Goal: Task Accomplishment & Management: Use online tool/utility

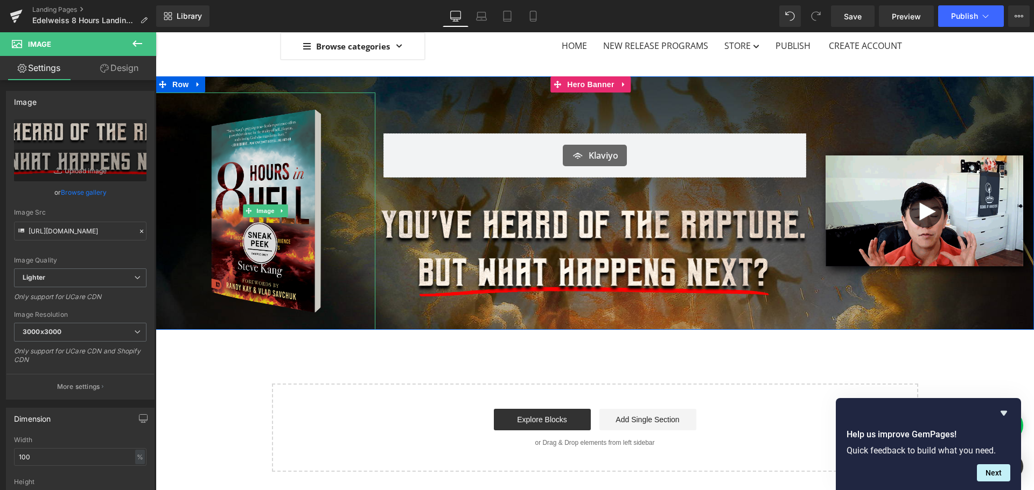
click at [234, 233] on img at bounding box center [266, 211] width 176 height 237
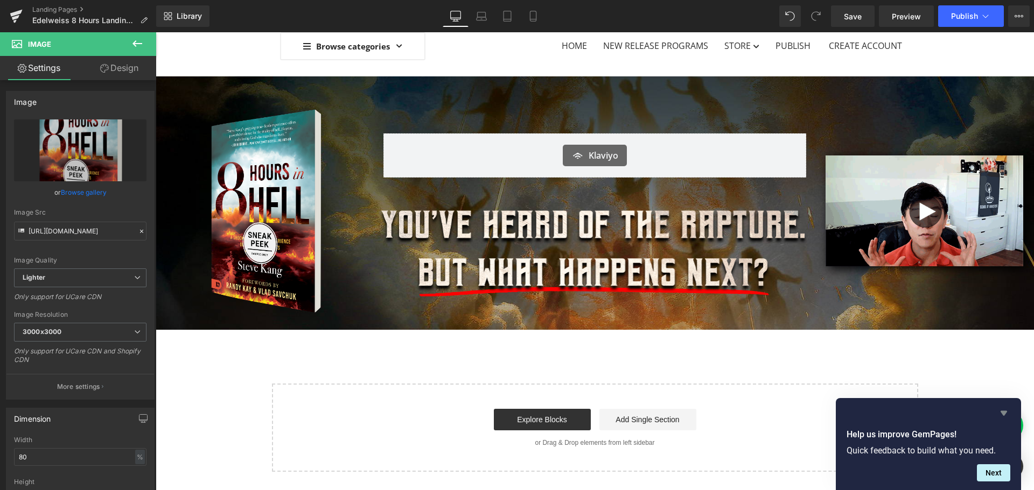
click at [1006, 418] on icon "Hide survey" at bounding box center [1003, 413] width 13 height 13
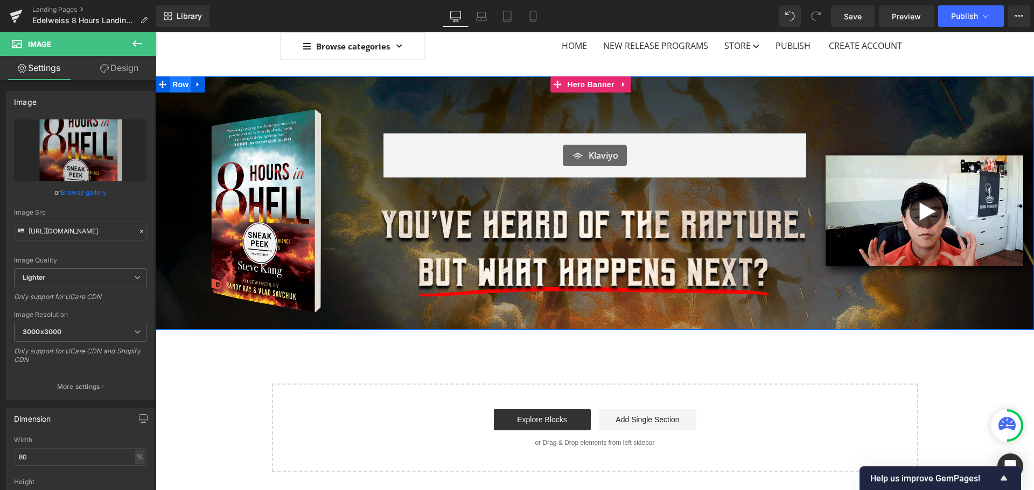
click at [180, 82] on span "Row" at bounding box center [181, 84] width 22 height 16
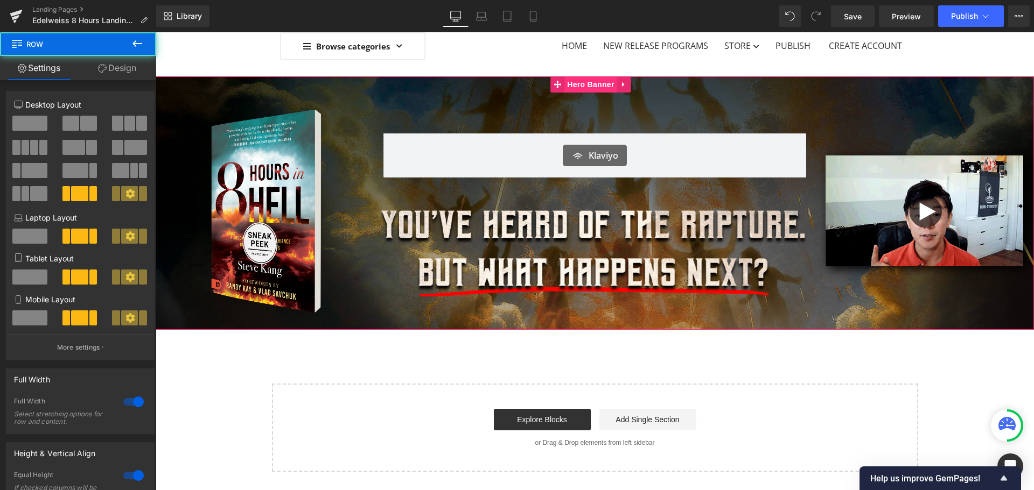
click at [581, 83] on span "Hero Banner" at bounding box center [590, 84] width 52 height 16
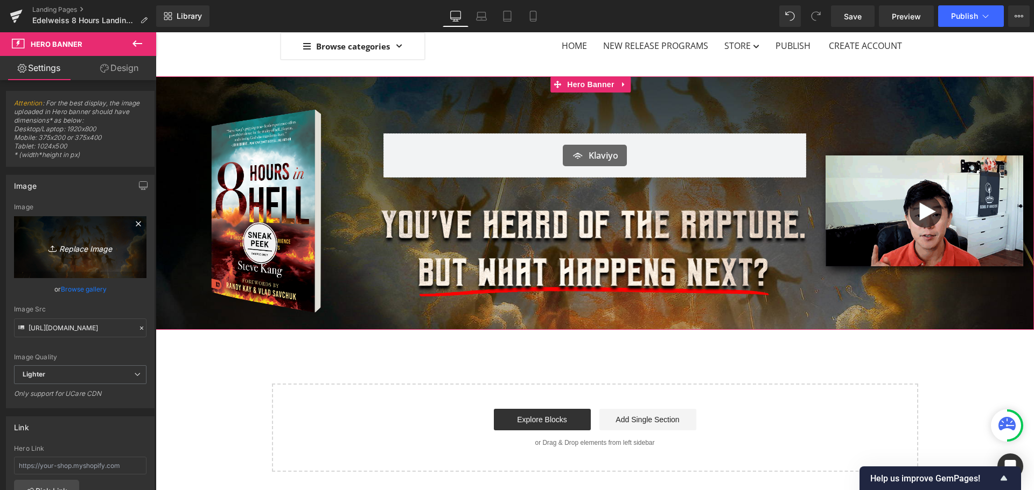
click at [83, 250] on icon "Replace Image" at bounding box center [80, 247] width 86 height 13
type input "C:\fakepath\8HoursHeroBanner.jpg"
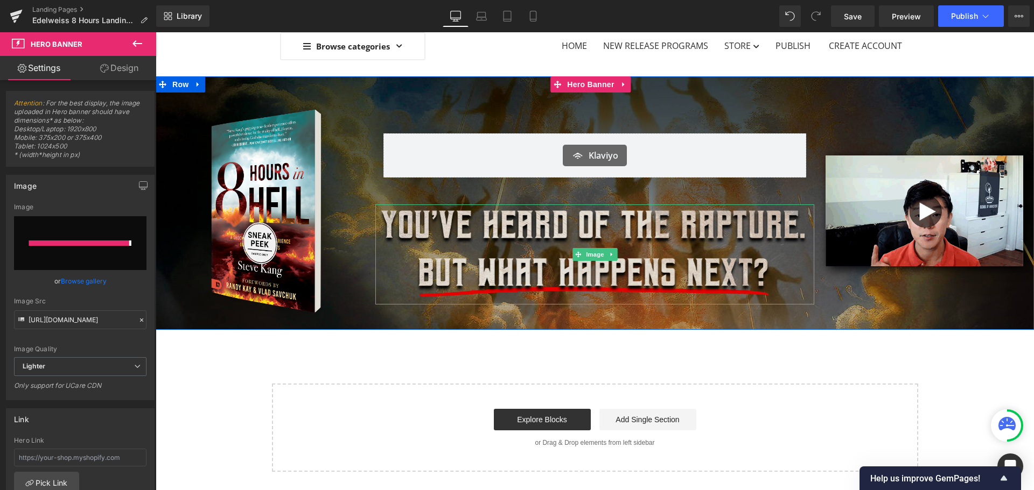
type input "[URL][DOMAIN_NAME]"
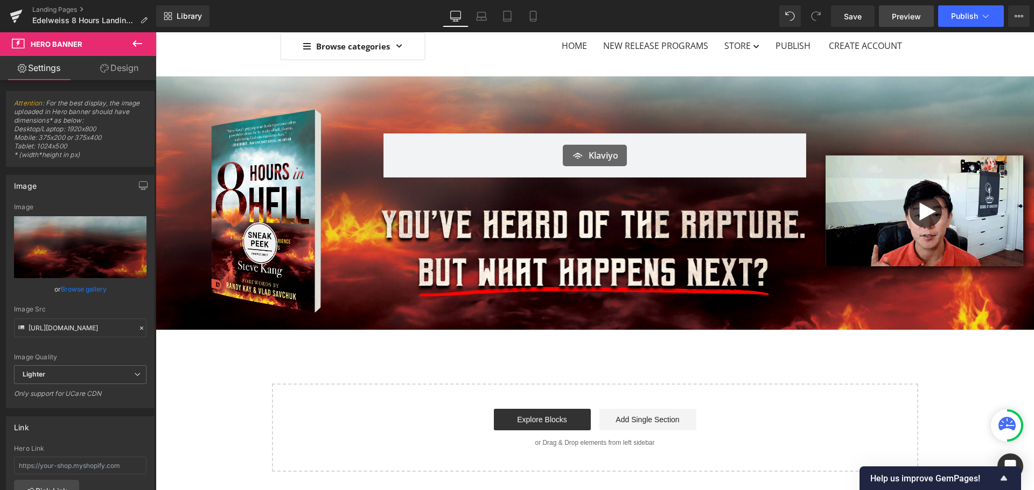
click at [917, 18] on span "Preview" at bounding box center [906, 16] width 29 height 11
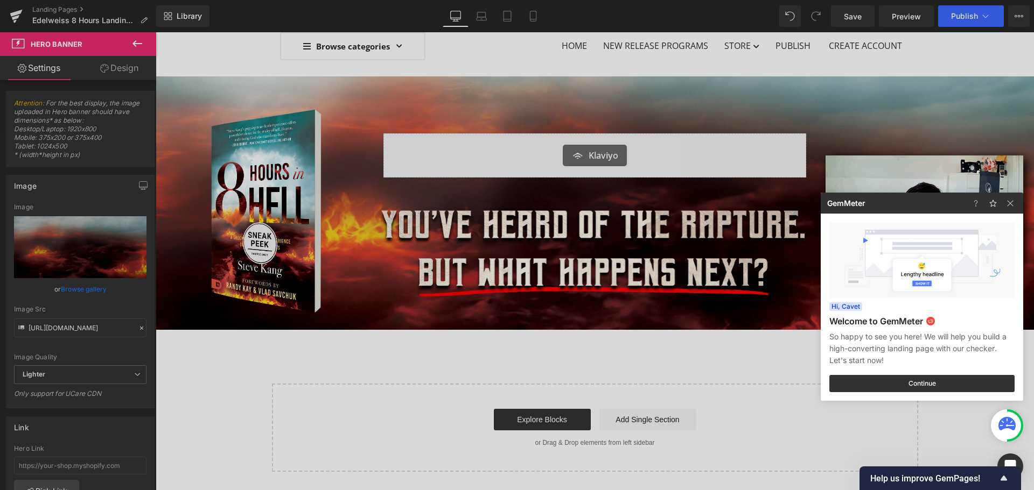
click at [866, 13] on div at bounding box center [517, 245] width 1034 height 490
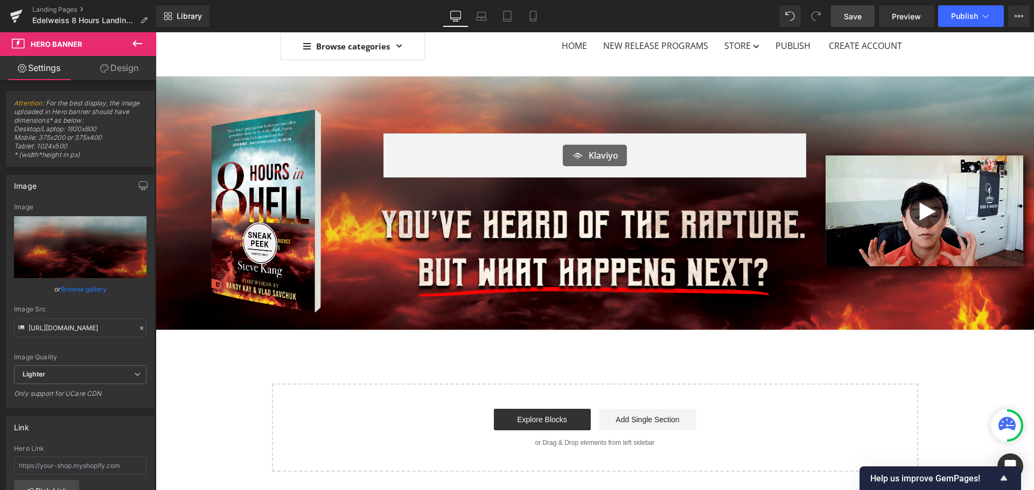
click at [852, 23] on link "Save" at bounding box center [853, 16] width 44 height 22
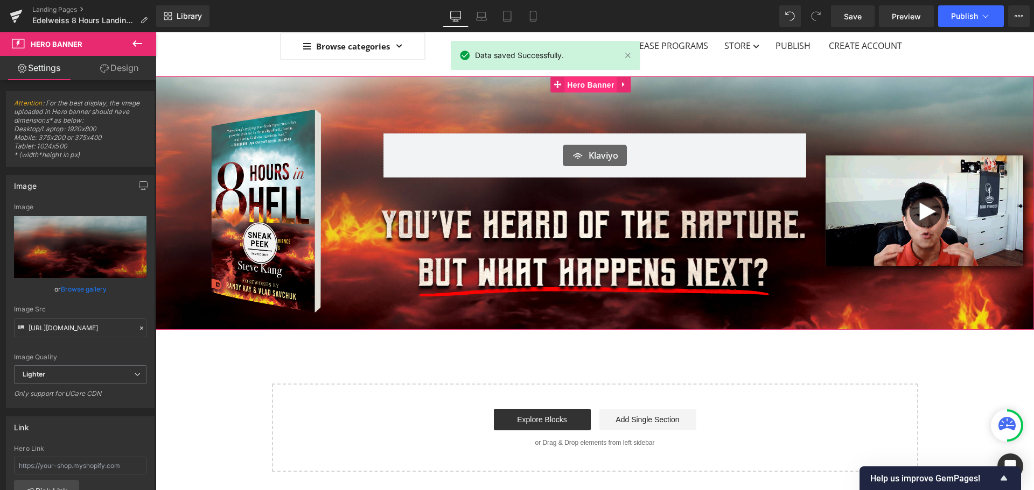
click at [596, 85] on span "Hero Banner" at bounding box center [590, 85] width 52 height 16
click at [95, 373] on span "Lighter" at bounding box center [80, 375] width 132 height 19
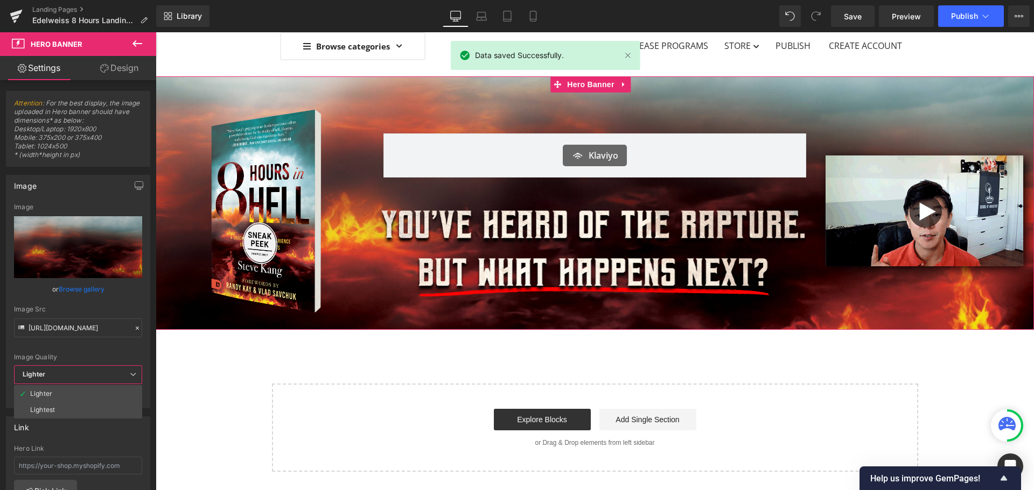
click at [95, 373] on span "Lighter" at bounding box center [78, 375] width 128 height 19
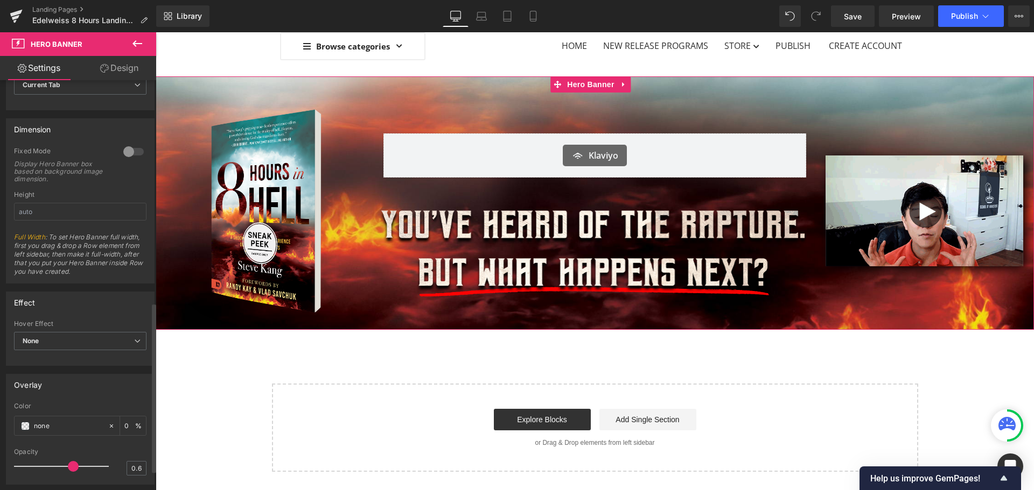
scroll to position [538, 0]
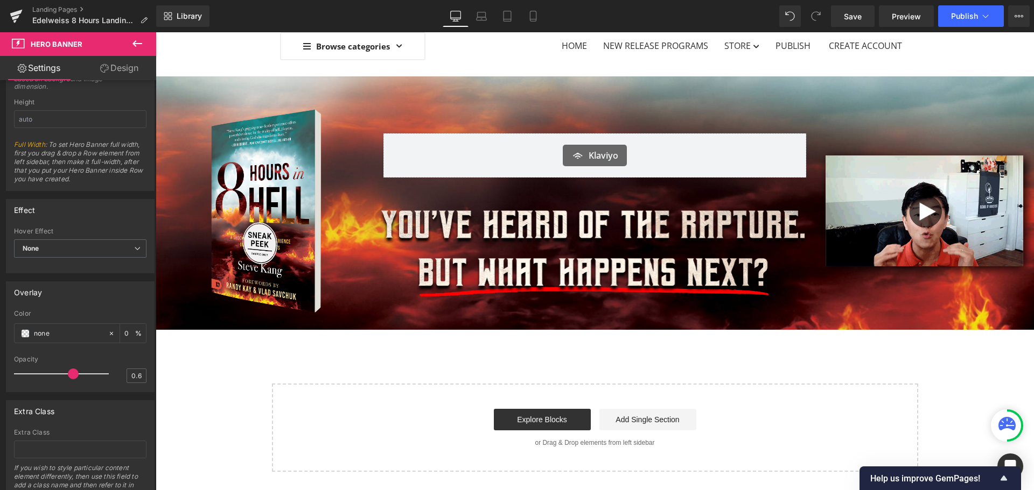
drag, startPoint x: 53, startPoint y: 332, endPoint x: -29, endPoint y: 330, distance: 82.4
click at [0, 330] on html "Hero Banner You are previewing how the will restyle your page. You can not edit…" at bounding box center [517, 245] width 1034 height 490
type input "0000"
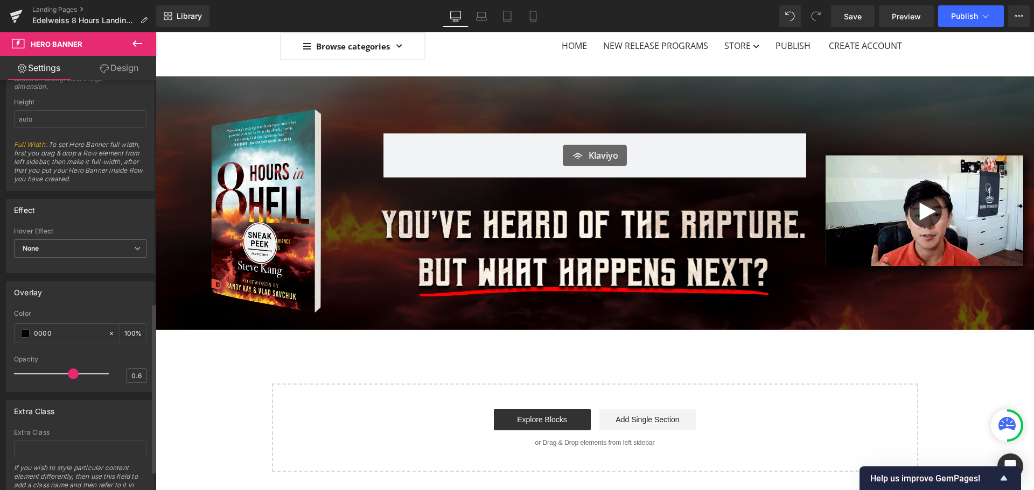
type input "100"
type input "0000"
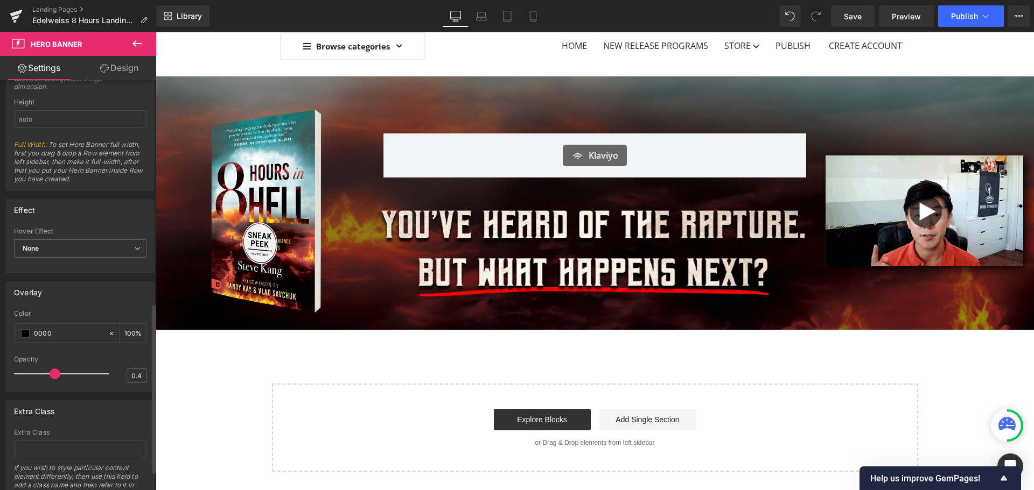
drag, startPoint x: 69, startPoint y: 375, endPoint x: 53, endPoint y: 375, distance: 16.2
click at [53, 375] on span at bounding box center [55, 374] width 11 height 11
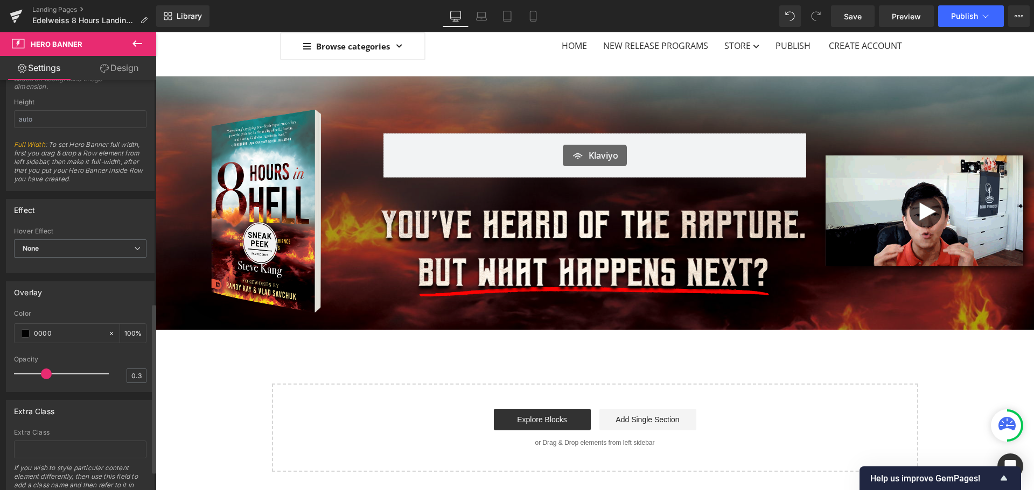
type input "0.4"
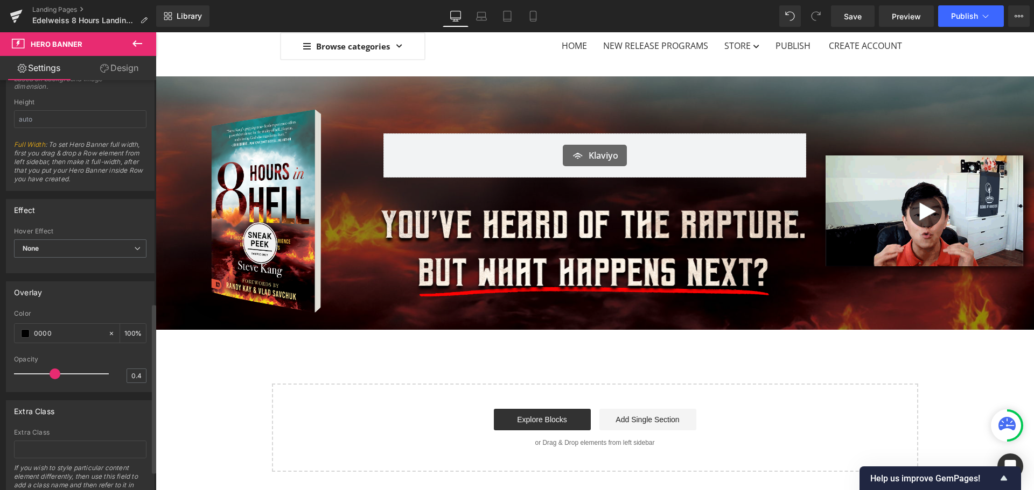
click at [53, 378] on span at bounding box center [55, 374] width 11 height 11
click at [859, 16] on span "Save" at bounding box center [853, 16] width 18 height 11
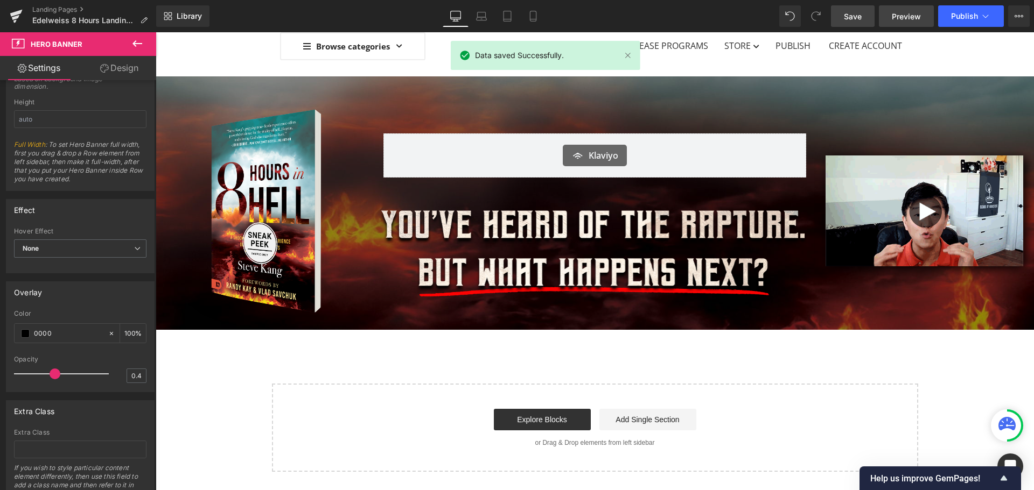
click at [891, 15] on link "Preview" at bounding box center [906, 16] width 55 height 22
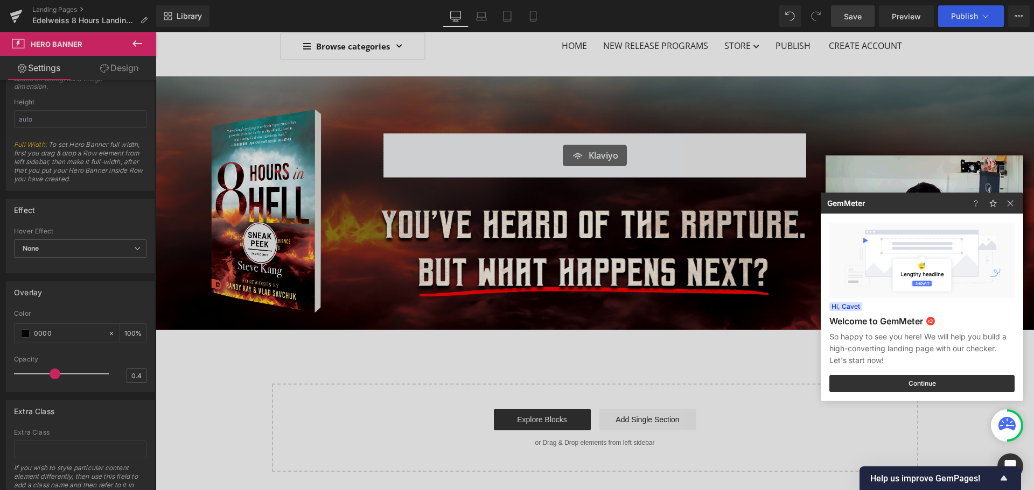
click at [134, 42] on div at bounding box center [517, 245] width 1034 height 490
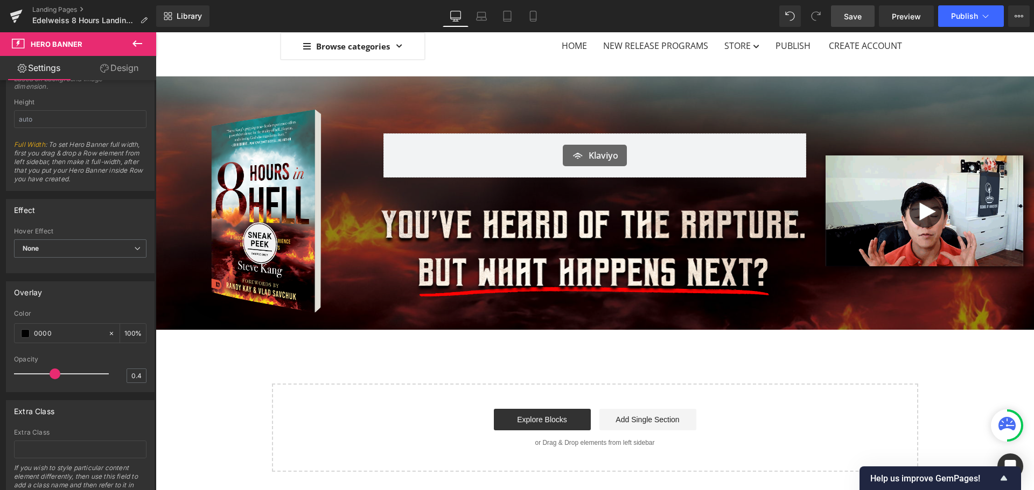
click at [134, 42] on icon at bounding box center [137, 43] width 10 height 6
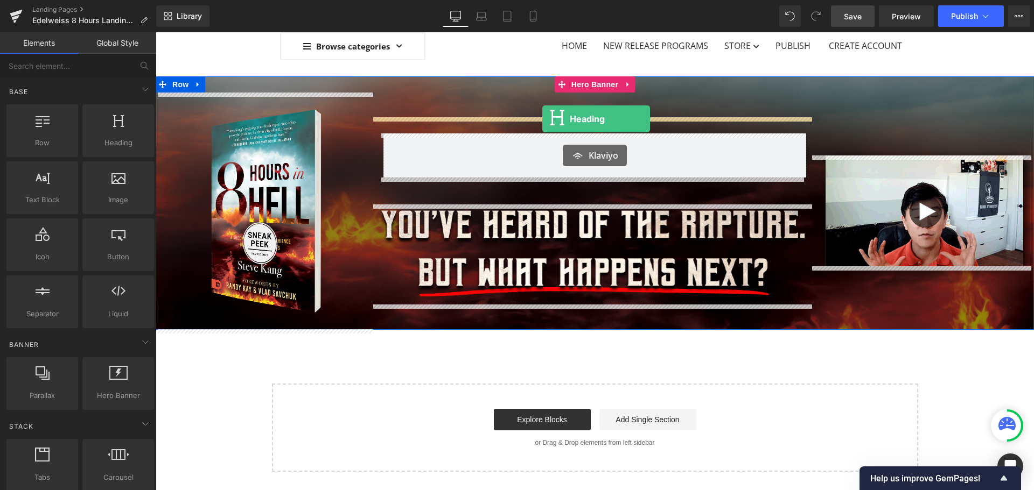
drag, startPoint x: 284, startPoint y: 171, endPoint x: 542, endPoint y: 119, distance: 263.0
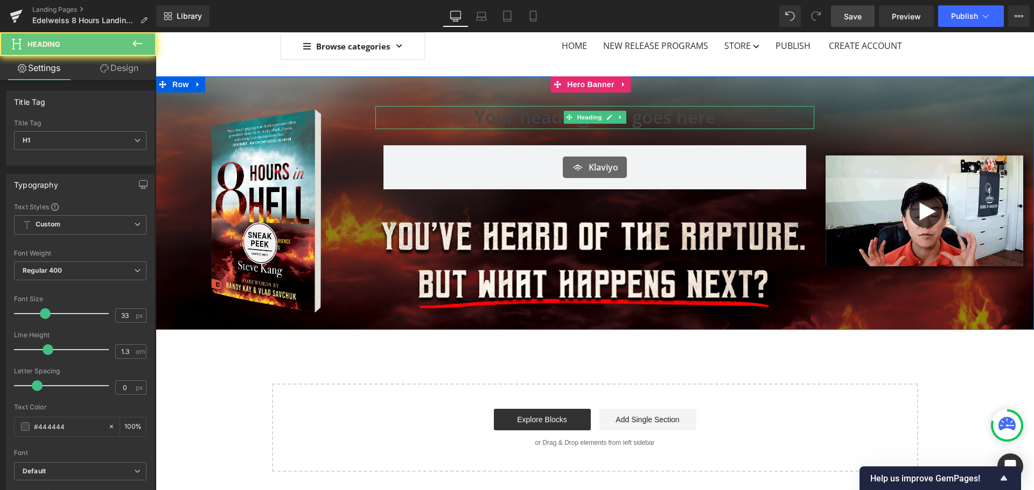
click at [538, 121] on h1 "Your heading text goes here" at bounding box center [594, 117] width 439 height 23
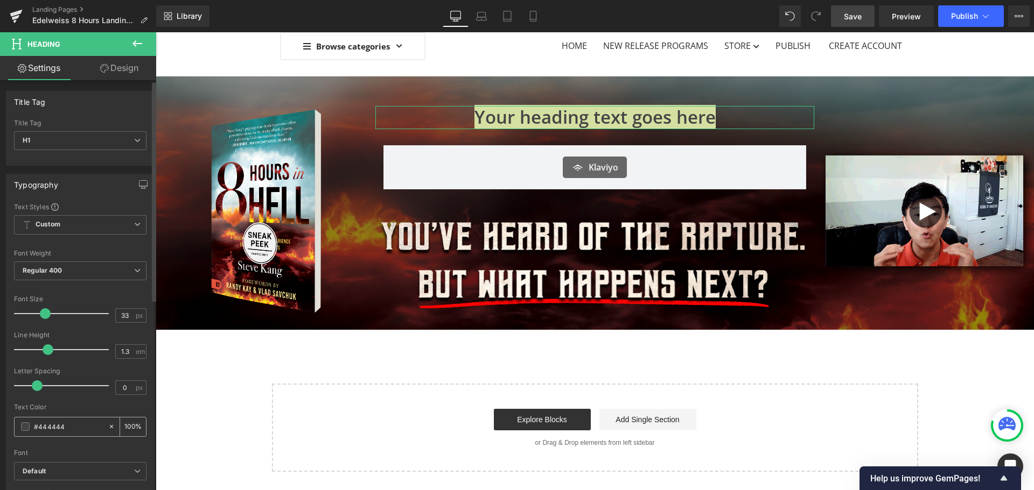
drag, startPoint x: 74, startPoint y: 426, endPoint x: 38, endPoint y: 423, distance: 36.8
click at [38, 423] on input "#444444" at bounding box center [68, 427] width 69 height 12
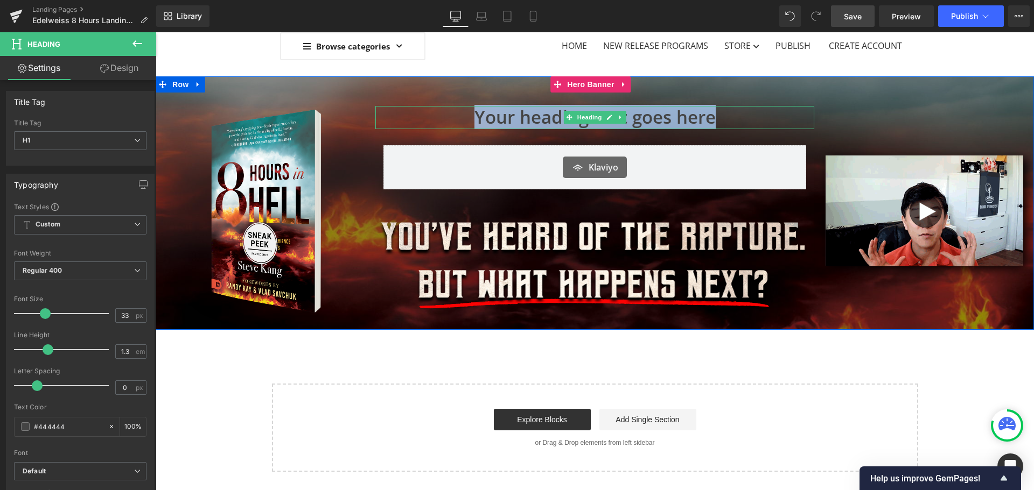
click at [664, 116] on h1 "Your heading text goes here" at bounding box center [594, 117] width 439 height 23
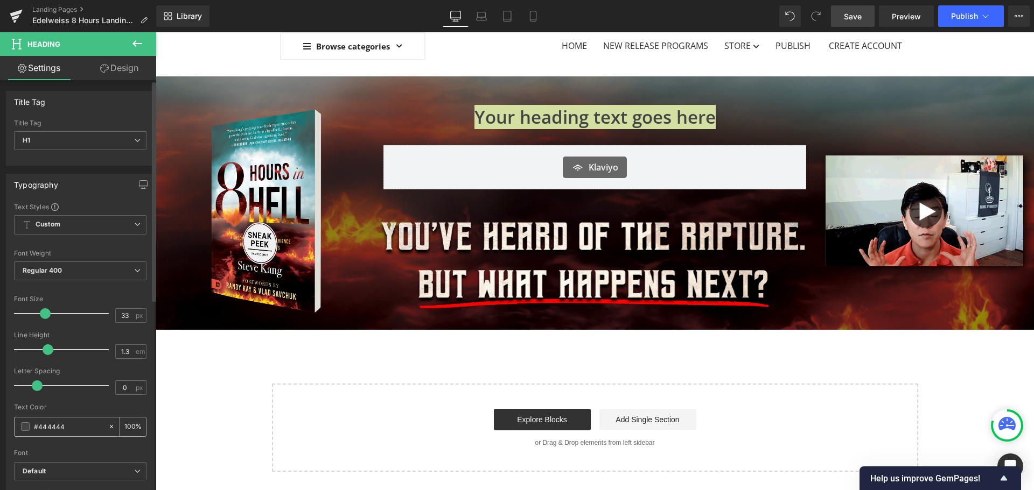
click at [67, 429] on input "#444444" at bounding box center [68, 427] width 69 height 12
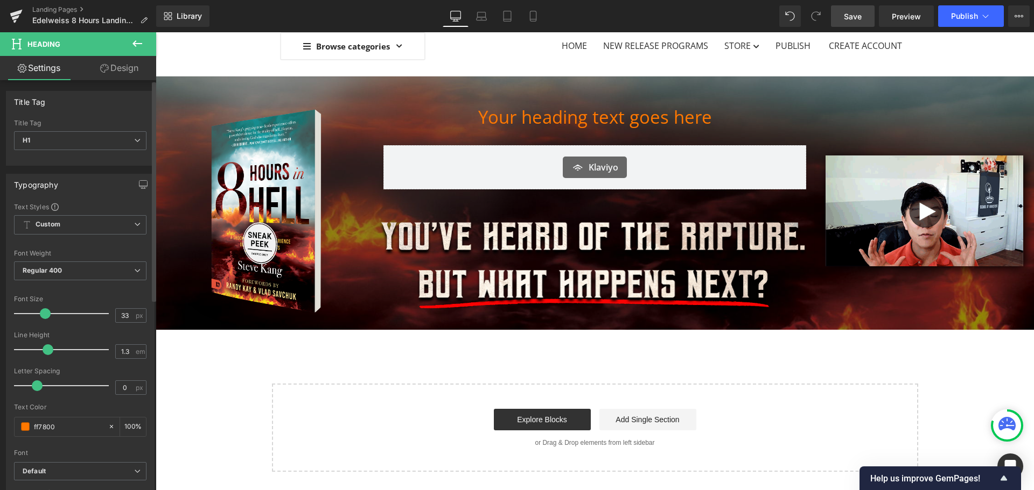
type input "#ff7800"
click at [78, 401] on div at bounding box center [80, 400] width 132 height 7
click at [107, 472] on b "Default" at bounding box center [78, 471] width 111 height 9
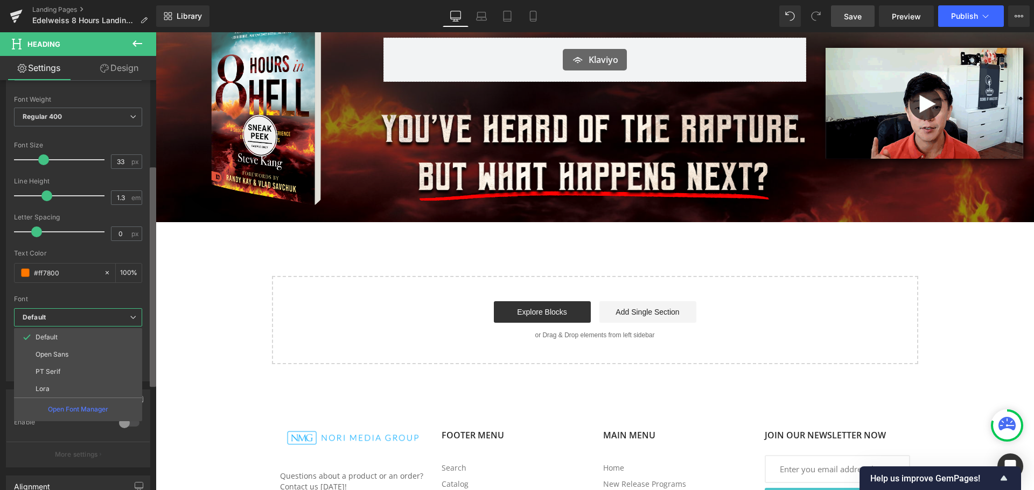
scroll to position [158, 0]
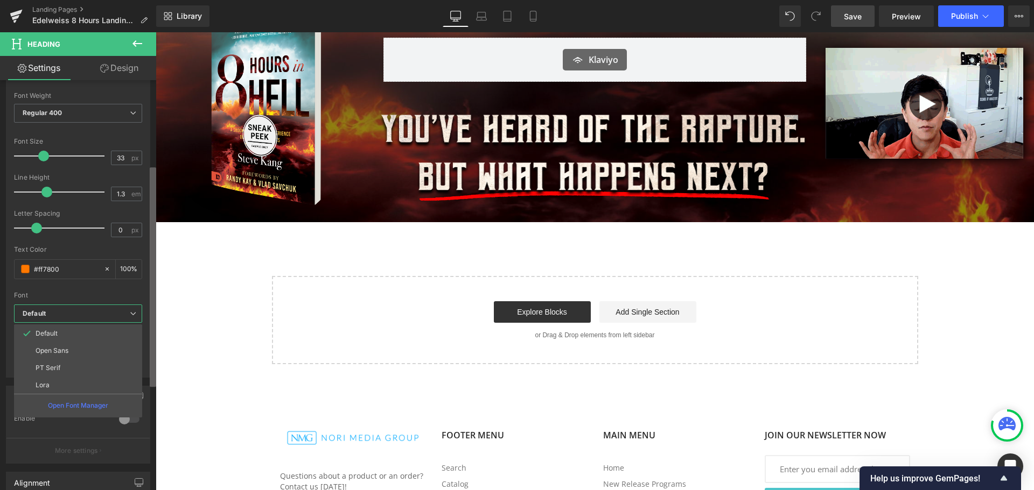
click at [156, 346] on b at bounding box center [153, 277] width 6 height 220
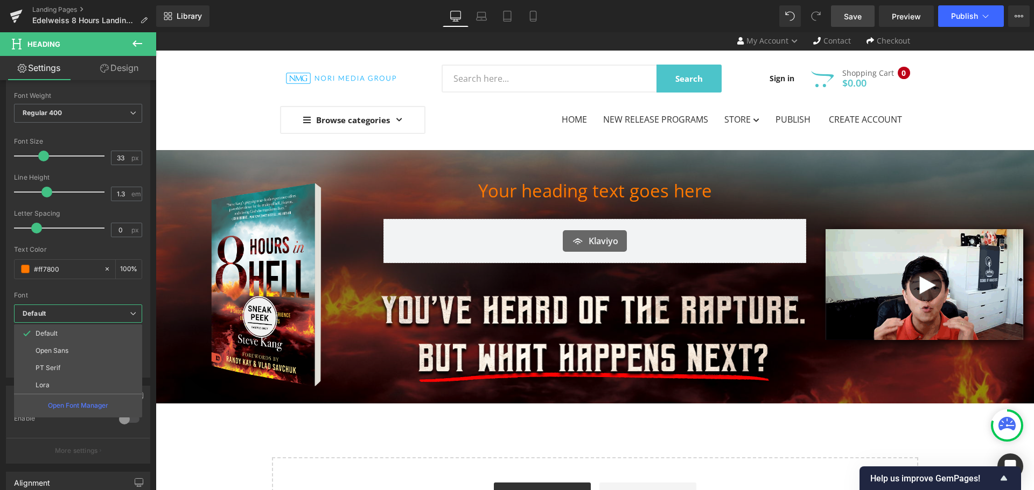
scroll to position [0, 0]
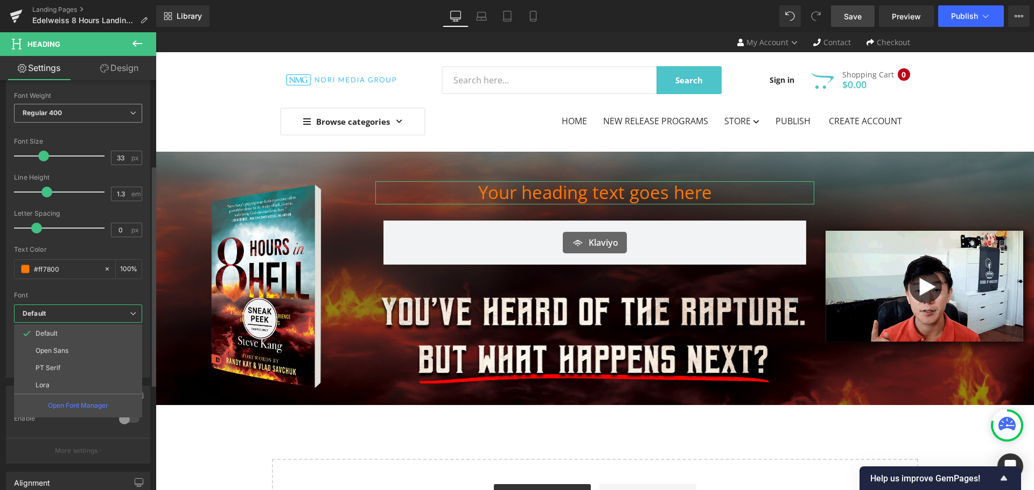
click at [130, 117] on span "Regular 400" at bounding box center [78, 113] width 128 height 19
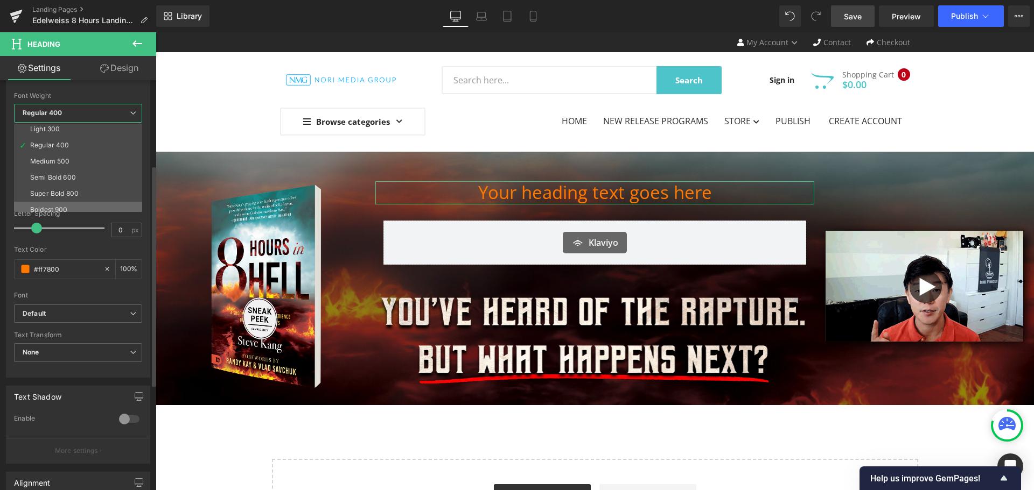
scroll to position [54, 0]
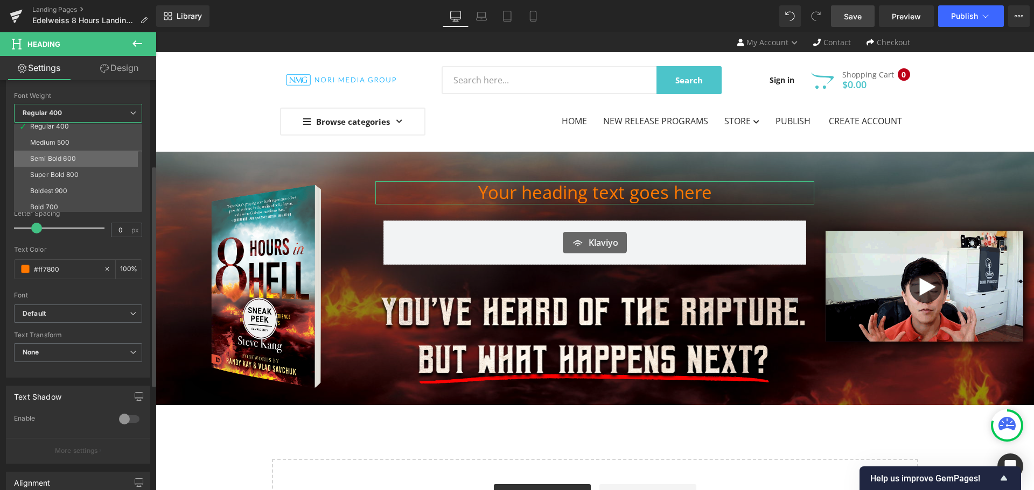
click at [84, 158] on li "Semi Bold 600" at bounding box center [80, 159] width 133 height 16
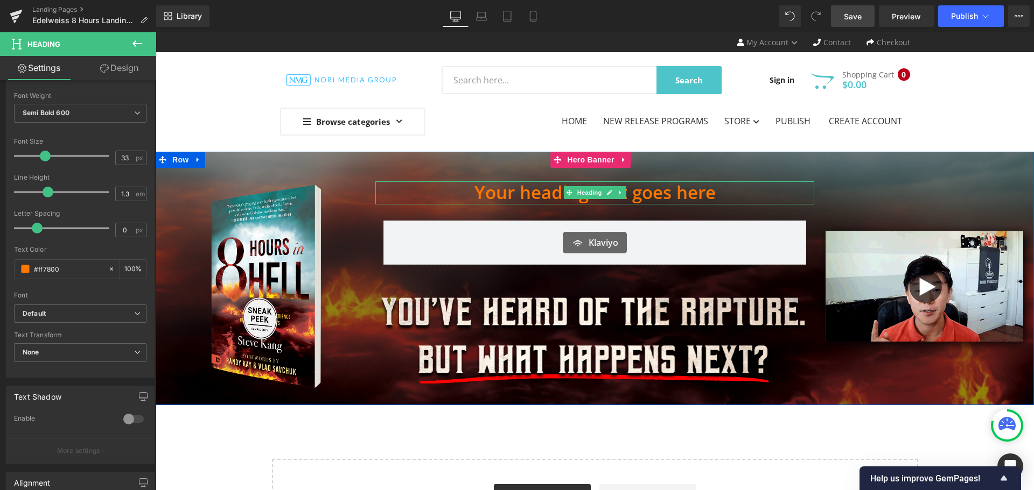
click at [673, 187] on h1 "Your heading text goes here" at bounding box center [594, 192] width 439 height 23
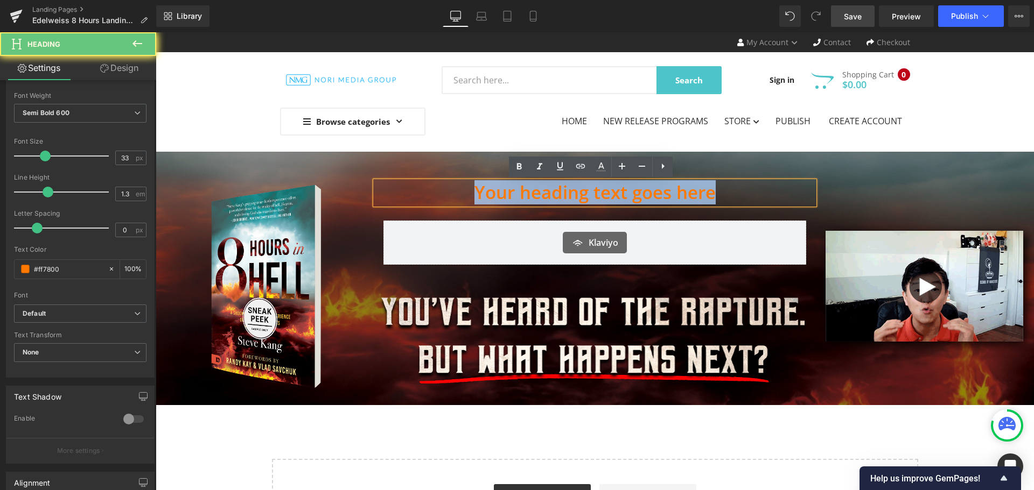
drag, startPoint x: 712, startPoint y: 187, endPoint x: 360, endPoint y: 181, distance: 352.1
click at [360, 181] on div "Image Your heading text goes here Heading Klaviyo Klaviyo Row Image Image Row" at bounding box center [595, 279] width 878 height 254
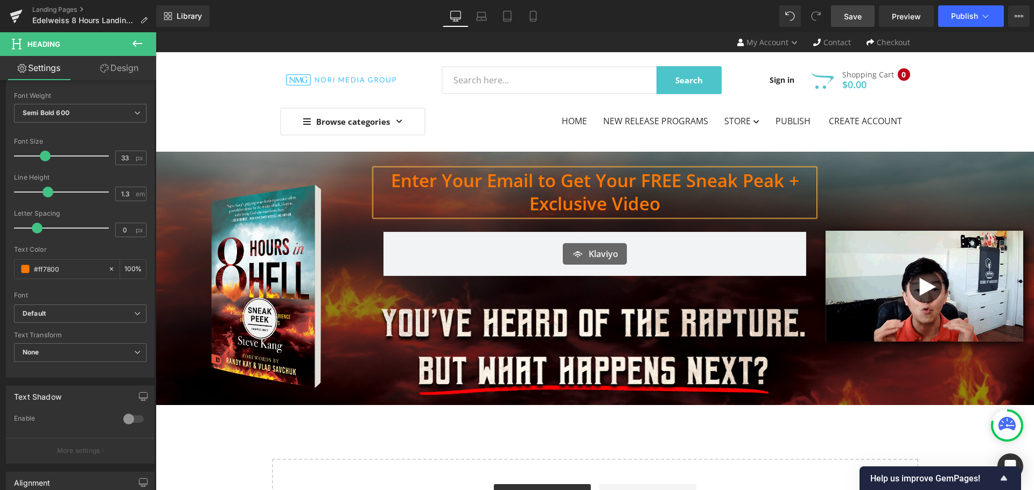
click at [642, 179] on h1 "Enter Your Email to Get Your FREE Sneak Peak + Exclusive Video" at bounding box center [594, 193] width 439 height 46
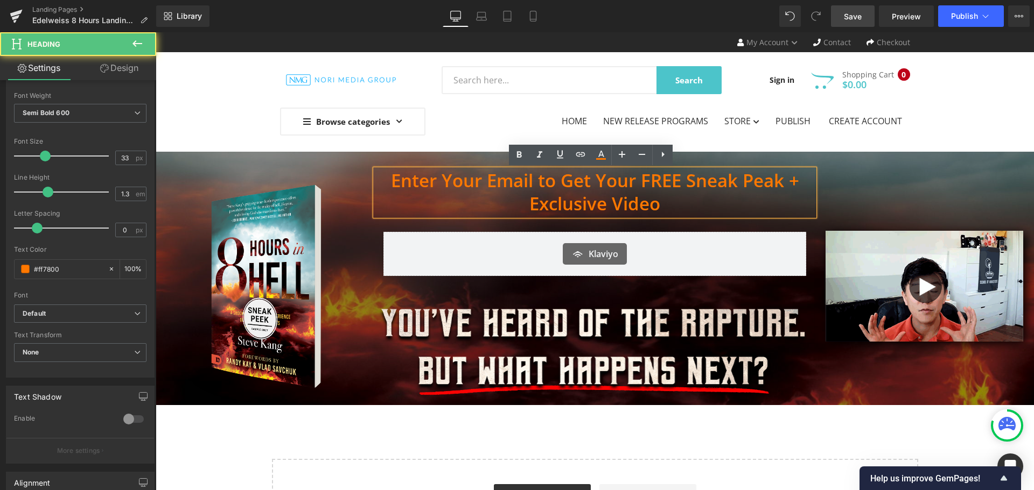
click at [636, 177] on h1 "Enter Your Email to Get Your FREE Sneak Peak + Exclusive Video" at bounding box center [594, 193] width 439 height 46
click at [639, 177] on h1 "Enter Your Email to Get Your FREE Sneak Peak + Exclusive Video" at bounding box center [594, 193] width 439 height 46
click at [593, 177] on h1 "Enter Your Email to Get Your FREE Sneak Peak + Exclusive Video" at bounding box center [594, 193] width 439 height 46
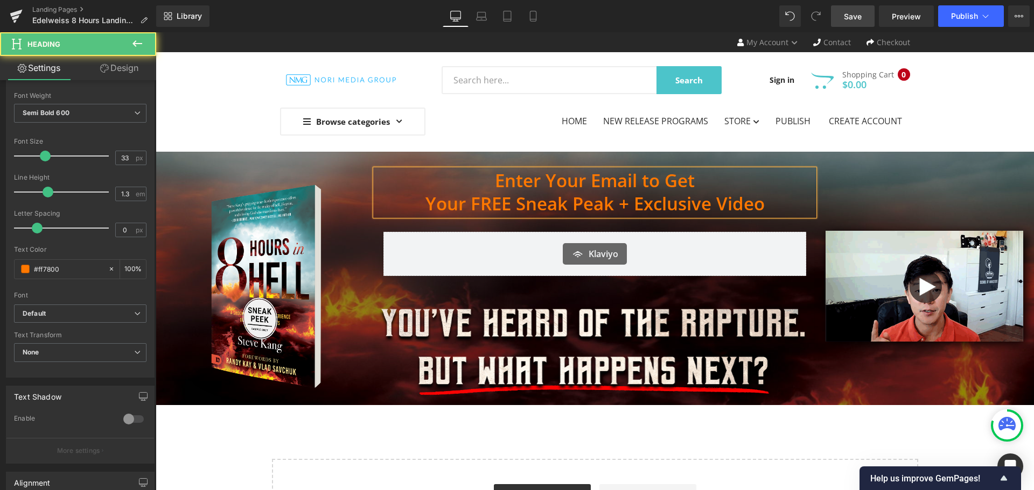
click at [639, 184] on h1 "Enter Your Email to Get" at bounding box center [594, 181] width 439 height 23
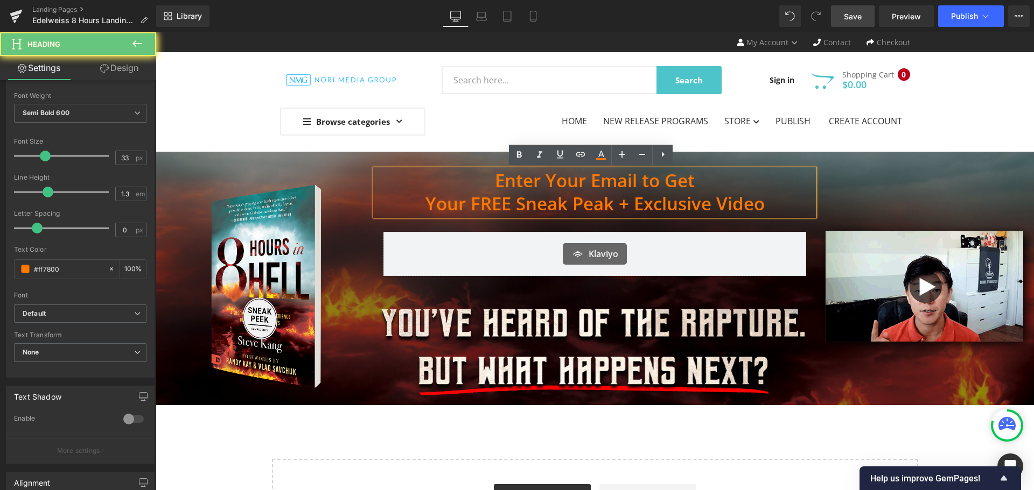
click at [703, 180] on h1 "Enter Your Email to Get" at bounding box center [594, 181] width 439 height 23
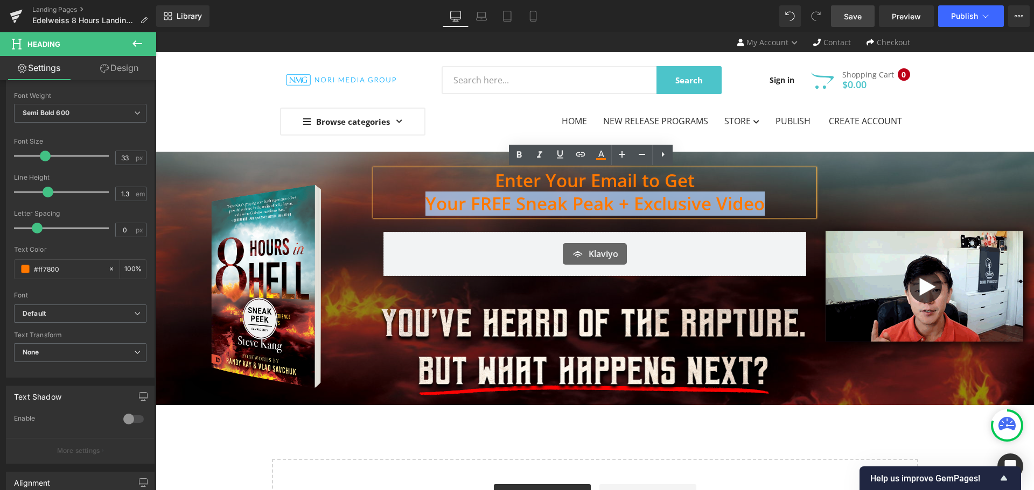
drag, startPoint x: 776, startPoint y: 197, endPoint x: 388, endPoint y: 206, distance: 387.7
click at [388, 206] on h1 "Your FREE Sneak Peak + Exclusive Video" at bounding box center [594, 204] width 439 height 23
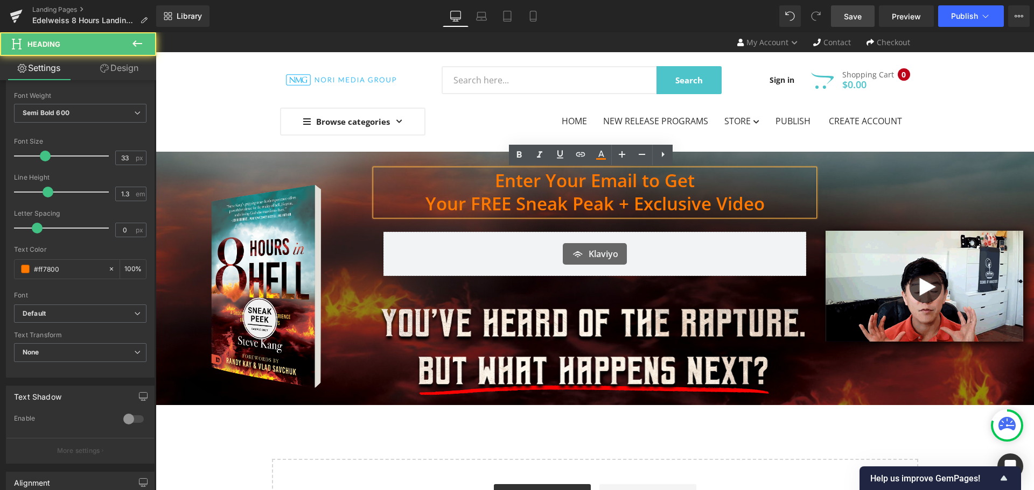
click at [704, 186] on h1 "Enter Your Email to Get" at bounding box center [594, 181] width 439 height 23
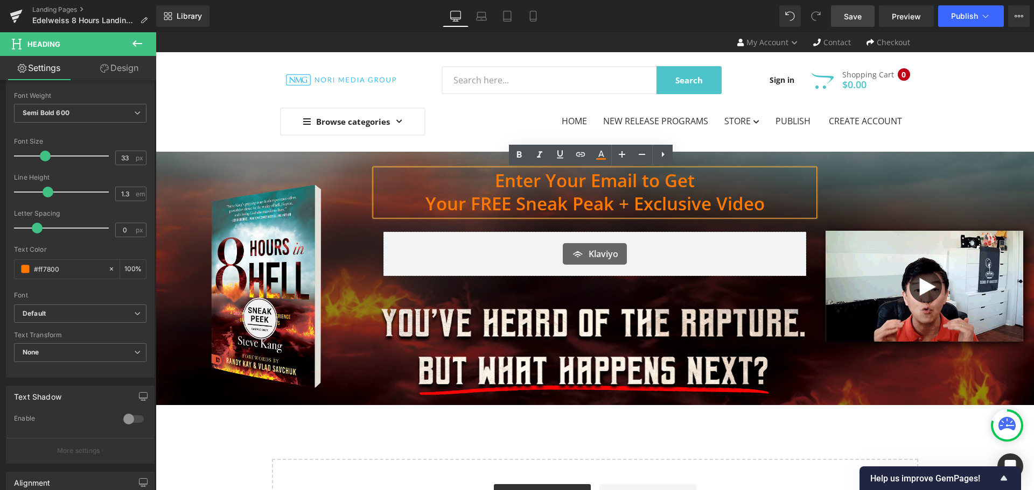
drag, startPoint x: 704, startPoint y: 179, endPoint x: 639, endPoint y: 181, distance: 65.7
click at [639, 181] on h1 "Enter Your Email to Get" at bounding box center [594, 181] width 439 height 23
click at [702, 193] on h1 "Your FREE Sneak Peak + Exclusive Video" at bounding box center [594, 204] width 439 height 23
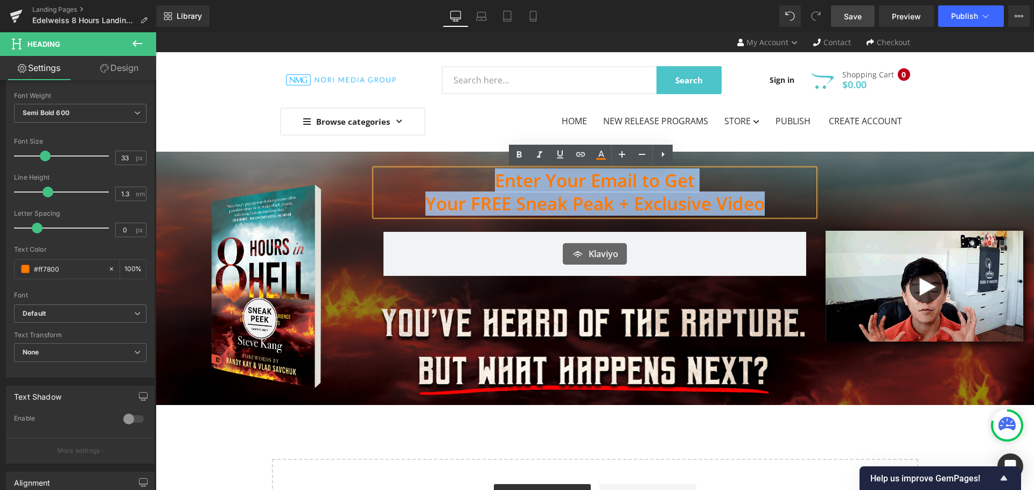
drag, startPoint x: 761, startPoint y: 207, endPoint x: 481, endPoint y: 171, distance: 282.9
click at [481, 171] on div "Enter Your Email to Get Your FREE Sneak Peak + Exclusive Video" at bounding box center [594, 193] width 439 height 46
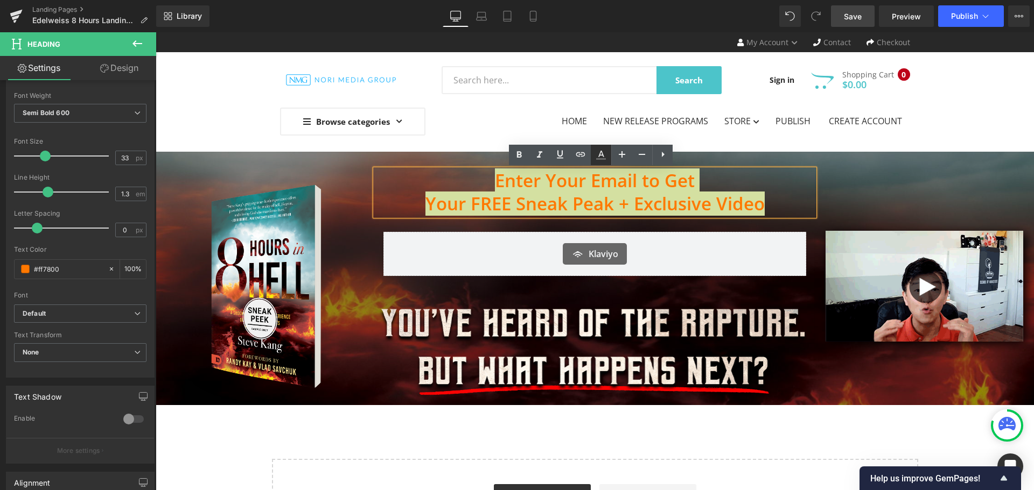
click at [596, 153] on icon at bounding box center [600, 155] width 13 height 13
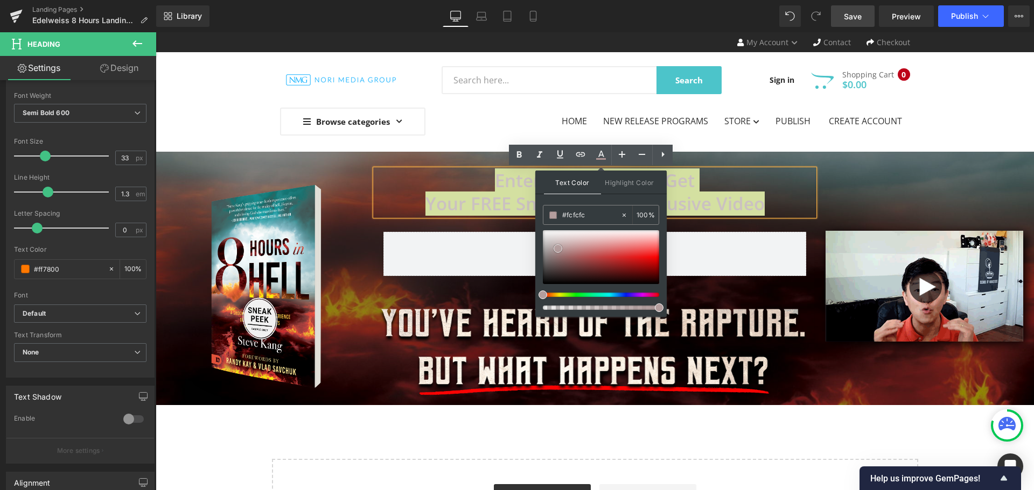
type input "#ffffff"
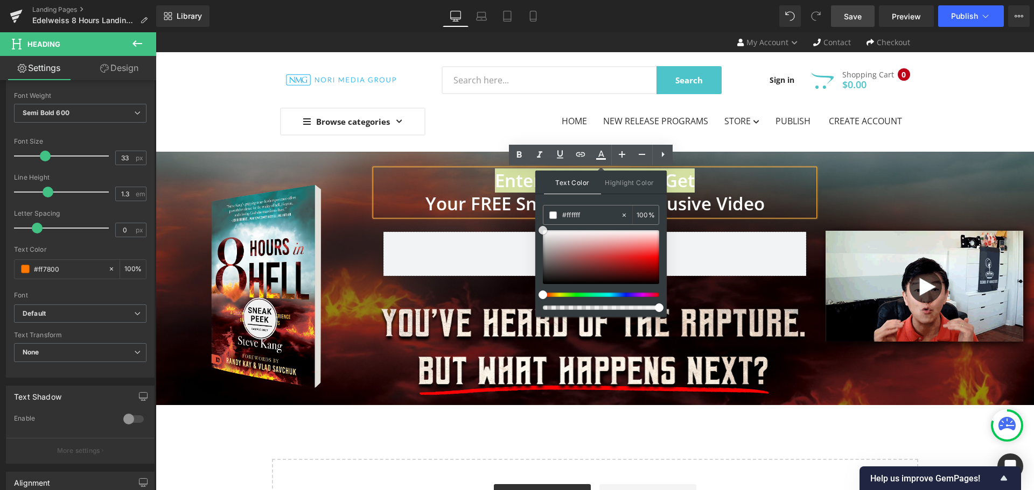
drag, startPoint x: 715, startPoint y: 282, endPoint x: 724, endPoint y: 220, distance: 62.6
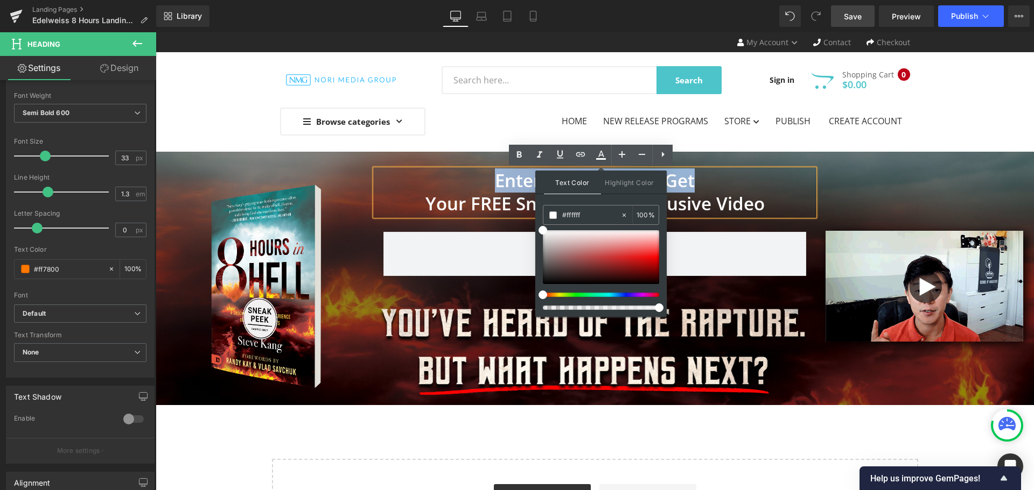
click at [778, 185] on h1 "Enter Your Email to Get" at bounding box center [594, 181] width 439 height 23
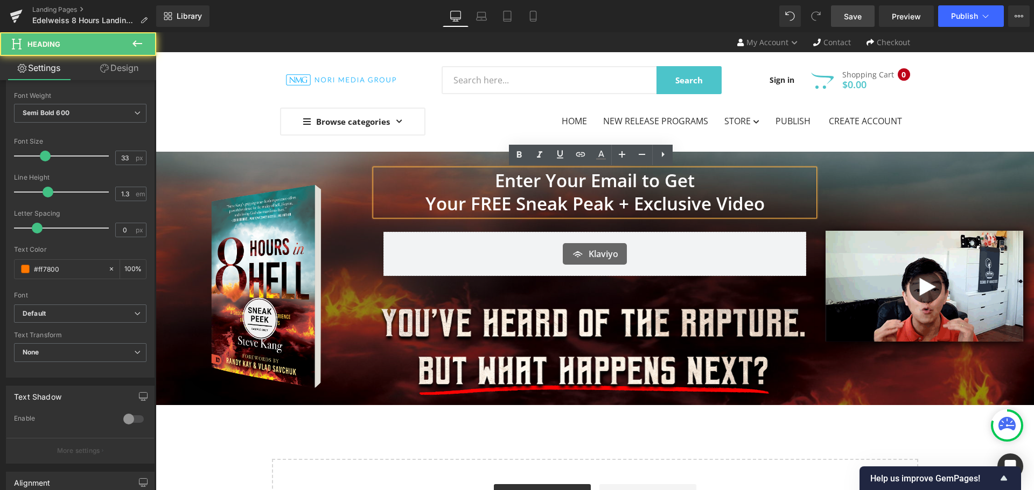
click at [876, 190] on div "Image" at bounding box center [924, 286] width 220 height 237
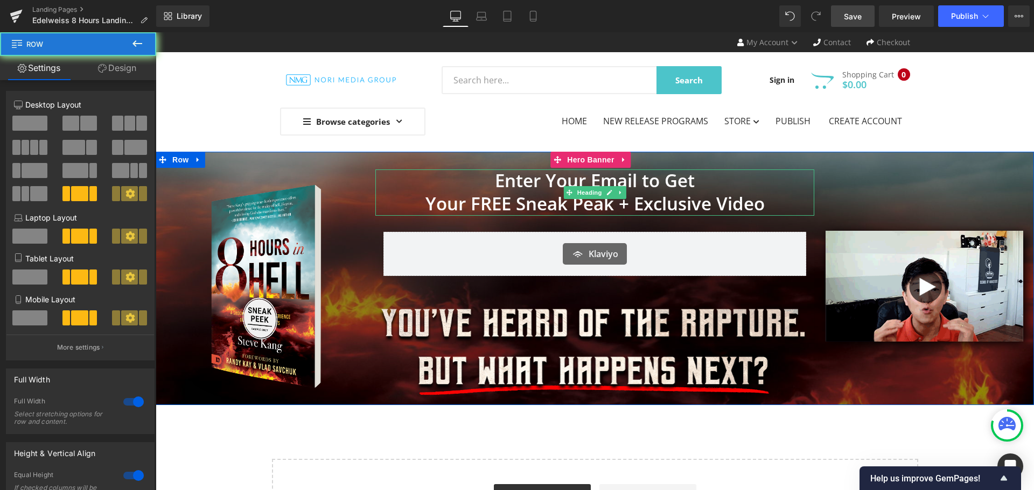
click at [767, 201] on h1 "Your FREE Sneak Peak + Exclusive Video" at bounding box center [594, 204] width 439 height 23
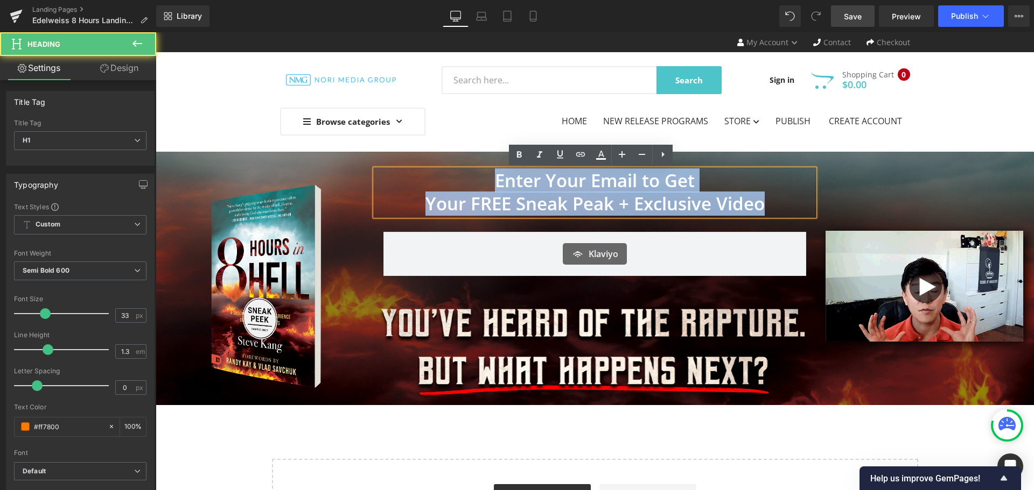
drag, startPoint x: 776, startPoint y: 202, endPoint x: 378, endPoint y: 173, distance: 398.9
click at [380, 173] on div "Enter Your Email to Get Your FREE Sneak Peak + Exclusive Video" at bounding box center [594, 193] width 439 height 46
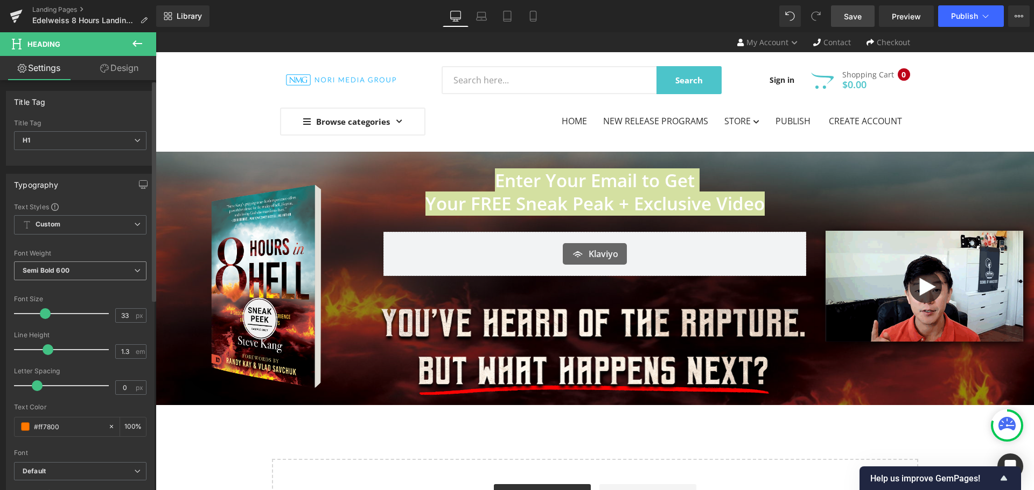
click at [118, 267] on span "Semi Bold 600" at bounding box center [80, 271] width 132 height 19
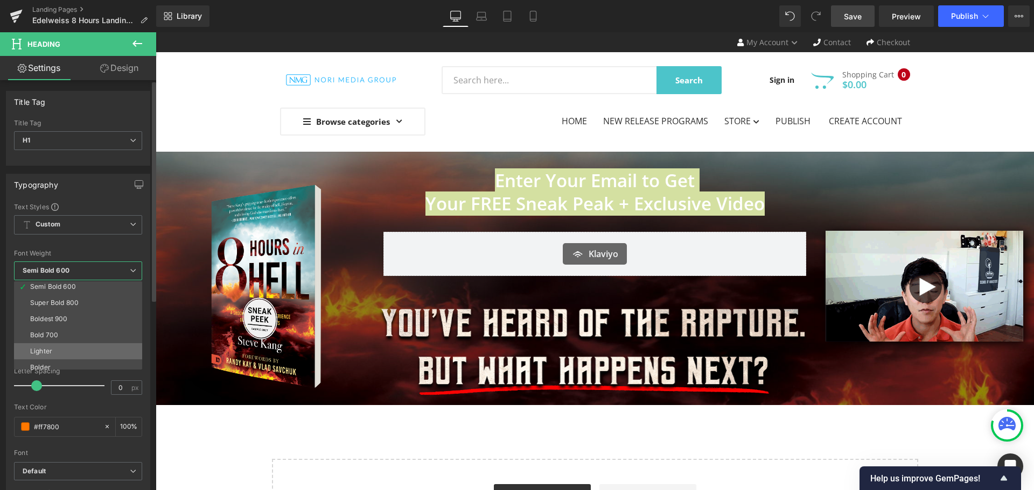
scroll to position [89, 0]
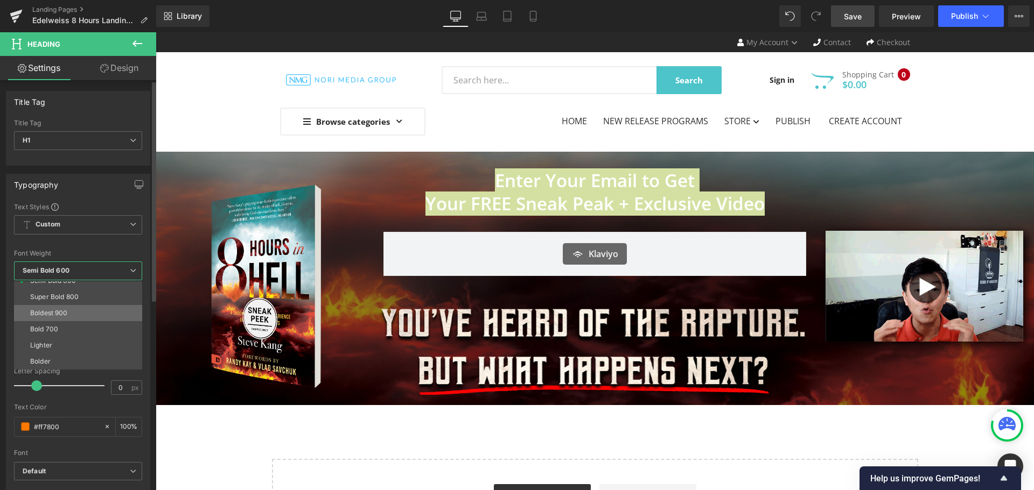
click at [81, 312] on li "Boldest 900" at bounding box center [80, 313] width 133 height 16
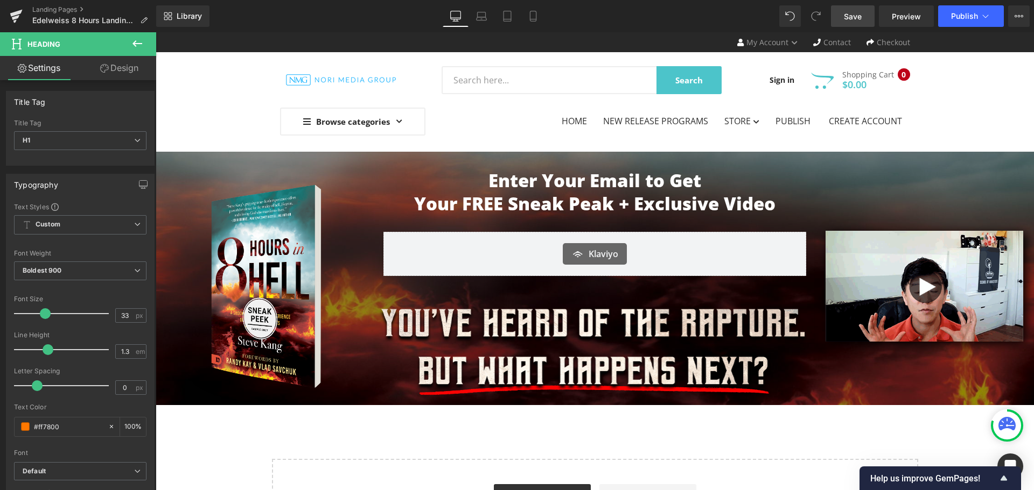
click at [680, 201] on span "Your FREE Sneak Peak + Exclusive Video" at bounding box center [594, 204] width 361 height 24
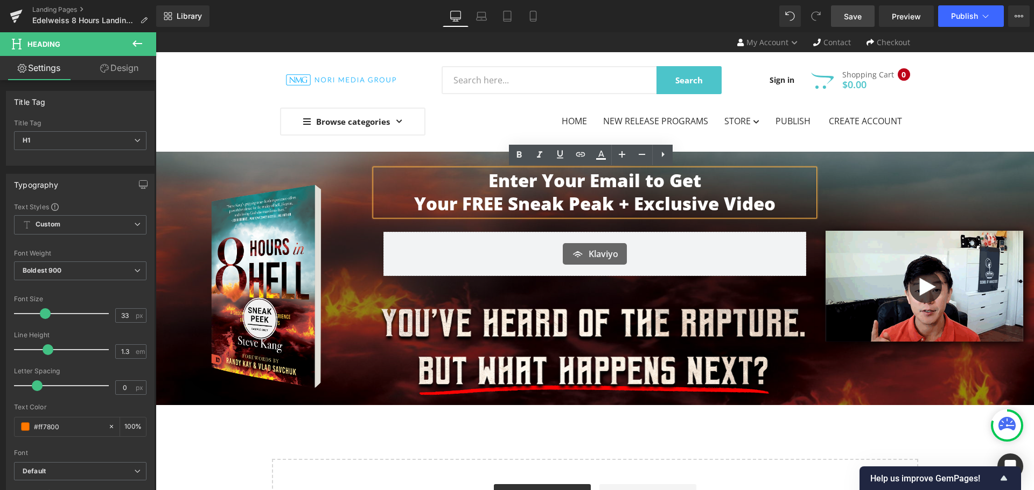
click at [814, 178] on div "Image" at bounding box center [924, 286] width 220 height 237
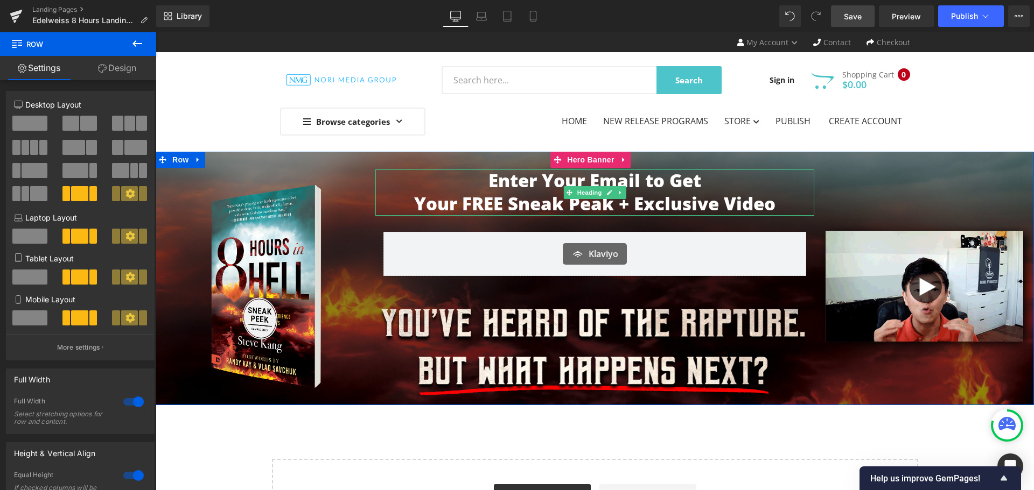
click at [704, 180] on h1 "Enter Your Email to Get" at bounding box center [594, 181] width 439 height 23
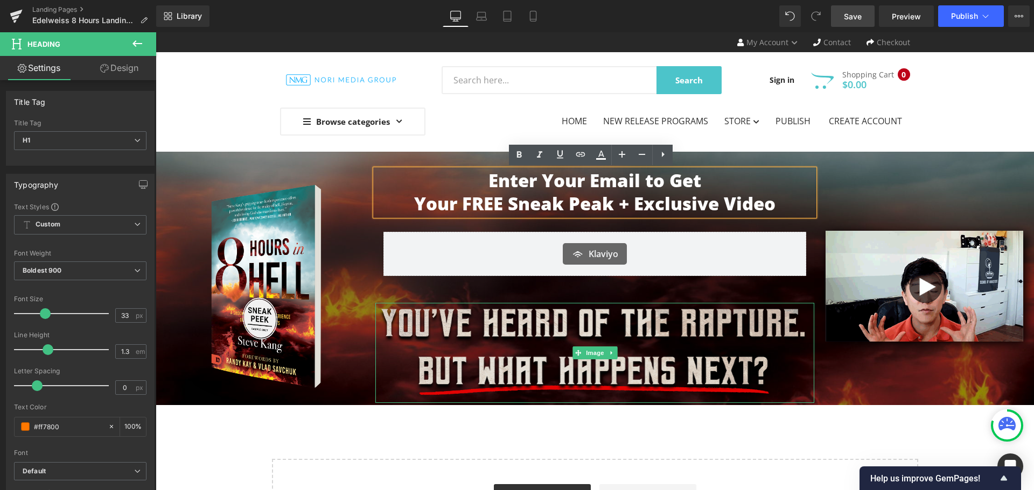
click at [603, 335] on img at bounding box center [594, 353] width 439 height 100
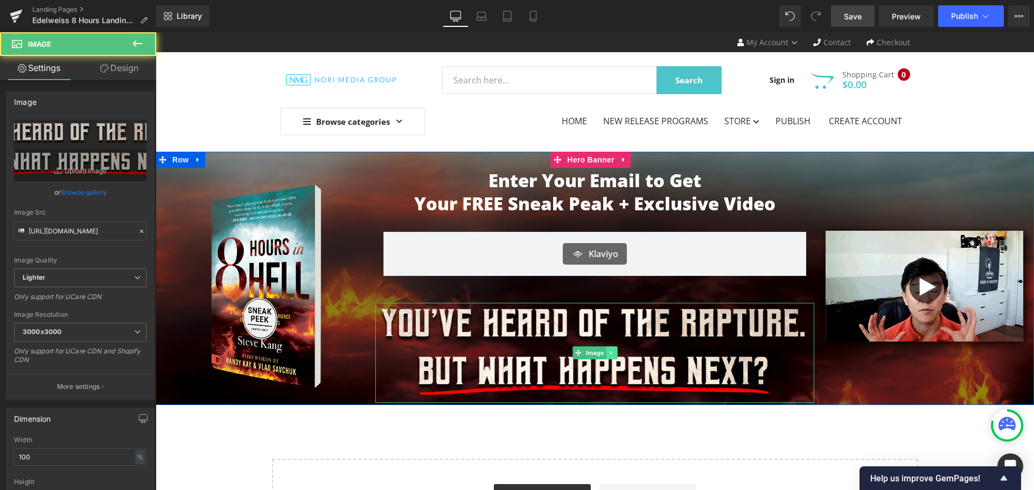
click at [609, 352] on icon at bounding box center [611, 353] width 6 height 6
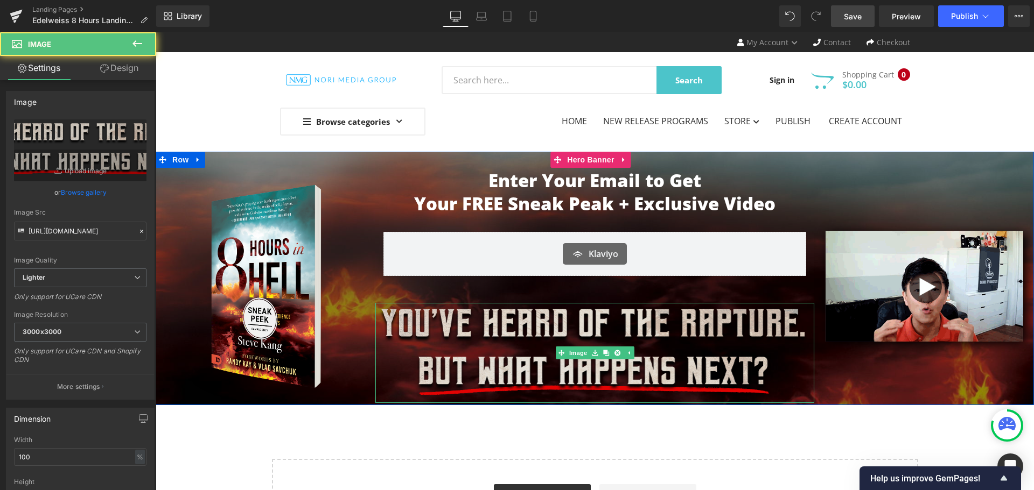
click at [607, 342] on img at bounding box center [594, 353] width 439 height 100
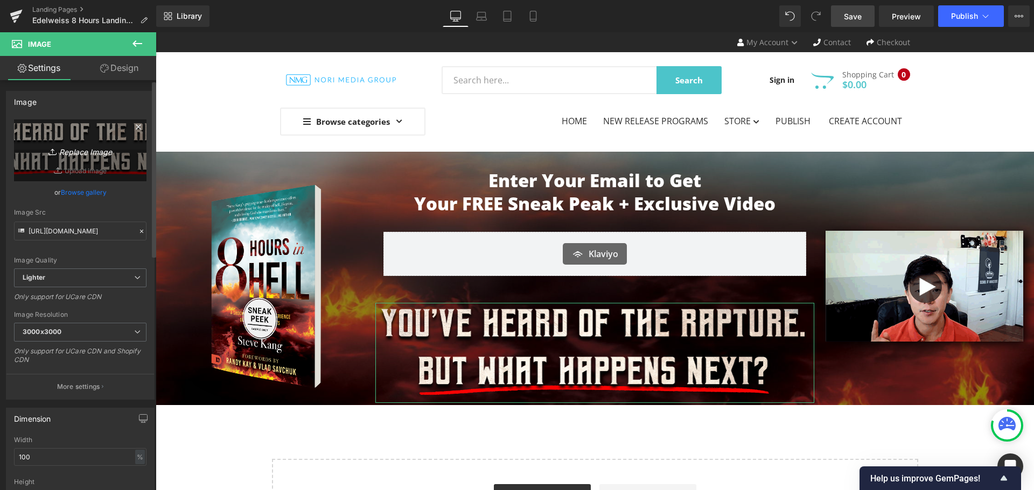
click at [89, 162] on link "Replace Image" at bounding box center [80, 151] width 132 height 62
type input "C:\fakepath\8HoursTitle.png"
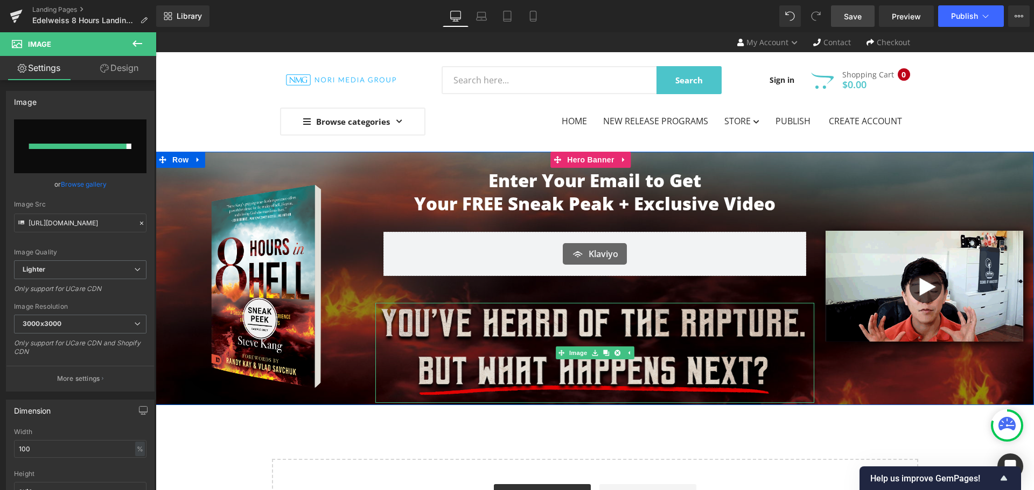
click at [482, 348] on img at bounding box center [594, 353] width 439 height 100
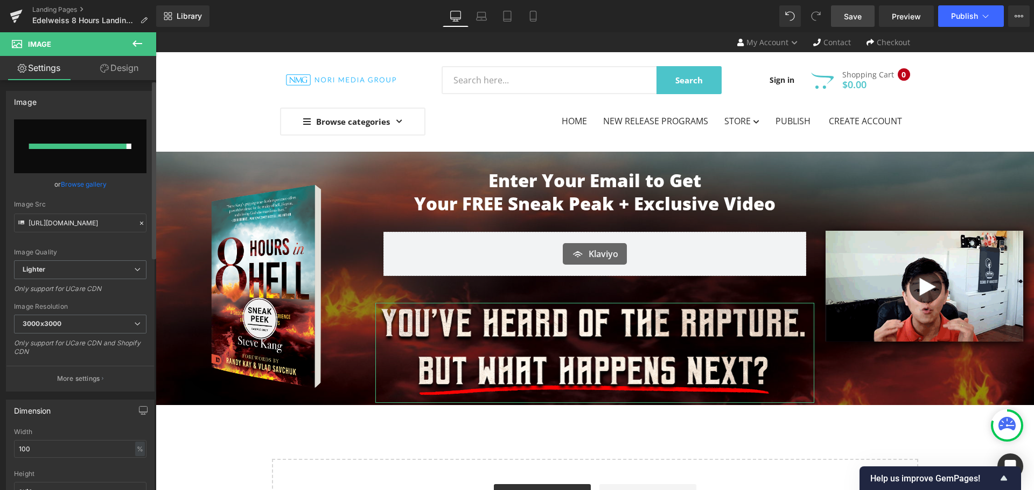
click at [101, 179] on link "Browse gallery" at bounding box center [84, 184] width 46 height 19
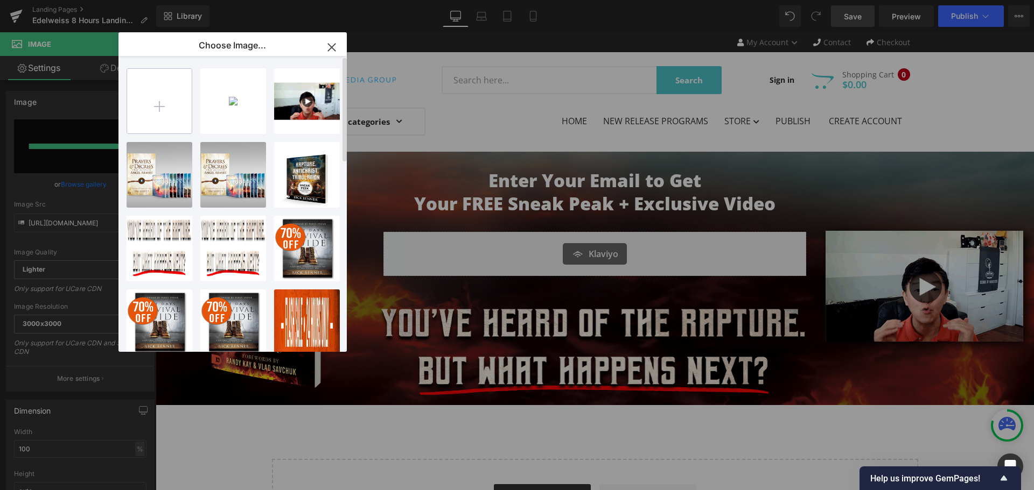
click at [174, 118] on input "file" at bounding box center [159, 101] width 65 height 65
type input "C:\fakepath\8HoursTitle.png"
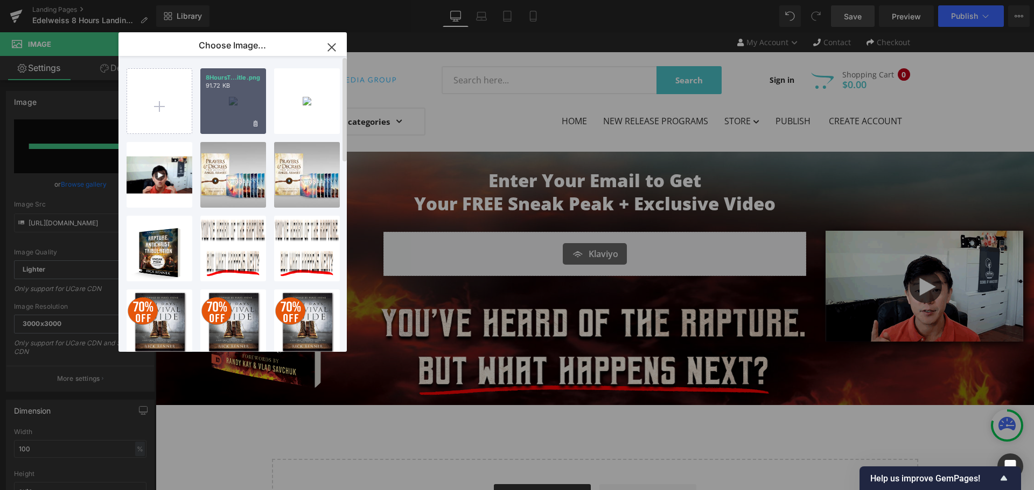
click at [224, 99] on div "8HoursT...itle.png 91.72 KB" at bounding box center [233, 101] width 66 height 66
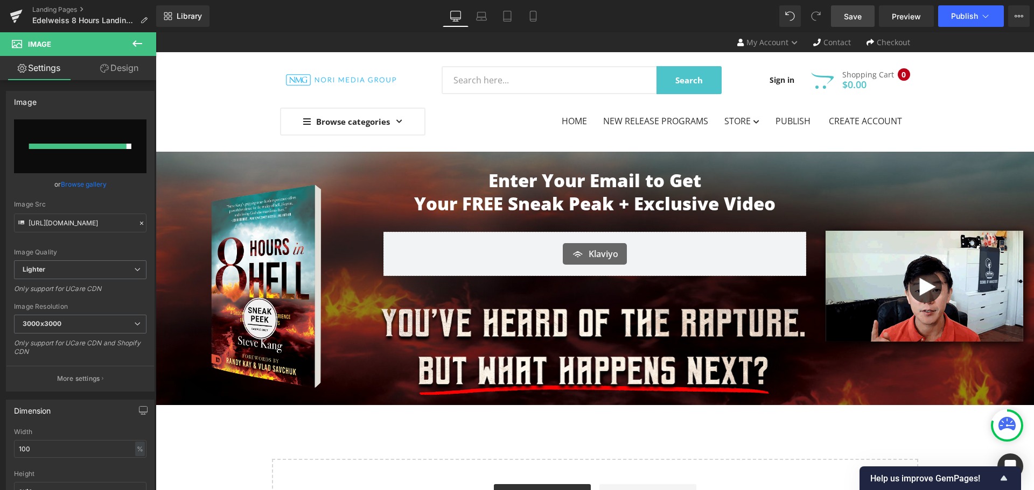
click at [850, 17] on span "Save" at bounding box center [853, 16] width 18 height 11
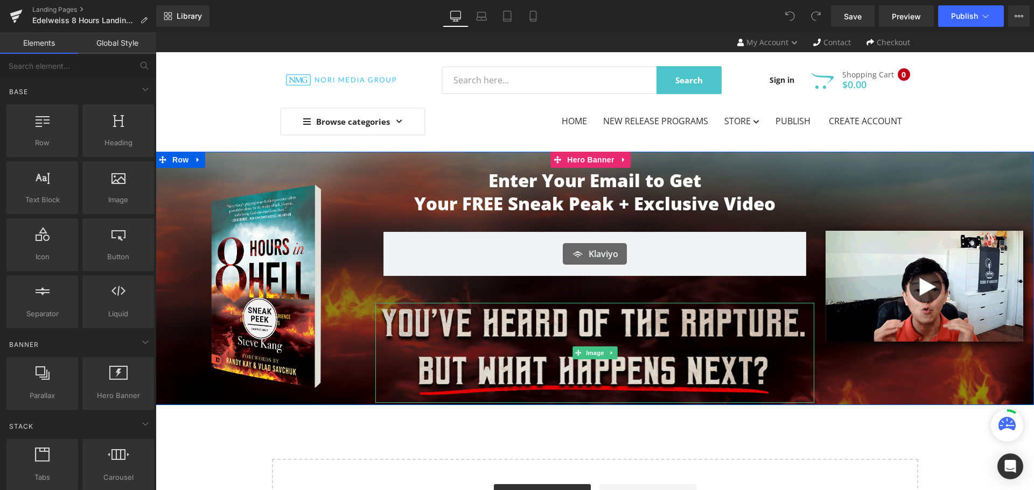
click at [634, 323] on img at bounding box center [594, 353] width 439 height 100
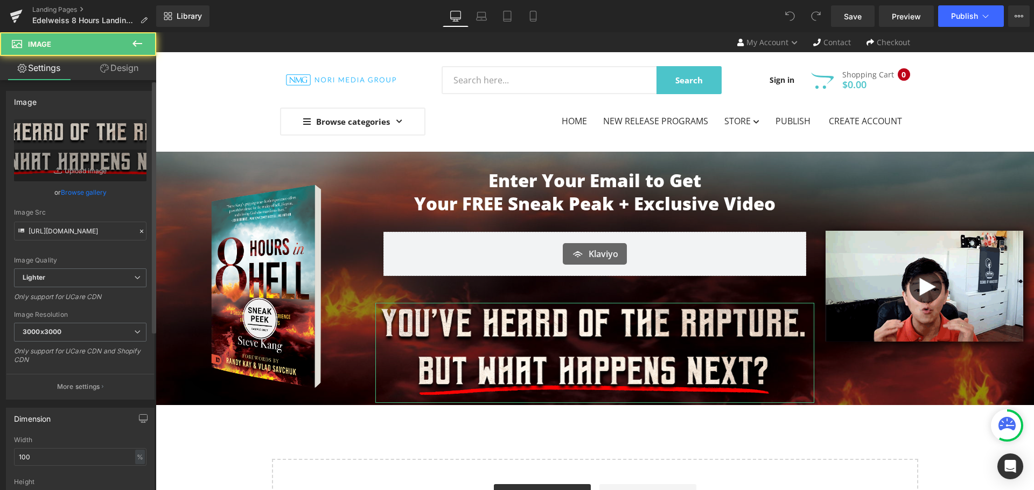
click at [78, 196] on link "Browse gallery" at bounding box center [84, 192] width 46 height 19
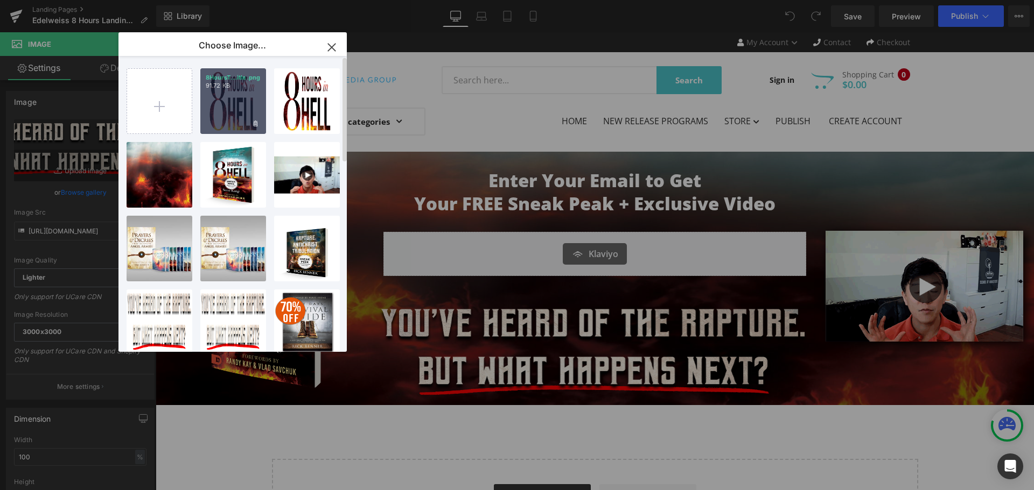
click at [221, 105] on div "8HoursT...itle.png 91.72 KB" at bounding box center [233, 101] width 66 height 66
type input "https://ucarecdn.com/76ed75e6-31bb-475e-b915-1787a15b7e42/-/format/auto/-/previ…"
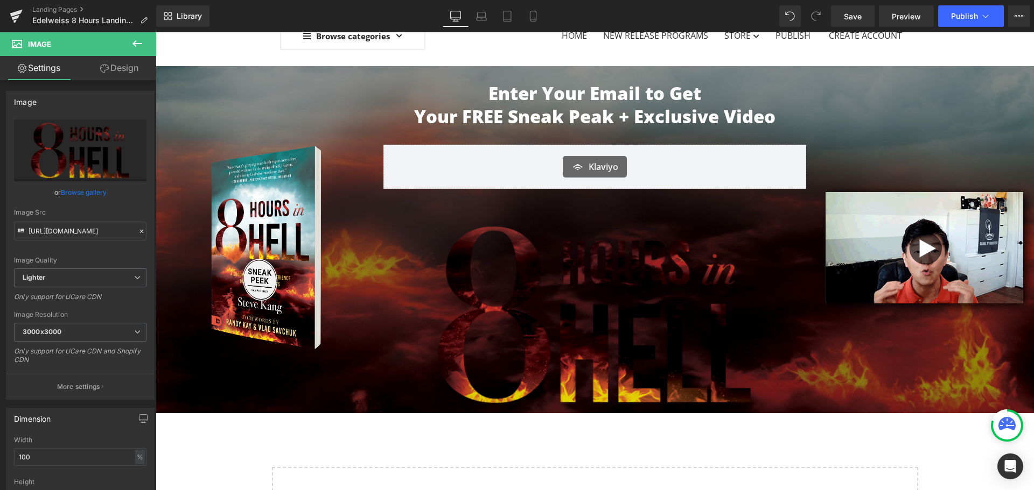
scroll to position [54, 0]
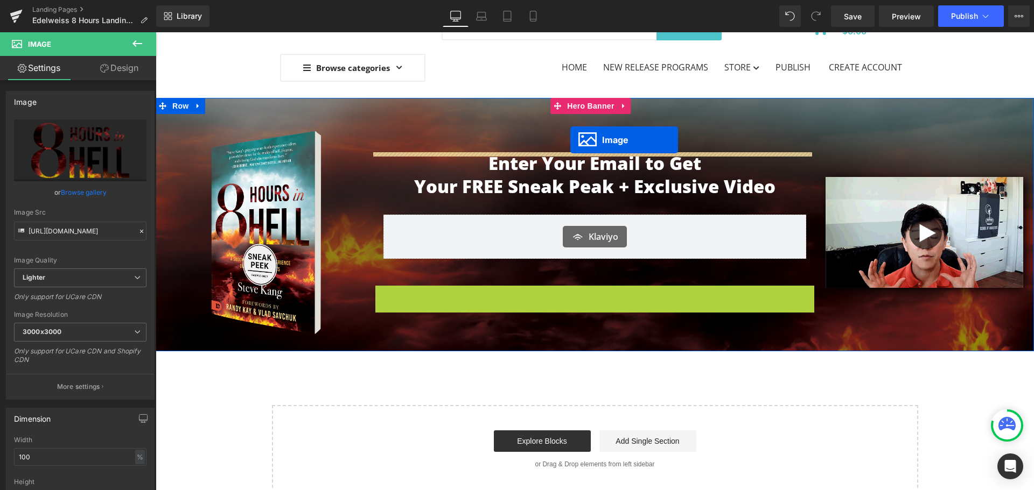
drag, startPoint x: 575, startPoint y: 344, endPoint x: 570, endPoint y: 140, distance: 204.1
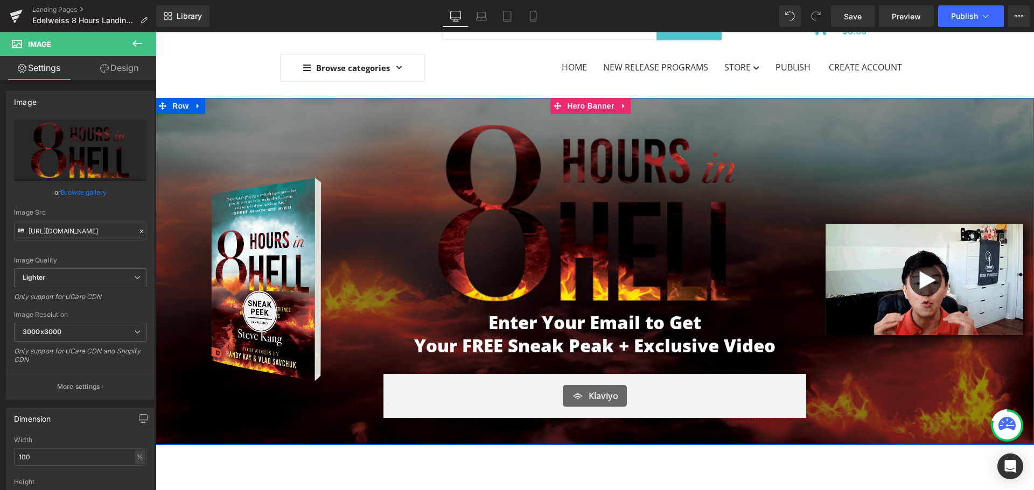
click at [865, 368] on div "Image" at bounding box center [924, 279] width 220 height 331
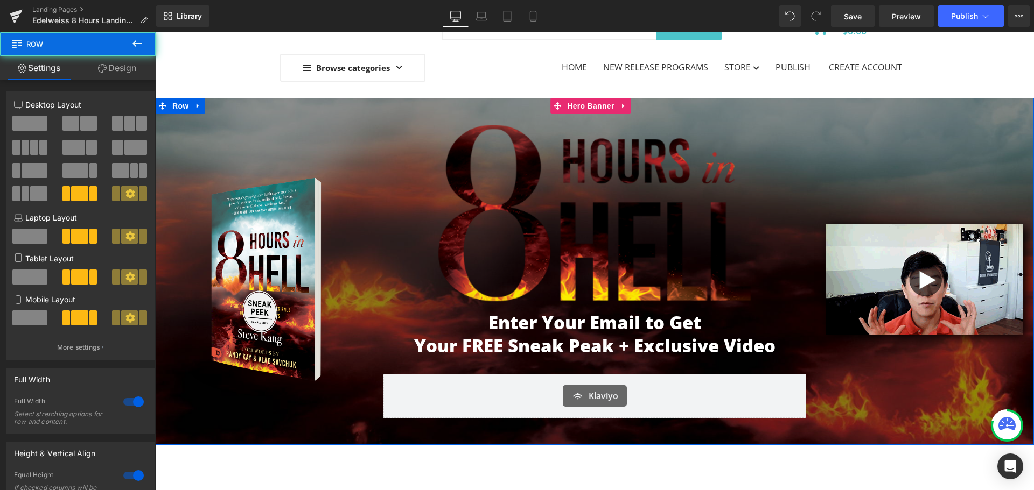
click at [279, 116] on div "Image" at bounding box center [266, 279] width 220 height 331
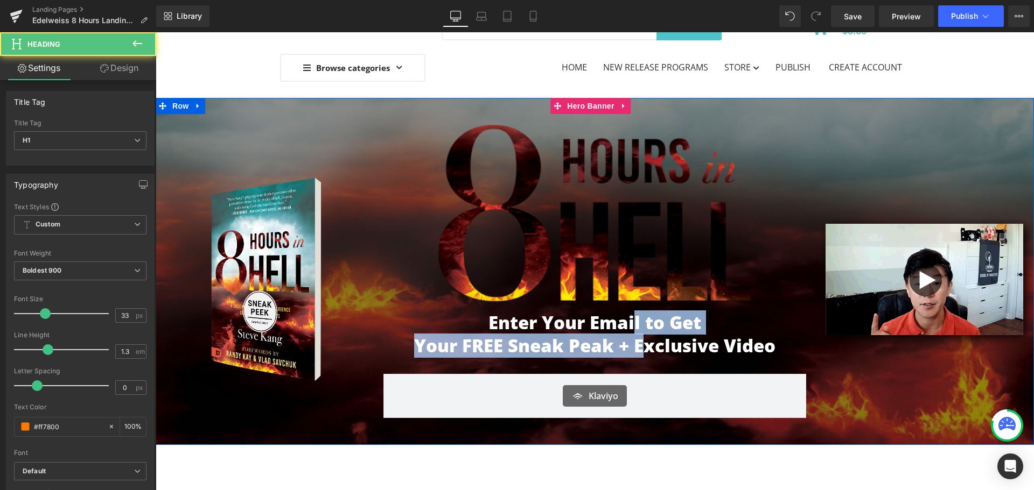
drag, startPoint x: 643, startPoint y: 341, endPoint x: 628, endPoint y: 330, distance: 18.8
click at [628, 330] on div "Enter Your Email to Get Your FREE Sneak Peak + Exclusive Video" at bounding box center [594, 335] width 439 height 46
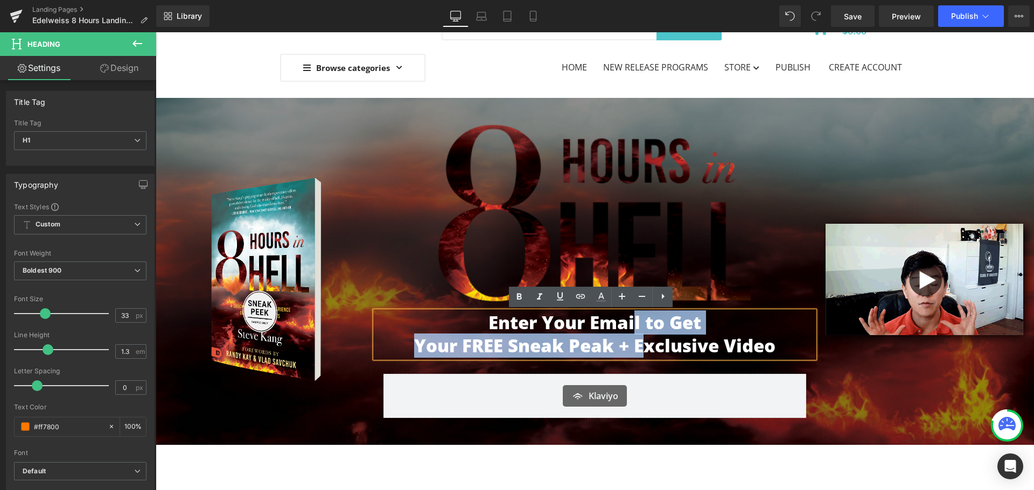
click at [569, 346] on span "Your FREE Sneak Peak + Exclusive Video" at bounding box center [594, 346] width 361 height 24
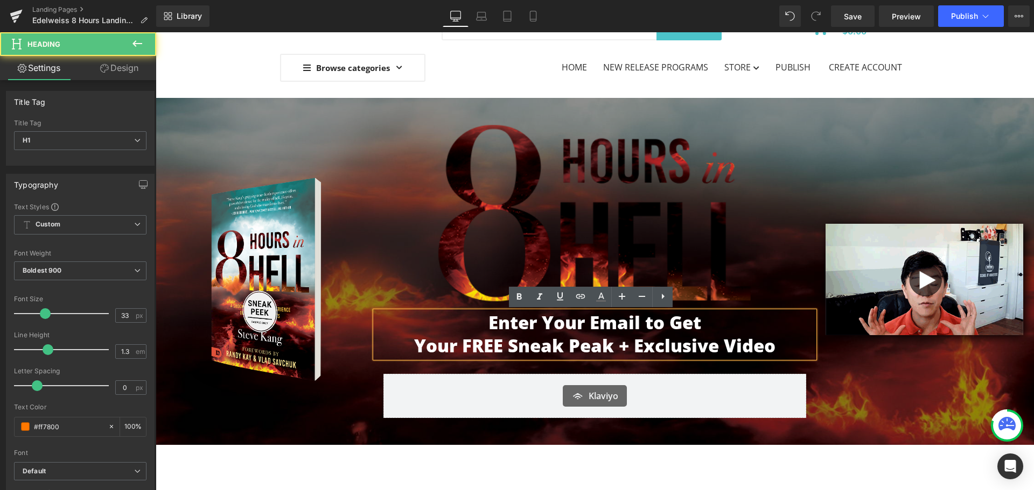
click at [338, 431] on div "Image" at bounding box center [266, 279] width 220 height 331
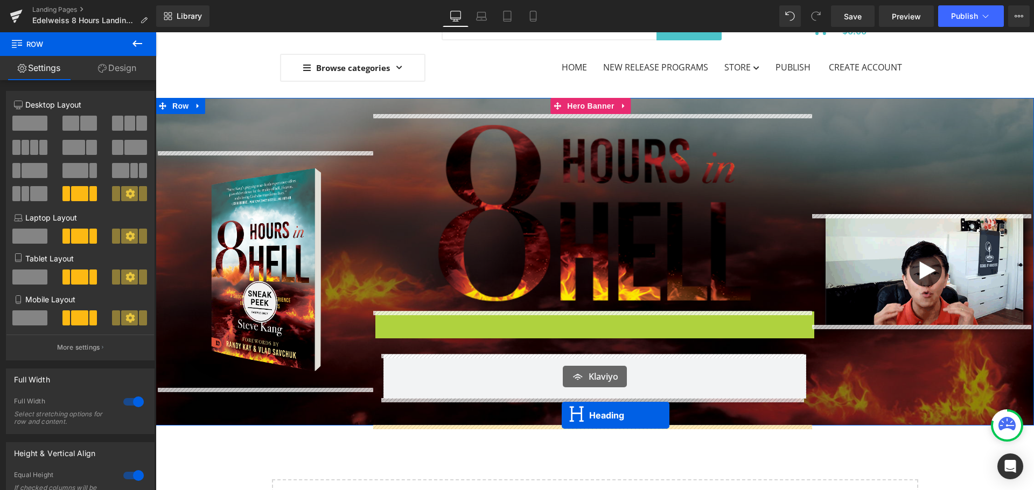
drag, startPoint x: 563, startPoint y: 339, endPoint x: 562, endPoint y: 416, distance: 77.0
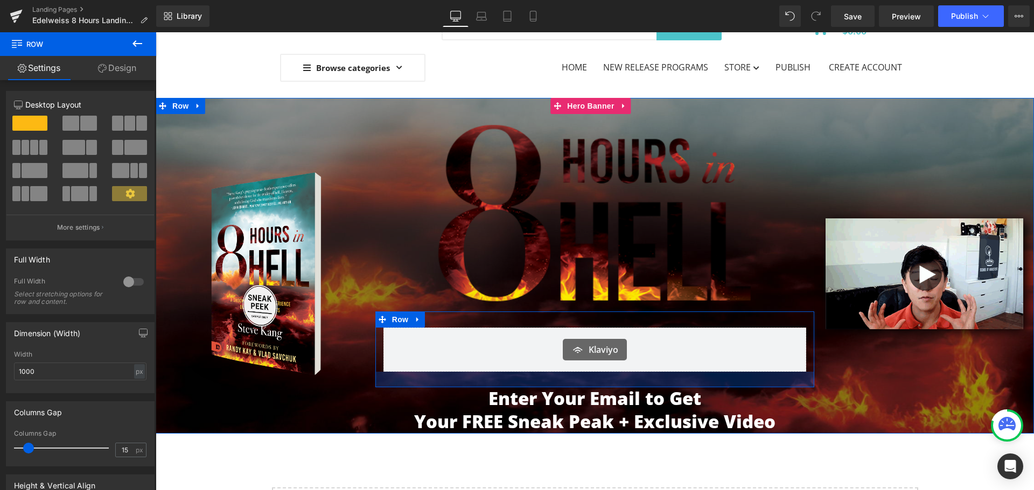
drag, startPoint x: 598, startPoint y: 388, endPoint x: 597, endPoint y: 376, distance: 11.3
click at [597, 376] on div at bounding box center [594, 380] width 439 height 16
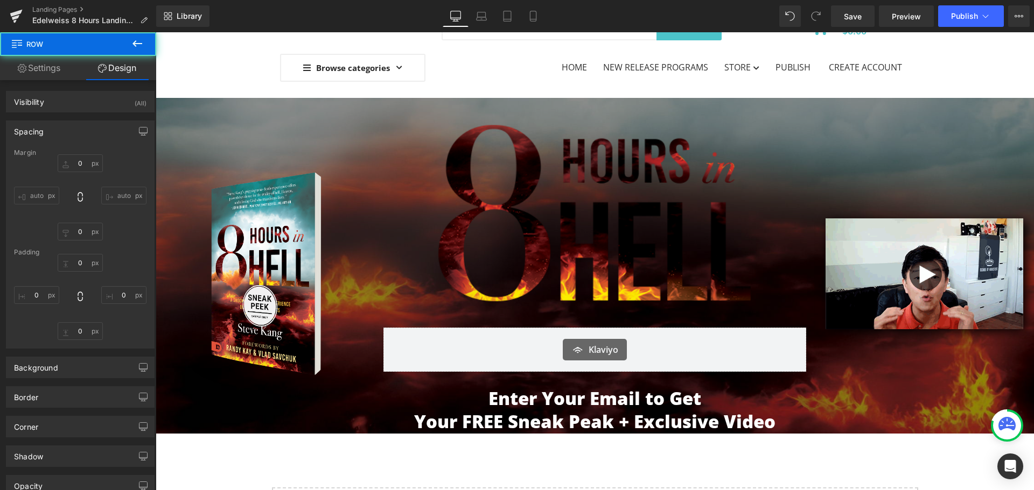
type input "0"
type input "30"
type input "0"
type input "29"
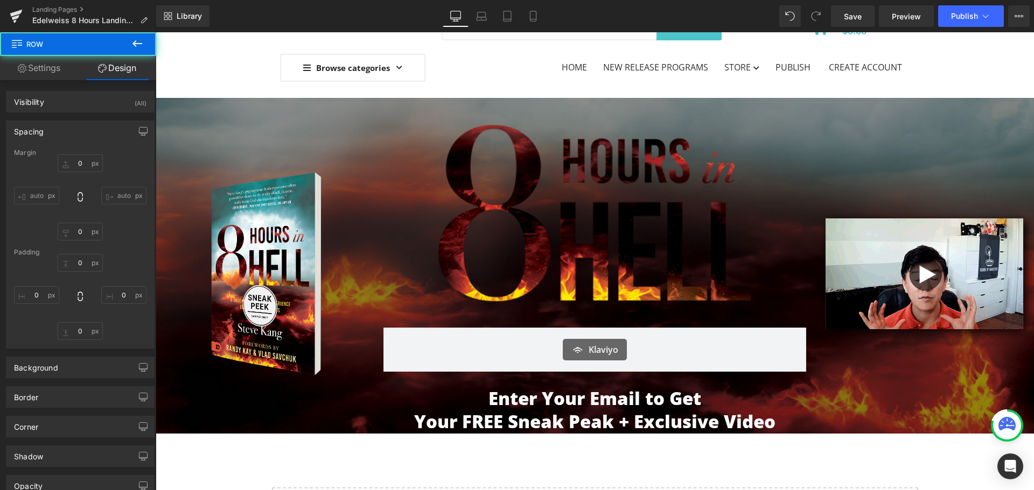
type input "0"
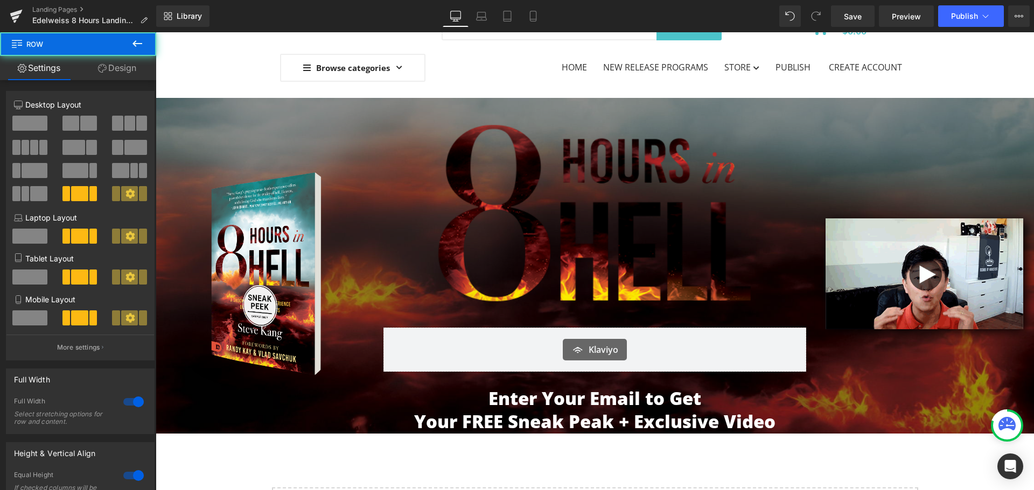
click at [818, 427] on div "Image" at bounding box center [924, 274] width 220 height 320
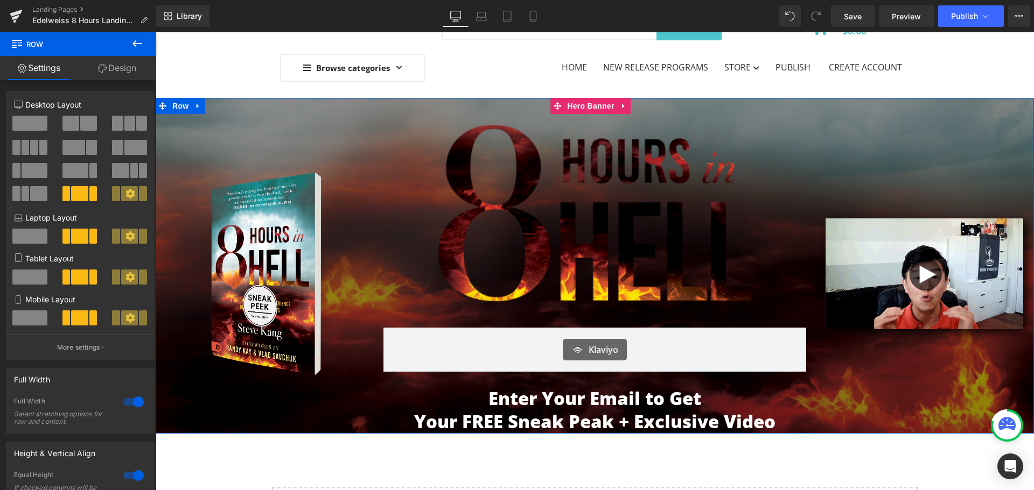
click at [814, 409] on div "Image" at bounding box center [924, 274] width 220 height 320
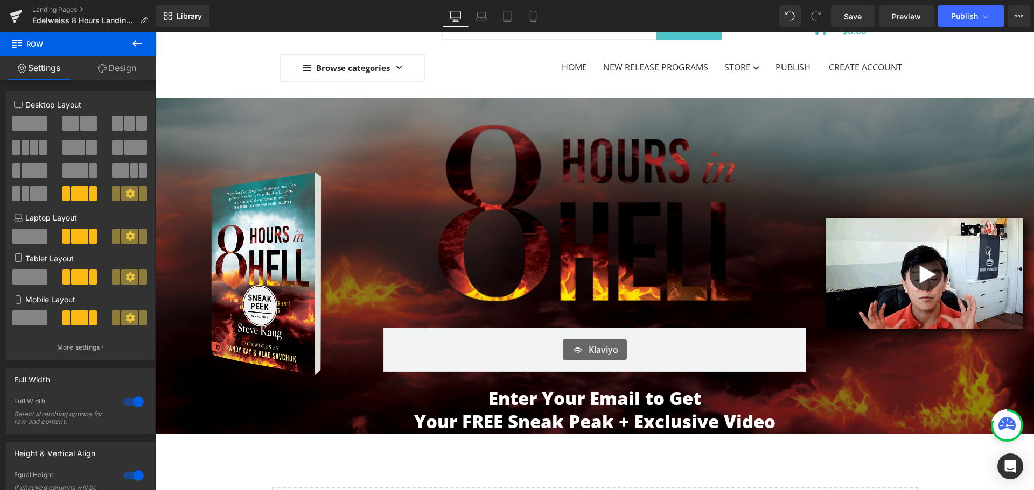
click at [905, 426] on div "Image" at bounding box center [924, 274] width 220 height 320
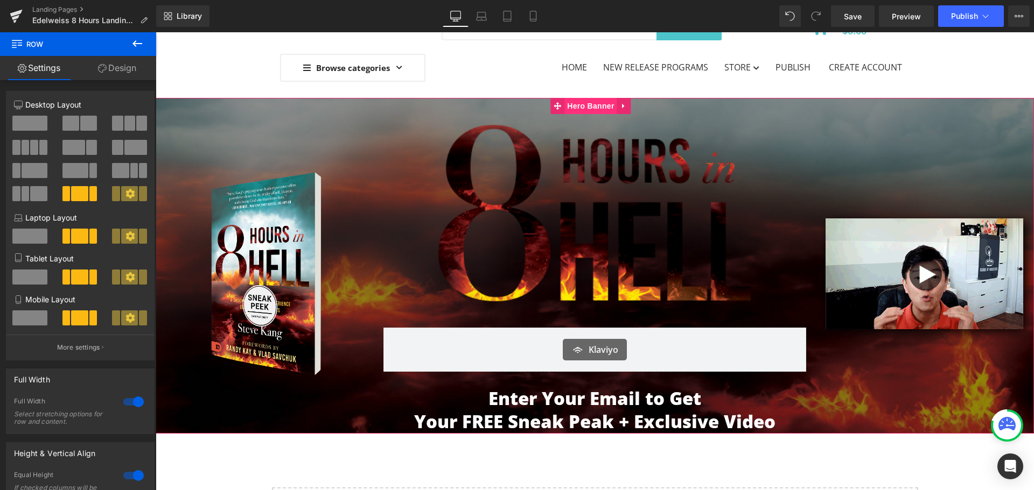
click at [599, 101] on span "Hero Banner" at bounding box center [590, 106] width 52 height 16
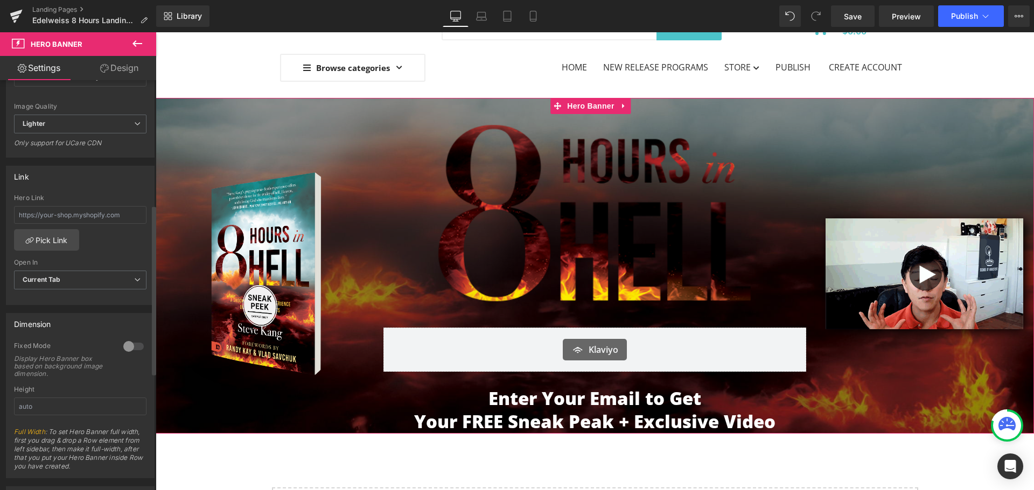
scroll to position [162, 0]
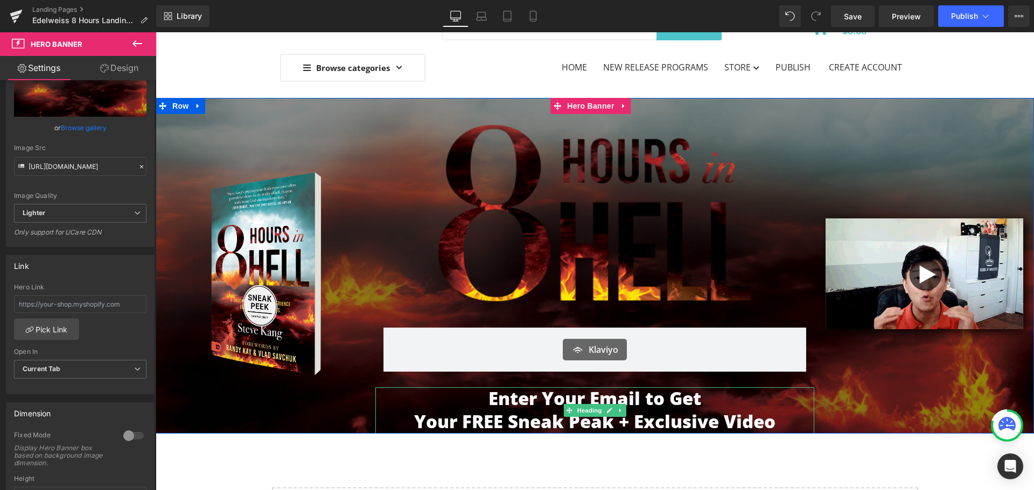
drag, startPoint x: 497, startPoint y: 415, endPoint x: 503, endPoint y: 415, distance: 5.9
click at [497, 415] on span "Your FREE Sneak Peak + Exclusive Video" at bounding box center [594, 422] width 361 height 24
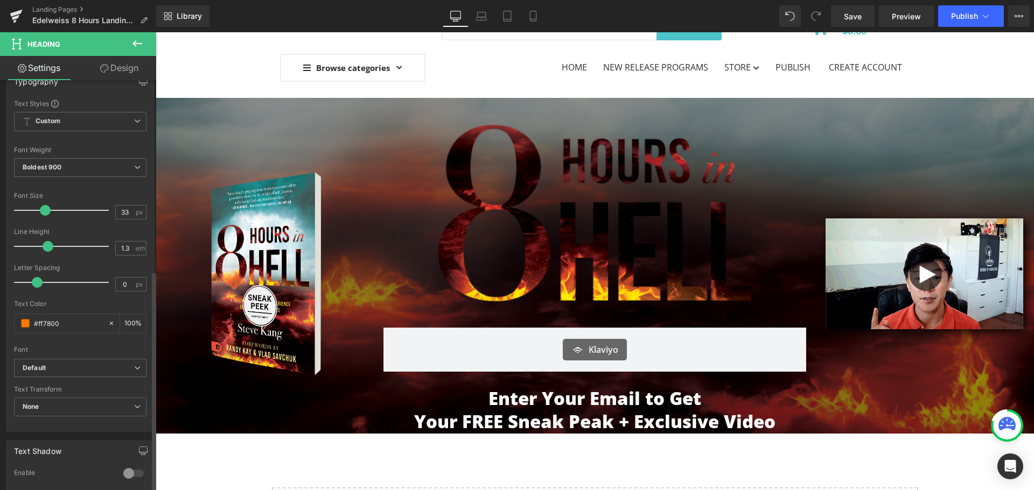
scroll to position [354, 0]
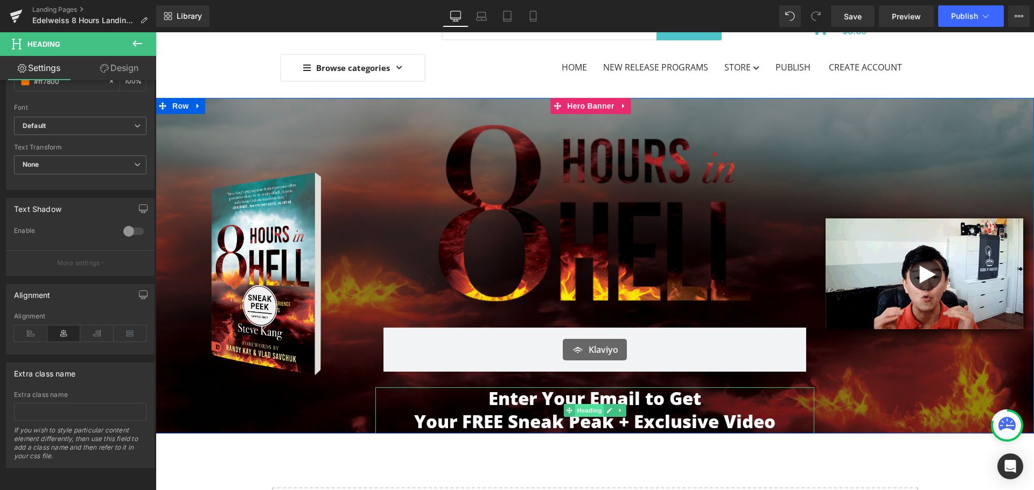
click at [587, 406] on span "Heading" at bounding box center [588, 410] width 29 height 13
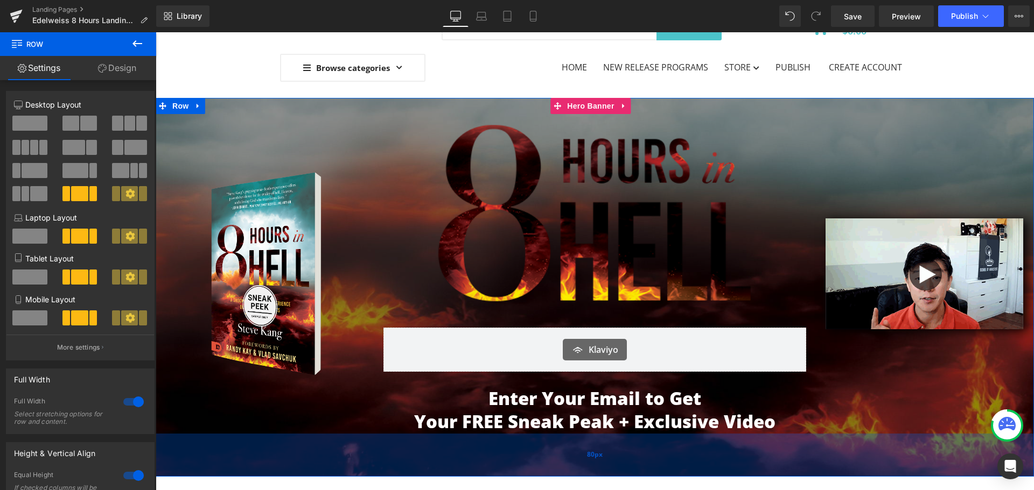
drag, startPoint x: 394, startPoint y: 431, endPoint x: 397, endPoint y: 474, distance: 43.2
click at [397, 474] on div "80px" at bounding box center [595, 455] width 878 height 43
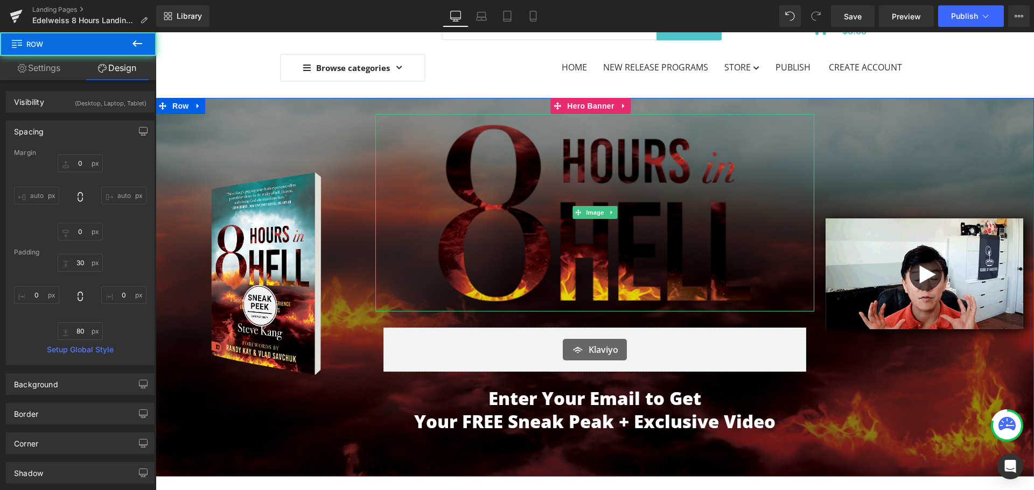
click at [402, 125] on img at bounding box center [594, 213] width 439 height 198
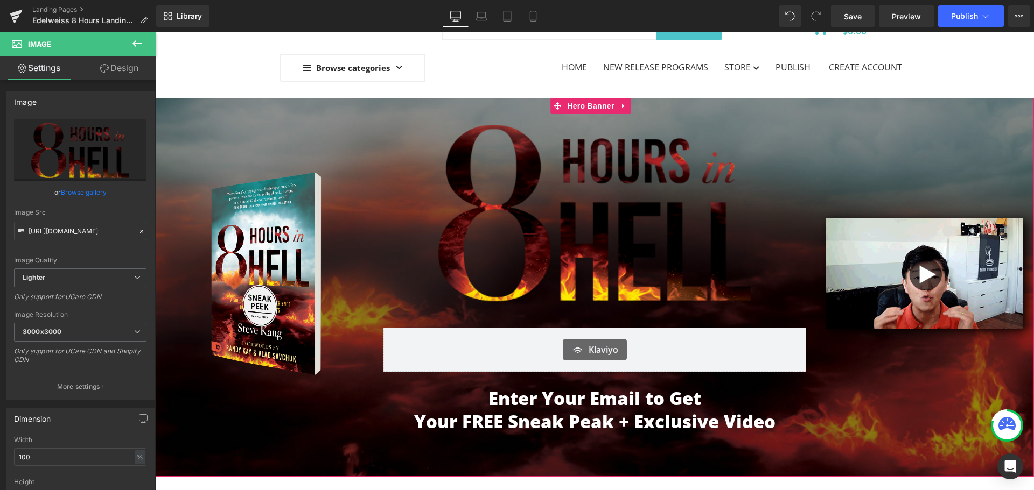
click at [571, 107] on span "Hero Banner" at bounding box center [590, 106] width 52 height 16
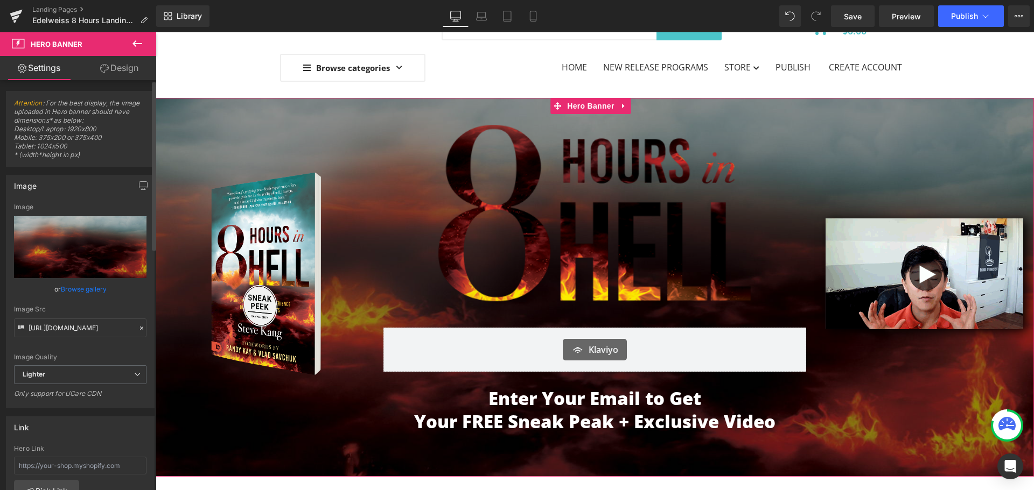
click at [92, 288] on link "Browse gallery" at bounding box center [84, 289] width 46 height 19
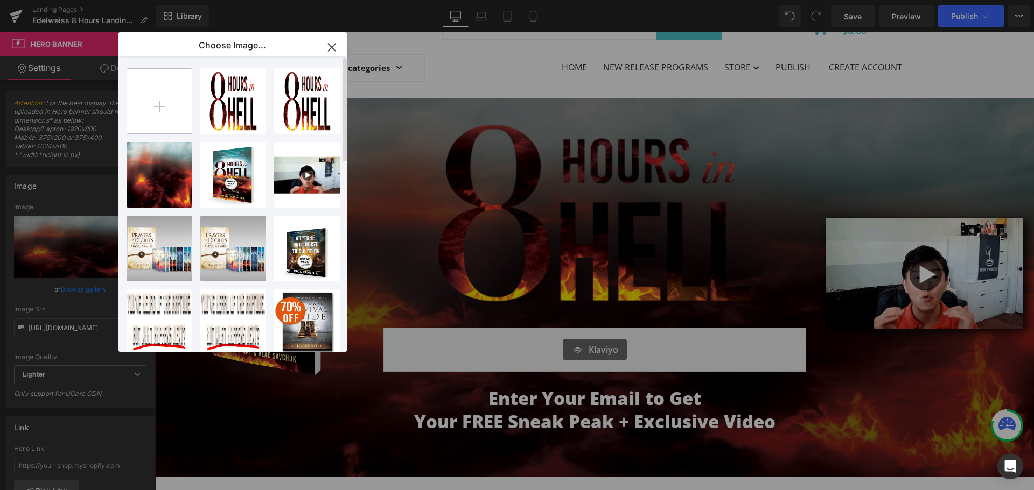
click at [172, 114] on input "file" at bounding box center [159, 101] width 65 height 65
type input "C:\fakepath\8HoursHeroBanner.jpg"
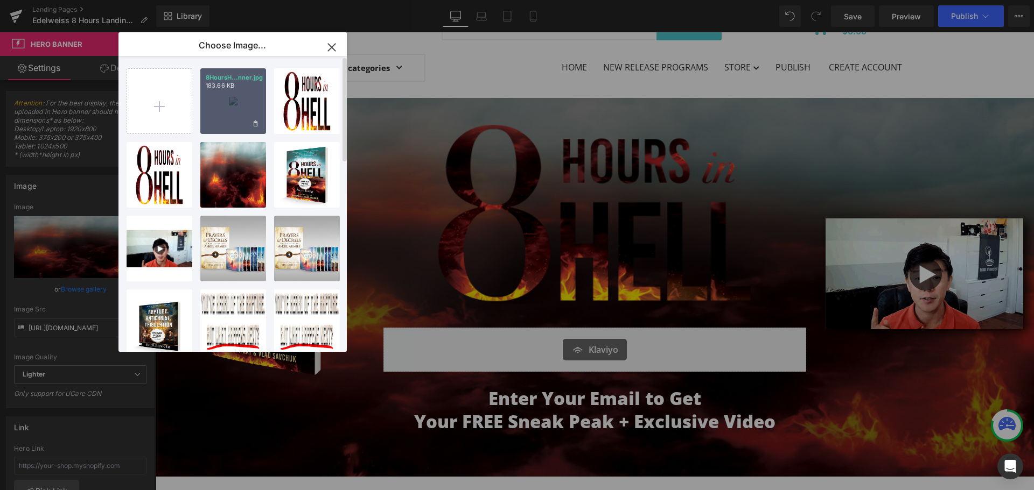
click at [234, 108] on div "8HoursH...nner.jpg 183.66 KB" at bounding box center [233, 101] width 66 height 66
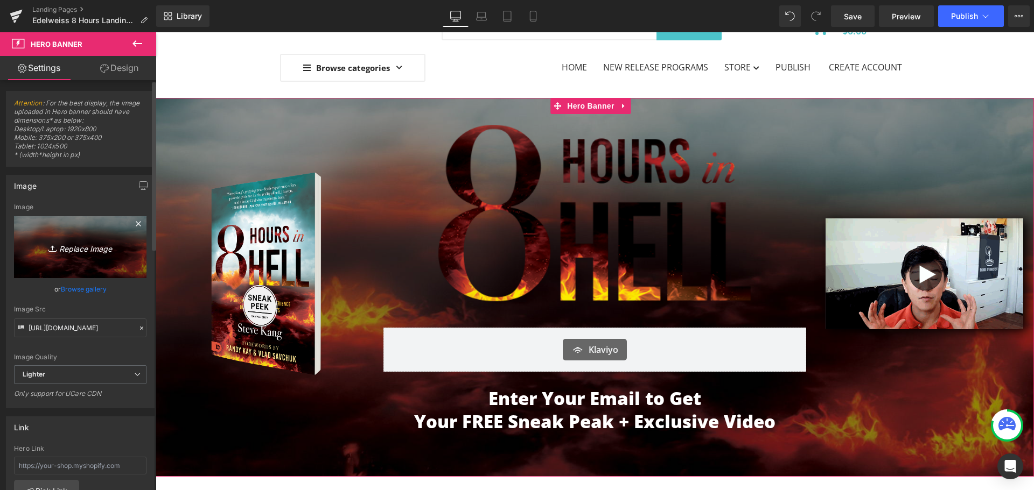
click at [80, 254] on icon "Replace Image" at bounding box center [80, 247] width 86 height 13
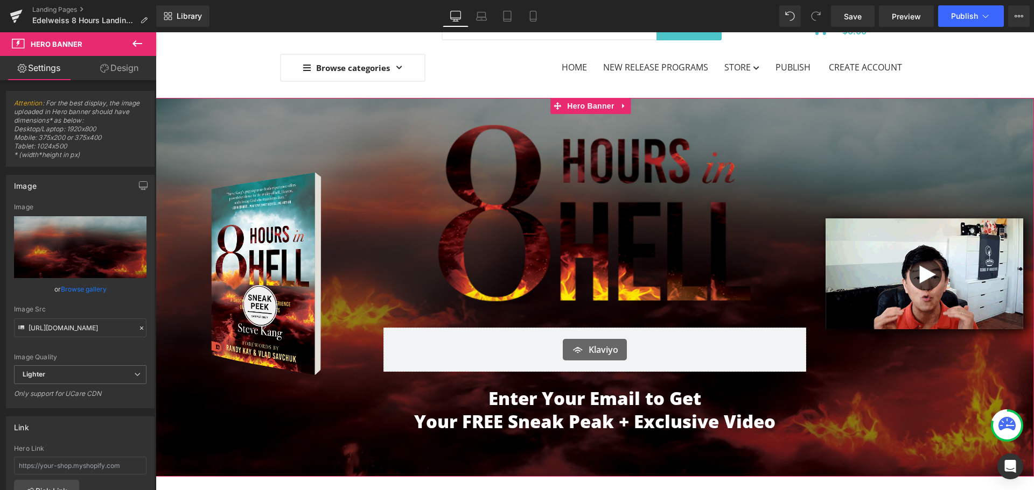
click at [64, 285] on link "Browse gallery" at bounding box center [84, 289] width 46 height 19
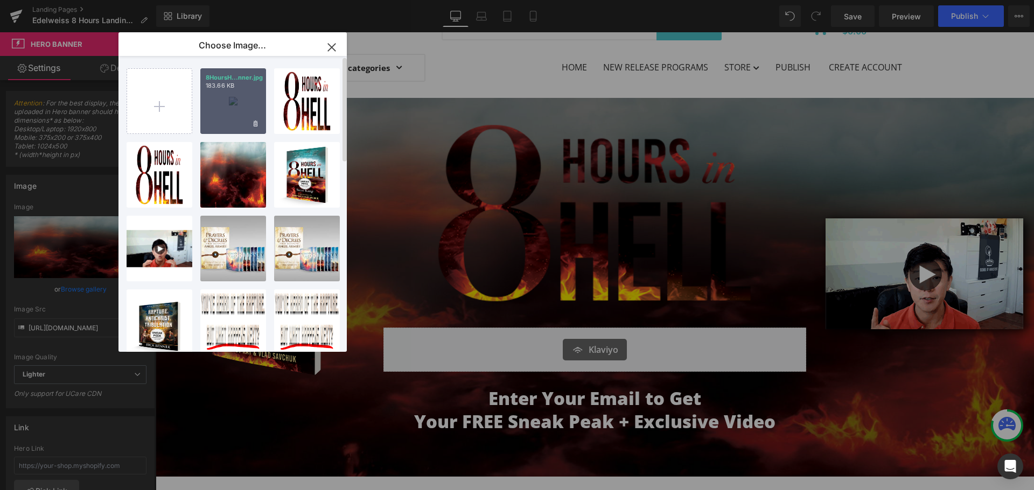
click at [233, 110] on div "8HoursH...nner.jpg 183.66 KB" at bounding box center [233, 101] width 66 height 66
type input "https://ucarecdn.com/89524bb2-b40a-46bd-9ecc-095cdd6c1d5b/-/format/auto/-/previ…"
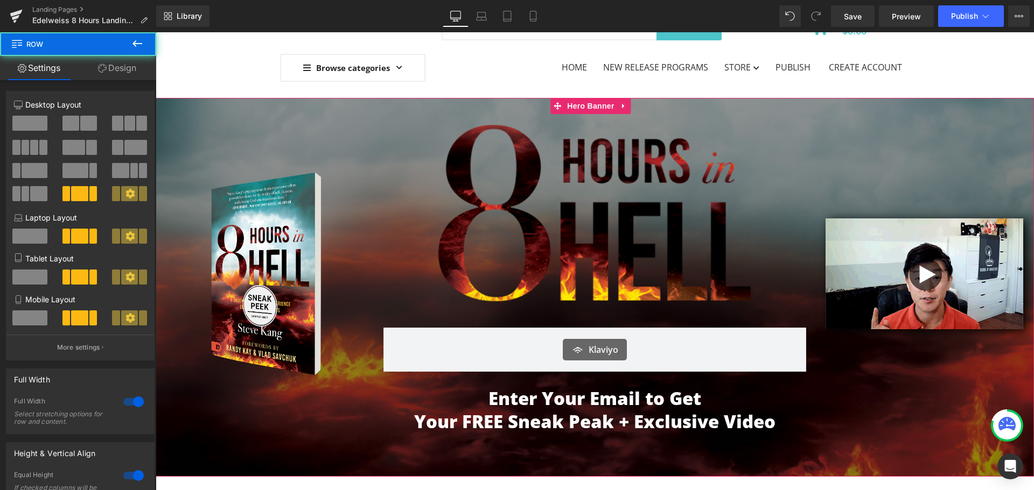
click at [903, 393] on div "Image" at bounding box center [924, 274] width 220 height 320
click at [579, 100] on span "Hero Banner" at bounding box center [590, 106] width 52 height 16
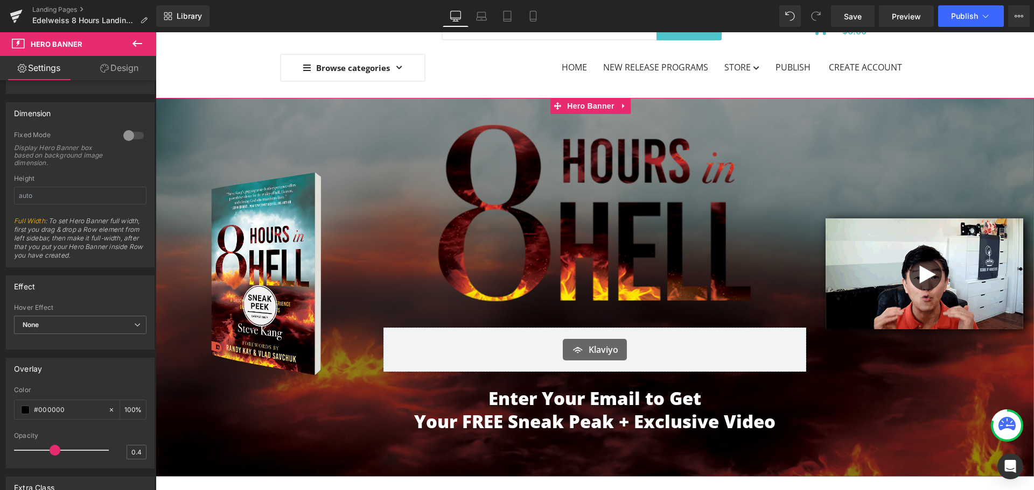
scroll to position [538, 0]
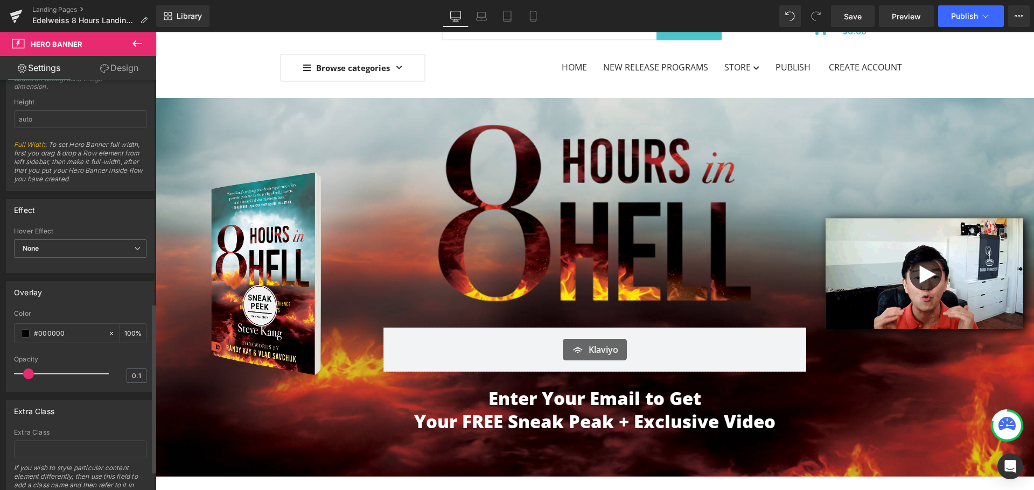
type input "0"
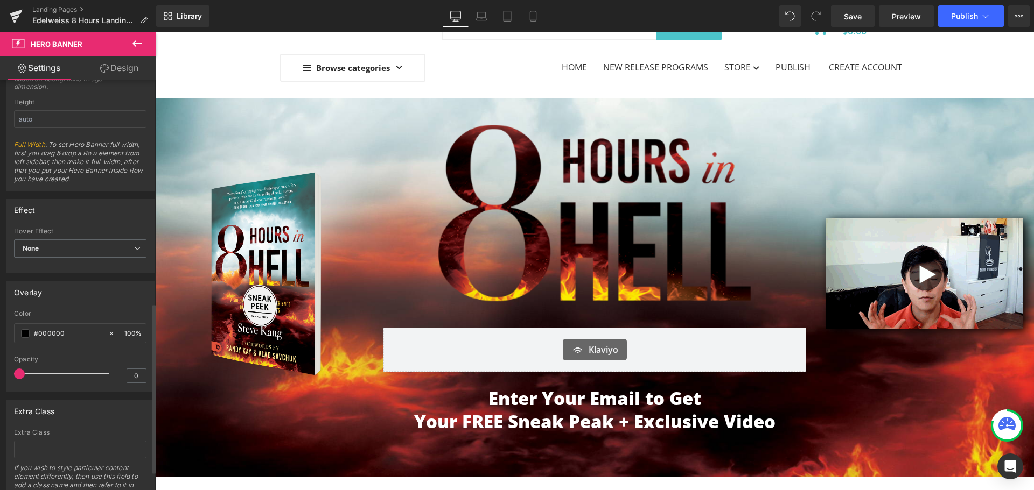
drag, startPoint x: 53, startPoint y: 375, endPoint x: 0, endPoint y: 373, distance: 53.3
click at [0, 373] on div "Overlay rgb(0, 0, 0) Color #000000 100 % 0 Opacity 0" at bounding box center [80, 332] width 161 height 119
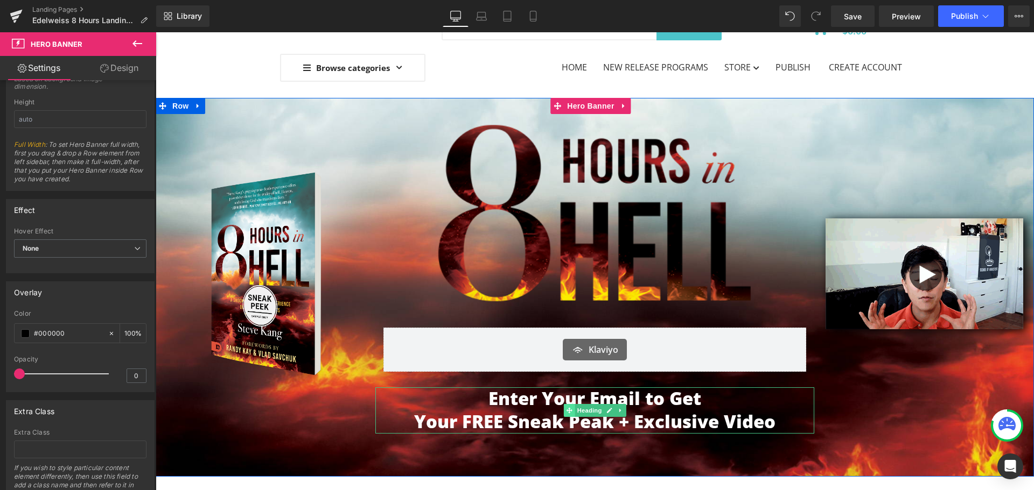
click at [566, 411] on icon at bounding box center [569, 411] width 6 height 6
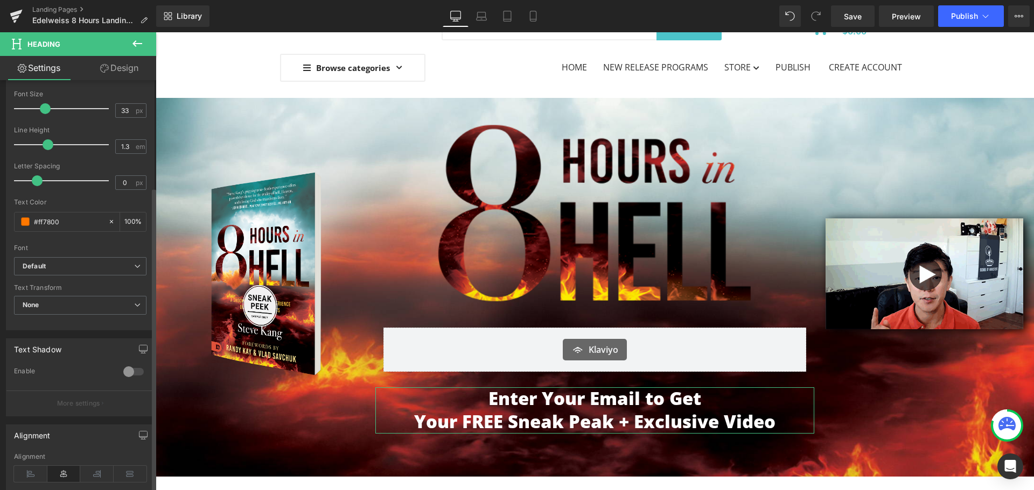
scroll to position [215, 0]
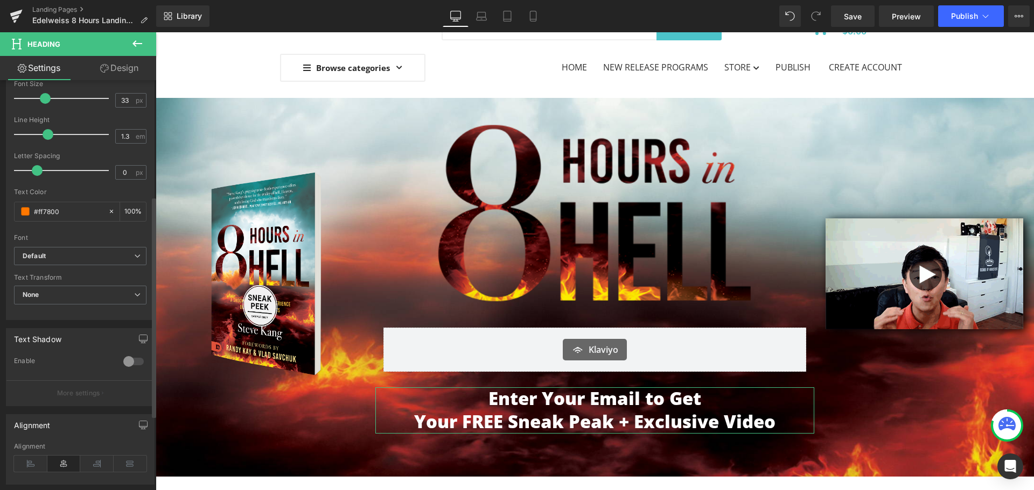
click at [127, 362] on div at bounding box center [134, 361] width 26 height 17
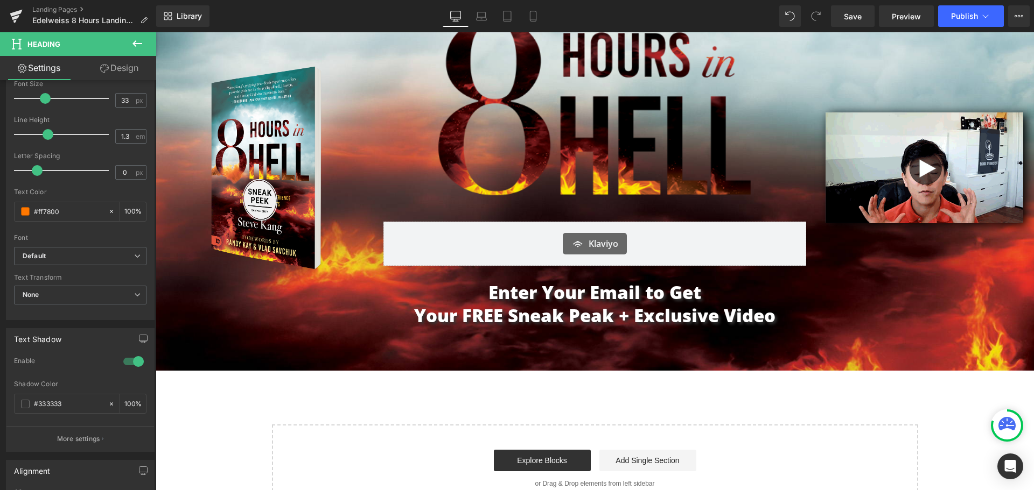
scroll to position [108, 0]
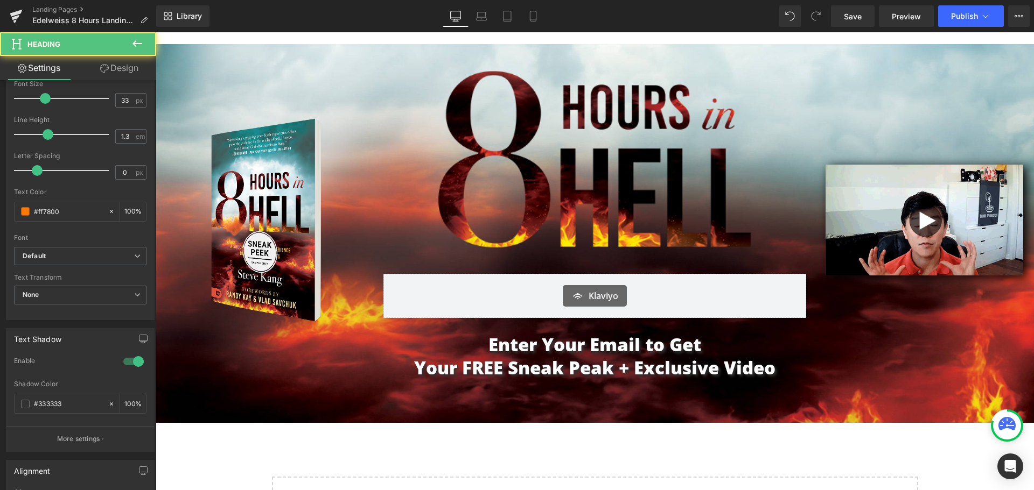
click at [609, 350] on div "Enter Your Email to Get Your FREE Sneak Peak + Exclusive Video Heading" at bounding box center [594, 357] width 439 height 46
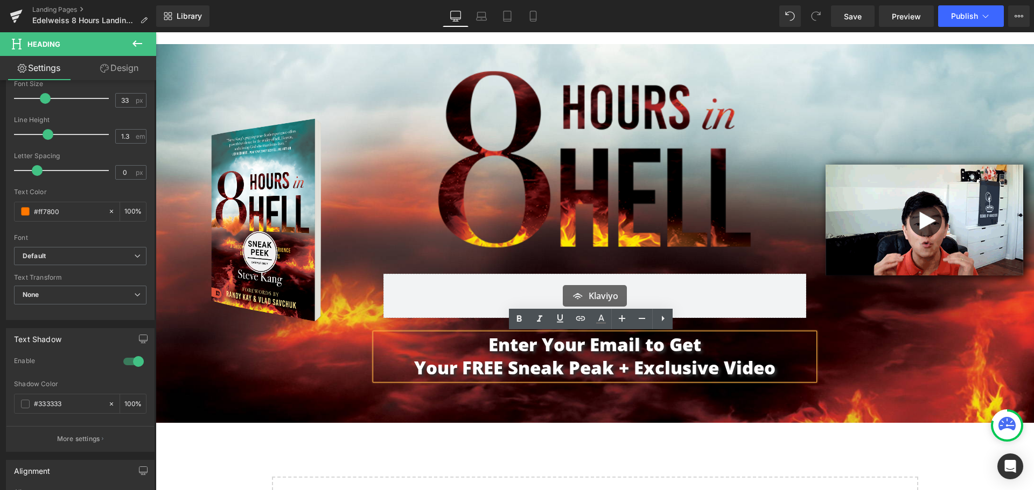
click at [799, 438] on div "Image Image Image Row Image Image Klaviyo Klaviyo Row Enter Your Email to Get Y…" at bounding box center [595, 304] width 878 height 521
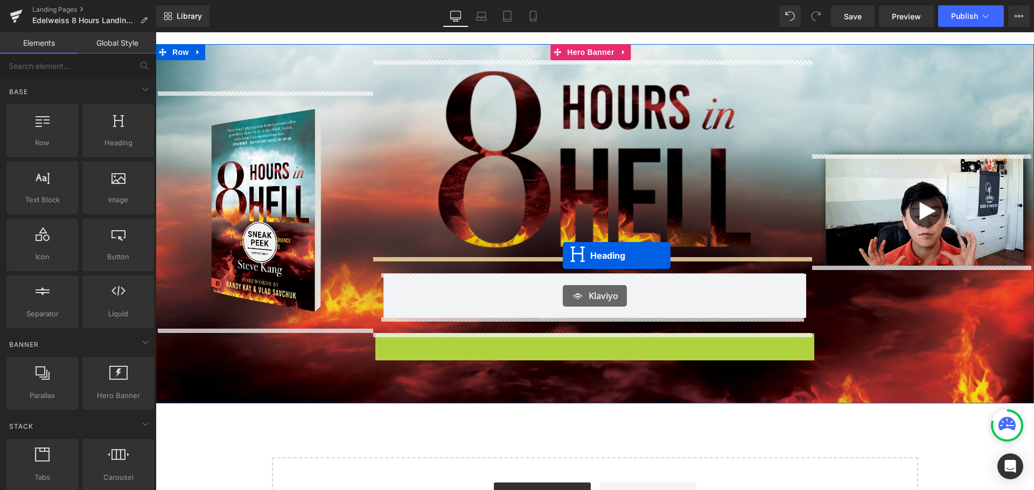
drag, startPoint x: 564, startPoint y: 355, endPoint x: 563, endPoint y: 256, distance: 99.6
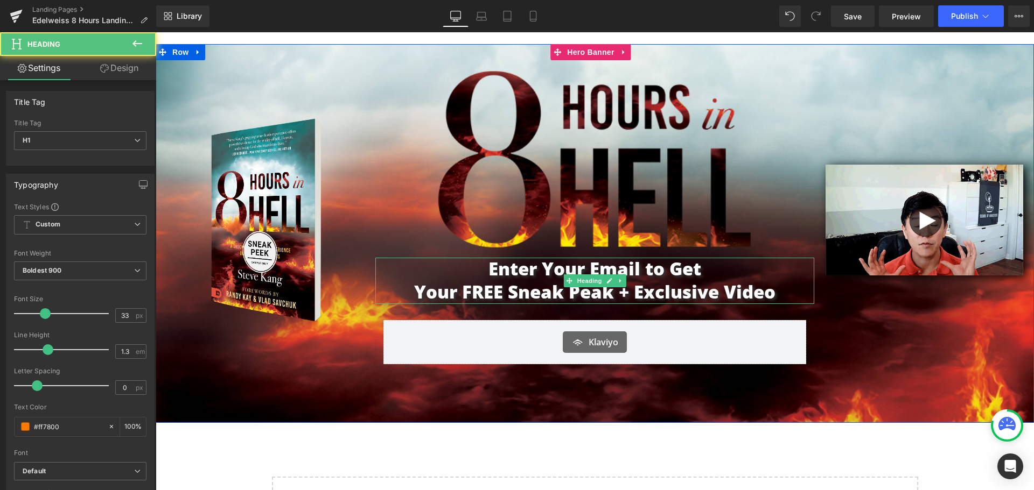
click at [506, 272] on span "Enter Your Email to Get" at bounding box center [594, 269] width 213 height 24
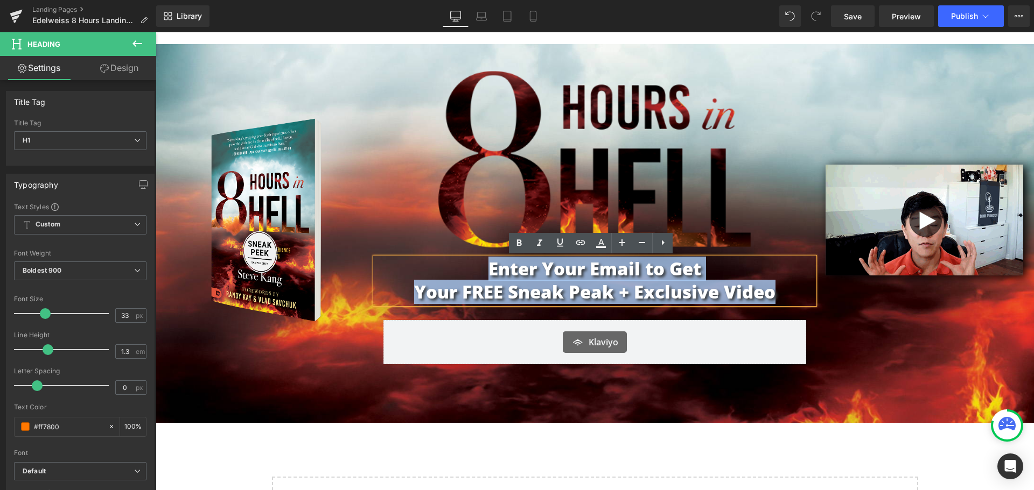
drag, startPoint x: 686, startPoint y: 289, endPoint x: 368, endPoint y: 257, distance: 320.3
click at [411, 264] on div "Enter Your Email to Get Your FREE Sneak Peak + Exclusive Video" at bounding box center [594, 281] width 439 height 46
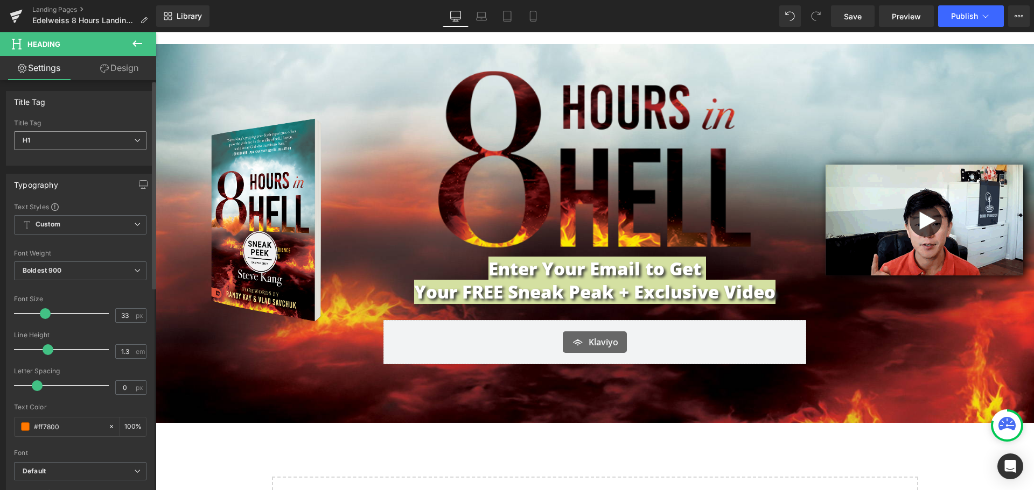
click at [99, 135] on span "H1" at bounding box center [80, 140] width 132 height 19
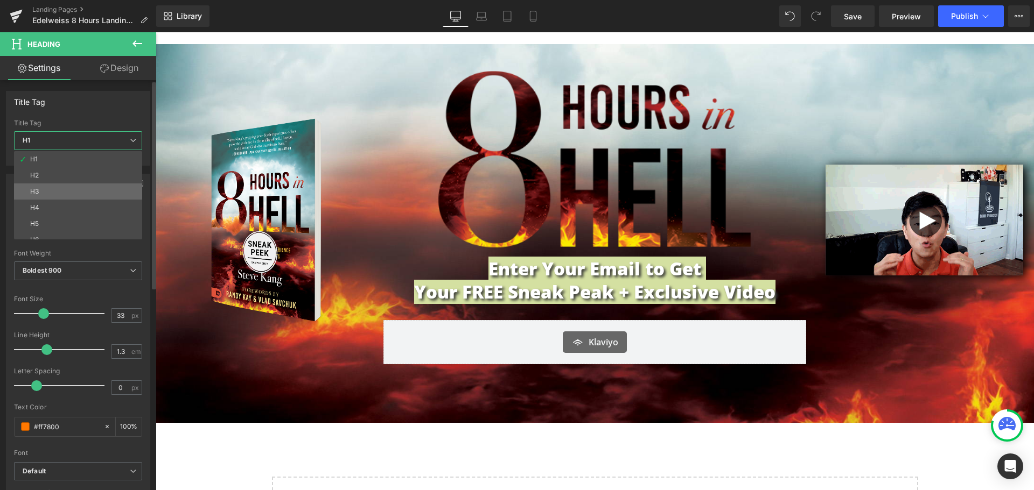
click at [69, 192] on li "H3" at bounding box center [80, 192] width 133 height 16
type input "21"
type input "#444444"
type input "100"
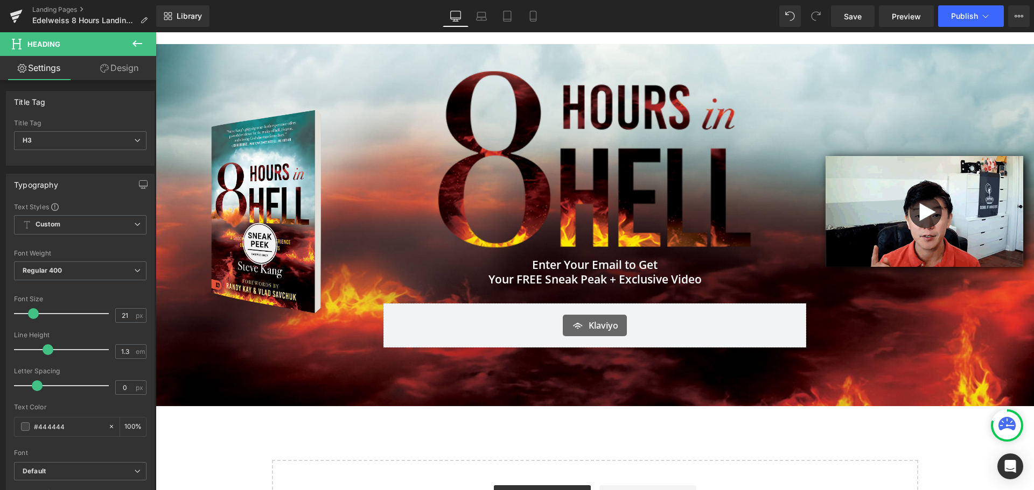
click at [708, 290] on div "Klaviyo Klaviyo Row" at bounding box center [594, 325] width 439 height 76
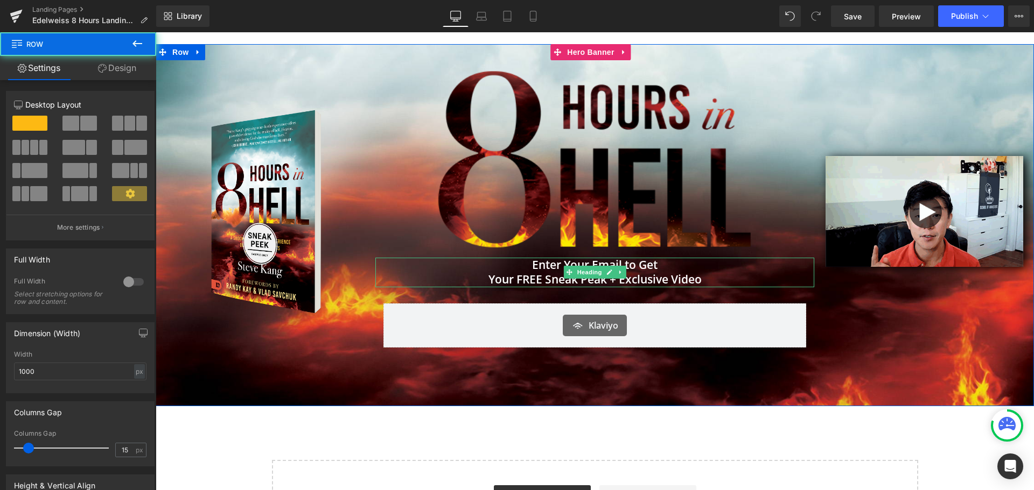
click at [656, 269] on h3 "Enter Your Email to Get" at bounding box center [594, 265] width 439 height 15
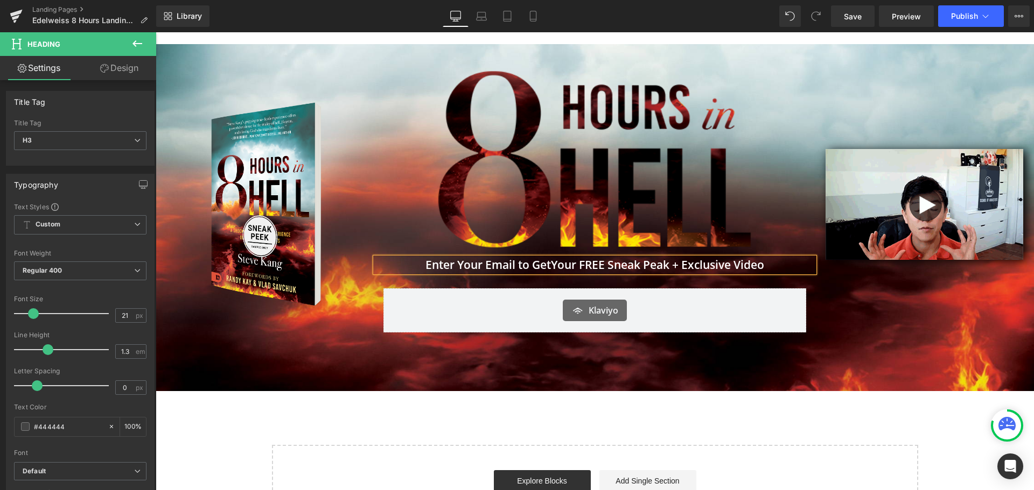
click at [742, 455] on div "Start building your page Explore Blocks Add Single Section or Drag & Drop eleme…" at bounding box center [595, 489] width 644 height 86
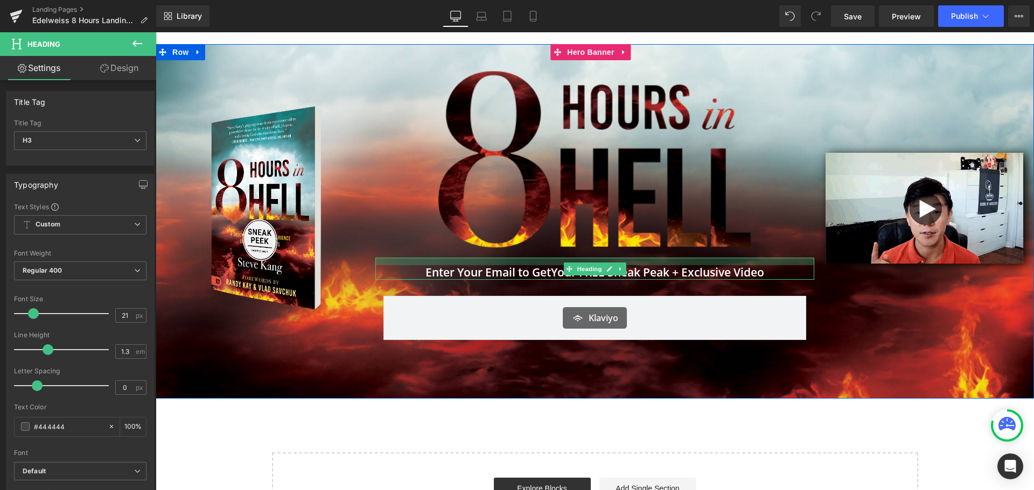
drag, startPoint x: 556, startPoint y: 259, endPoint x: 556, endPoint y: 266, distance: 7.5
click at [556, 266] on div "Enter Your Email to Get Your FREE Sneak Peak + Exclusive Video Heading" at bounding box center [594, 269] width 439 height 22
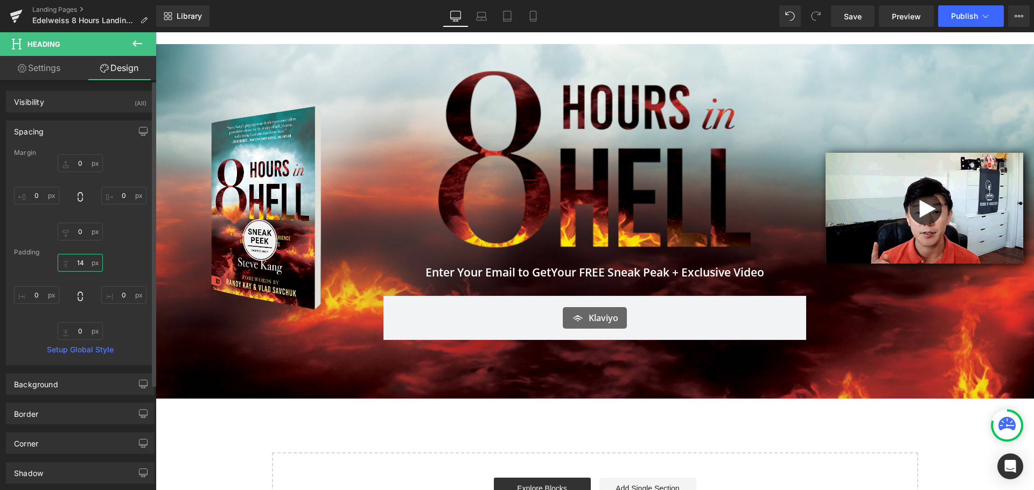
click at [79, 262] on input "14" at bounding box center [80, 263] width 45 height 18
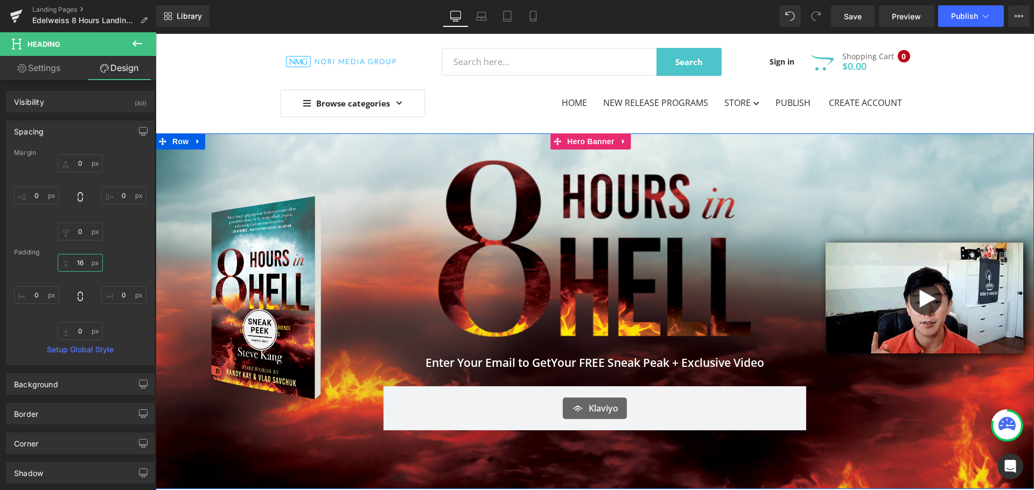
scroll to position [0, 0]
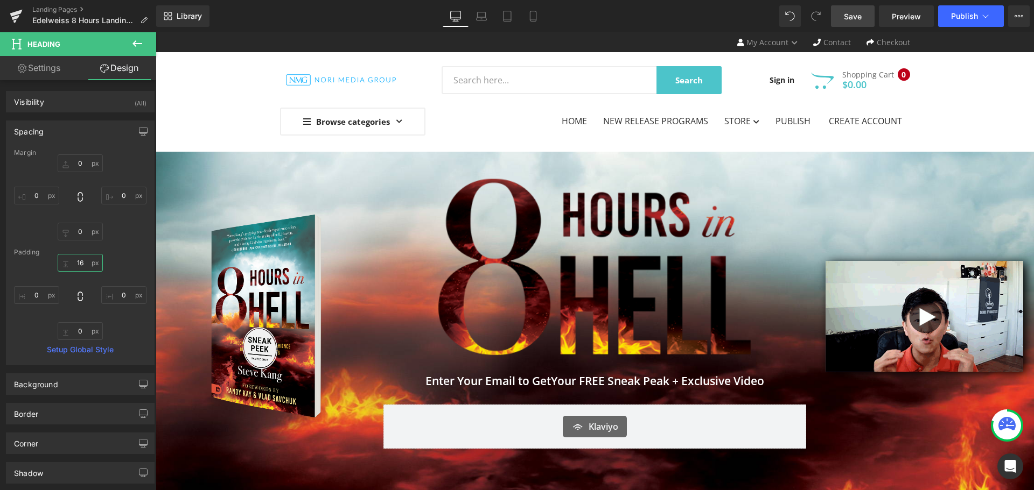
type input "16"
click at [851, 12] on span "Save" at bounding box center [853, 16] width 18 height 11
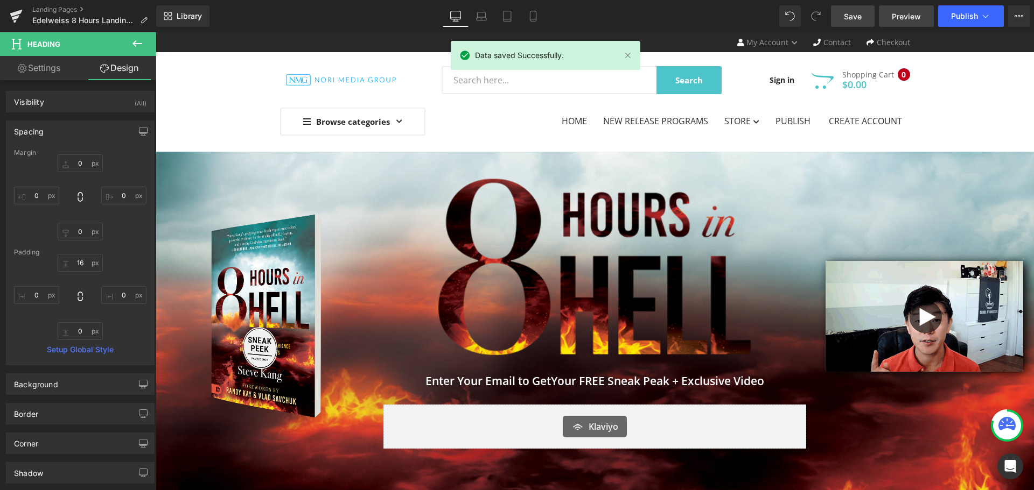
click at [916, 21] on span "Preview" at bounding box center [906, 16] width 29 height 11
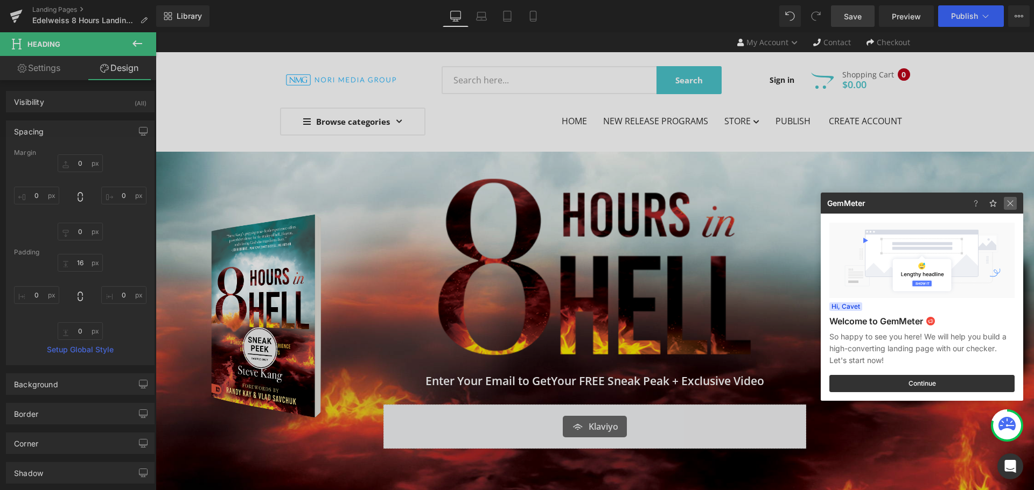
click at [1009, 203] on img at bounding box center [1010, 203] width 13 height 13
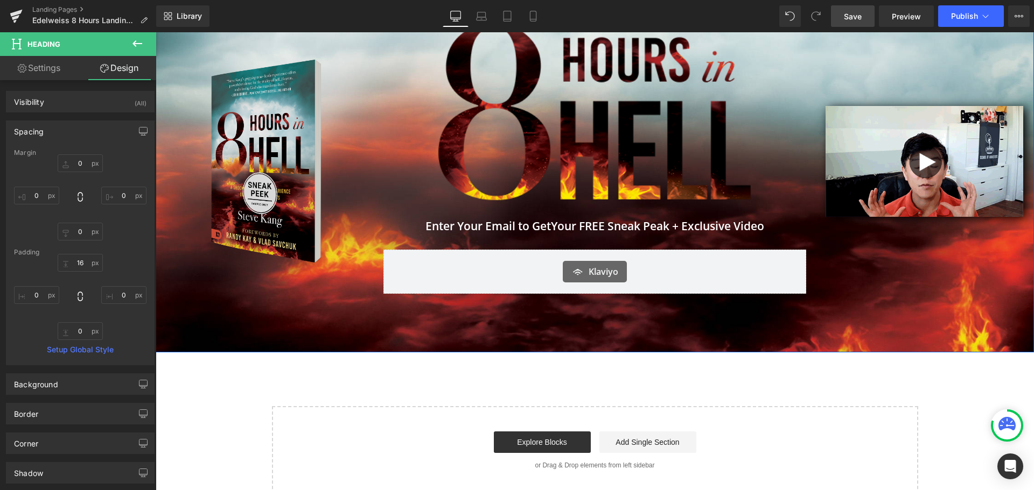
scroll to position [162, 0]
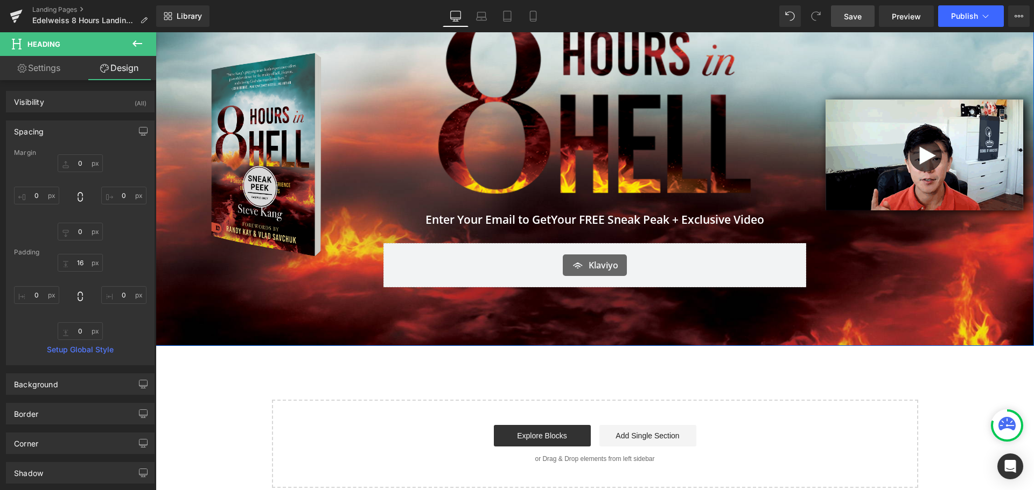
click at [289, 184] on img at bounding box center [266, 154] width 176 height 237
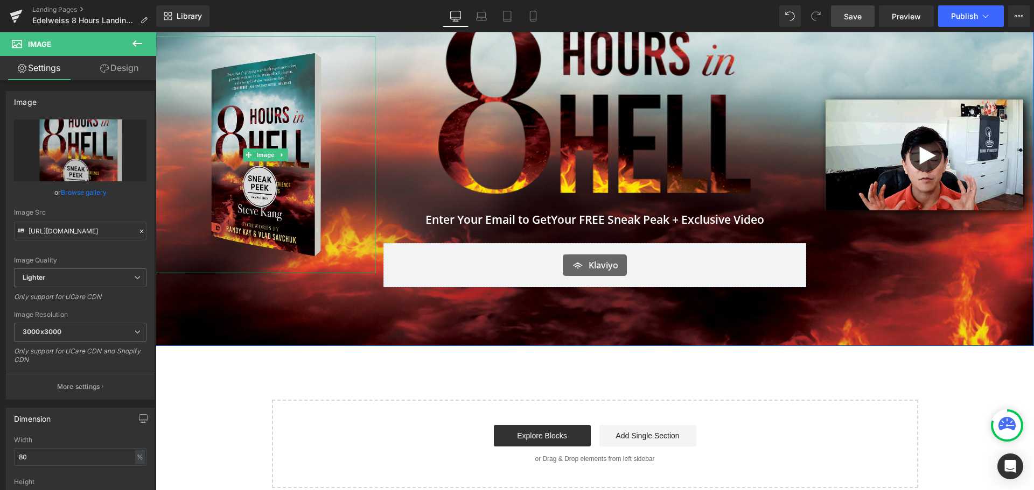
click at [317, 171] on img at bounding box center [266, 154] width 176 height 237
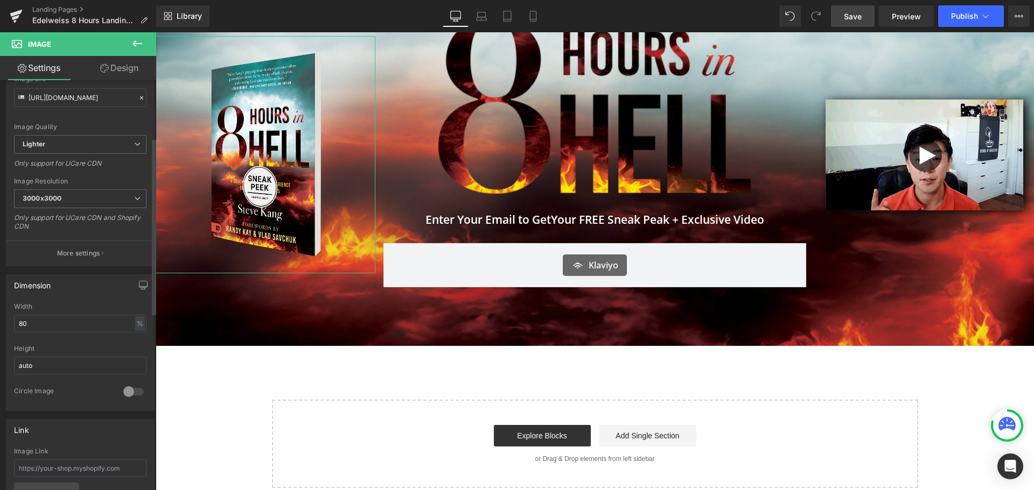
scroll to position [0, 0]
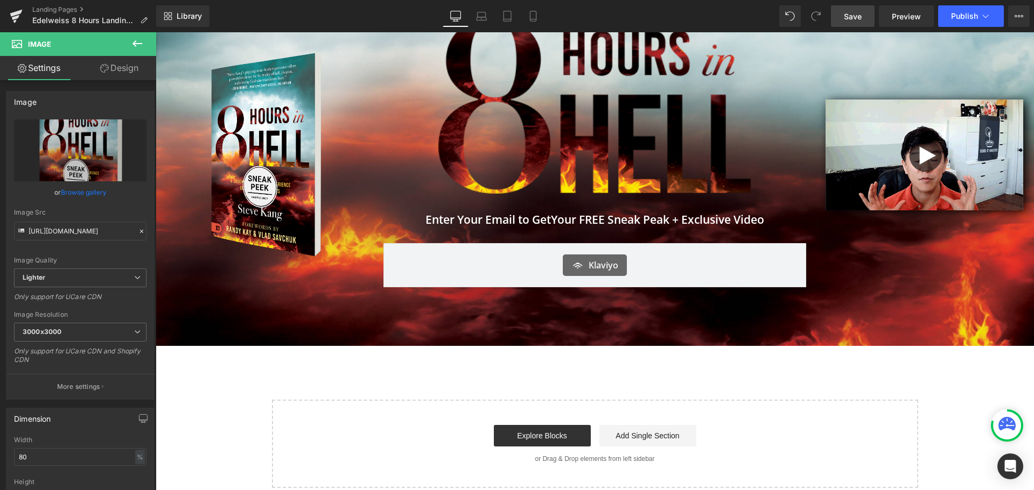
click at [115, 53] on span "Image" at bounding box center [65, 44] width 108 height 24
click at [115, 68] on link "Design" at bounding box center [119, 68] width 78 height 24
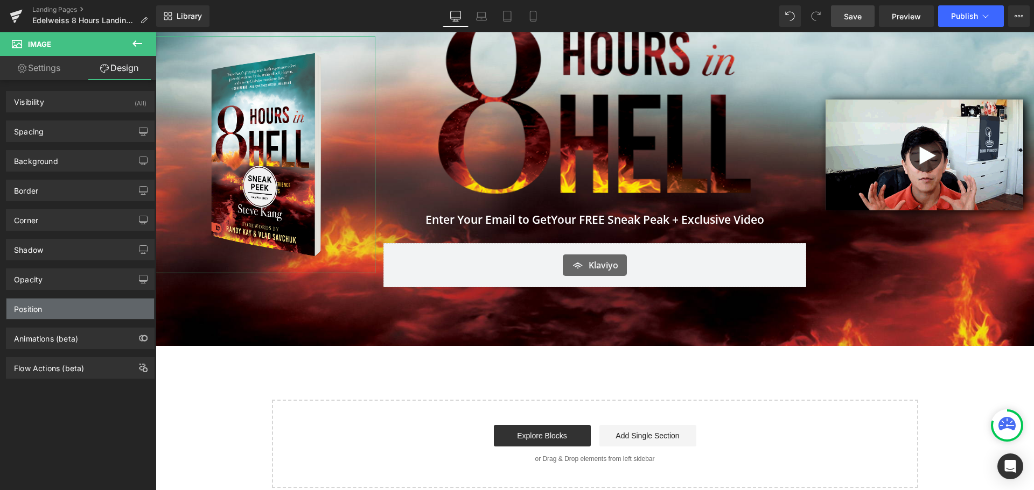
click at [109, 306] on div "Position" at bounding box center [80, 309] width 148 height 20
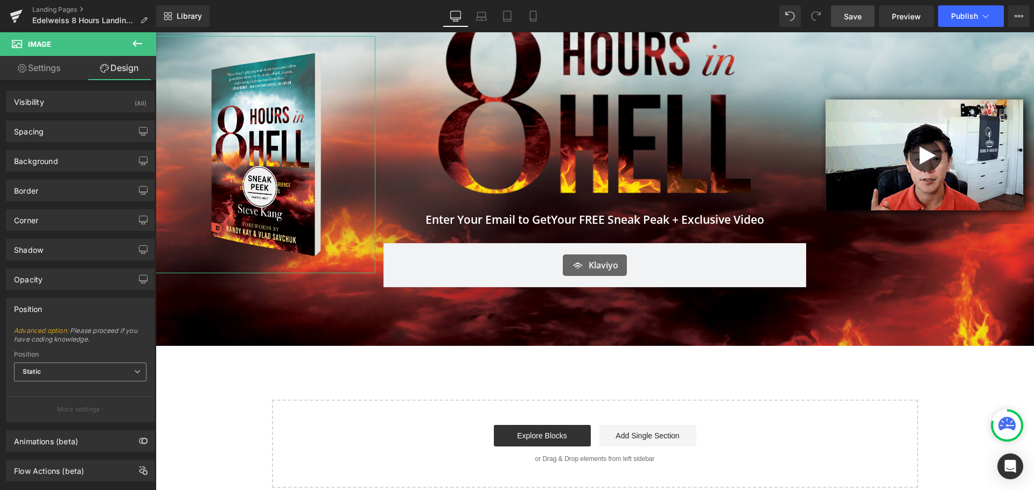
click at [107, 372] on span "Static" at bounding box center [80, 372] width 132 height 19
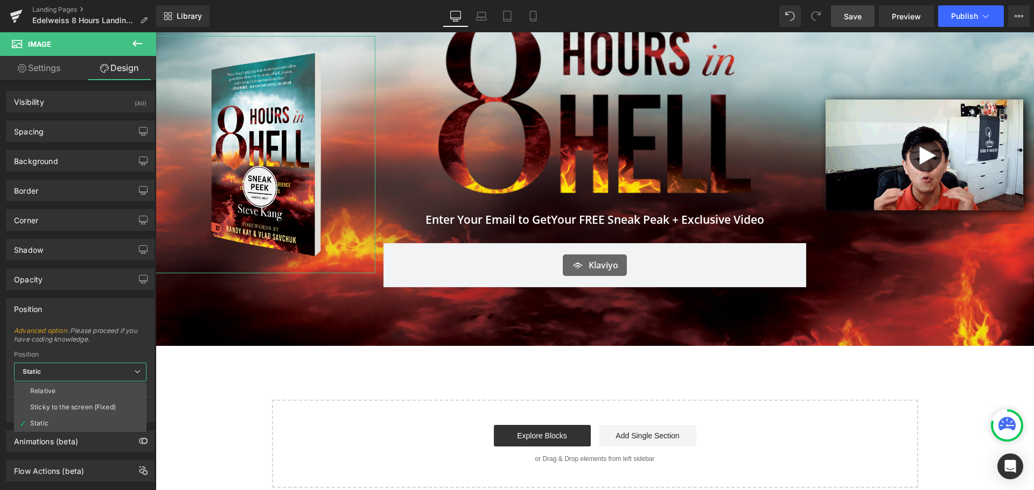
click at [106, 372] on span "Static" at bounding box center [80, 372] width 132 height 19
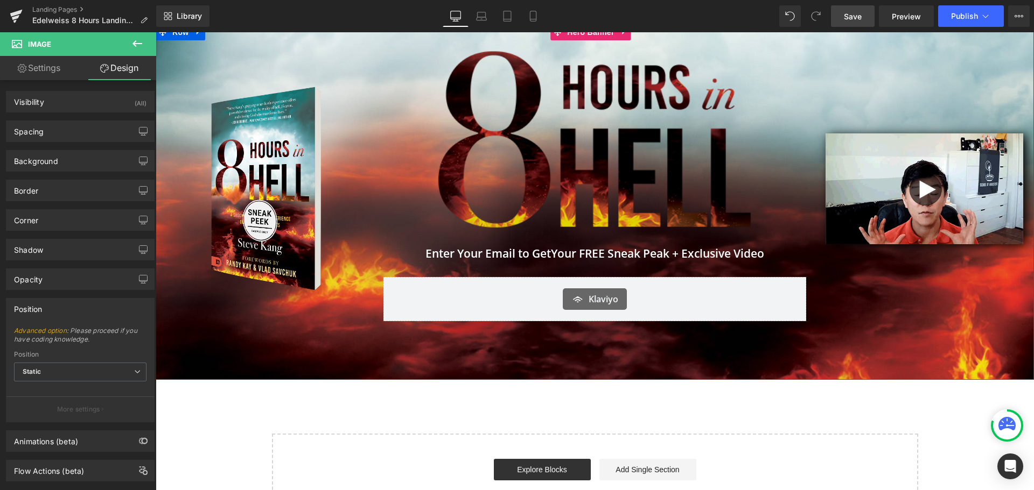
scroll to position [108, 0]
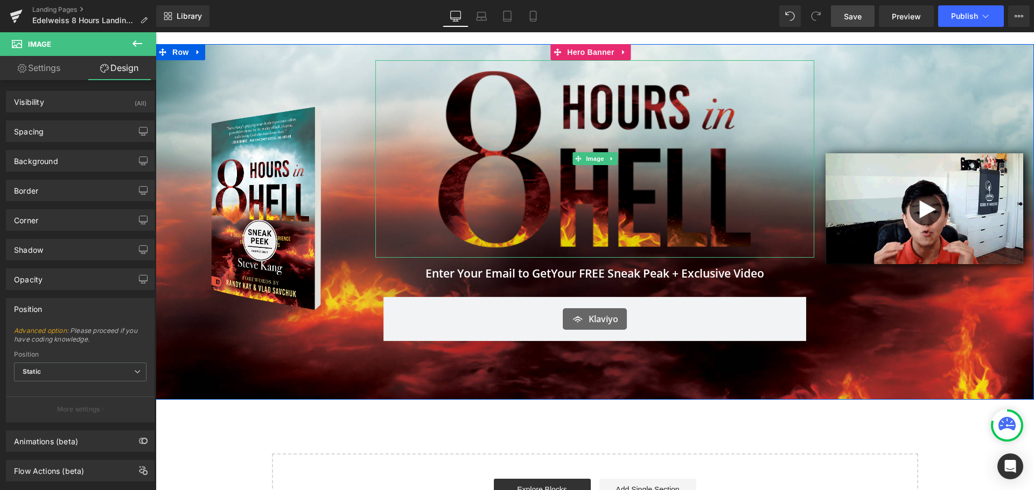
drag, startPoint x: 620, startPoint y: 190, endPoint x: 498, endPoint y: 200, distance: 122.6
click at [620, 190] on img at bounding box center [594, 159] width 439 height 198
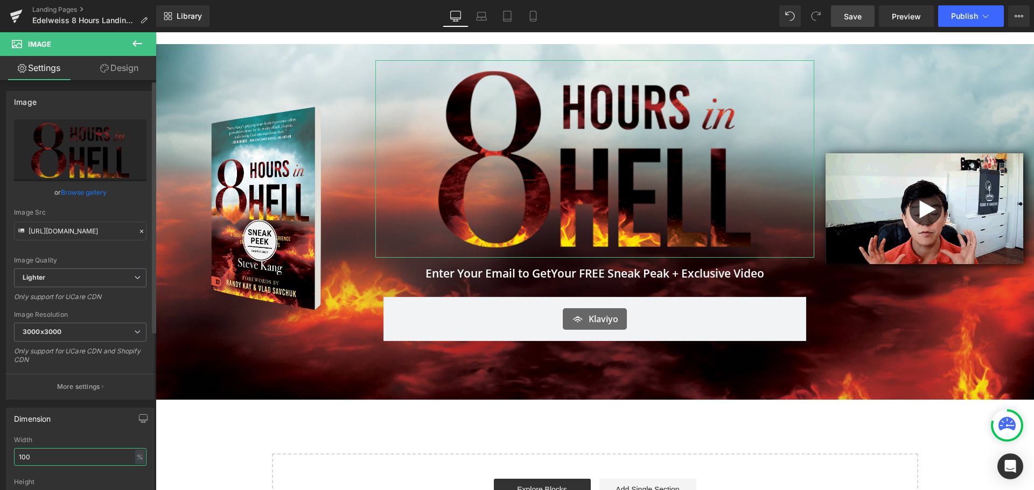
drag, startPoint x: 56, startPoint y: 455, endPoint x: 0, endPoint y: 447, distance: 56.5
click at [0, 447] on div "Dimension 100% Width 100 % % px auto Height auto 0 Circle Image" at bounding box center [80, 472] width 161 height 145
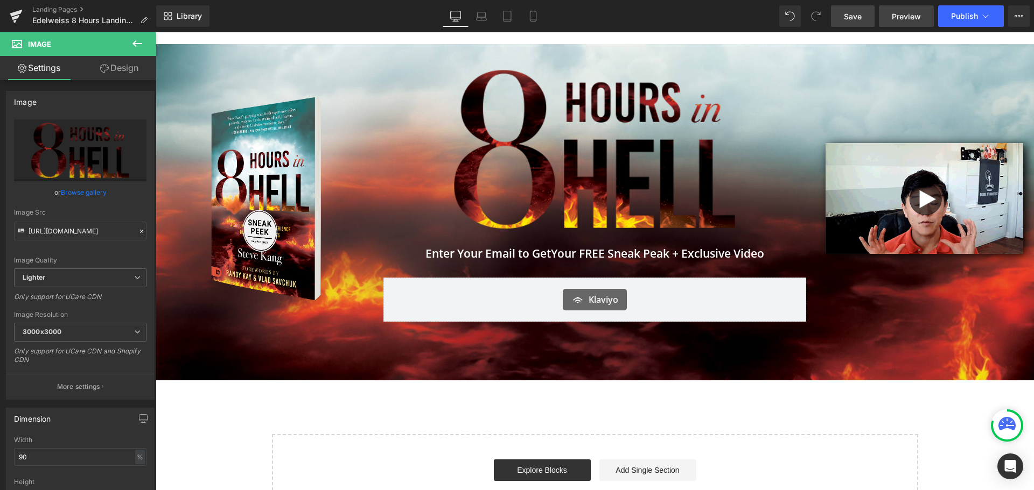
click at [907, 17] on span "Preview" at bounding box center [906, 16] width 29 height 11
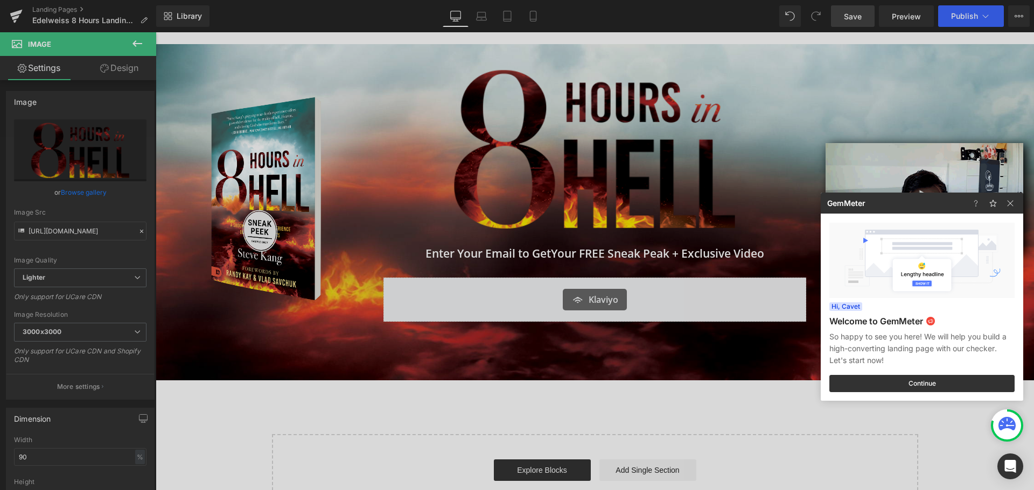
click at [861, 16] on div at bounding box center [517, 245] width 1034 height 490
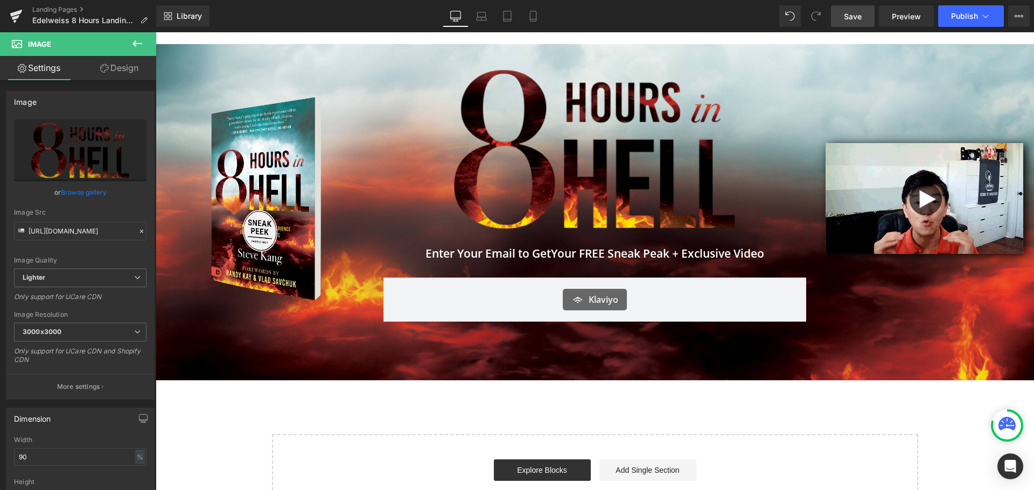
click at [852, 15] on span "Save" at bounding box center [853, 16] width 18 height 11
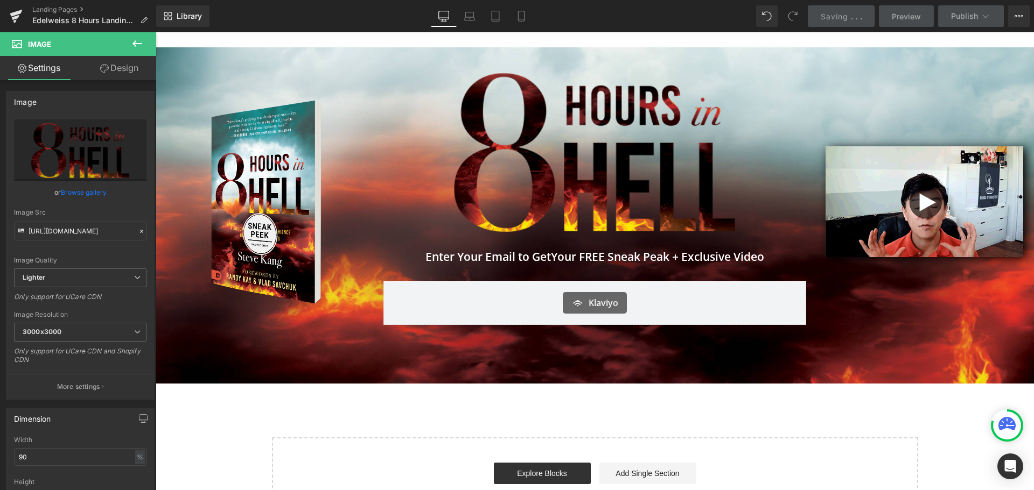
scroll to position [0, 0]
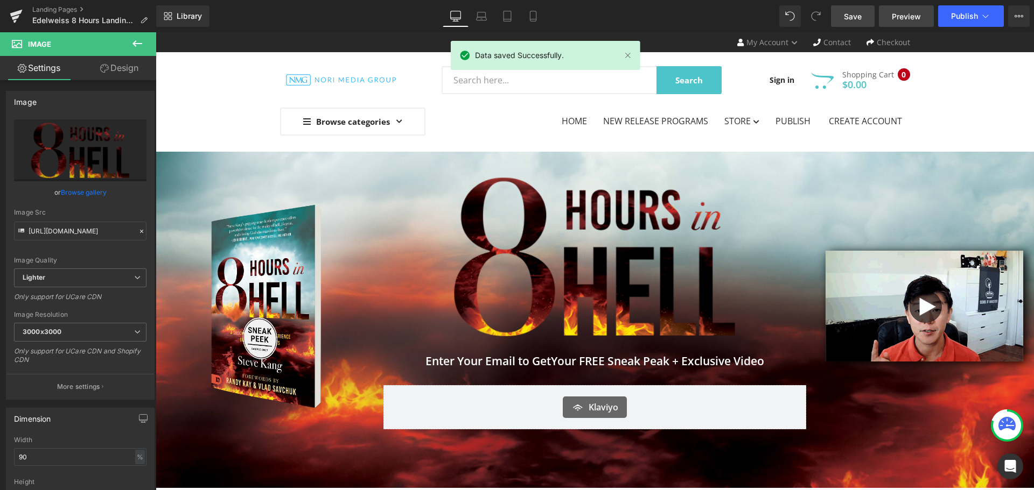
click at [916, 20] on span "Preview" at bounding box center [906, 16] width 29 height 11
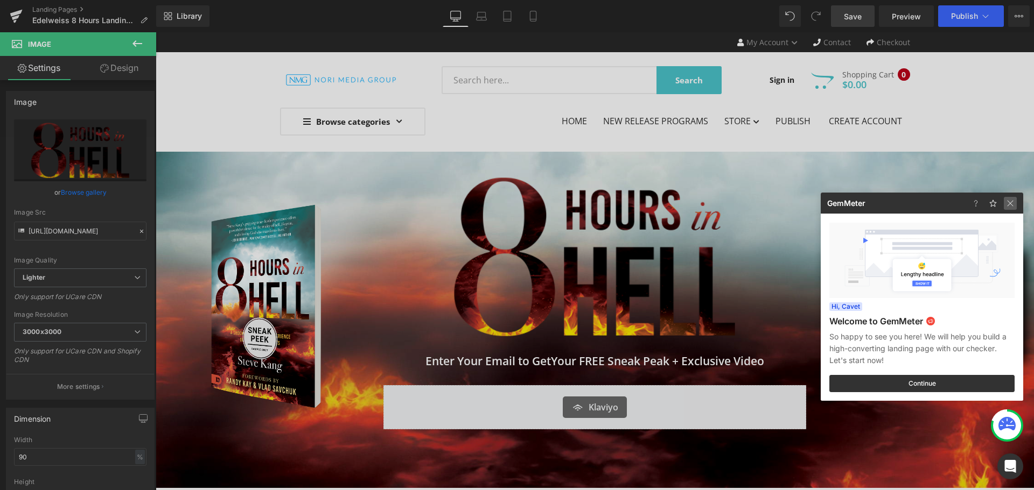
drag, startPoint x: 1010, startPoint y: 203, endPoint x: 555, endPoint y: 204, distance: 455.5
click at [1010, 203] on img at bounding box center [1010, 203] width 13 height 13
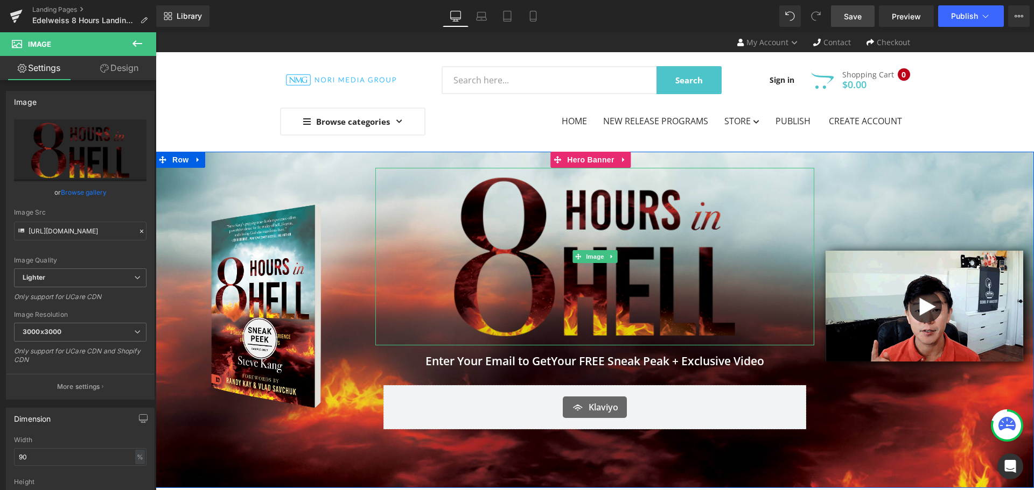
click at [582, 241] on img at bounding box center [594, 257] width 395 height 178
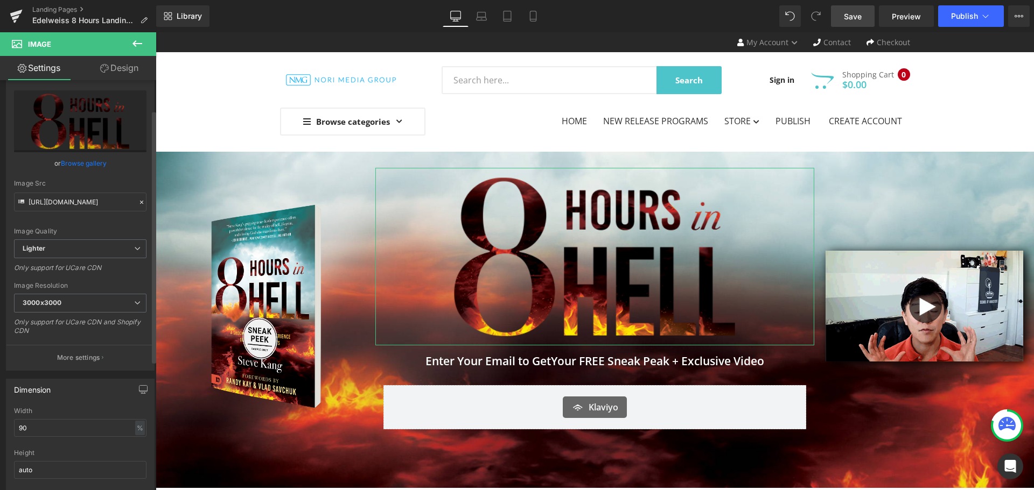
scroll to position [54, 0]
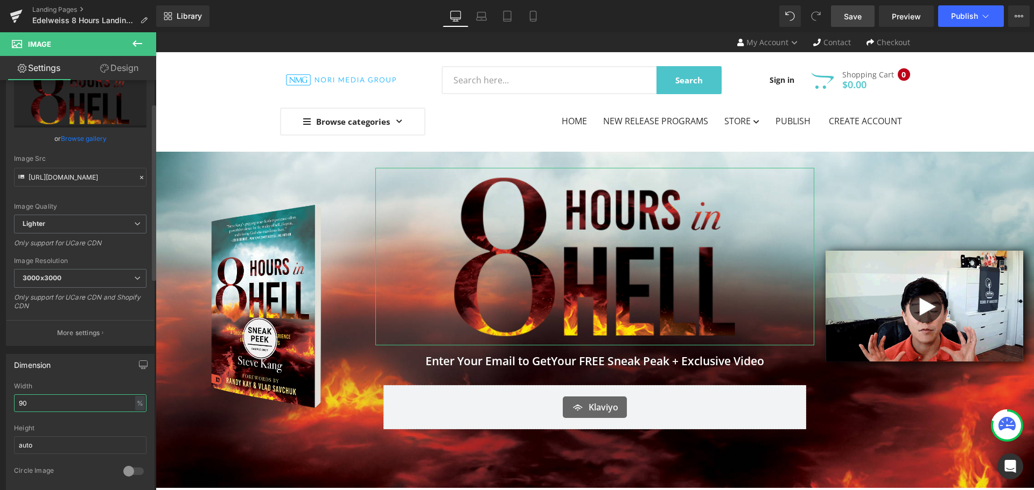
drag, startPoint x: 63, startPoint y: 402, endPoint x: 0, endPoint y: 404, distance: 63.0
click at [0, 404] on div "Dimension 90% Width 90 % % px auto Height auto 0 Circle Image" at bounding box center [80, 418] width 161 height 145
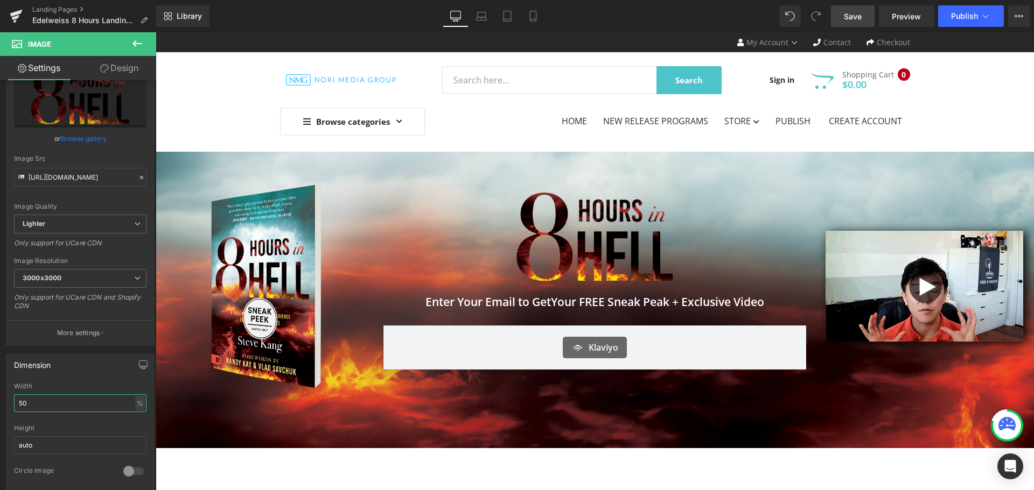
type input "50"
click at [862, 23] on link "Save" at bounding box center [853, 16] width 44 height 22
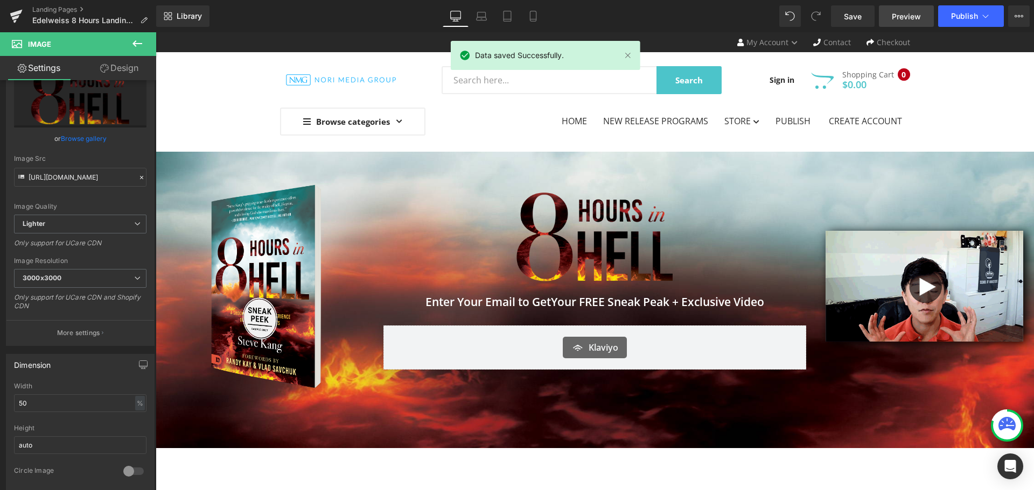
click at [913, 13] on span "Preview" at bounding box center [906, 16] width 29 height 11
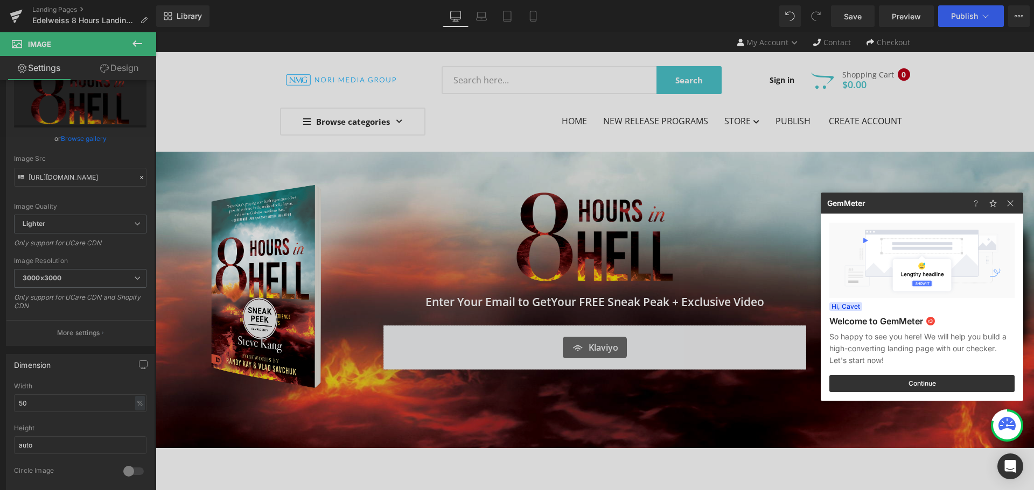
click at [871, 260] on img at bounding box center [921, 260] width 185 height 75
drag, startPoint x: 1013, startPoint y: 203, endPoint x: 562, endPoint y: 196, distance: 451.7
click at [1013, 203] on img at bounding box center [1010, 203] width 13 height 13
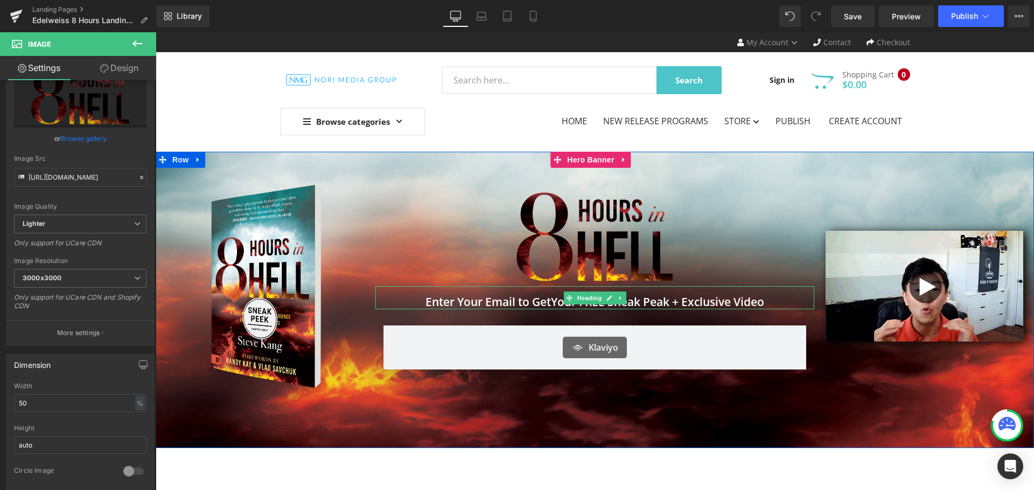
click at [564, 303] on span at bounding box center [568, 298] width 11 height 13
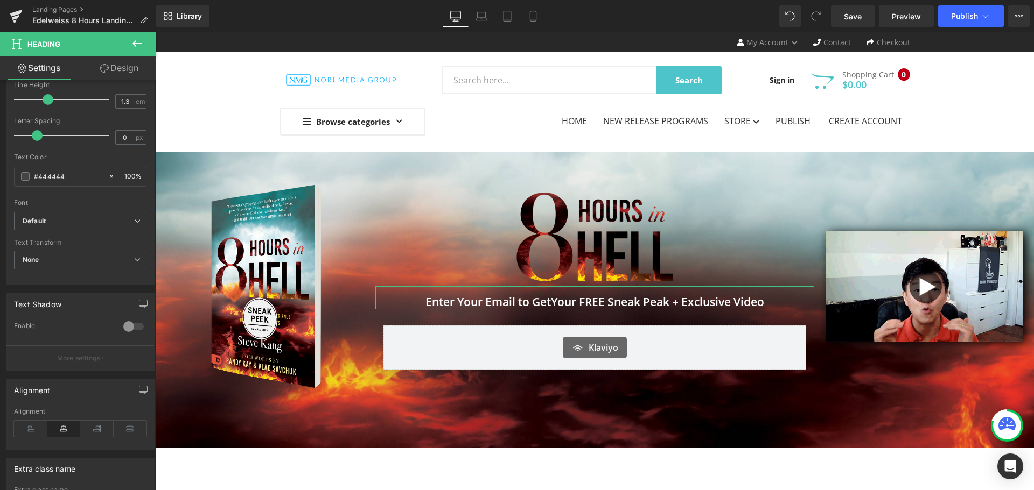
scroll to position [269, 0]
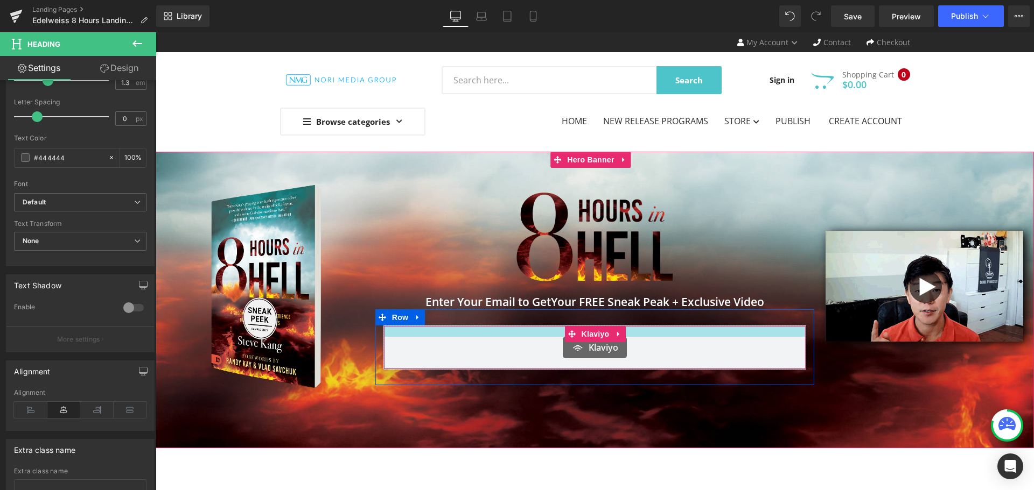
click at [551, 327] on div at bounding box center [595, 331] width 422 height 11
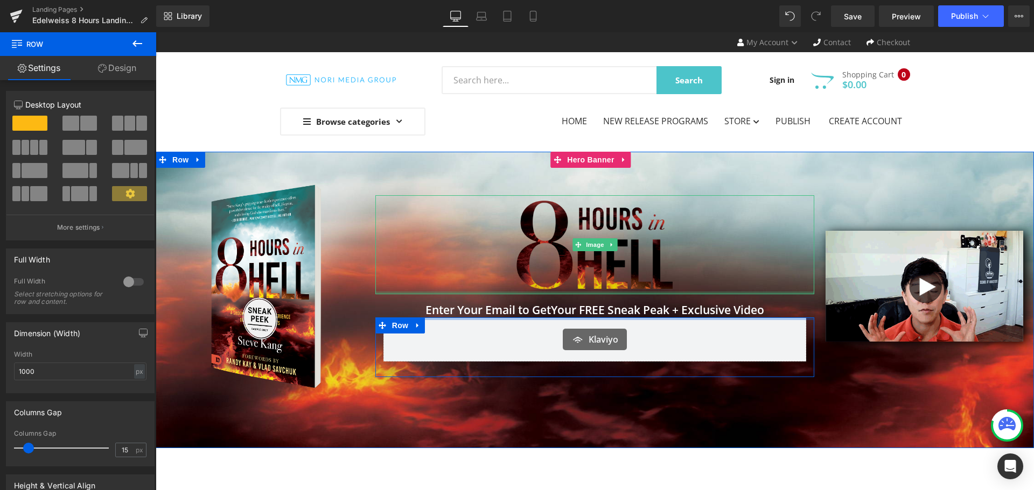
drag, startPoint x: 551, startPoint y: 320, endPoint x: 557, endPoint y: 293, distance: 28.1
click at [557, 293] on div "Image Enter Your Email to Get Your FREE Sneak Peak + Exclusive Video Heading Kl…" at bounding box center [594, 286] width 439 height 237
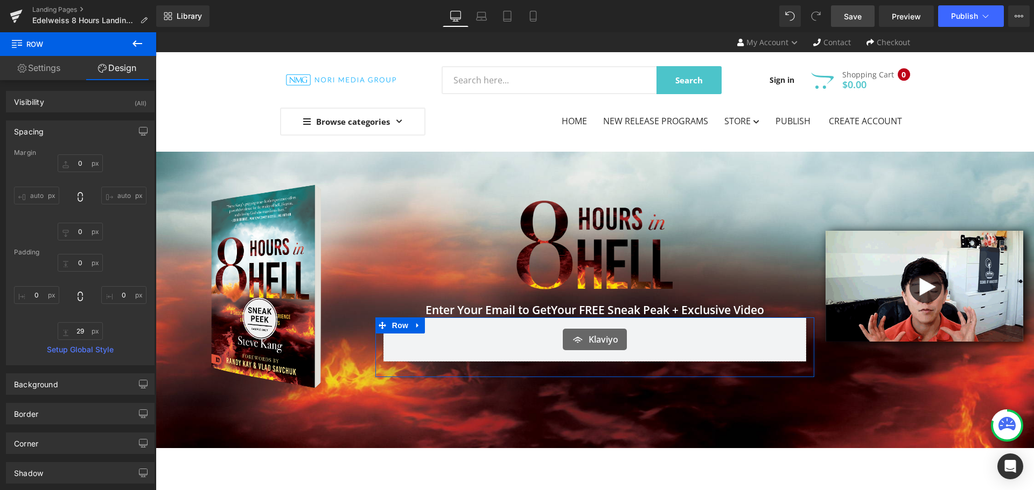
click at [864, 15] on link "Save" at bounding box center [853, 16] width 44 height 22
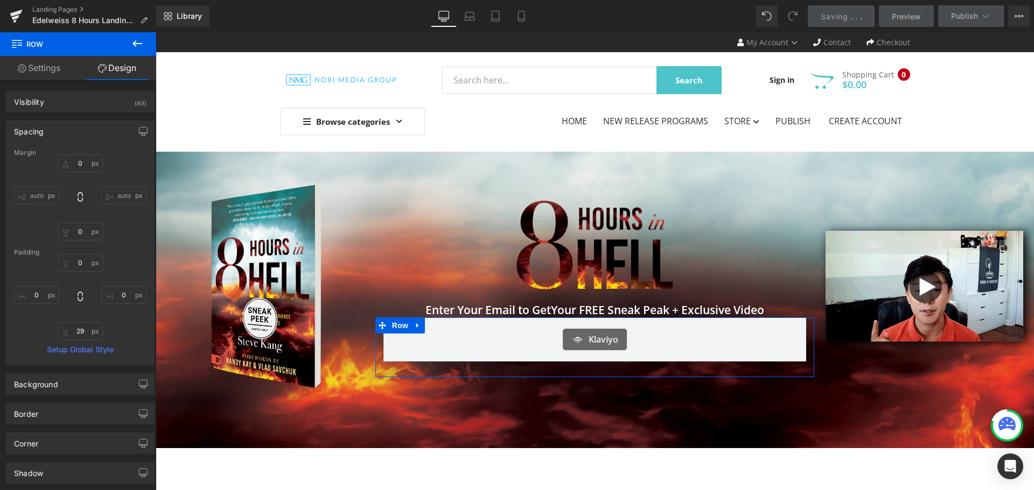
click at [892, 14] on span "Preview" at bounding box center [906, 16] width 29 height 11
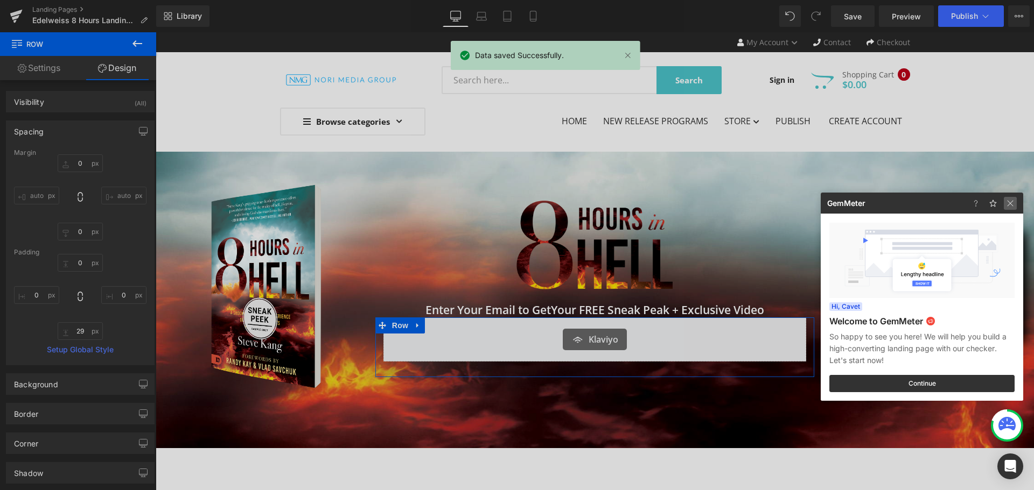
click at [1009, 204] on img at bounding box center [1010, 203] width 13 height 13
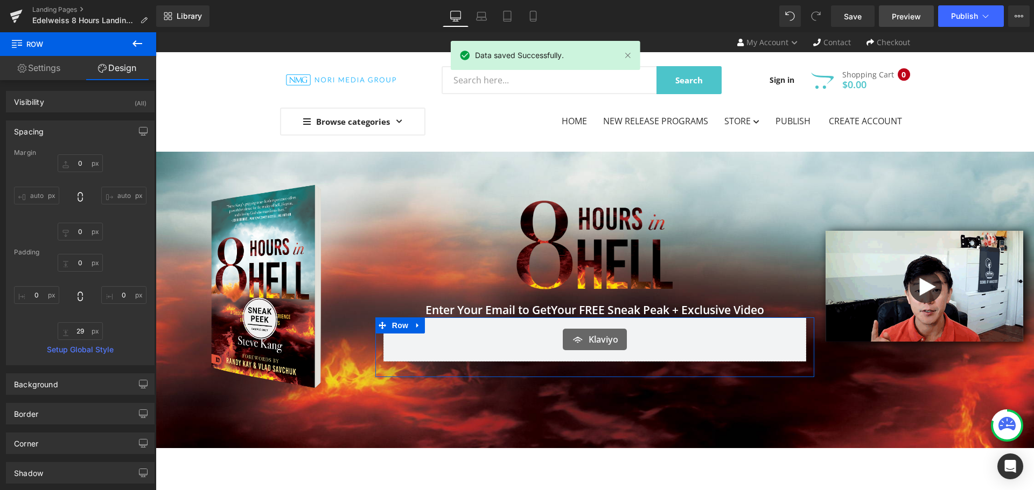
click at [913, 7] on link "Preview" at bounding box center [906, 16] width 55 height 22
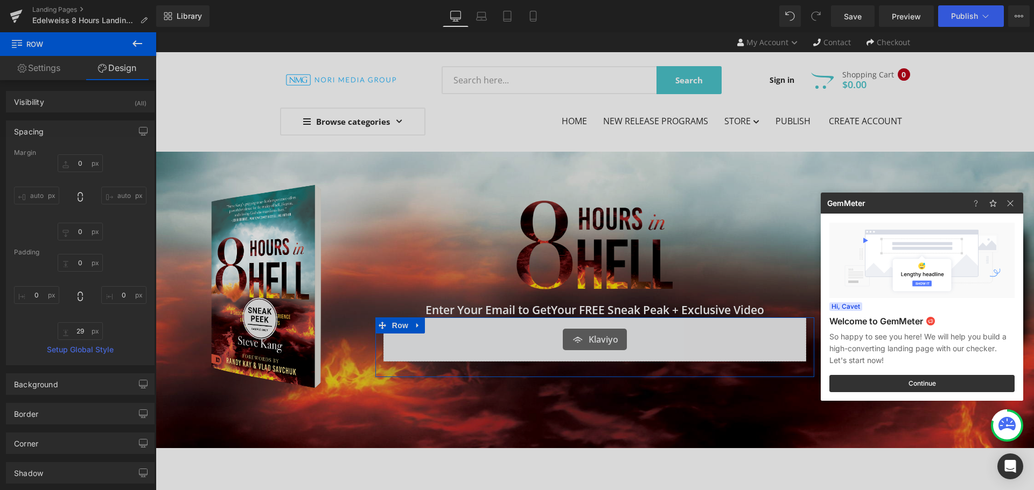
click at [116, 13] on div at bounding box center [517, 245] width 1034 height 490
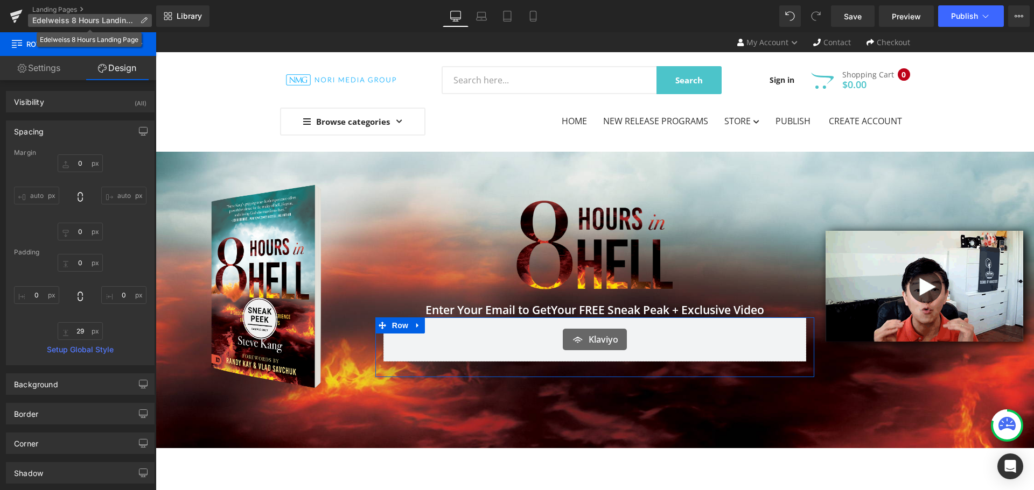
click at [141, 20] on icon at bounding box center [144, 21] width 8 height 8
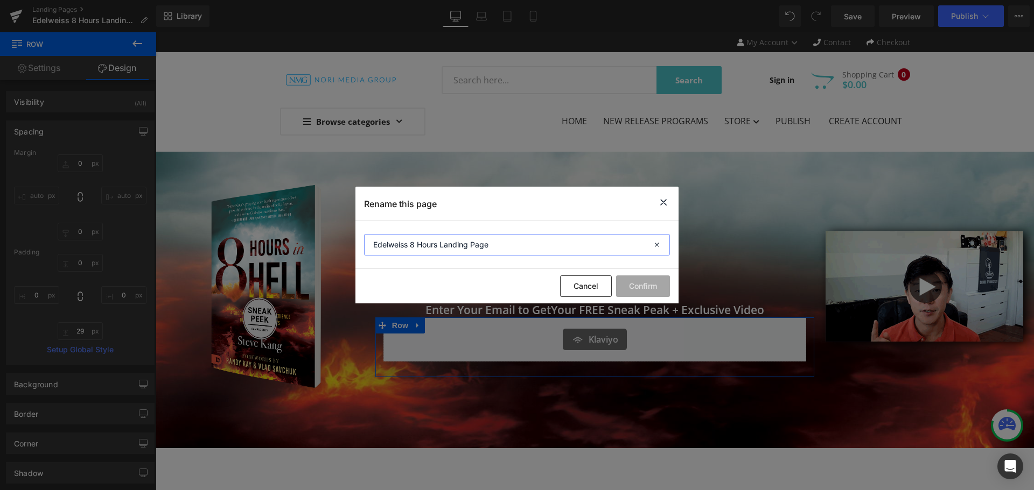
click at [436, 245] on input "Edelweiss 8 Hours Landing Page" at bounding box center [517, 245] width 306 height 22
click at [444, 247] on input "Edelweiss 8 Hours Landing Page" at bounding box center [517, 245] width 306 height 22
click at [441, 247] on input "Edelweiss 8 Hours Landing Page" at bounding box center [517, 245] width 306 height 22
type input "Edelweiss 8 Hours in Hell Landing Page"
click at [634, 284] on button "Confirm" at bounding box center [643, 287] width 54 height 22
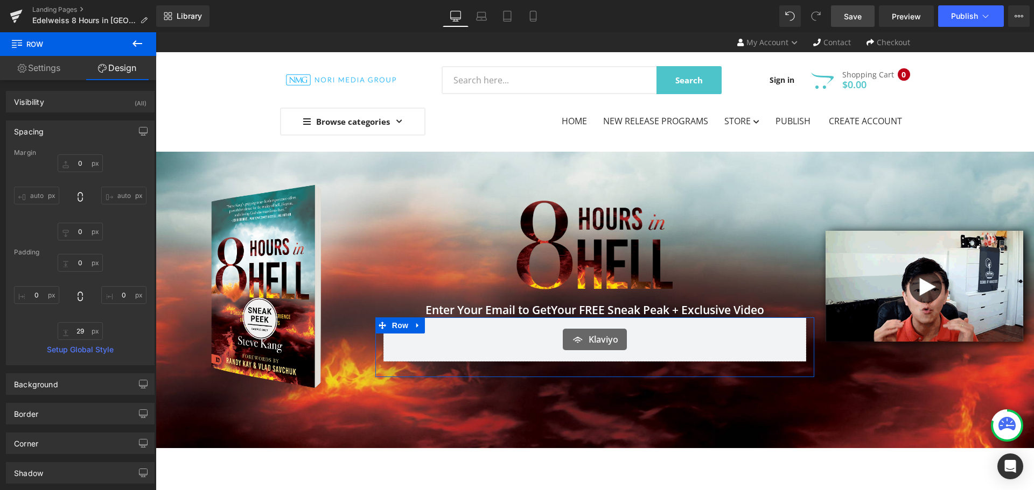
click at [848, 17] on span "Save" at bounding box center [853, 16] width 18 height 11
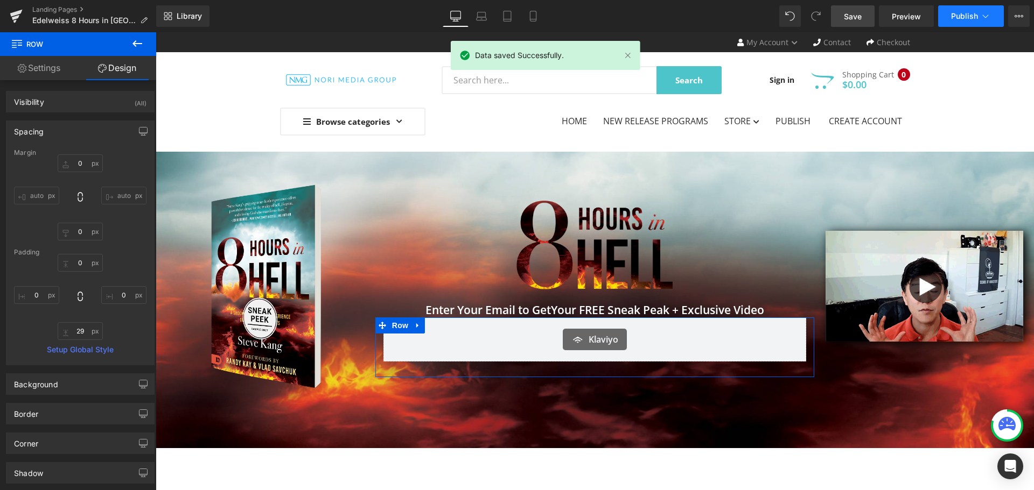
click at [992, 17] on button "Publish" at bounding box center [971, 16] width 66 height 22
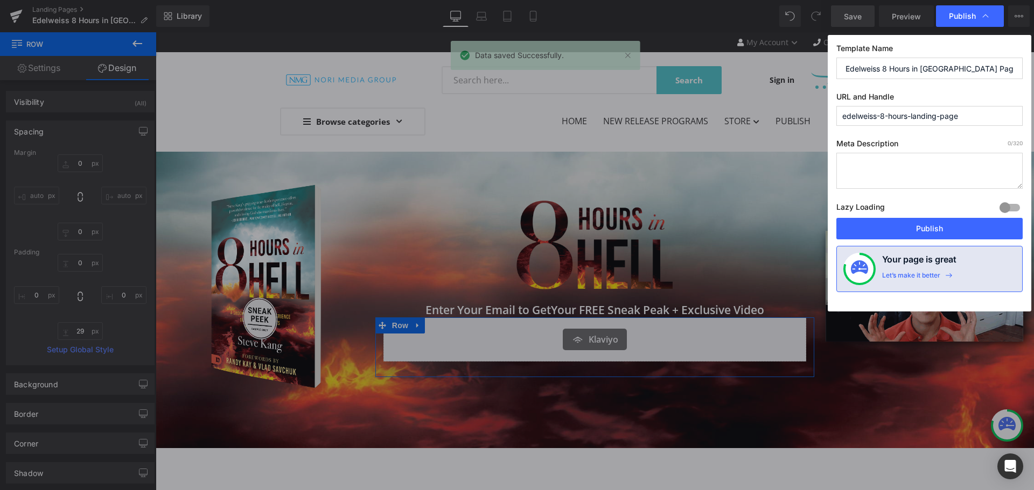
click at [908, 119] on input "edelweiss-8-hours-landing-page" at bounding box center [929, 116] width 186 height 20
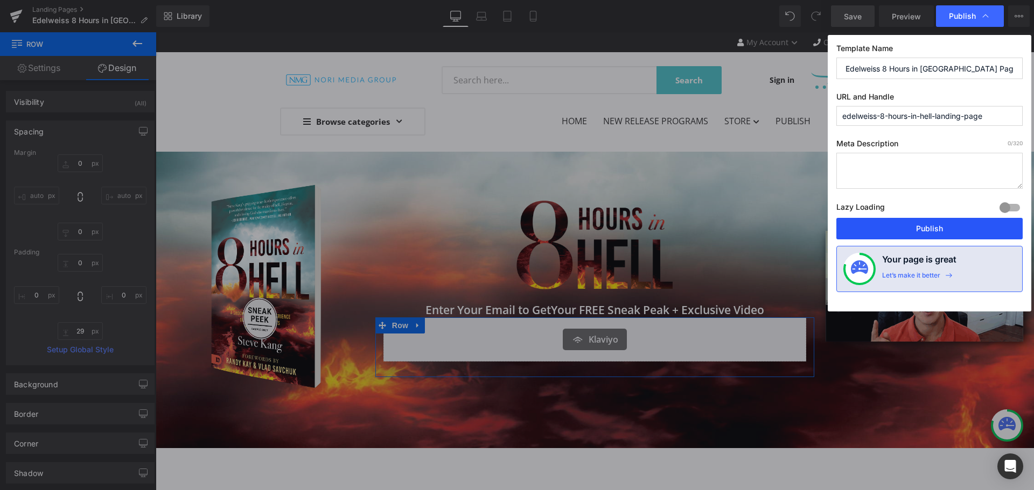
type input "edelweiss-8-hours-in-hell-landing-page"
click at [979, 227] on button "Publish" at bounding box center [929, 229] width 186 height 22
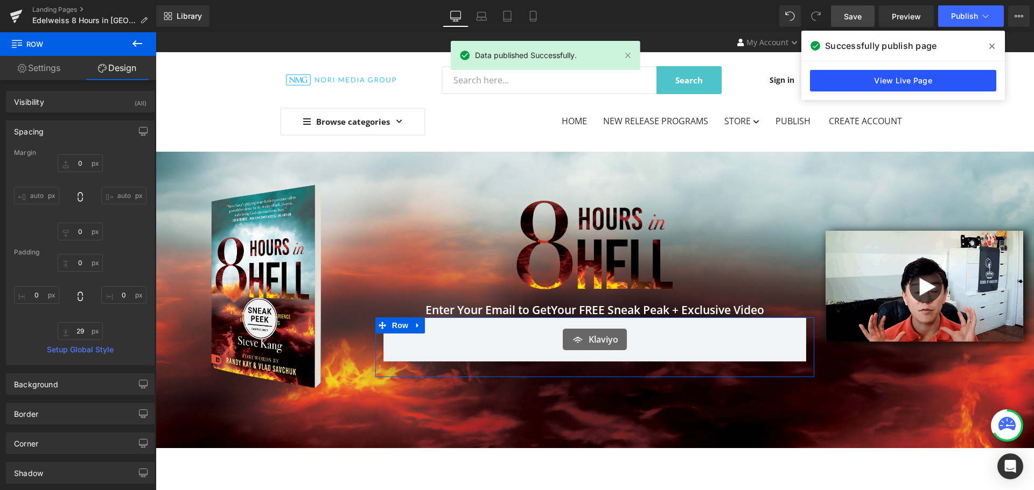
click at [915, 79] on link "View Live Page" at bounding box center [903, 81] width 186 height 22
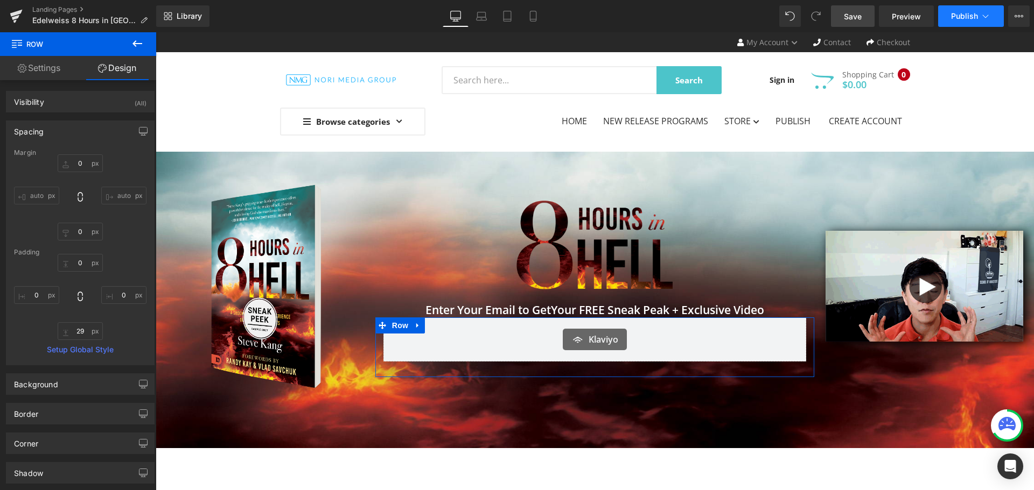
click at [970, 16] on span "Publish" at bounding box center [964, 16] width 27 height 9
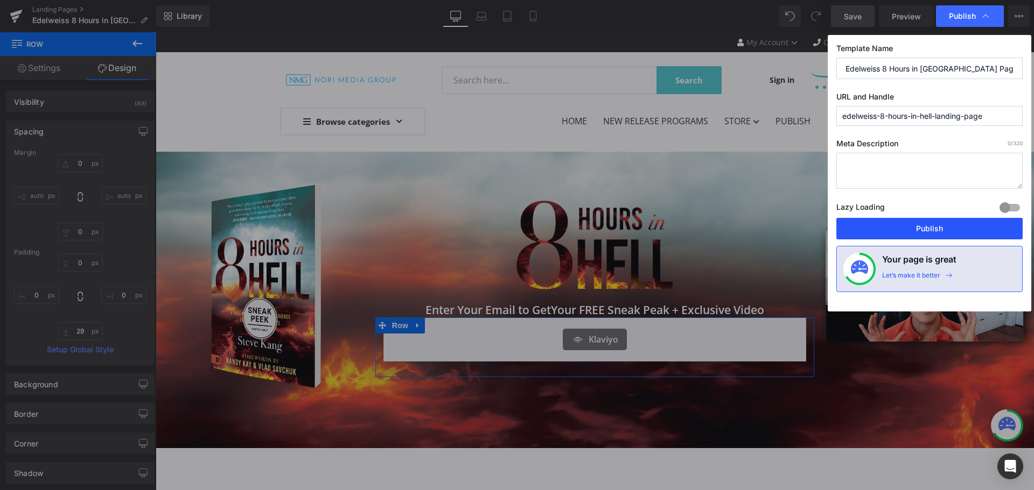
click at [924, 237] on button "Publish" at bounding box center [929, 229] width 186 height 22
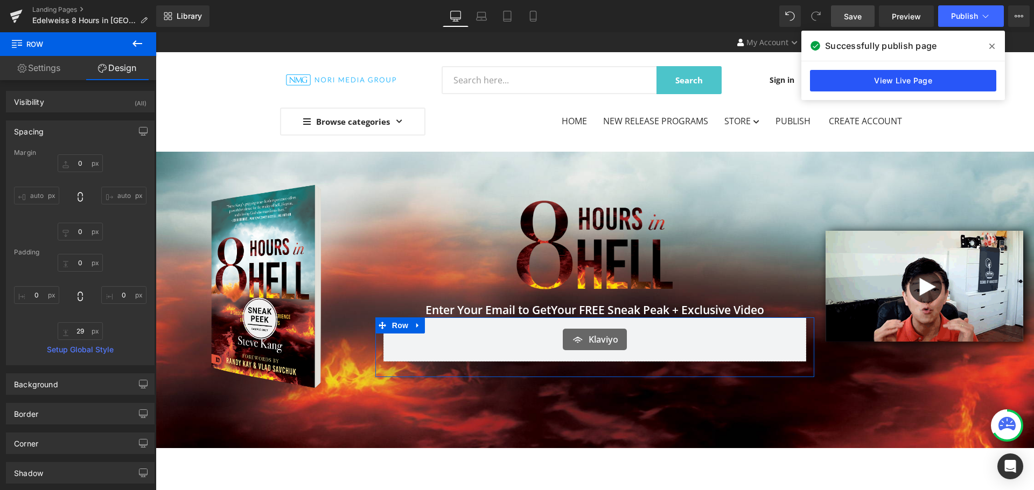
click at [884, 80] on link "View Live Page" at bounding box center [903, 81] width 186 height 22
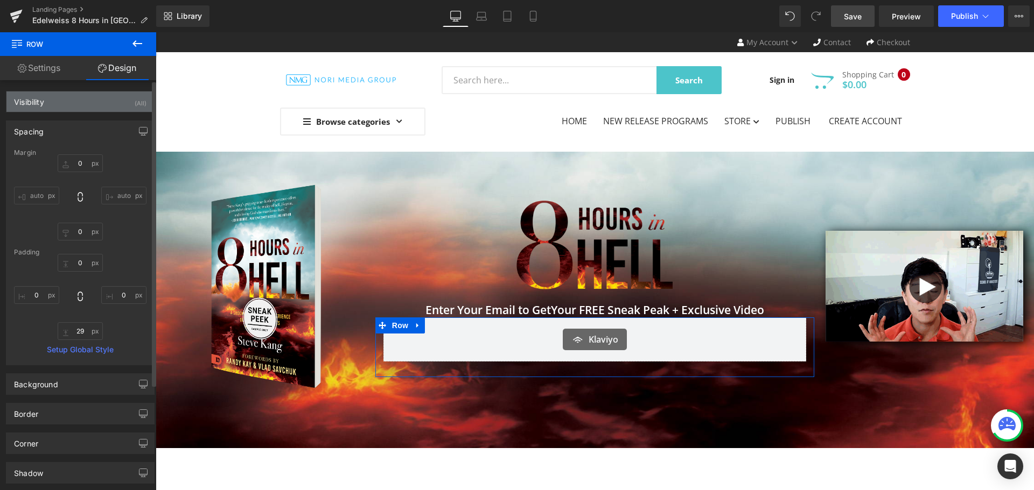
click at [122, 103] on div "Visibility (All)" at bounding box center [80, 102] width 148 height 20
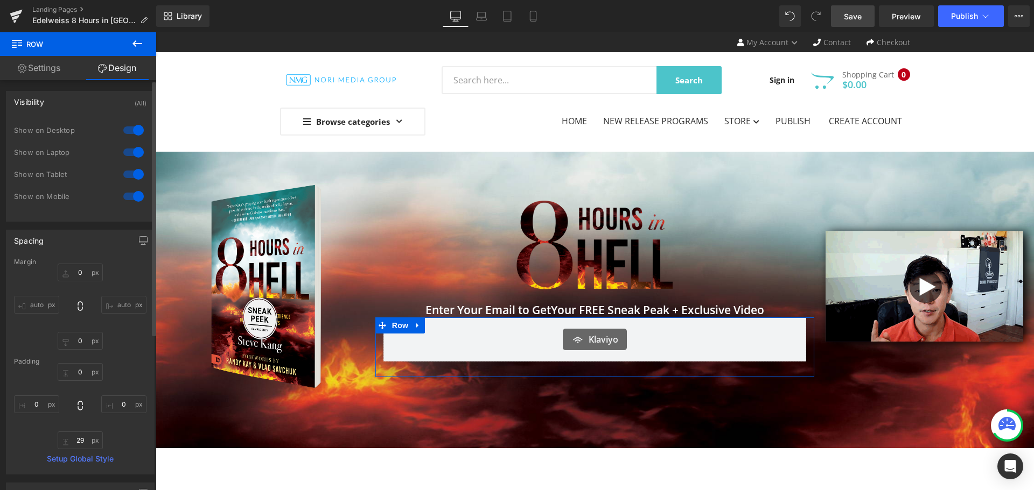
click at [129, 176] on div at bounding box center [134, 174] width 26 height 17
click at [135, 156] on div at bounding box center [134, 152] width 26 height 17
click at [132, 138] on div at bounding box center [134, 130] width 26 height 17
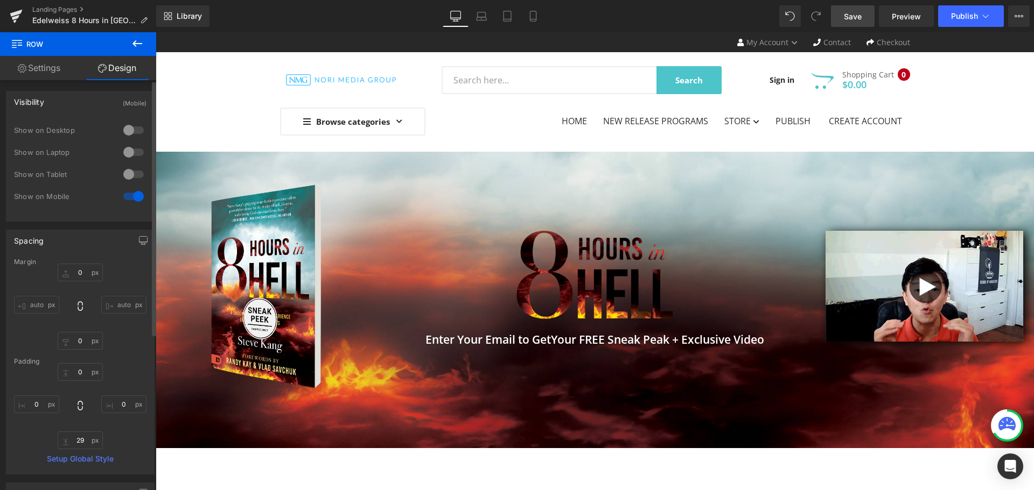
click at [131, 131] on div at bounding box center [134, 130] width 26 height 17
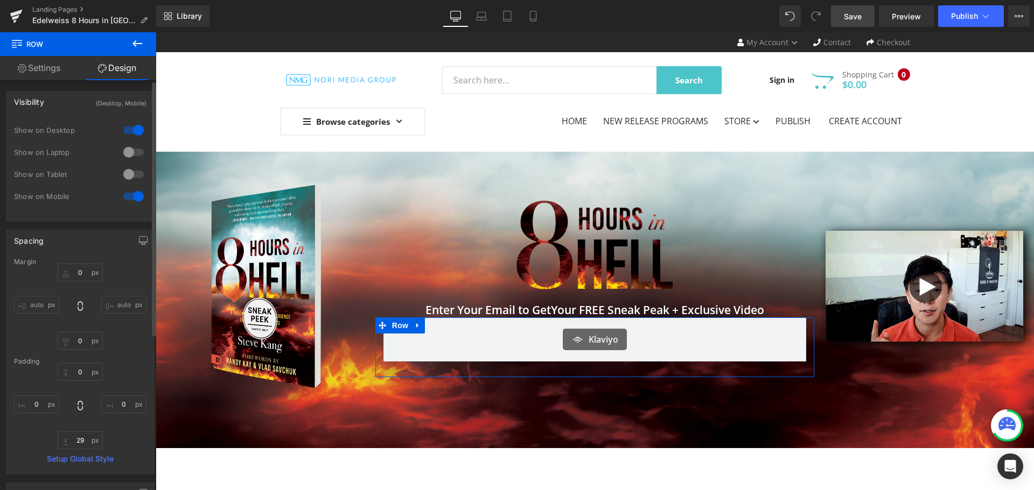
click at [131, 131] on div at bounding box center [134, 130] width 26 height 17
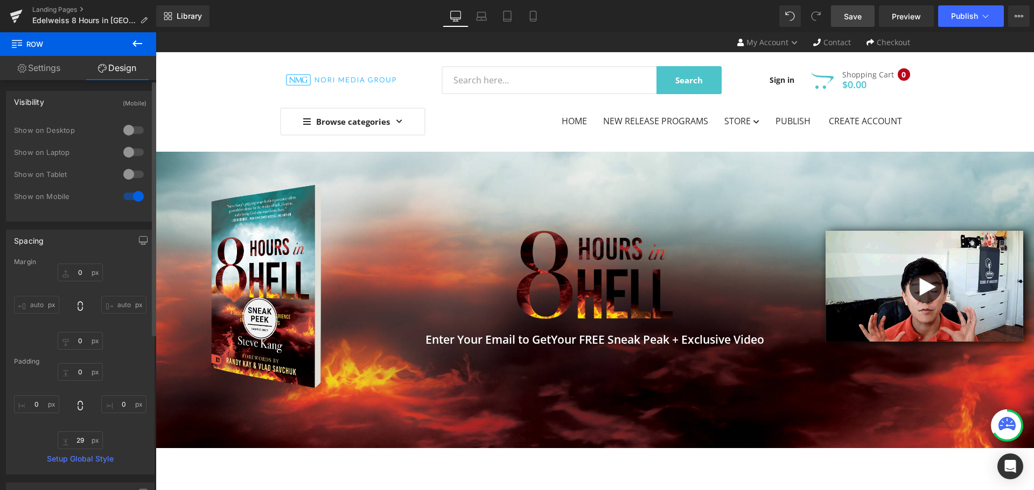
click at [131, 131] on div at bounding box center [134, 130] width 26 height 17
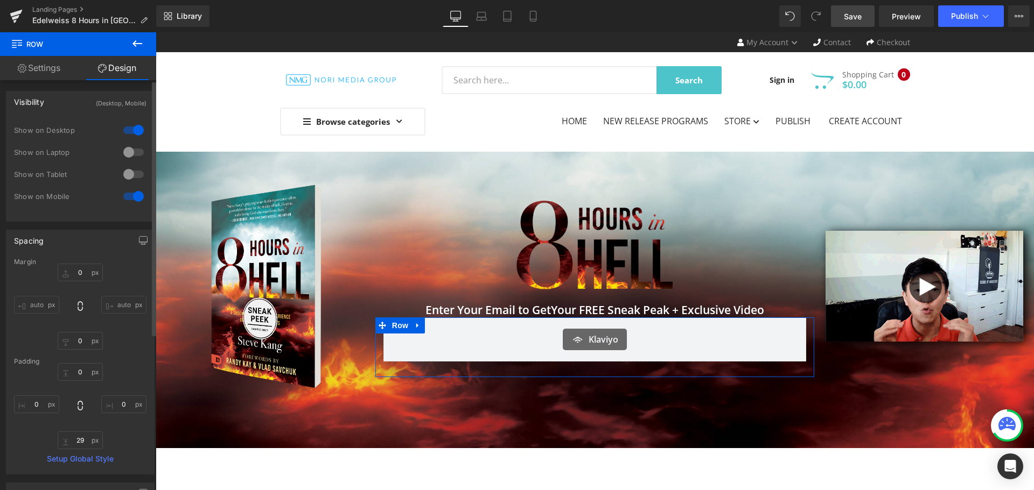
click at [128, 148] on div at bounding box center [134, 152] width 26 height 17
click at [128, 166] on div at bounding box center [134, 174] width 26 height 17
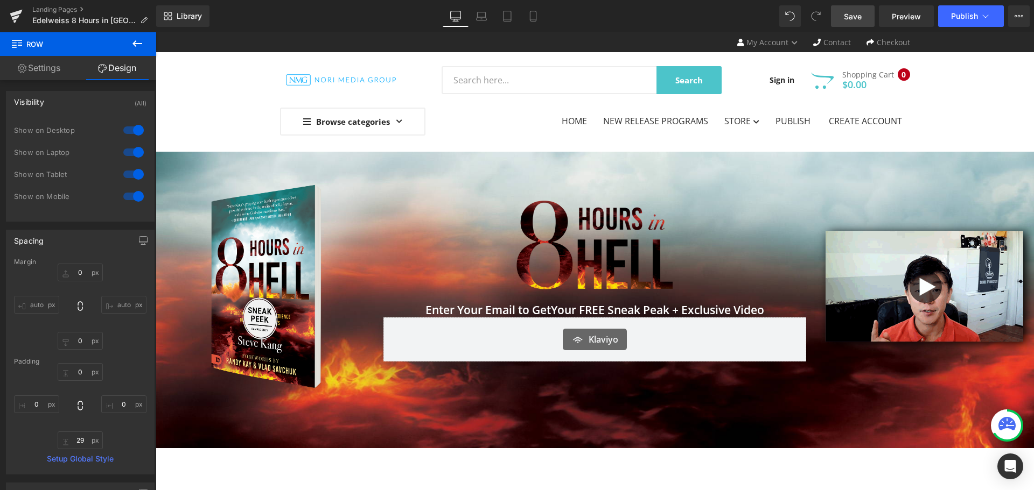
click at [909, 89] on div "MENU Home New Release Programs Store Destiny Image Publishers Harrison House Pu…" at bounding box center [595, 79] width 646 height 55
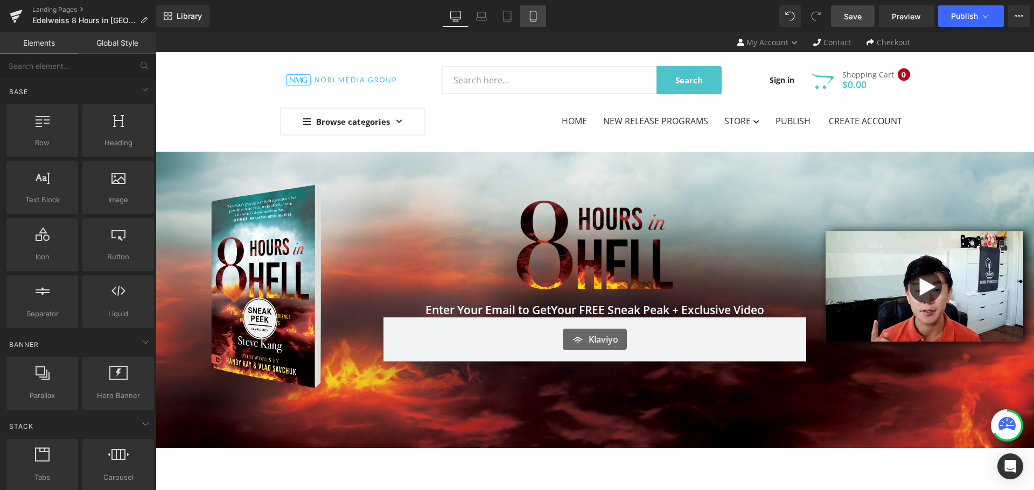
click at [537, 18] on icon at bounding box center [533, 16] width 11 height 11
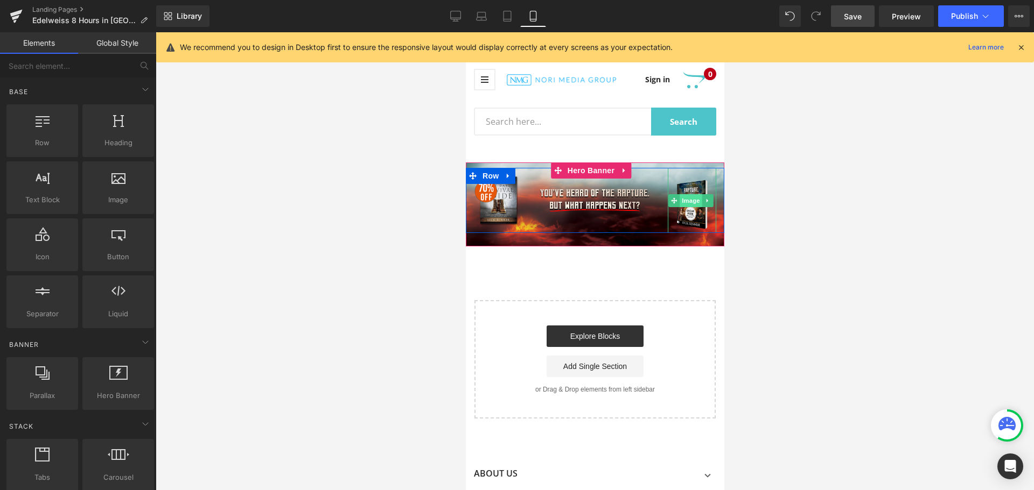
click at [687, 201] on span "Image" at bounding box center [690, 200] width 23 height 13
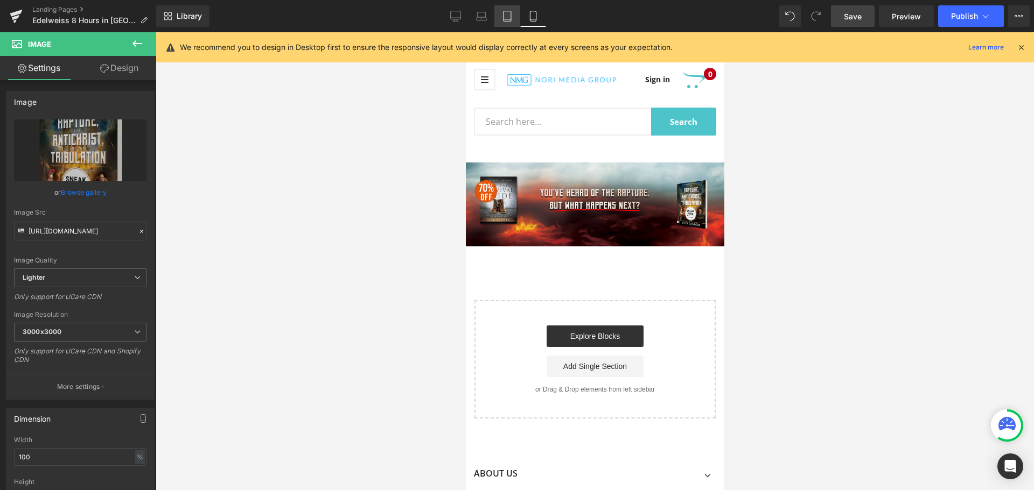
click at [517, 20] on link "Tablet" at bounding box center [507, 16] width 26 height 22
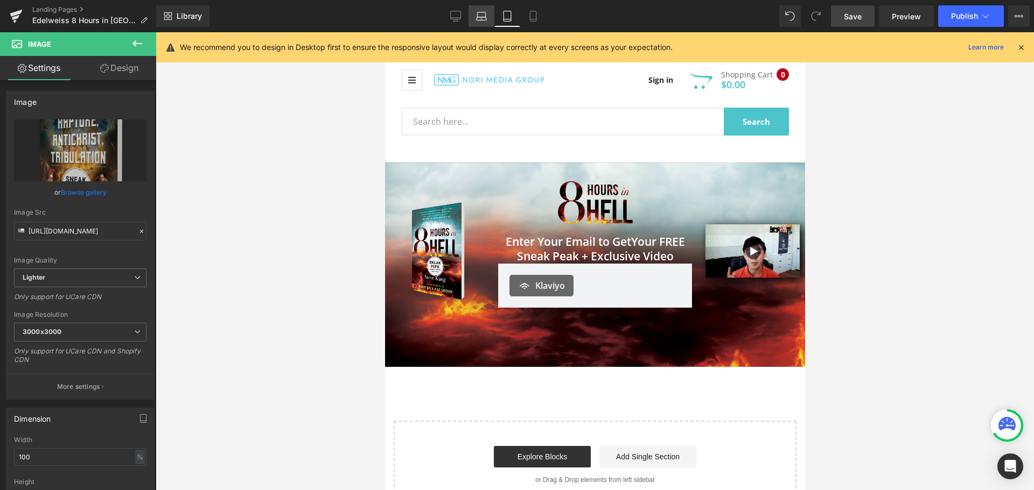
click at [472, 21] on link "Laptop" at bounding box center [481, 16] width 26 height 22
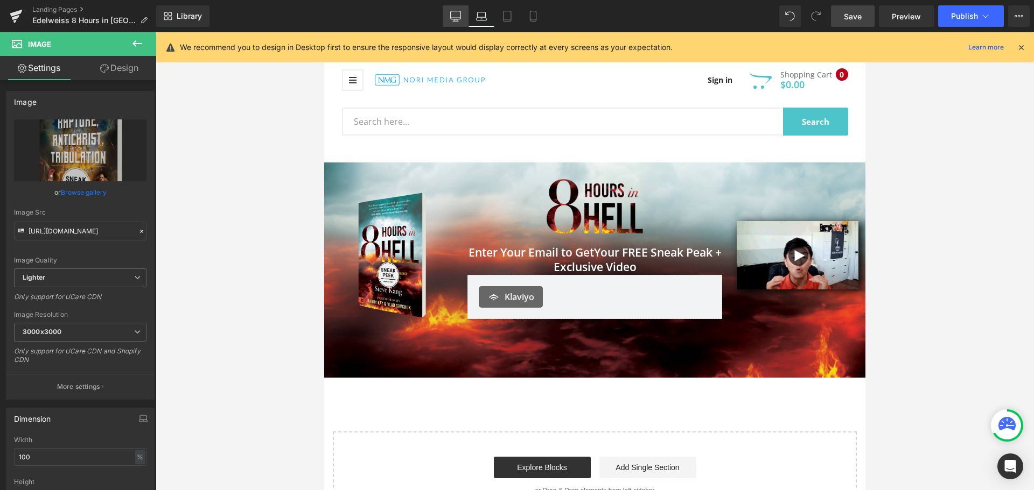
click at [444, 21] on link "Desktop" at bounding box center [456, 16] width 26 height 22
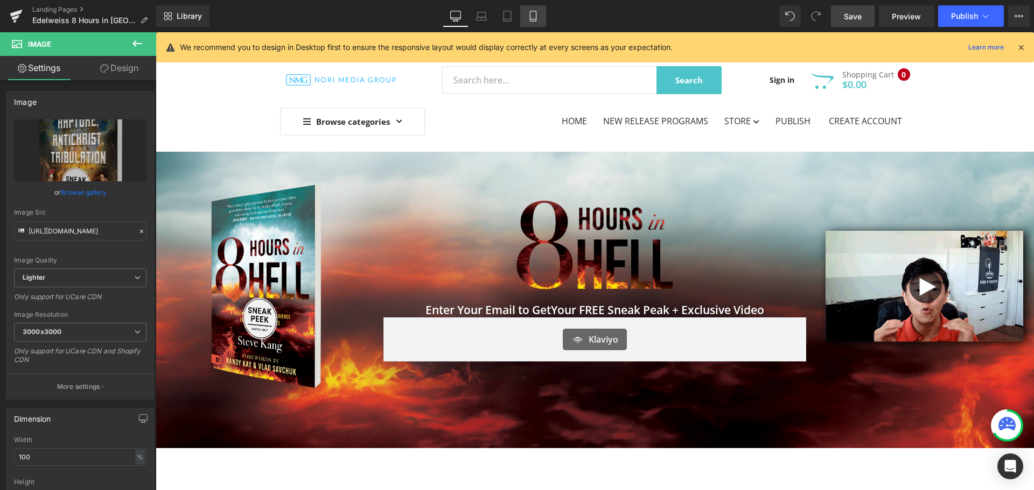
click at [534, 16] on icon at bounding box center [533, 16] width 11 height 11
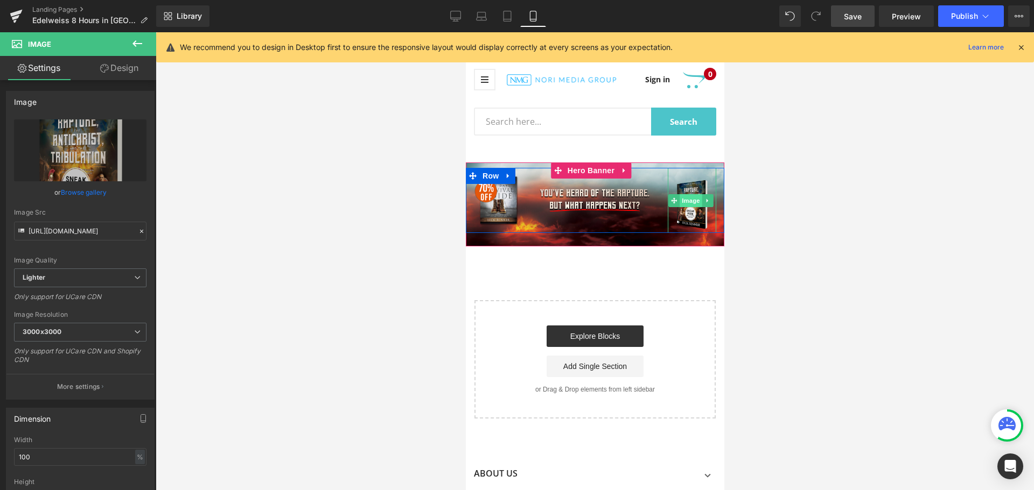
click at [684, 195] on span "Image" at bounding box center [690, 200] width 23 height 13
click at [593, 194] on span "Image" at bounding box center [592, 200] width 23 height 13
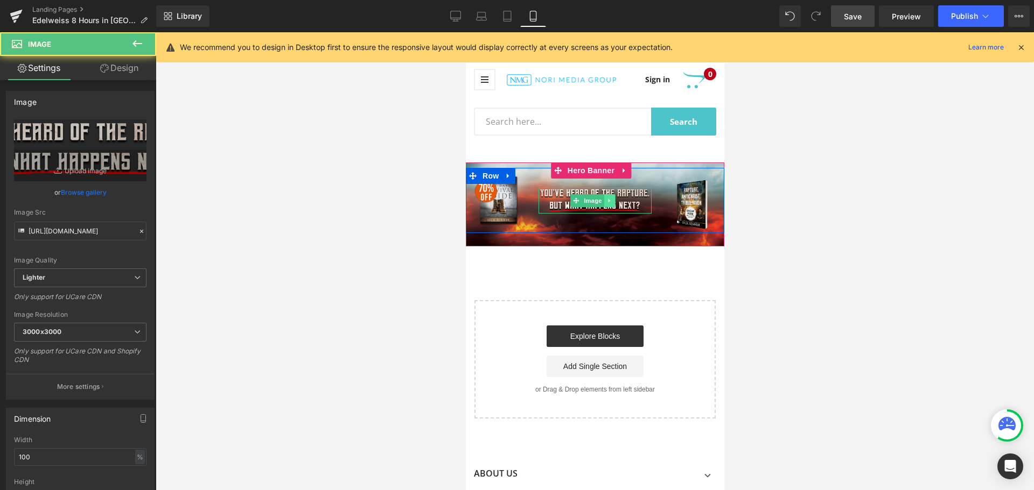
click at [611, 201] on link at bounding box center [609, 200] width 11 height 13
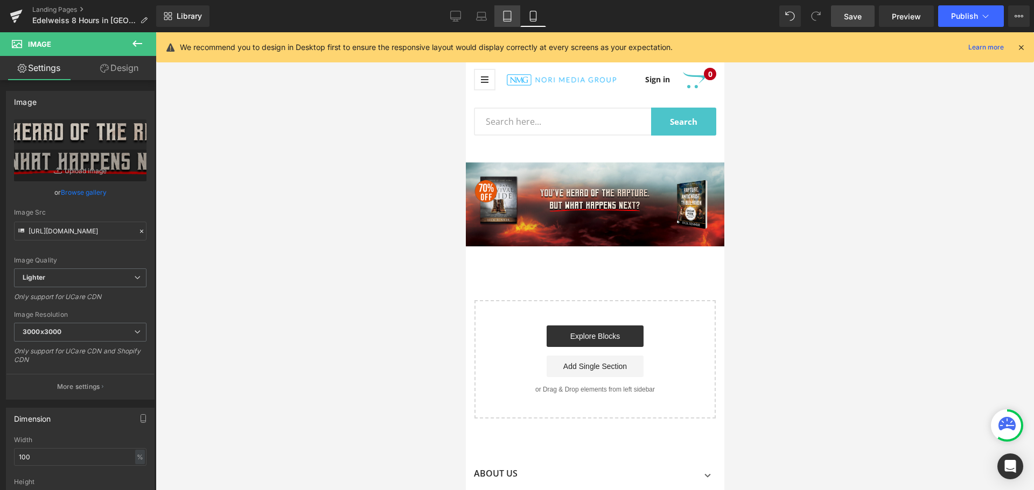
click at [503, 22] on link "Tablet" at bounding box center [507, 16] width 26 height 22
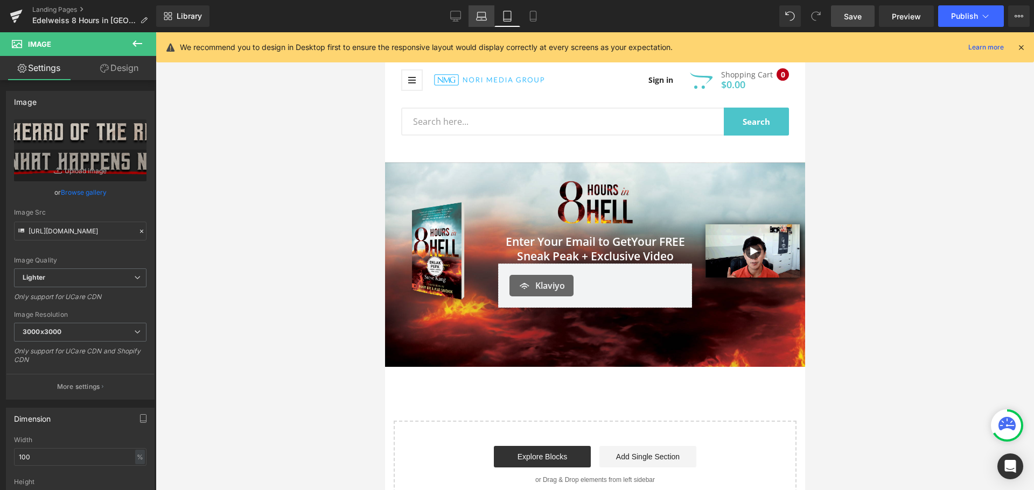
click at [485, 17] on icon at bounding box center [481, 18] width 10 height 3
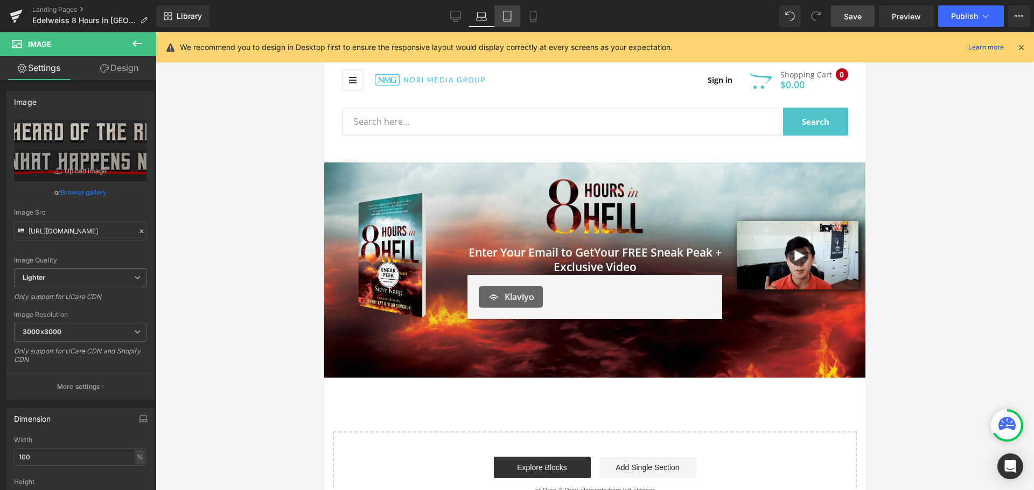
click at [496, 16] on link "Tablet" at bounding box center [507, 16] width 26 height 22
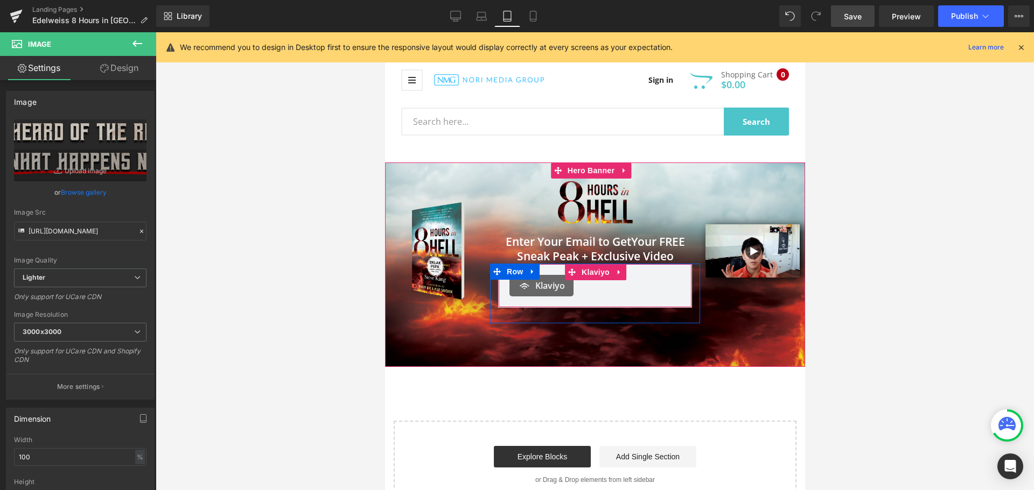
click at [655, 284] on div "Klaviyo" at bounding box center [594, 286] width 171 height 22
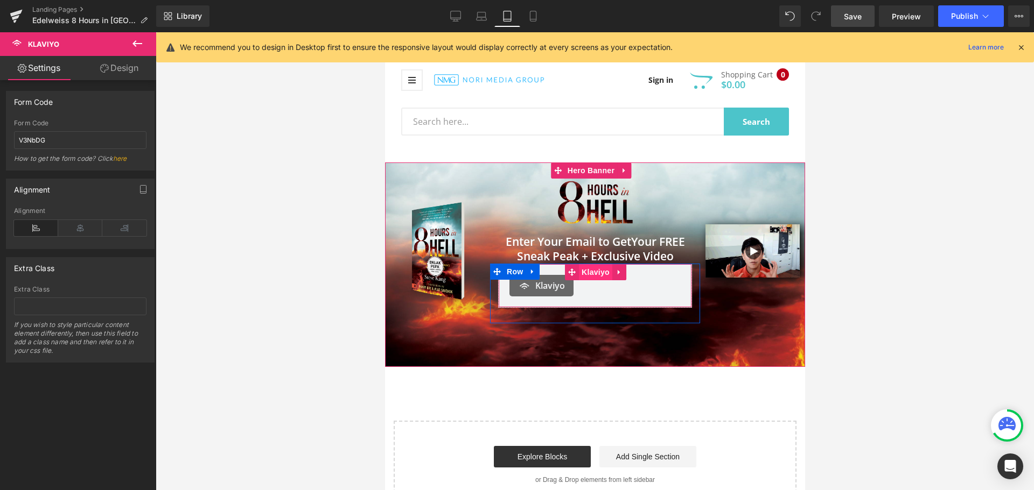
click at [585, 272] on span "Klaviyo" at bounding box center [594, 272] width 33 height 16
click at [615, 269] on icon at bounding box center [619, 273] width 8 height 8
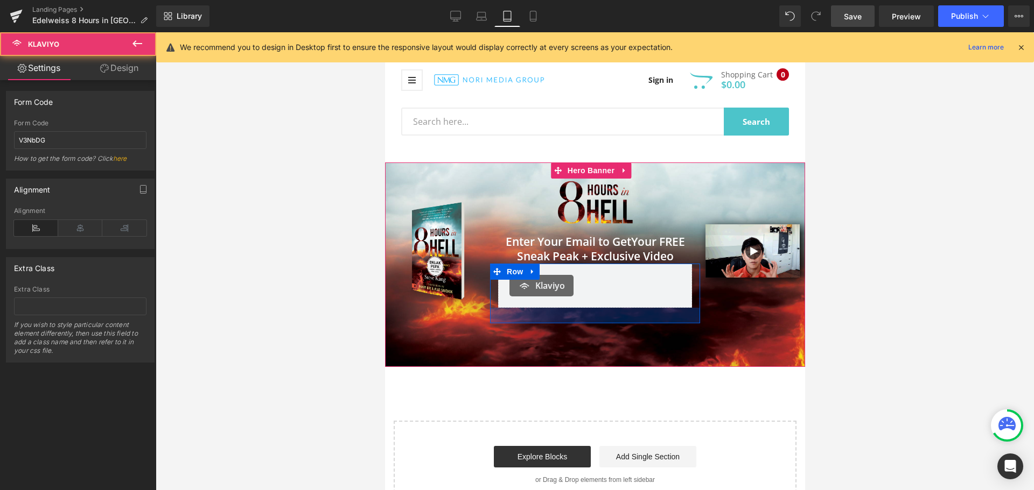
click at [590, 301] on div "Klaviyo Klaviyo" at bounding box center [594, 286] width 194 height 44
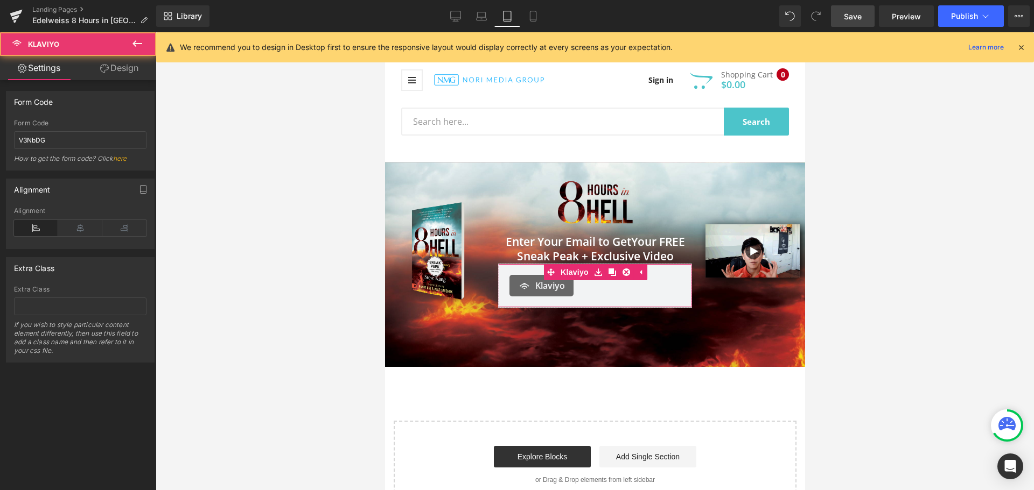
click at [108, 69] on link "Design" at bounding box center [119, 68] width 78 height 24
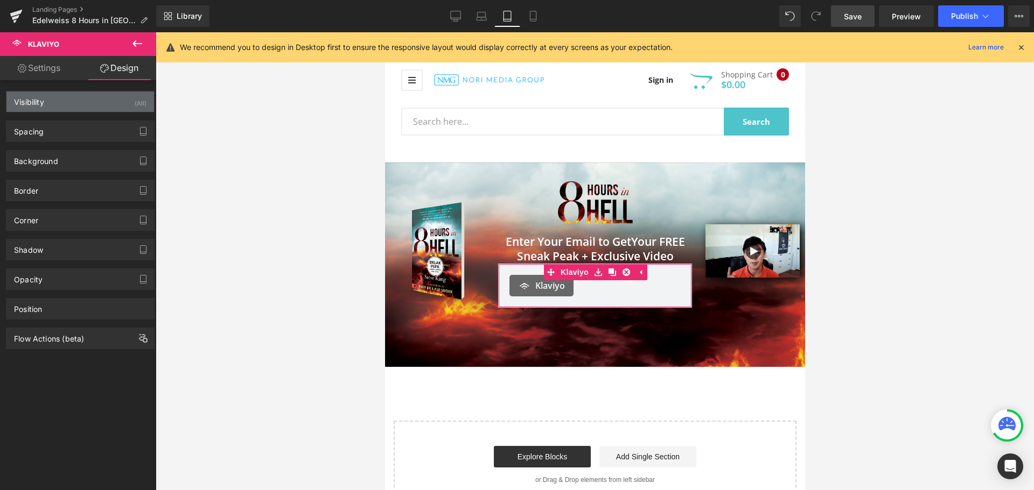
click at [121, 108] on div "Visibility (All)" at bounding box center [80, 102] width 148 height 20
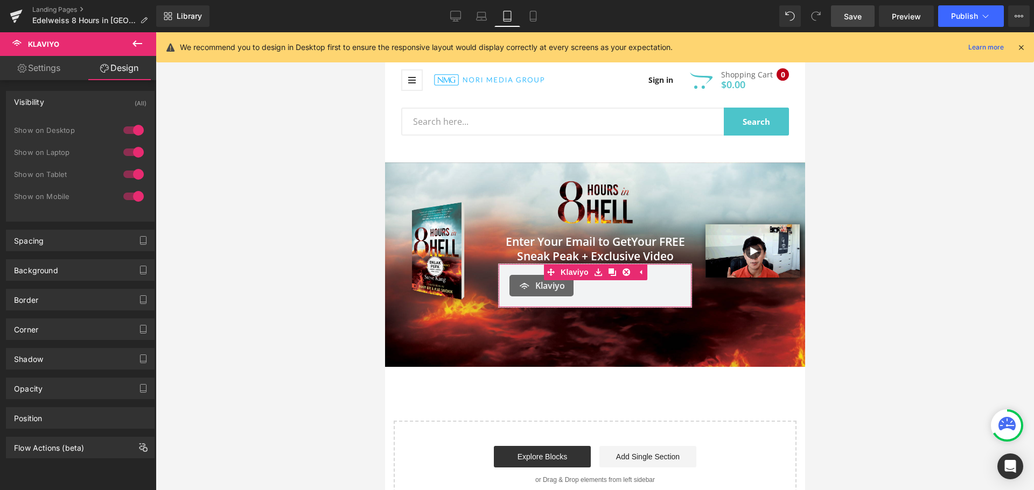
click at [131, 197] on div at bounding box center [134, 196] width 26 height 17
click at [541, 17] on link "Mobile" at bounding box center [533, 16] width 26 height 22
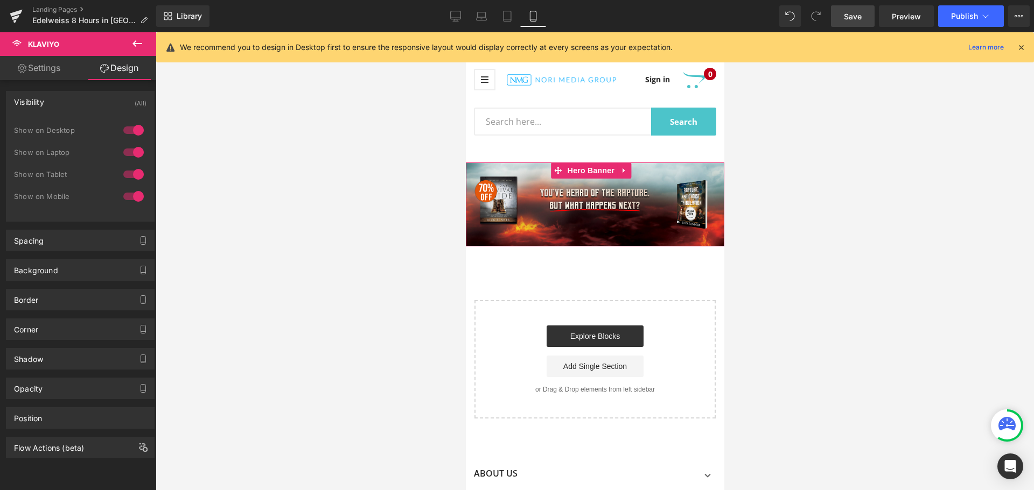
click at [604, 185] on div "Image" at bounding box center [594, 201] width 129 height 66
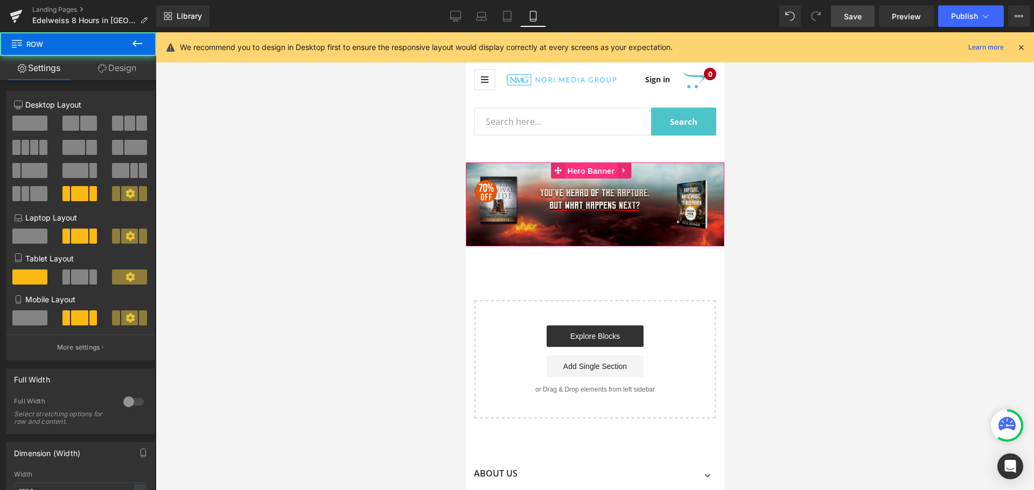
click at [598, 169] on span "Hero Banner" at bounding box center [590, 171] width 52 height 16
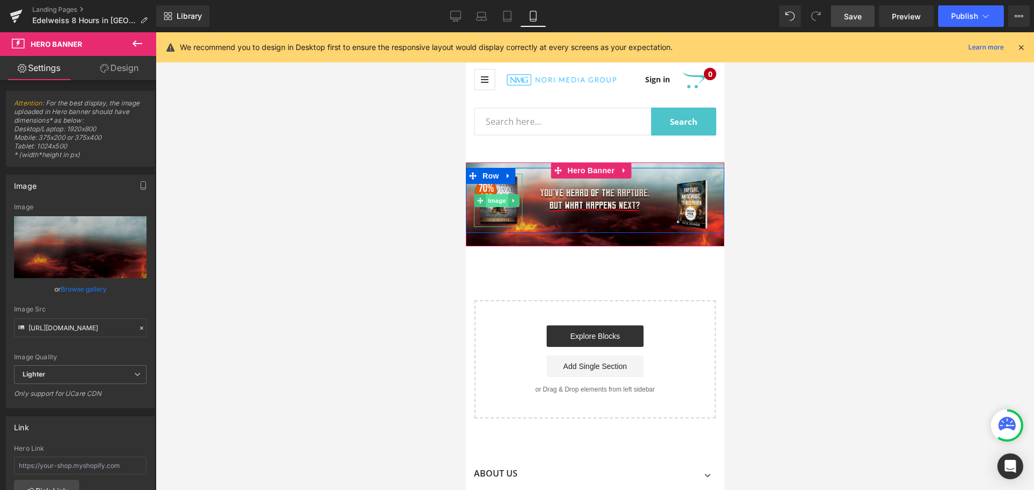
click at [486, 198] on span "Image" at bounding box center [496, 200] width 23 height 13
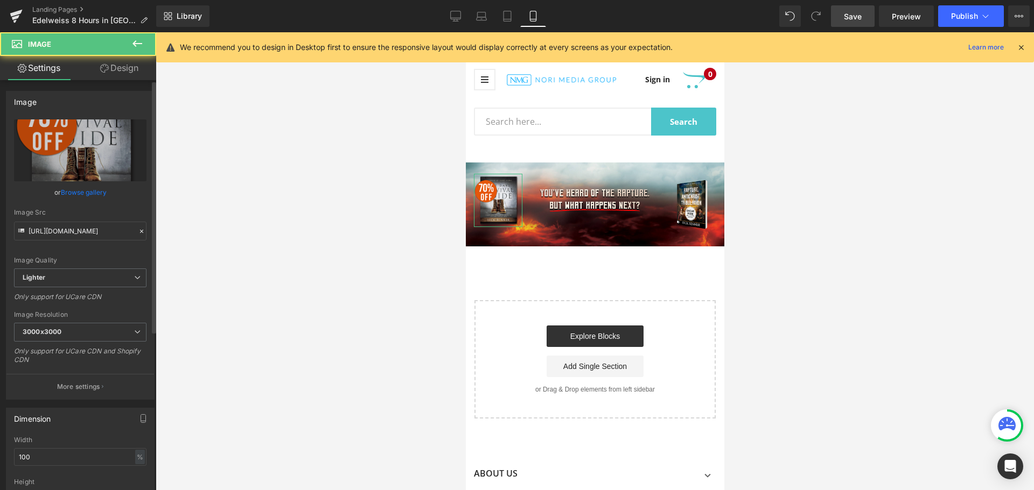
click at [74, 191] on link "Browse gallery" at bounding box center [84, 192] width 46 height 19
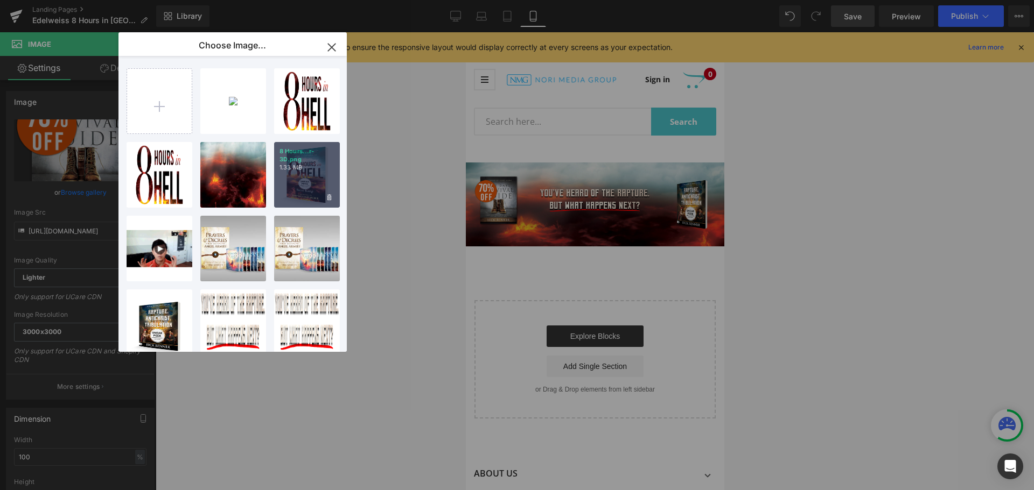
click at [294, 192] on div "8 Hours...r-3D.png 1.33 MB" at bounding box center [307, 175] width 66 height 66
type input "[URL][DOMAIN_NAME]"
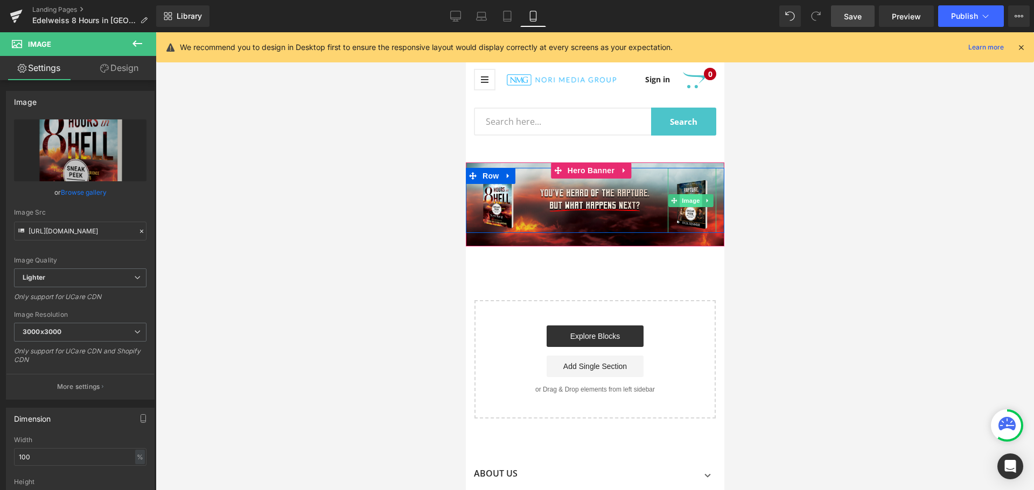
click at [684, 195] on span "Image" at bounding box center [690, 200] width 23 height 13
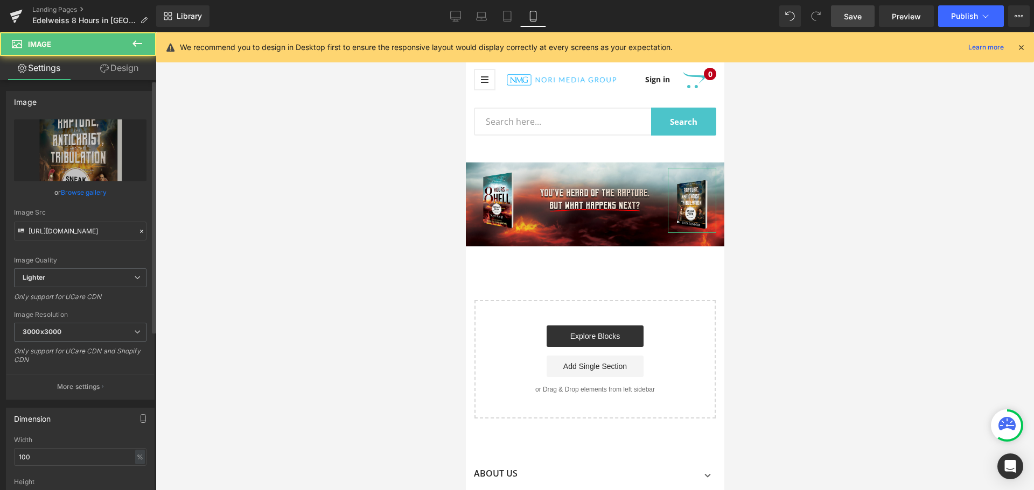
click at [82, 191] on link "Browse gallery" at bounding box center [84, 192] width 46 height 19
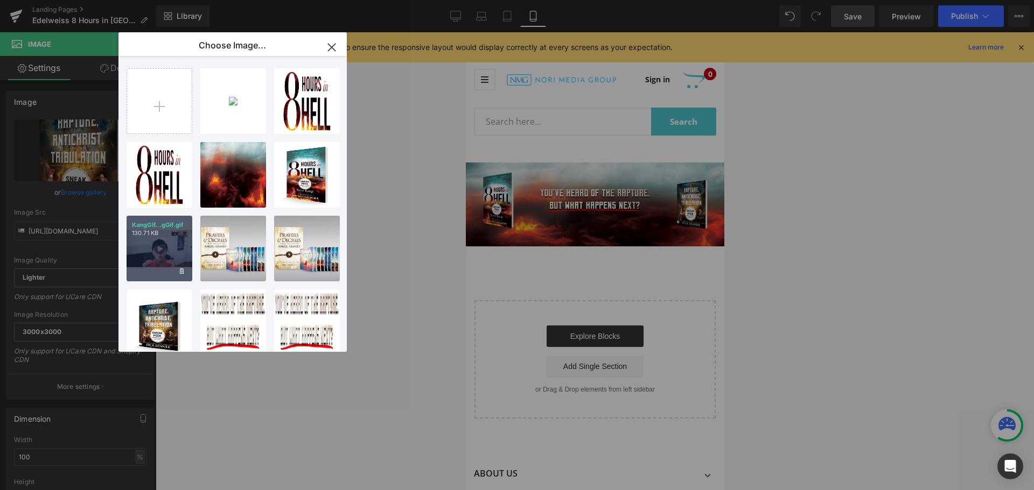
click at [161, 248] on div "KangGif...gGif.gif 130.71 KB" at bounding box center [160, 249] width 66 height 66
type input "https://ucarecdn.com/a605fe38-0765-4c34-8c83-29a7a55262e3/KangGif.gif"
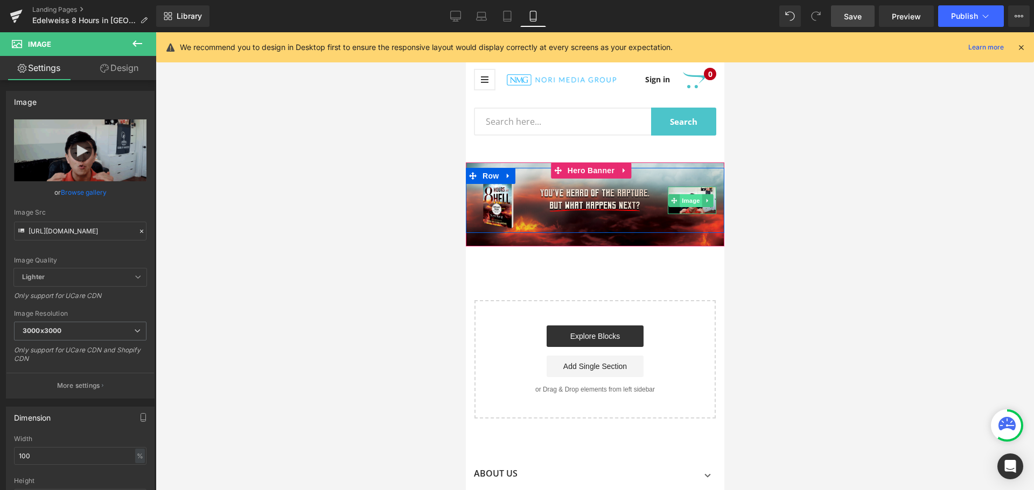
click at [679, 198] on span "Image" at bounding box center [690, 200] width 23 height 13
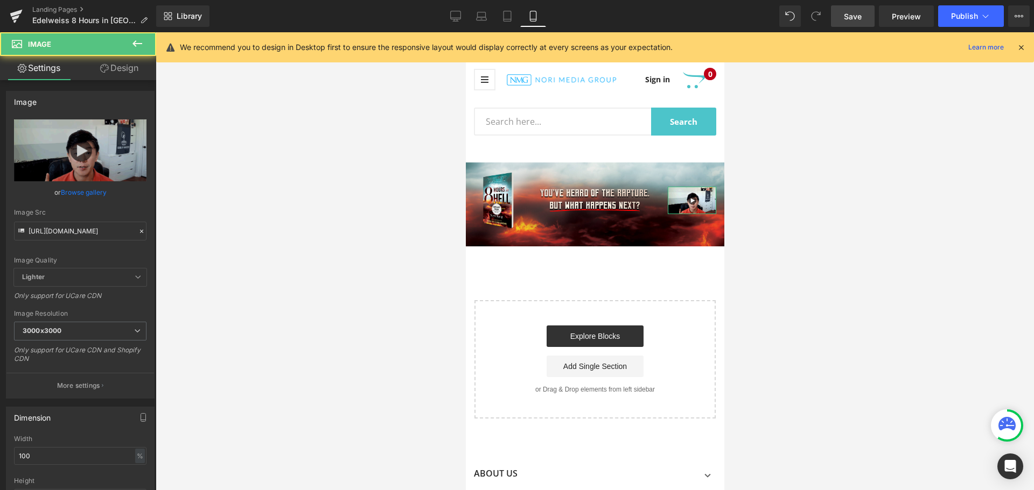
click at [123, 71] on link "Design" at bounding box center [119, 68] width 78 height 24
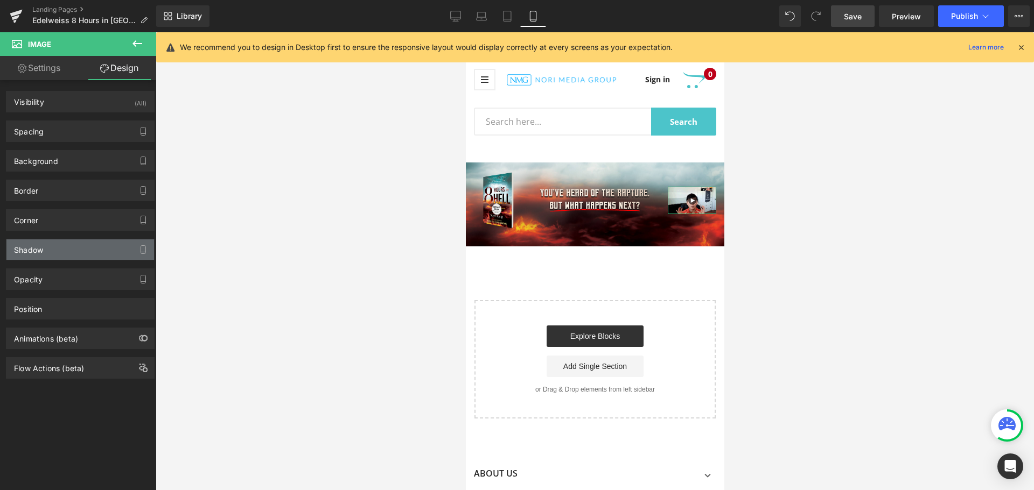
click at [108, 251] on div "Shadow" at bounding box center [80, 250] width 148 height 20
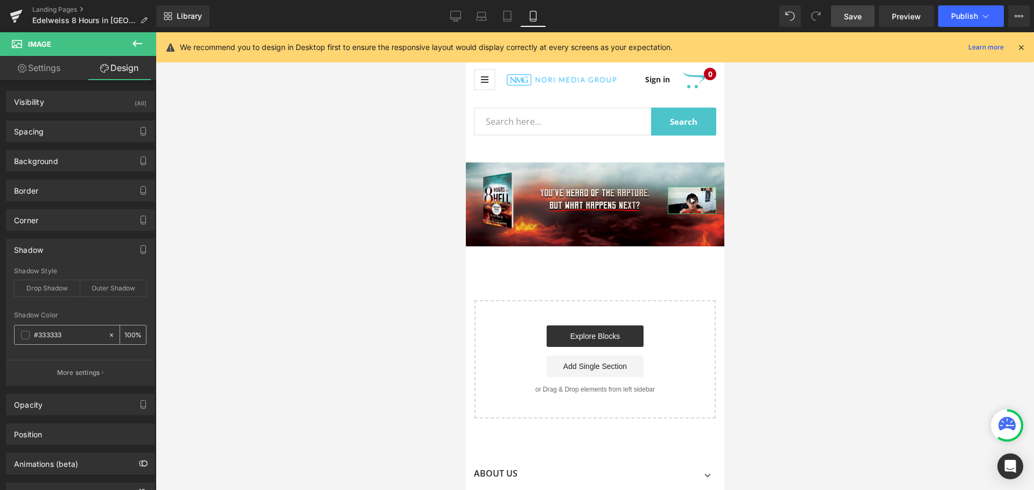
click at [45, 334] on input "#333333" at bounding box center [68, 335] width 69 height 12
drag, startPoint x: 39, startPoint y: 334, endPoint x: 91, endPoint y: 340, distance: 52.6
click at [91, 340] on input "#333333" at bounding box center [68, 335] width 69 height 12
type input "#0"
type input "0"
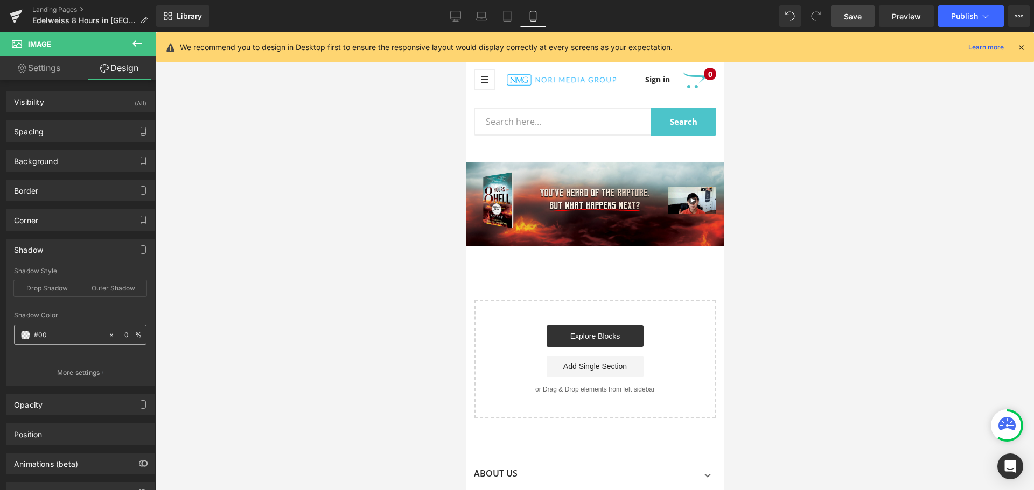
type input "#000"
type input "100"
type input "#00000"
type input "0"
type input "#000000"
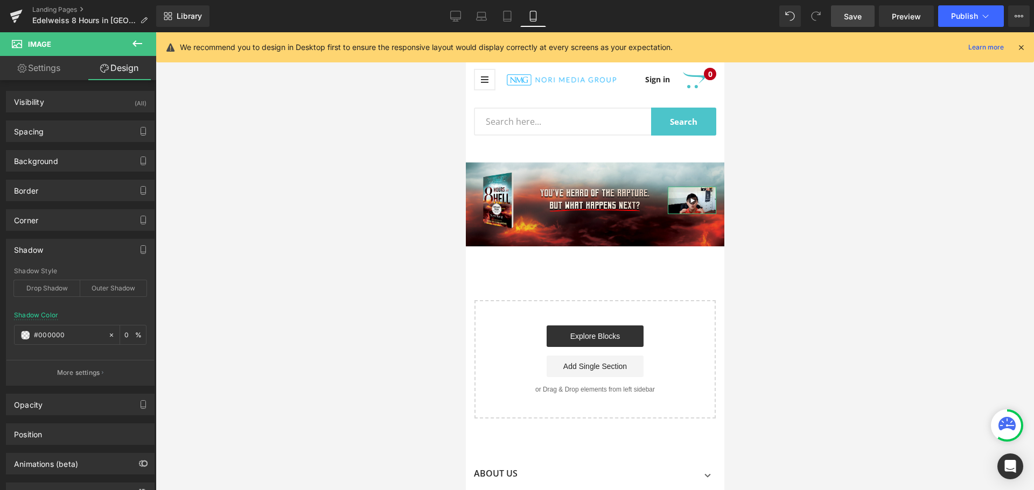
type input "100"
type input "#000000"
click at [72, 289] on div "Drop Shadow" at bounding box center [47, 288] width 66 height 16
type input "45"
type input "14"
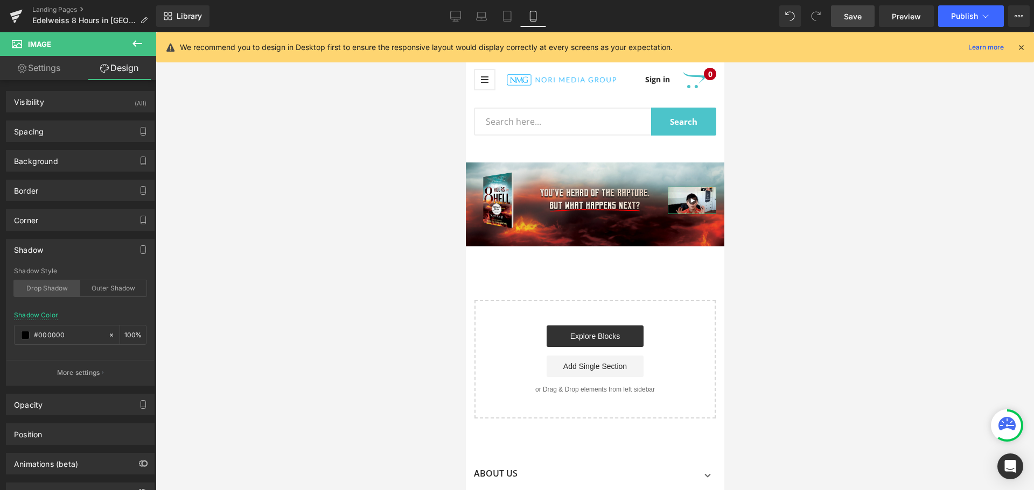
type input "10"
click at [92, 290] on div "Outer Shadow" at bounding box center [113, 288] width 66 height 16
type input "0"
click at [93, 371] on p "More settings" at bounding box center [78, 373] width 43 height 10
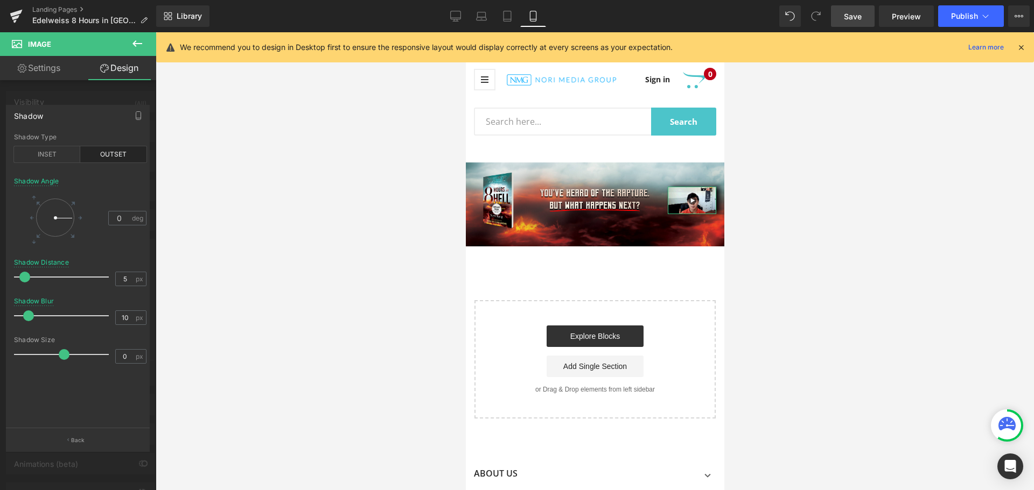
type input "4"
click at [24, 283] on div at bounding box center [63, 277] width 89 height 22
type input "-4"
click at [64, 355] on span at bounding box center [62, 354] width 11 height 11
type input "39"
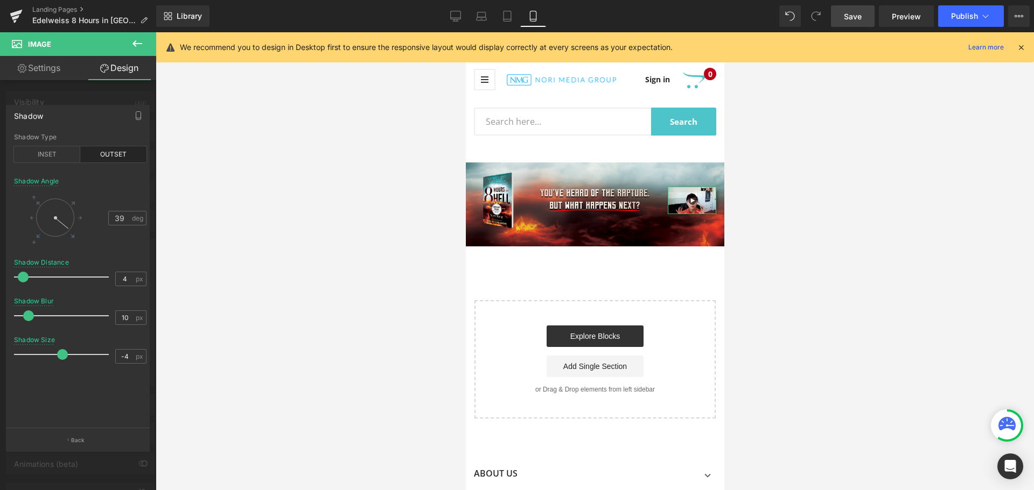
drag, startPoint x: 67, startPoint y: 218, endPoint x: 69, endPoint y: 230, distance: 12.6
click at [69, 230] on div at bounding box center [55, 218] width 50 height 50
type input "1"
click at [62, 354] on span at bounding box center [64, 354] width 11 height 11
type input "7"
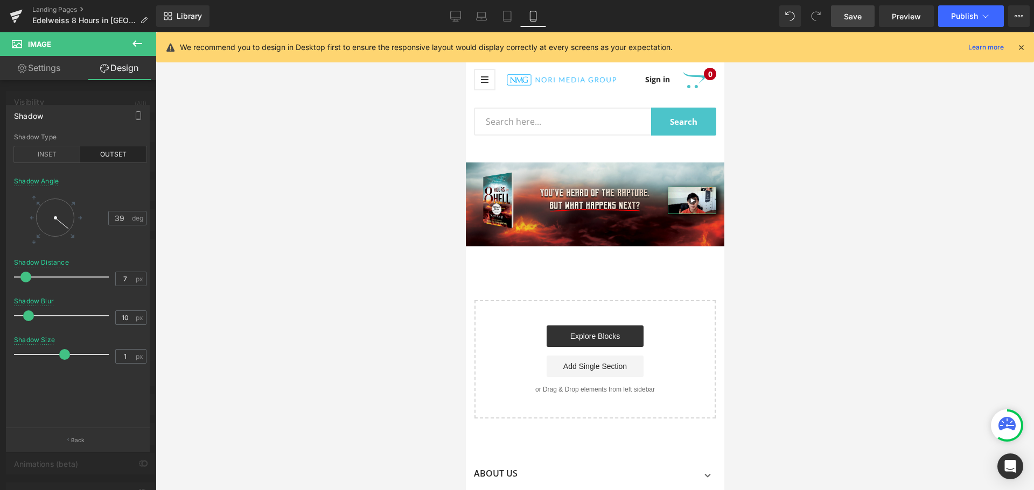
click at [24, 277] on span at bounding box center [25, 277] width 11 height 11
click at [59, 73] on link "Settings" at bounding box center [39, 68] width 78 height 24
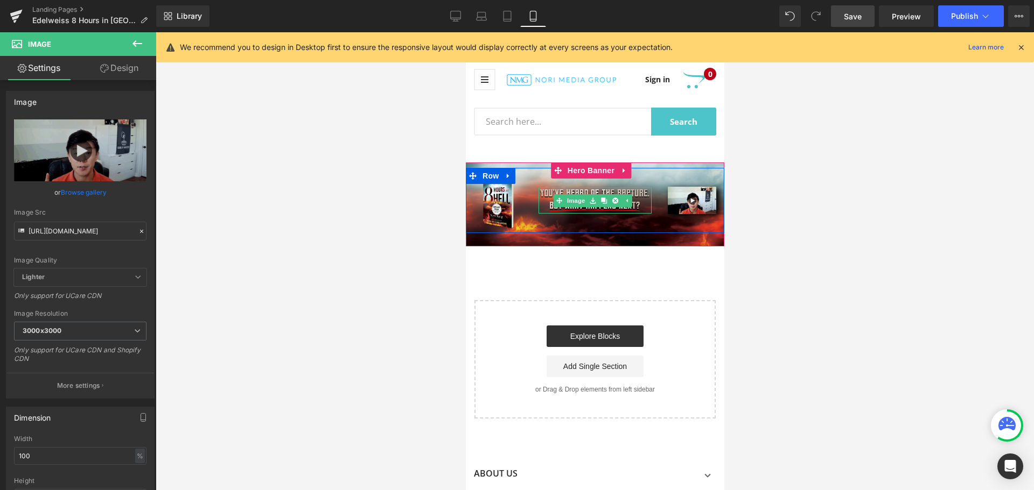
click at [595, 198] on li at bounding box center [603, 200] width 33 height 13
click at [571, 196] on link "Image" at bounding box center [586, 200] width 33 height 13
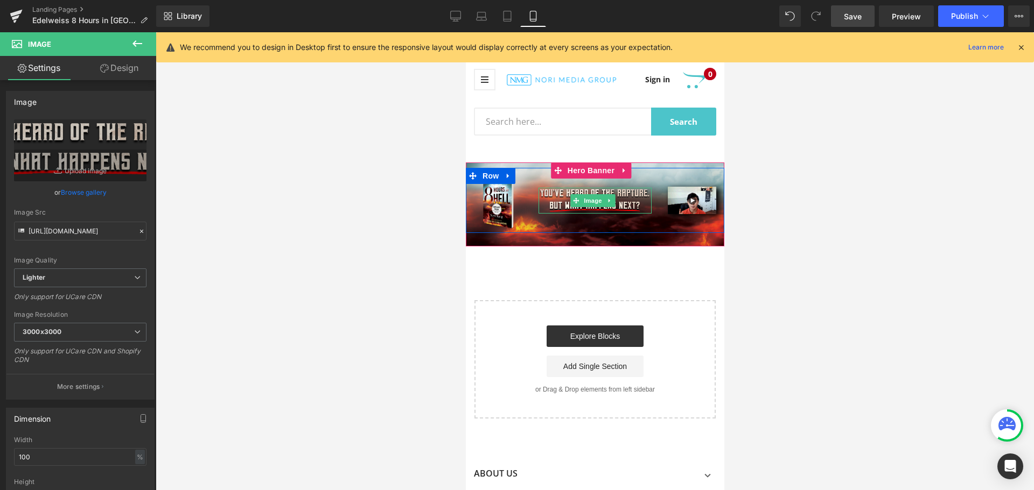
click at [581, 194] on span "Image" at bounding box center [592, 200] width 23 height 13
drag, startPoint x: 587, startPoint y: 201, endPoint x: 886, endPoint y: 215, distance: 298.6
click at [587, 201] on span "Image" at bounding box center [592, 200] width 23 height 13
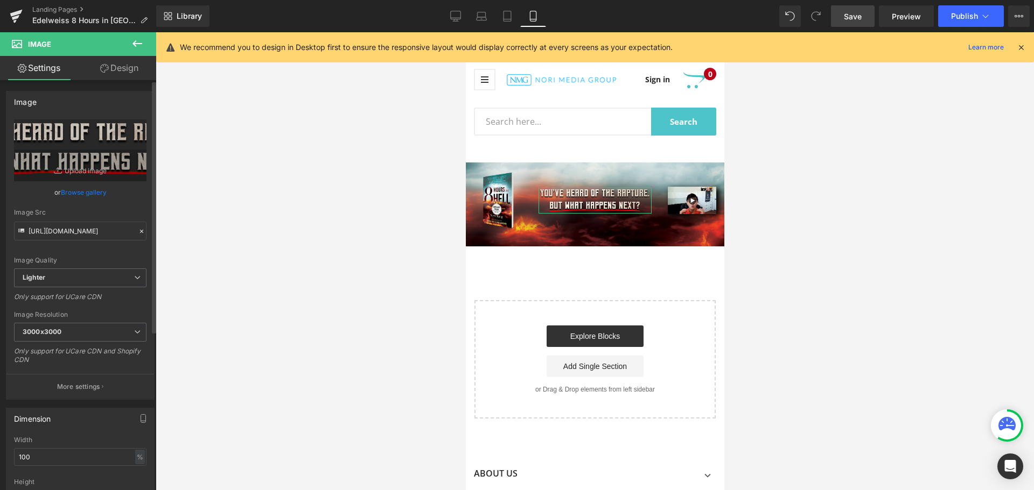
click at [87, 192] on link "Browse gallery" at bounding box center [84, 192] width 46 height 19
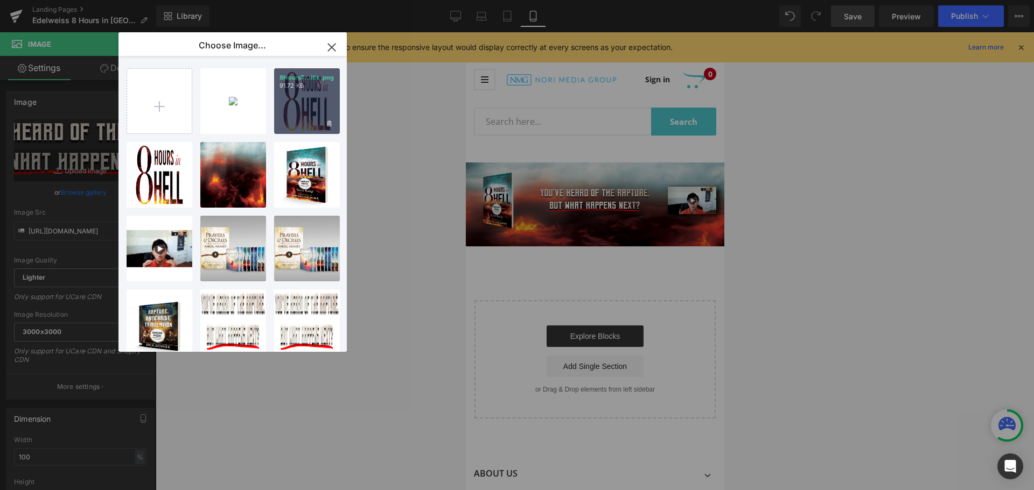
click at [314, 89] on p "91.72 KB" at bounding box center [306, 86] width 55 height 8
type input "https://ucarecdn.com/76ed75e6-31bb-475e-b915-1787a15b7e42/-/format/auto/-/previ…"
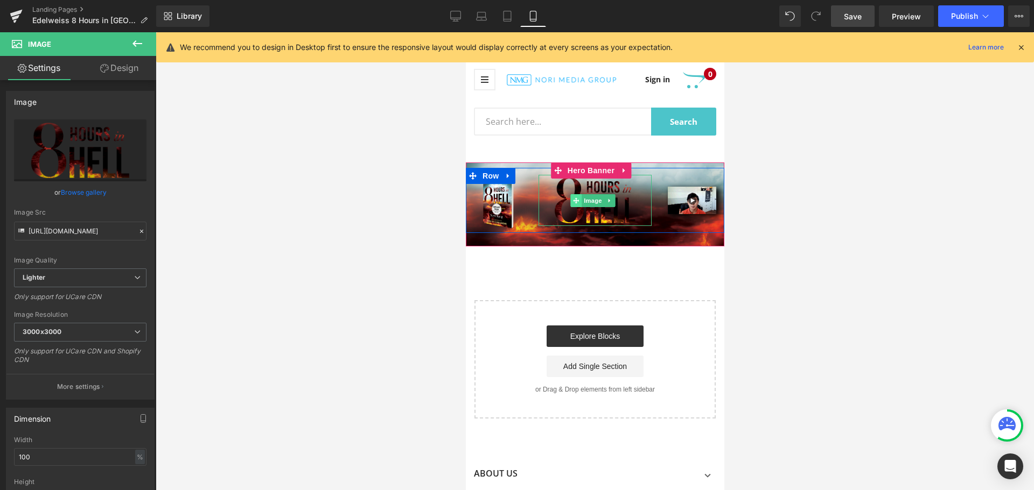
click at [576, 200] on icon at bounding box center [575, 201] width 6 height 6
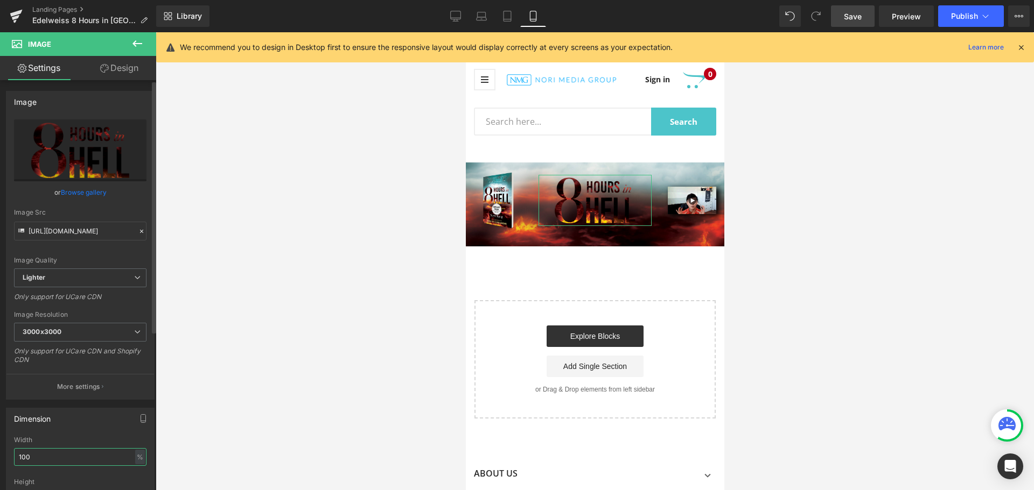
click at [86, 453] on input "100" at bounding box center [80, 457] width 132 height 18
drag, startPoint x: 93, startPoint y: 456, endPoint x: 0, endPoint y: 452, distance: 93.2
click at [0, 452] on div "Dimension 100% Width 100 % % px auto Height auto 0 Circle Image" at bounding box center [80, 472] width 161 height 145
type input "50"
click at [138, 42] on icon at bounding box center [137, 43] width 13 height 13
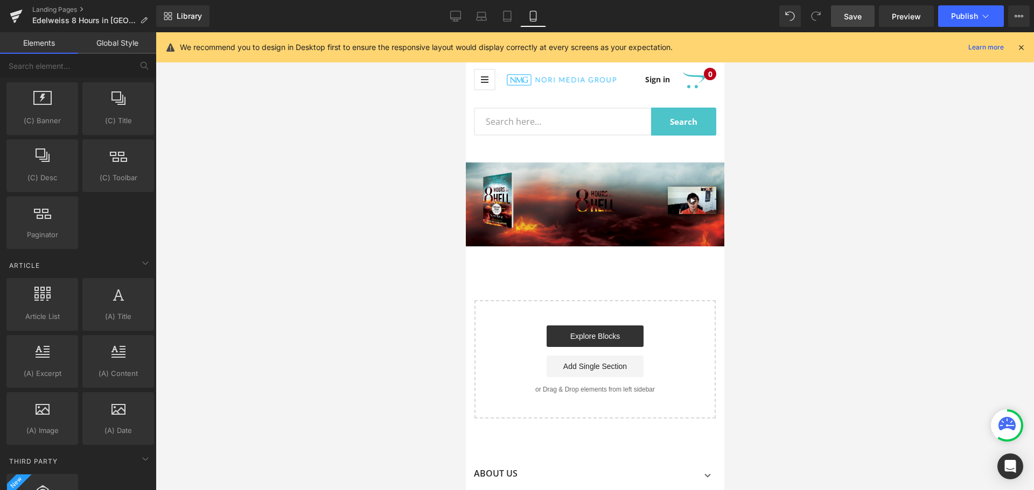
scroll to position [1938, 0]
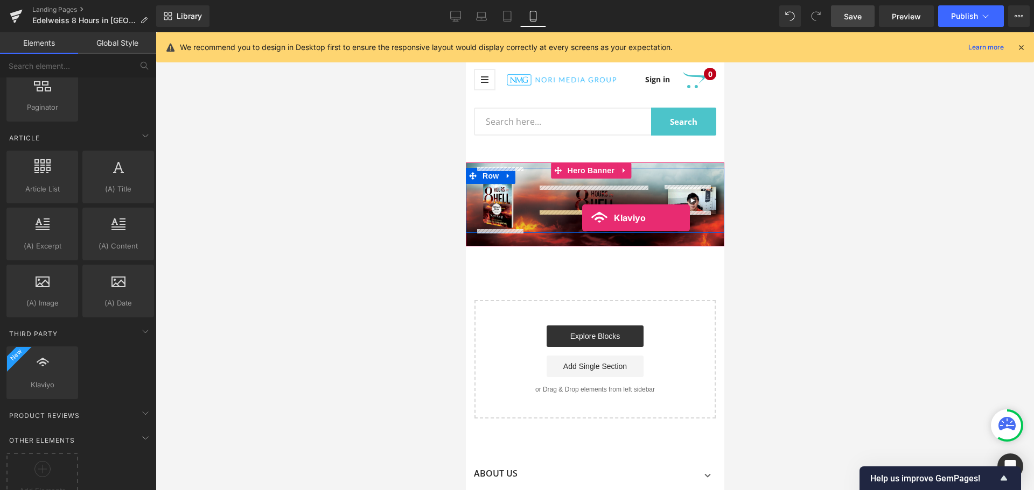
drag, startPoint x: 522, startPoint y: 411, endPoint x: 581, endPoint y: 218, distance: 202.3
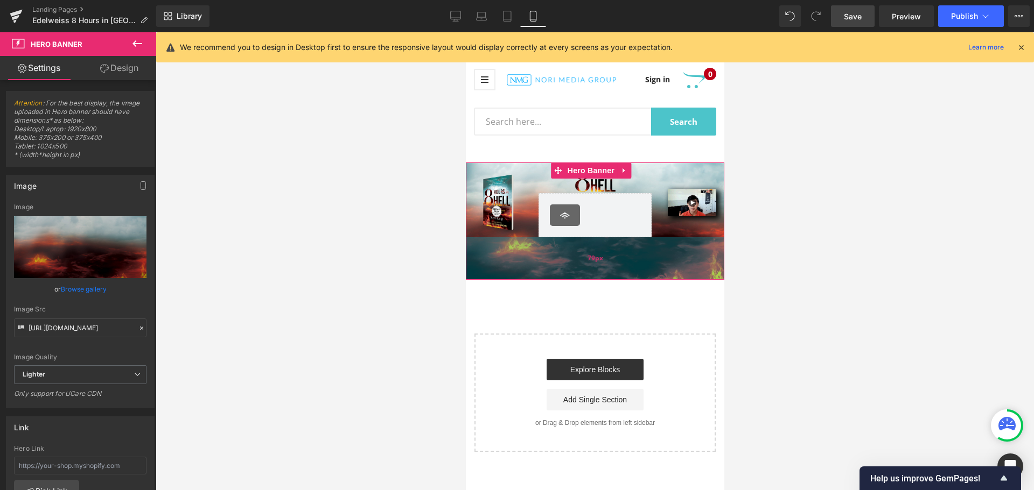
drag, startPoint x: 587, startPoint y: 245, endPoint x: 588, endPoint y: 274, distance: 29.1
click at [588, 274] on div "79px" at bounding box center [594, 258] width 258 height 43
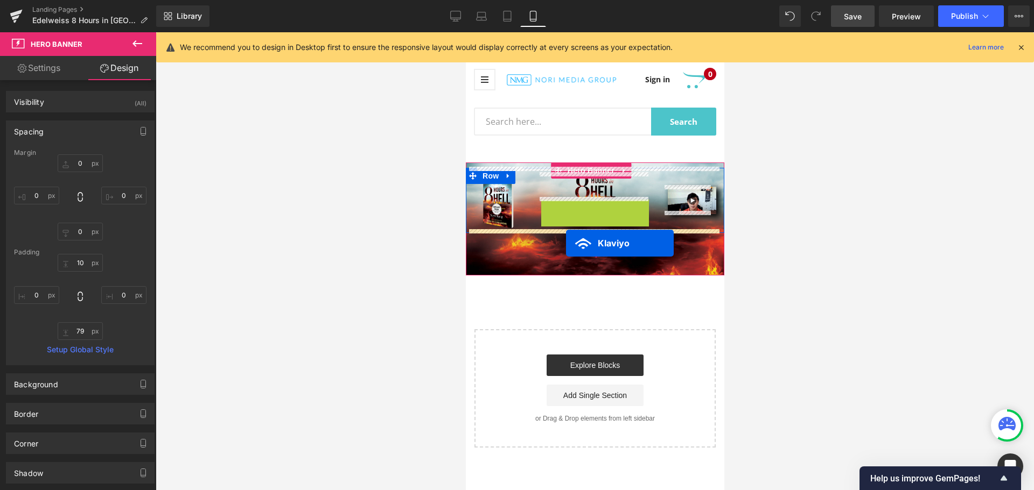
drag, startPoint x: 566, startPoint y: 200, endPoint x: 565, endPoint y: 243, distance: 43.6
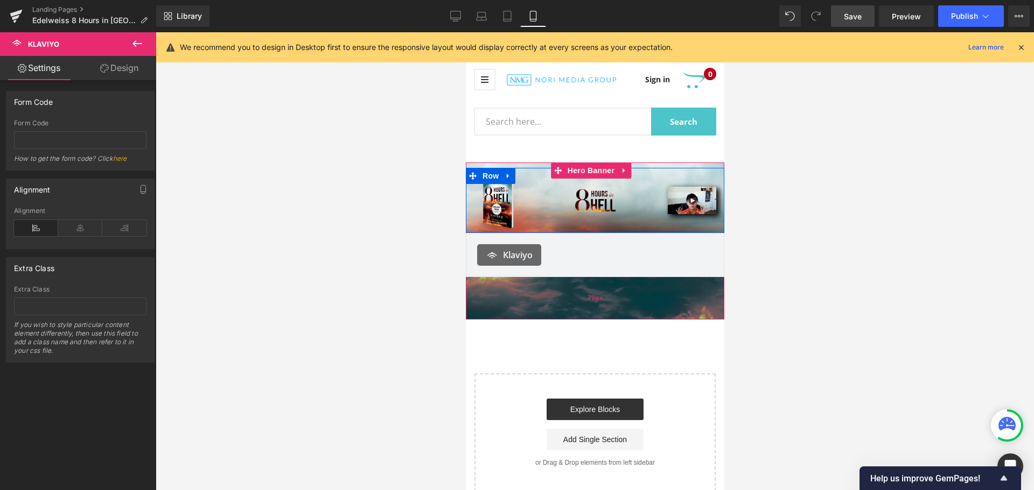
click at [613, 290] on div "79px" at bounding box center [594, 298] width 258 height 43
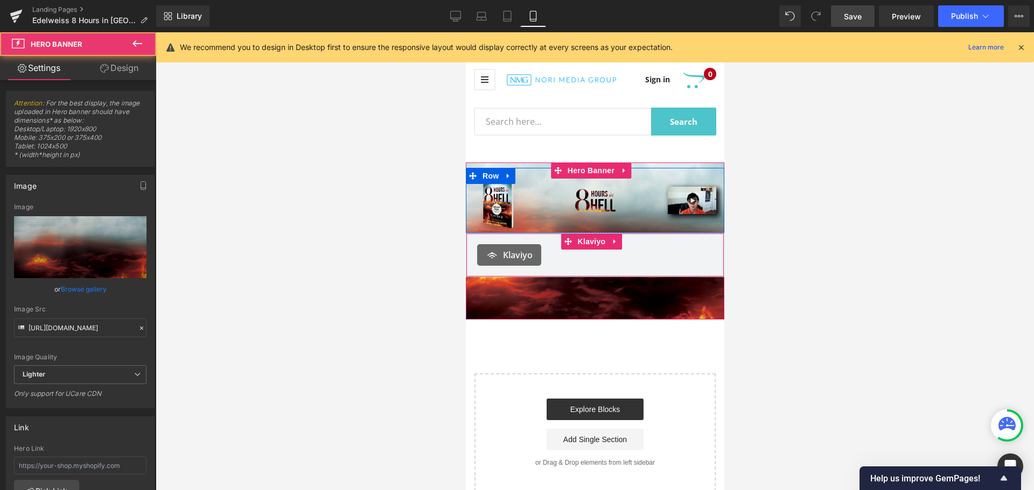
click at [546, 258] on div "Klaviyo" at bounding box center [594, 255] width 236 height 22
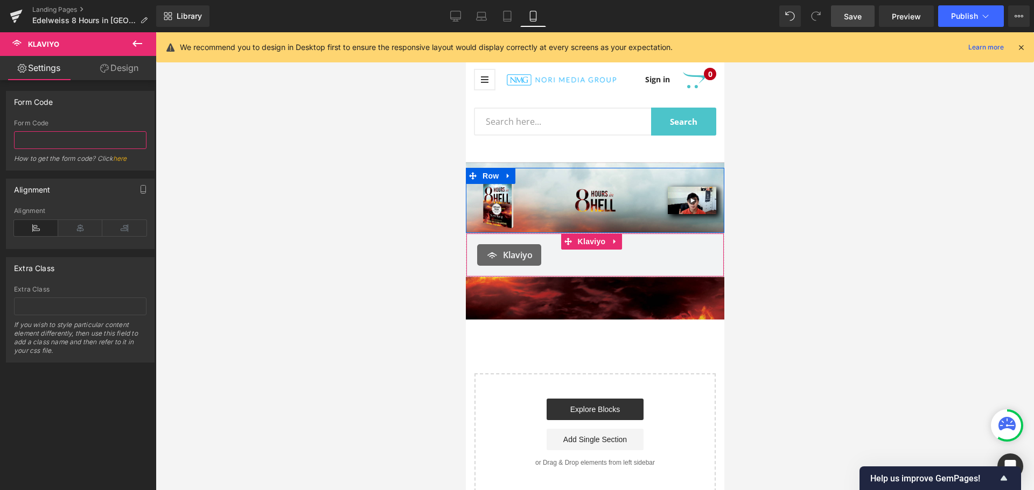
click at [80, 139] on input "text" at bounding box center [80, 140] width 132 height 18
click at [459, 19] on icon at bounding box center [456, 15] width 10 height 8
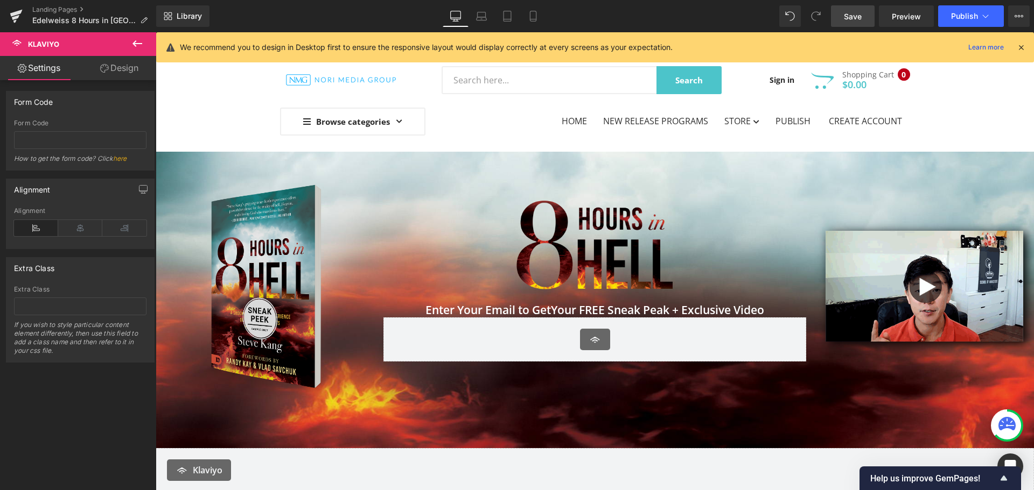
scroll to position [219, 0]
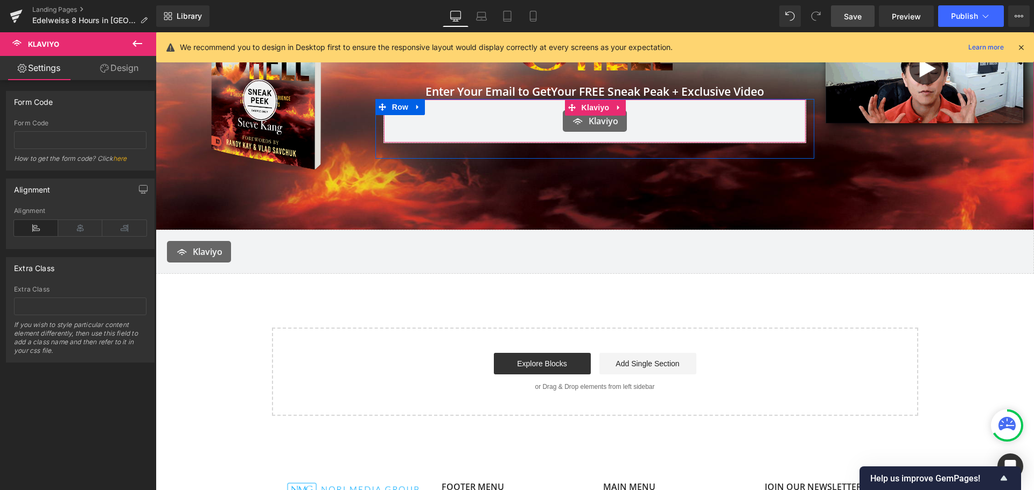
click at [527, 121] on div "Klaviyo" at bounding box center [595, 121] width 401 height 22
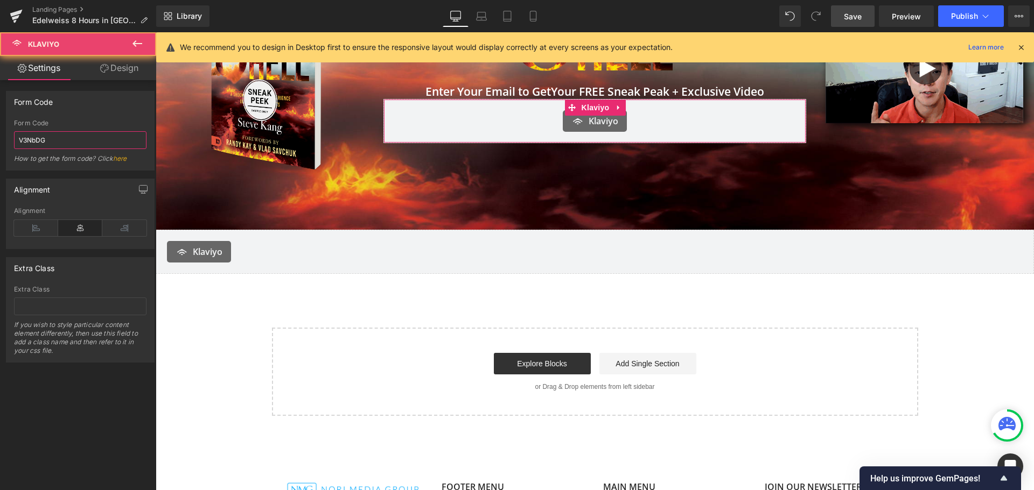
click at [62, 138] on input "V3NbDG" at bounding box center [80, 140] width 132 height 18
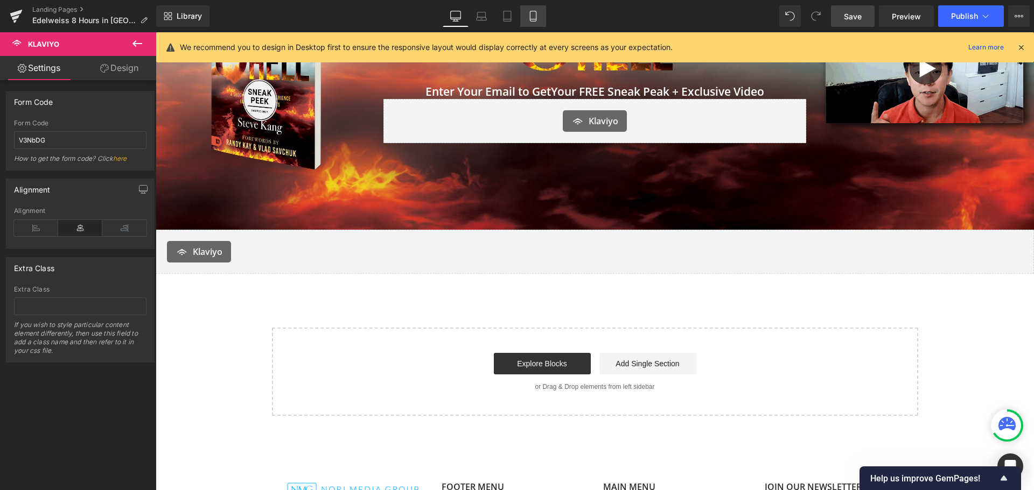
click at [540, 11] on link "Mobile" at bounding box center [533, 16] width 26 height 22
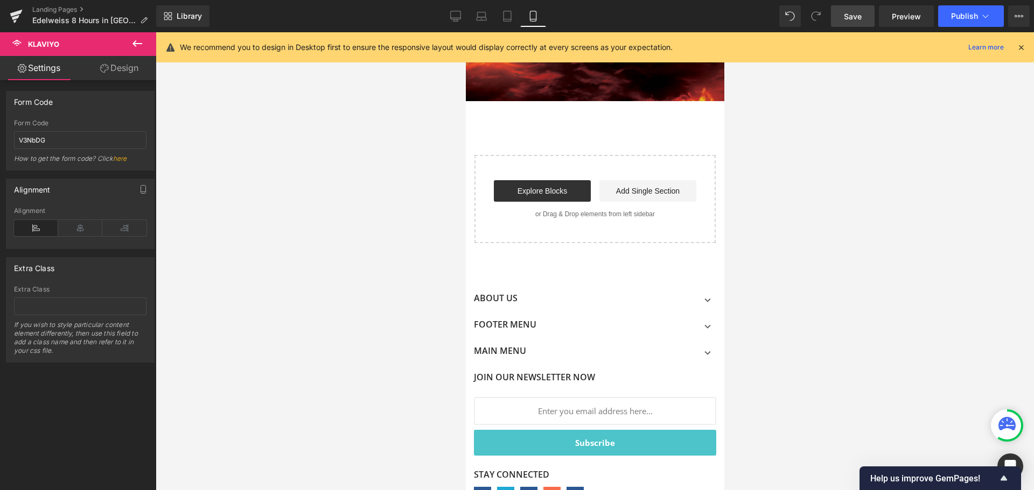
scroll to position [0, 0]
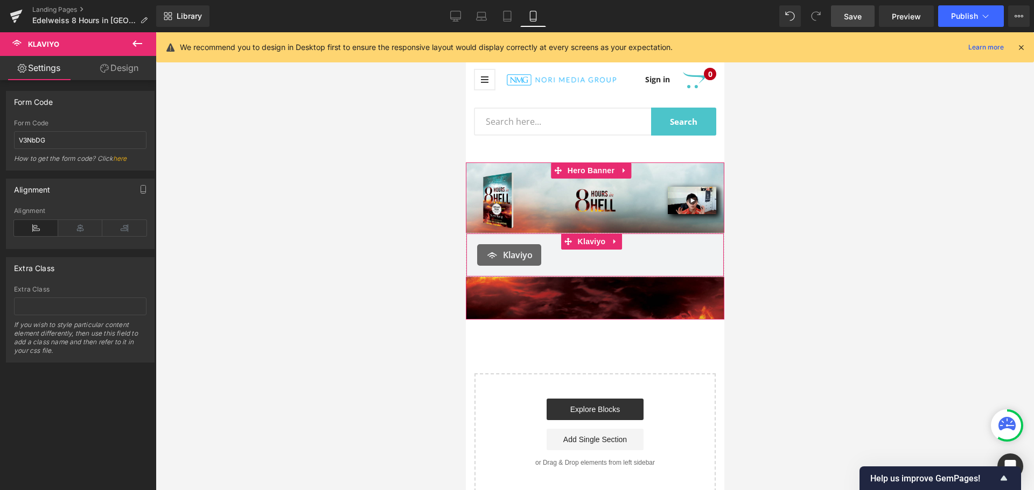
click at [595, 250] on div "Klaviyo" at bounding box center [594, 255] width 236 height 22
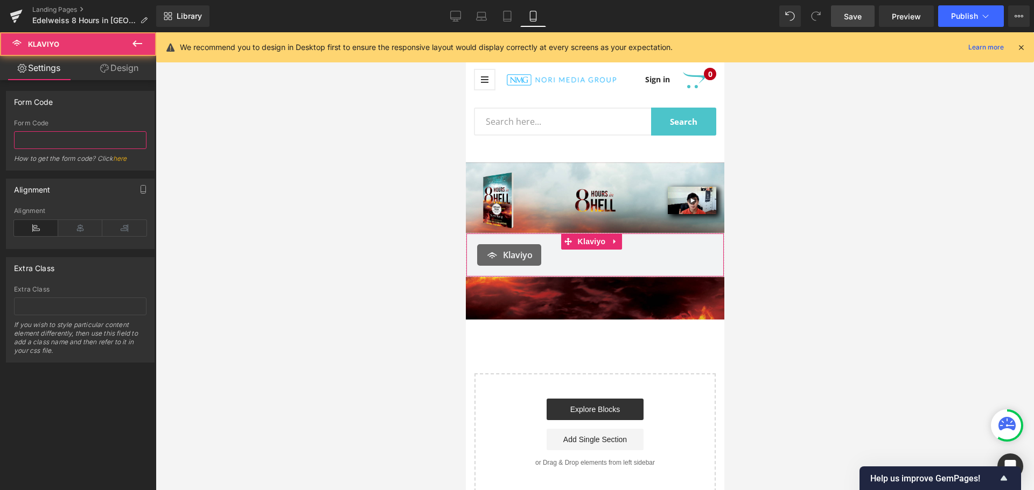
click at [74, 148] on input "text" at bounding box center [80, 140] width 132 height 18
paste input "V3NbDG"
type input "V3NbDG"
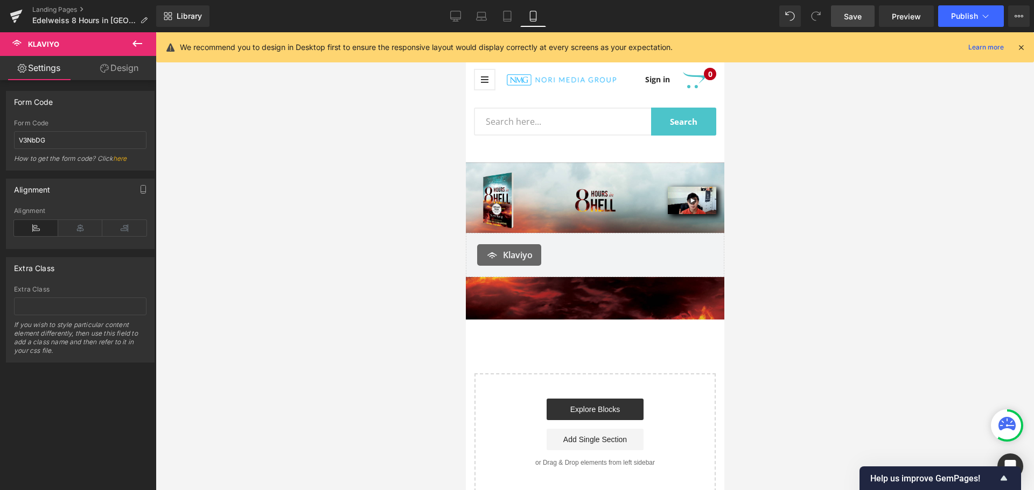
click at [465, 32] on div "79px" at bounding box center [465, 32] width 0 height 0
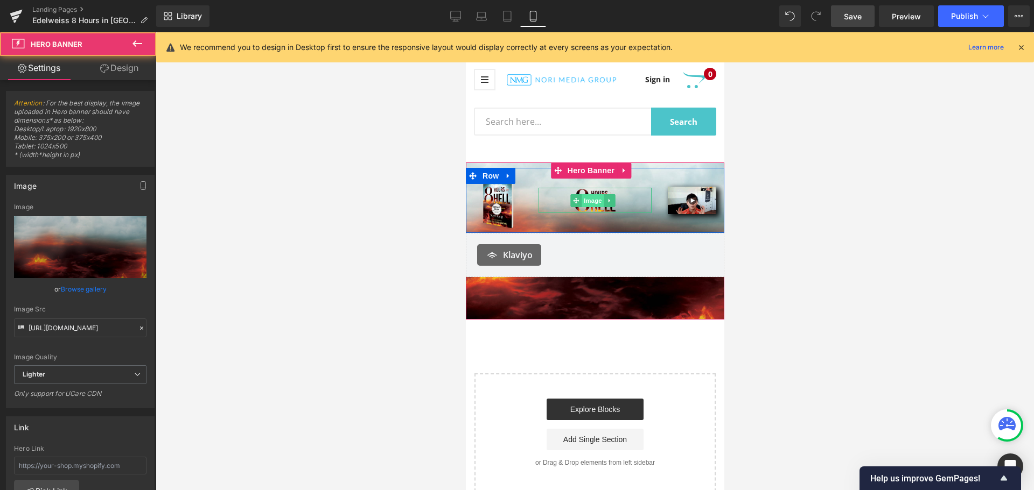
click at [586, 201] on span "Image" at bounding box center [592, 200] width 23 height 13
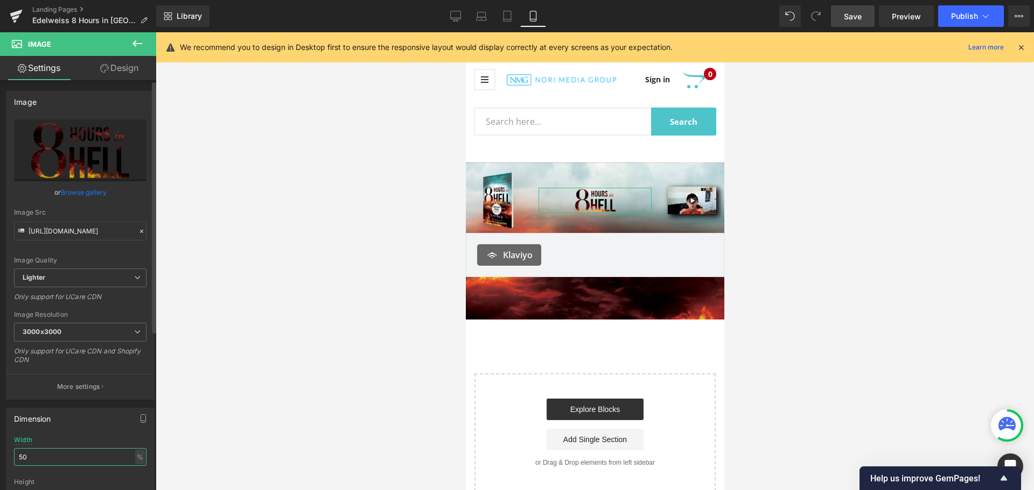
drag, startPoint x: 57, startPoint y: 455, endPoint x: 7, endPoint y: 455, distance: 49.5
click at [7, 455] on div "50% Width 50 % % px auto Height auto 0 Circle Image" at bounding box center [80, 491] width 148 height 108
type input "75"
click at [137, 47] on icon at bounding box center [137, 43] width 13 height 13
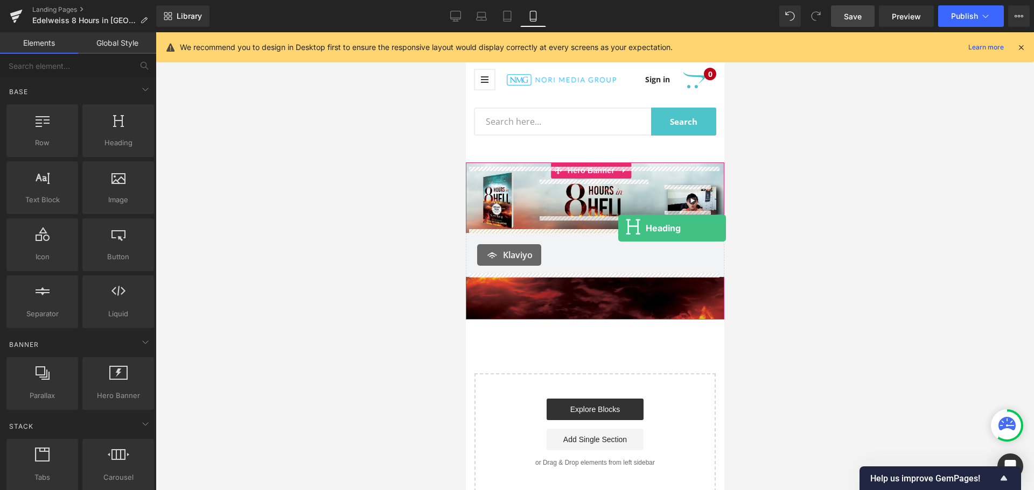
drag, startPoint x: 573, startPoint y: 177, endPoint x: 618, endPoint y: 228, distance: 67.9
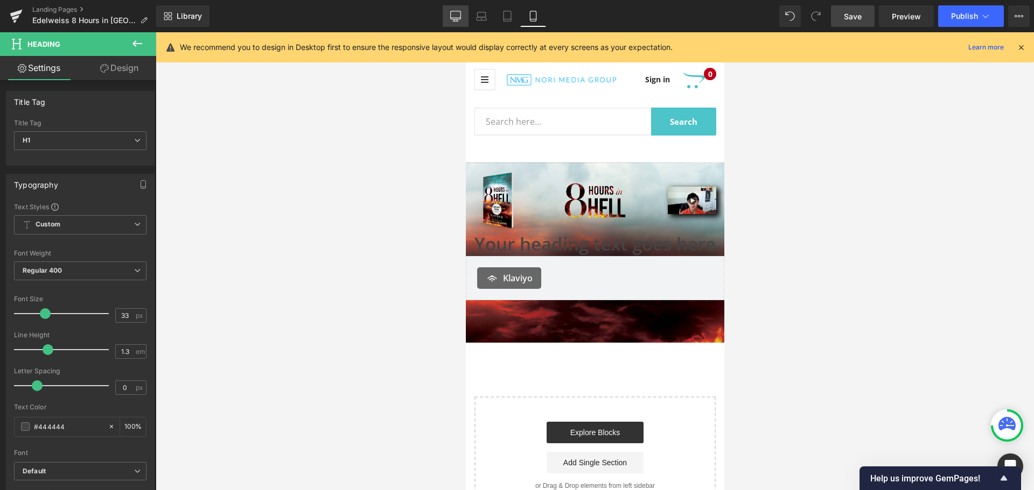
click at [457, 12] on icon at bounding box center [455, 16] width 11 height 11
type input "100"
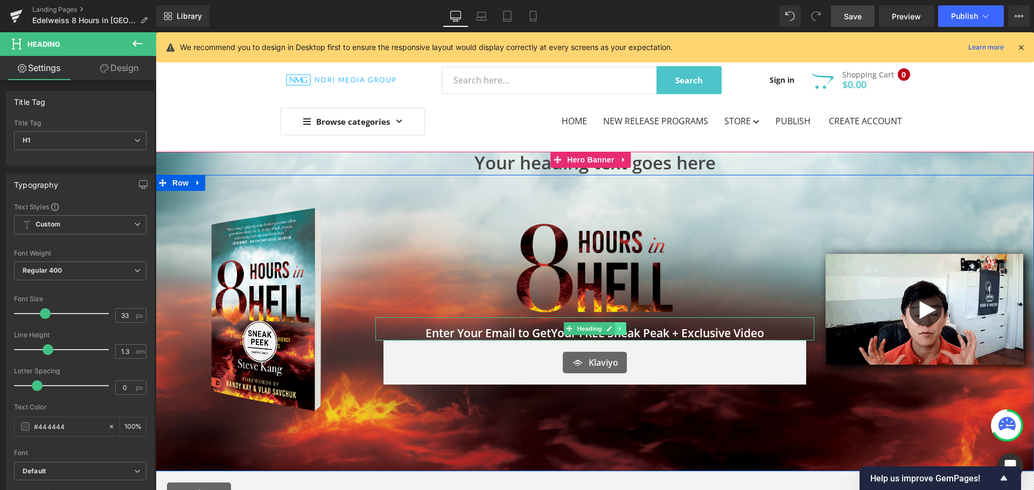
click at [615, 327] on link at bounding box center [620, 328] width 11 height 13
click at [658, 327] on span "Your FREE Sneak Peak + Exclusive Video" at bounding box center [657, 333] width 213 height 15
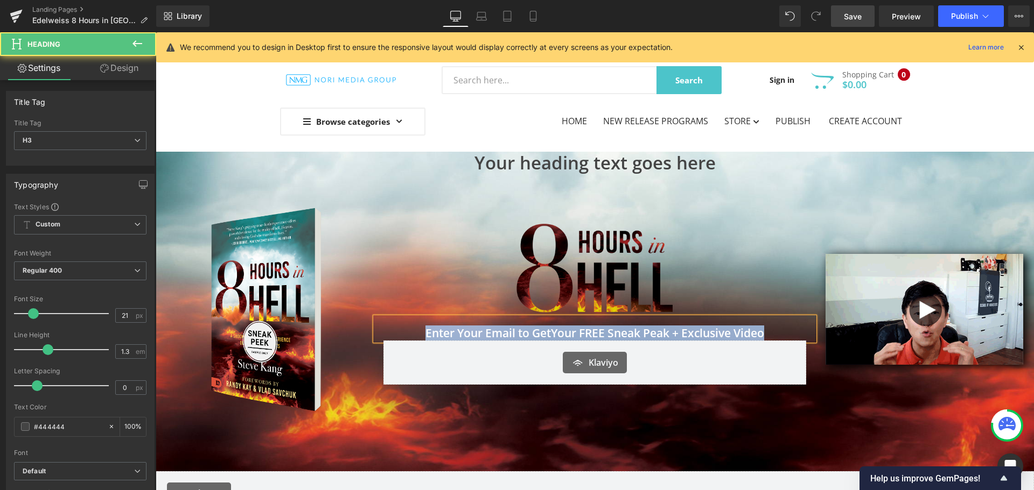
copy h3 "Enter Your Email to Get Your FREE Sneak Peak + Exclusive Video"
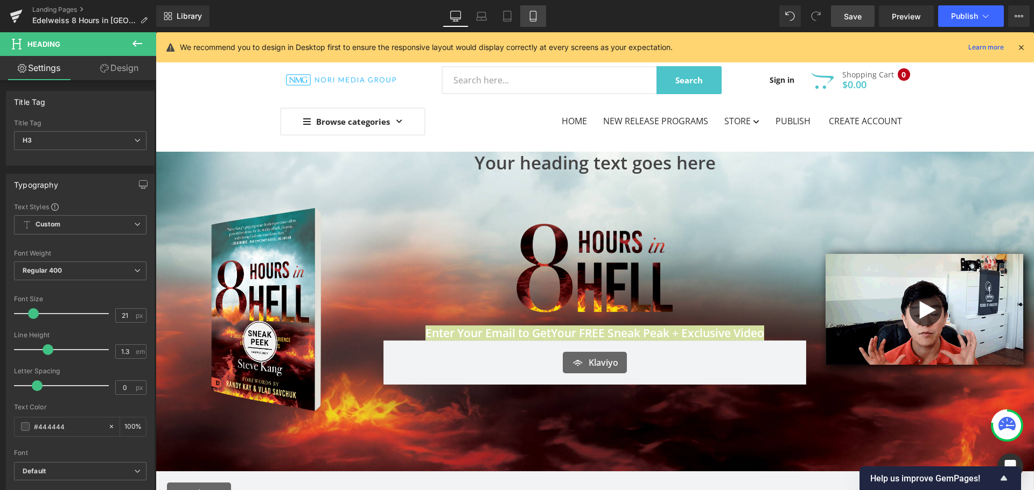
click at [534, 15] on icon at bounding box center [533, 16] width 11 height 11
type input "100"
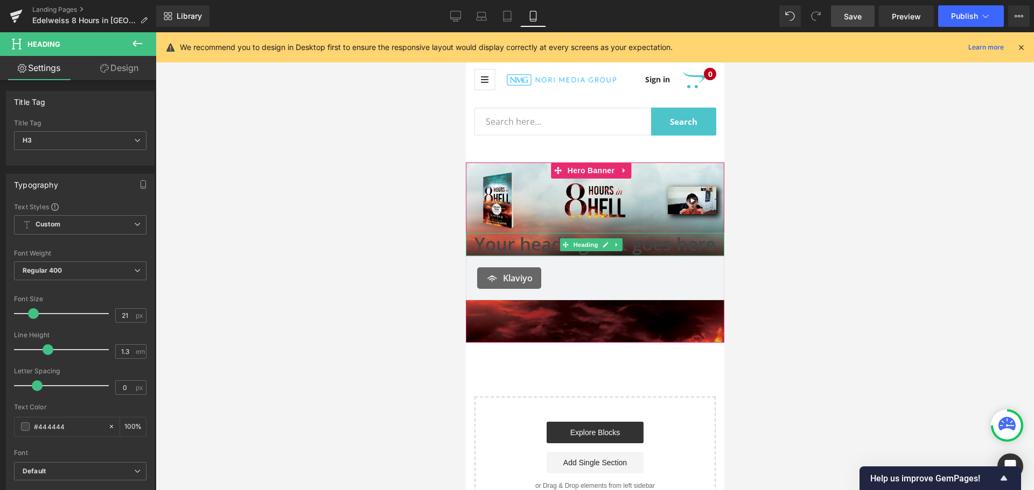
click at [653, 249] on h1 "Your heading text goes here" at bounding box center [594, 244] width 258 height 23
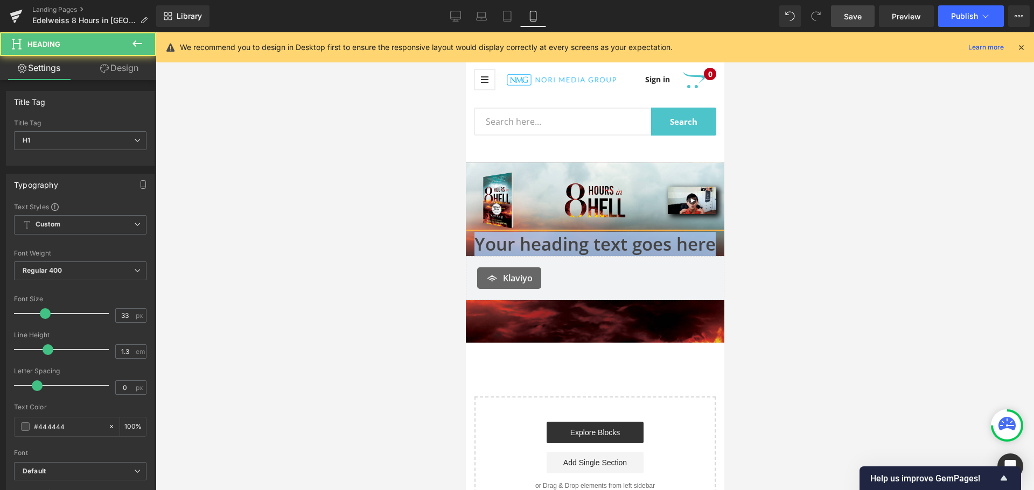
paste div
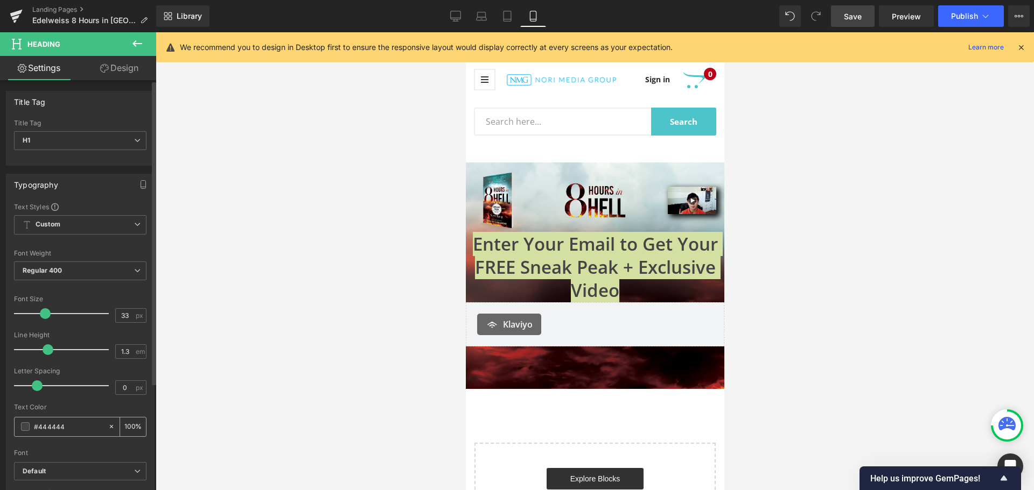
drag, startPoint x: 69, startPoint y: 422, endPoint x: 37, endPoint y: 423, distance: 32.3
click at [37, 423] on input "#444444" at bounding box center [68, 427] width 69 height 12
type input "#f"
type input "0"
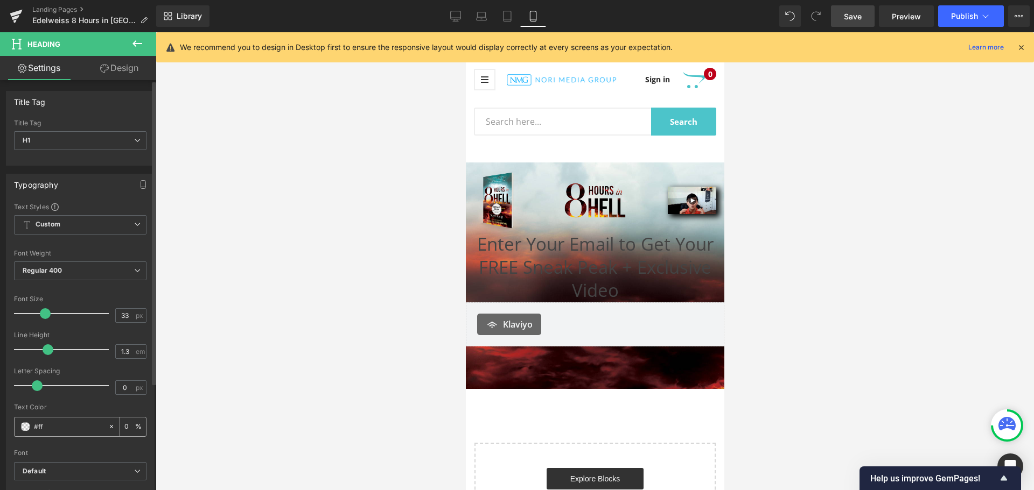
type input "#fff"
type input "100"
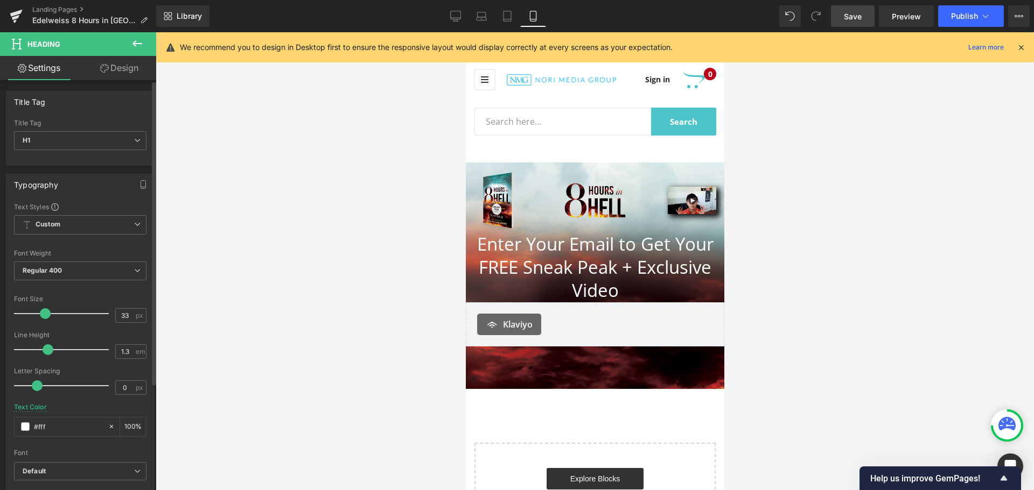
type input "#ffffff"
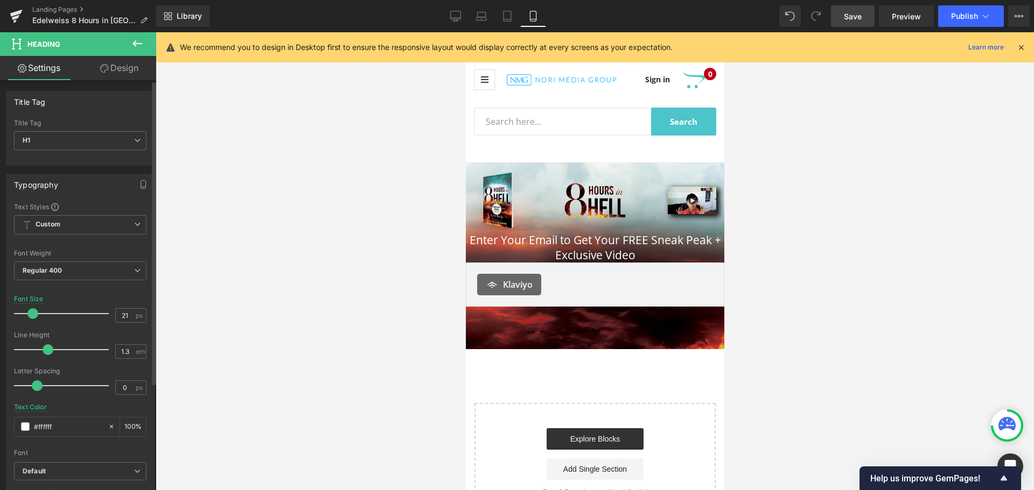
type input "22"
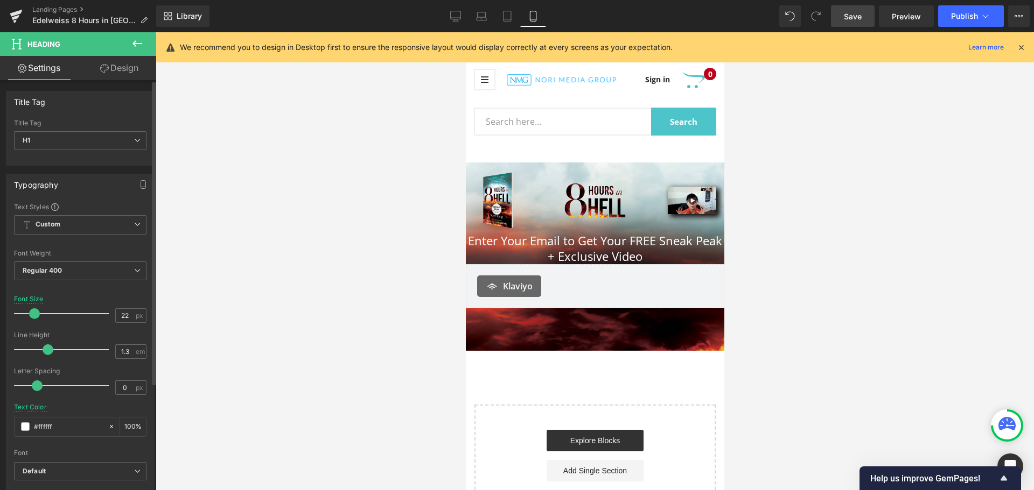
drag, startPoint x: 42, startPoint y: 317, endPoint x: 32, endPoint y: 323, distance: 11.4
click at [32, 323] on div at bounding box center [63, 314] width 89 height 22
click at [369, 262] on div at bounding box center [595, 261] width 878 height 458
click at [570, 247] on link "Heading" at bounding box center [579, 248] width 40 height 13
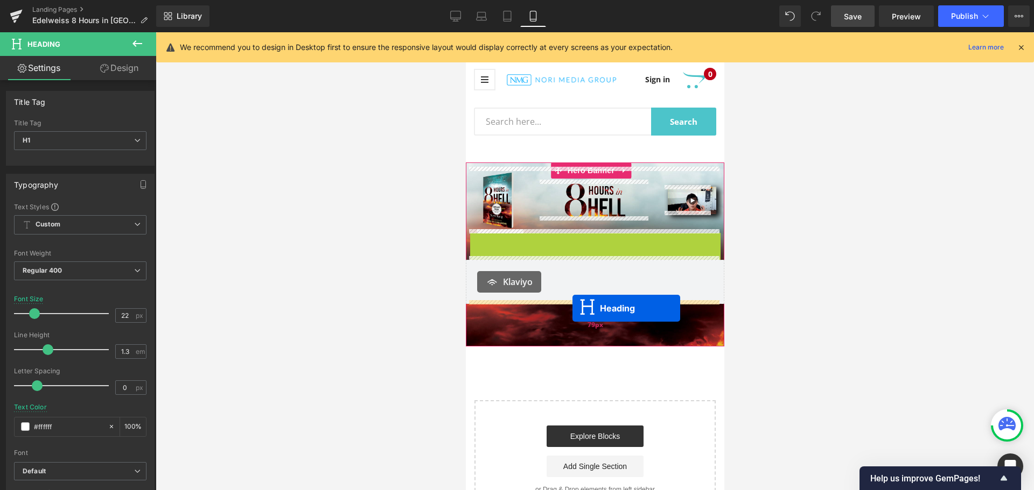
drag, startPoint x: 565, startPoint y: 244, endPoint x: 572, endPoint y: 308, distance: 64.4
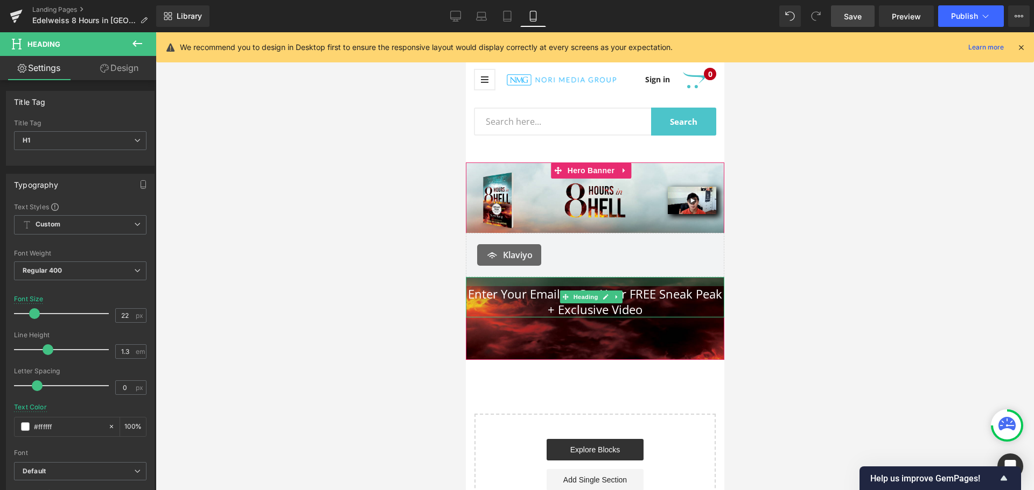
drag, startPoint x: 585, startPoint y: 275, endPoint x: 588, endPoint y: 284, distance: 9.5
click at [588, 284] on div "Enter Your Email to Get Your FREE Sneak Peak + Exclusive Video Heading" at bounding box center [594, 297] width 258 height 40
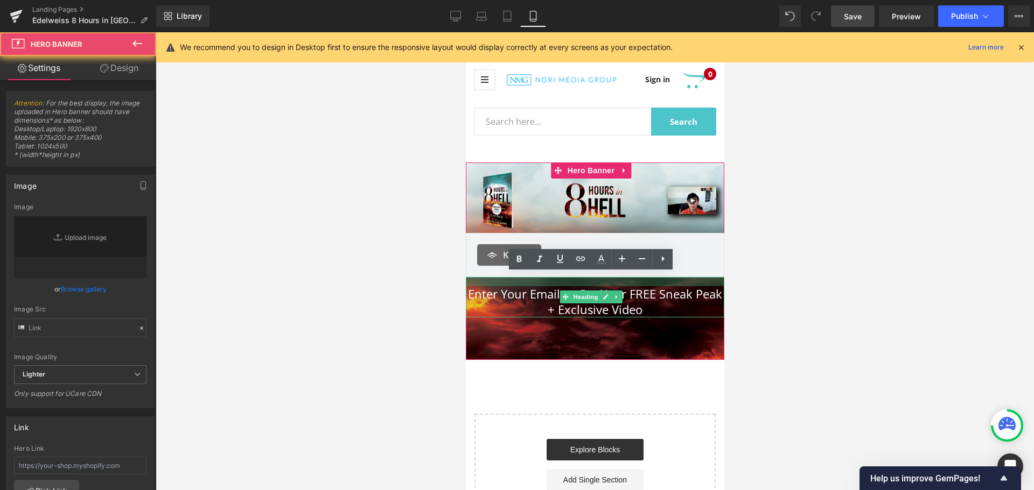
click at [586, 352] on div at bounding box center [594, 262] width 258 height 198
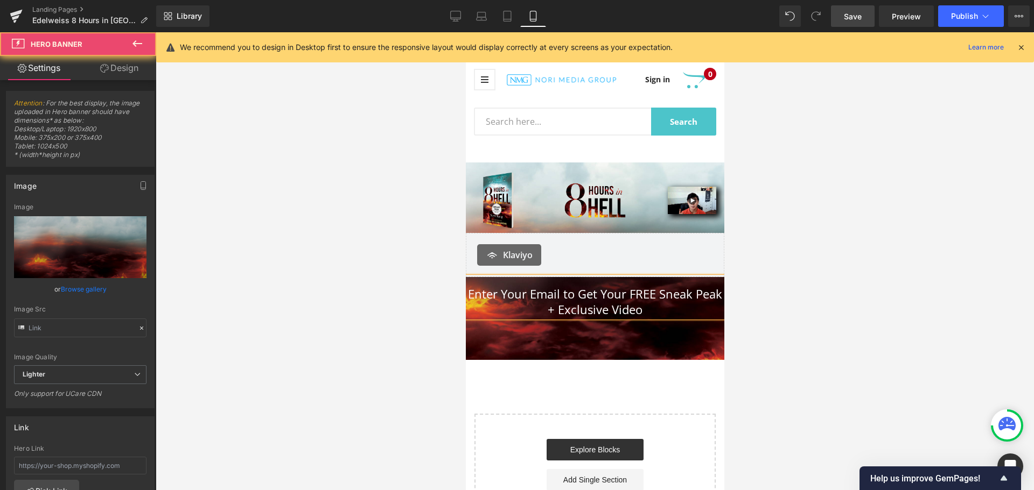
click at [634, 331] on div at bounding box center [594, 262] width 258 height 198
type input "https://ucarecdn.com/89524bb2-b40a-46bd-9ecc-095cdd6c1d5b/-/format/auto/-/previ…"
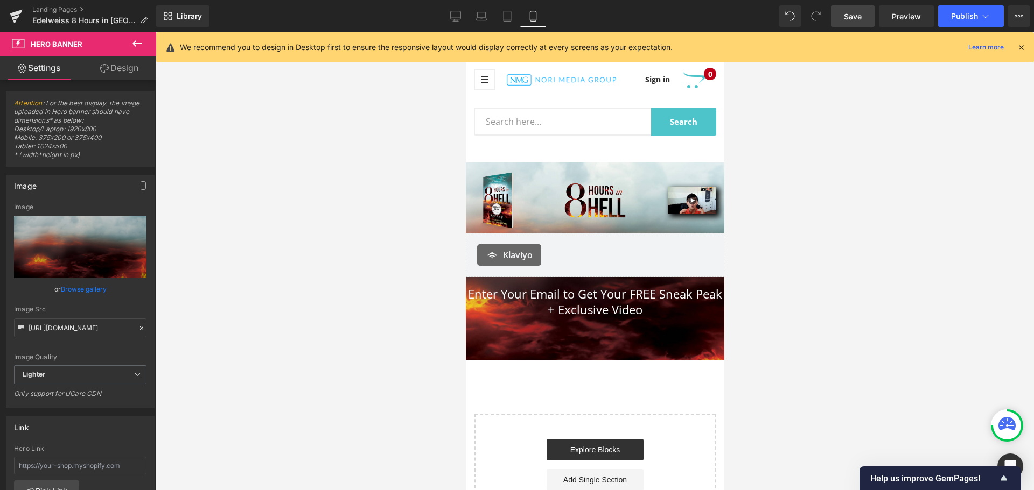
click at [465, 32] on div "79px" at bounding box center [465, 32] width 0 height 0
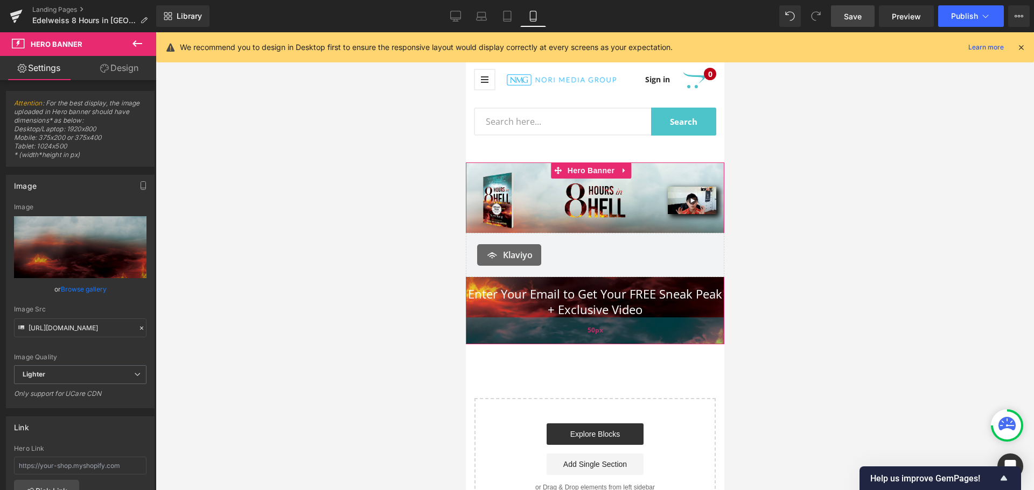
click at [621, 335] on div "50px" at bounding box center [594, 331] width 258 height 27
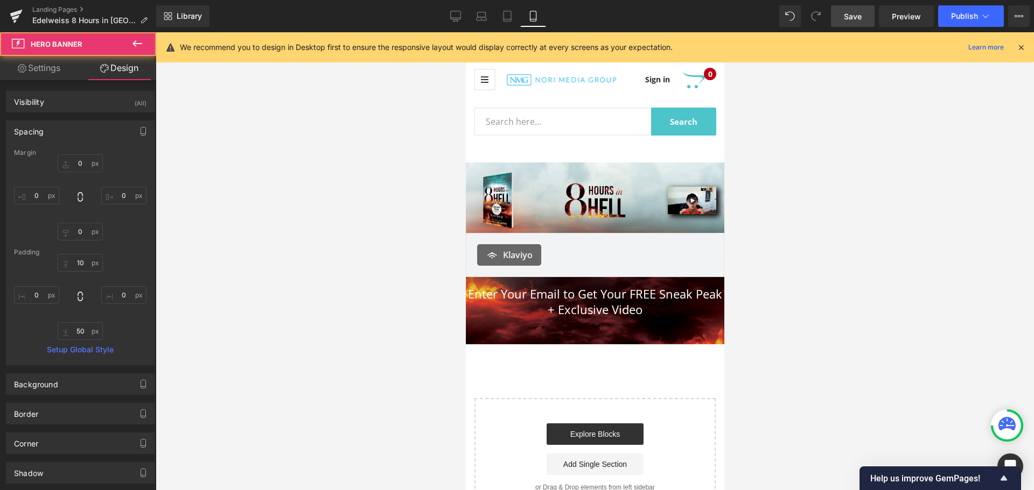
click at [803, 354] on div at bounding box center [595, 261] width 878 height 458
click at [854, 22] on link "Save" at bounding box center [853, 16] width 44 height 22
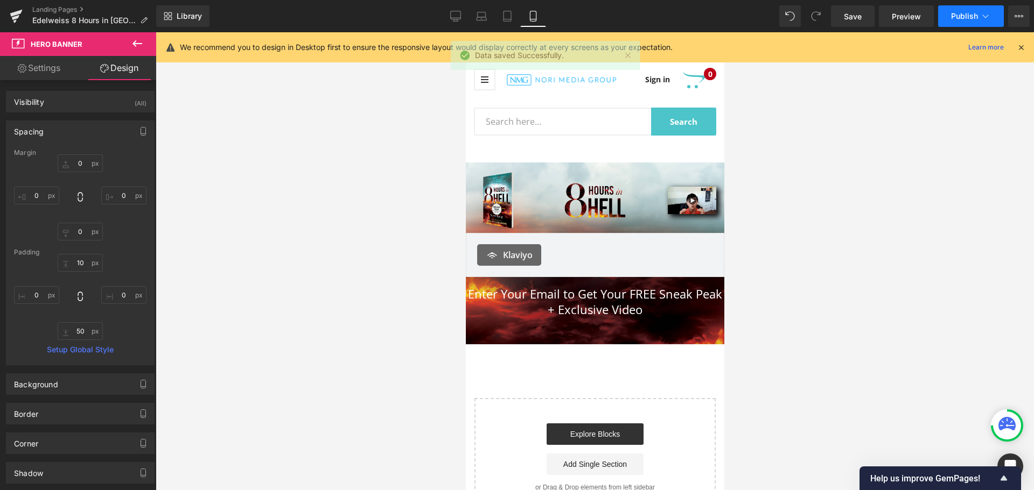
click at [970, 19] on span "Publish" at bounding box center [964, 16] width 27 height 9
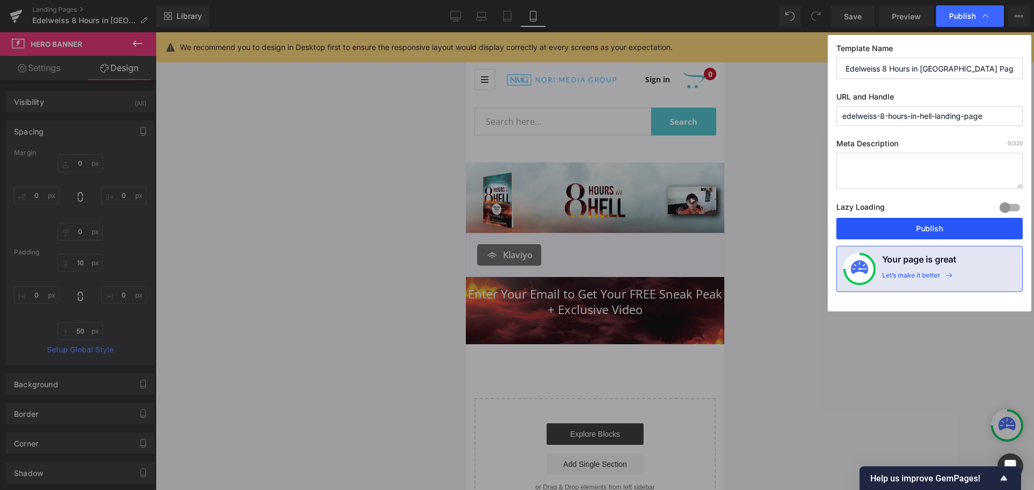
click at [965, 231] on button "Publish" at bounding box center [929, 229] width 186 height 22
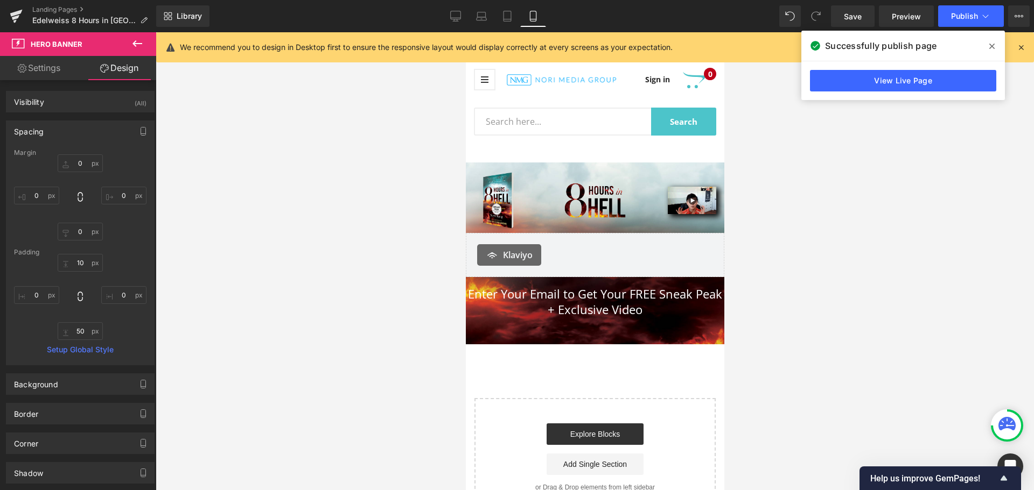
drag, startPoint x: 643, startPoint y: 178, endPoint x: 578, endPoint y: 178, distance: 65.1
click at [643, 178] on div "Image" at bounding box center [594, 201] width 129 height 66
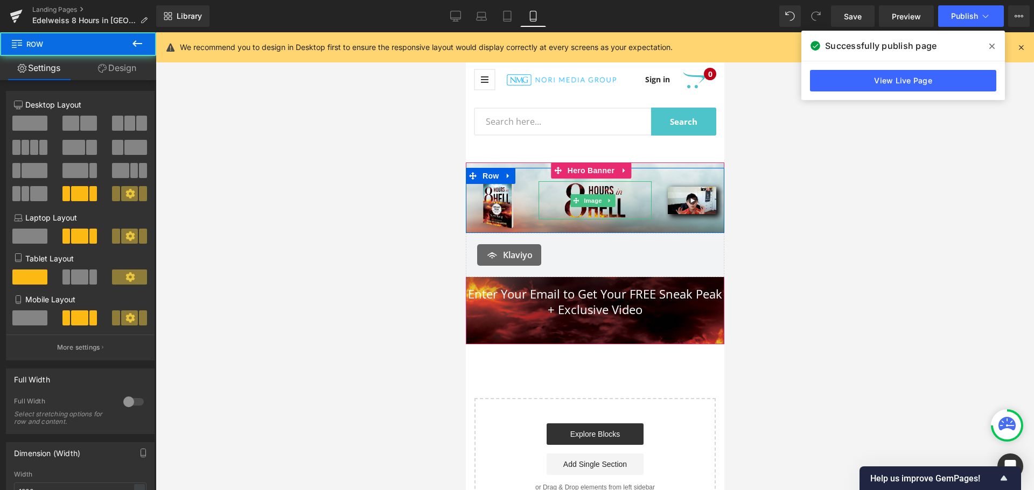
click at [584, 205] on img at bounding box center [594, 200] width 85 height 38
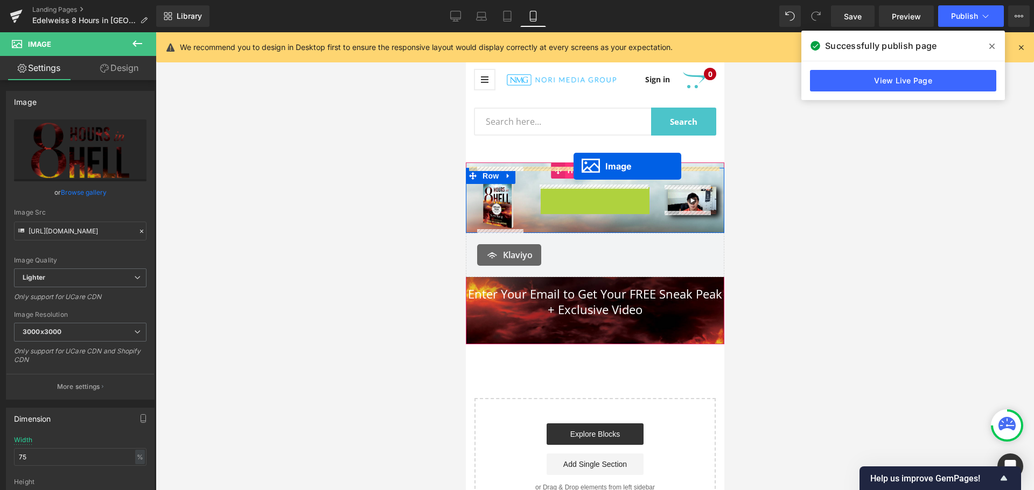
drag, startPoint x: 574, startPoint y: 199, endPoint x: 573, endPoint y: 166, distance: 32.3
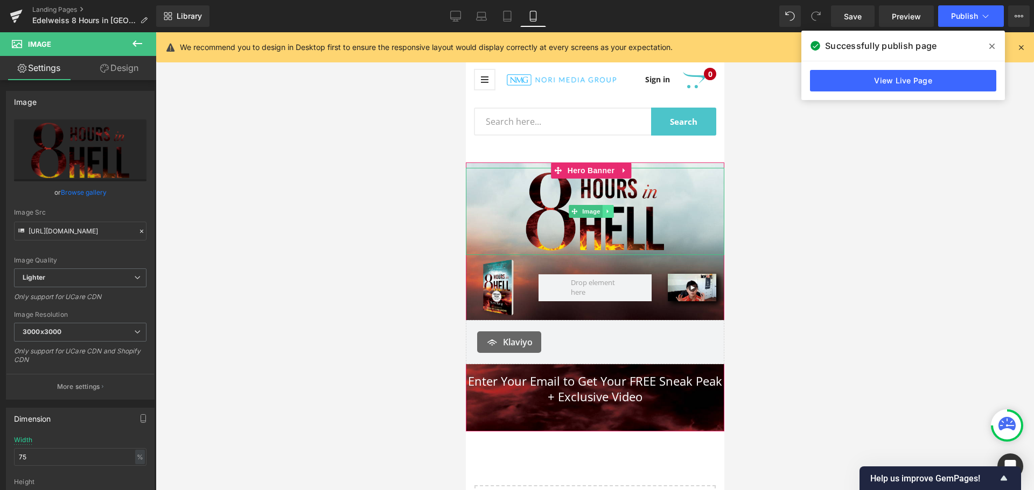
click at [607, 215] on link at bounding box center [606, 211] width 11 height 13
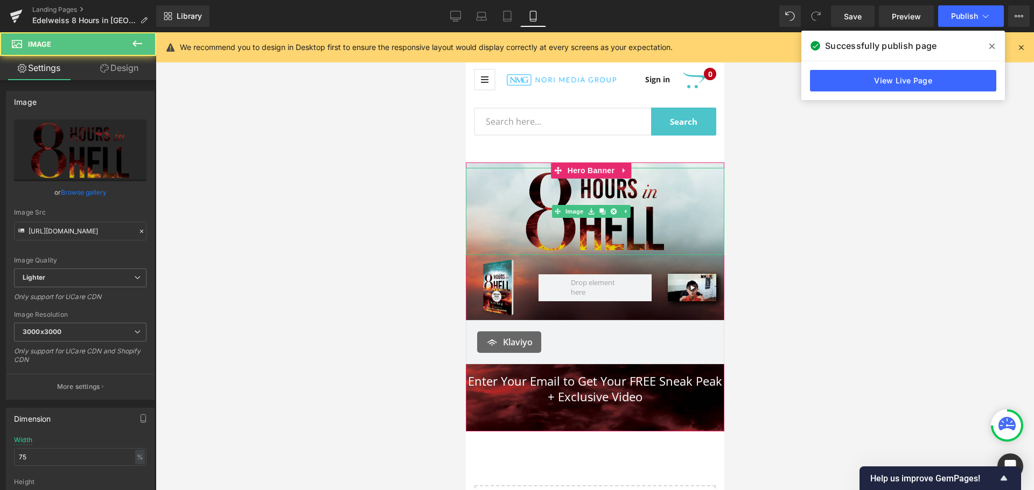
click at [567, 229] on img at bounding box center [594, 211] width 194 height 87
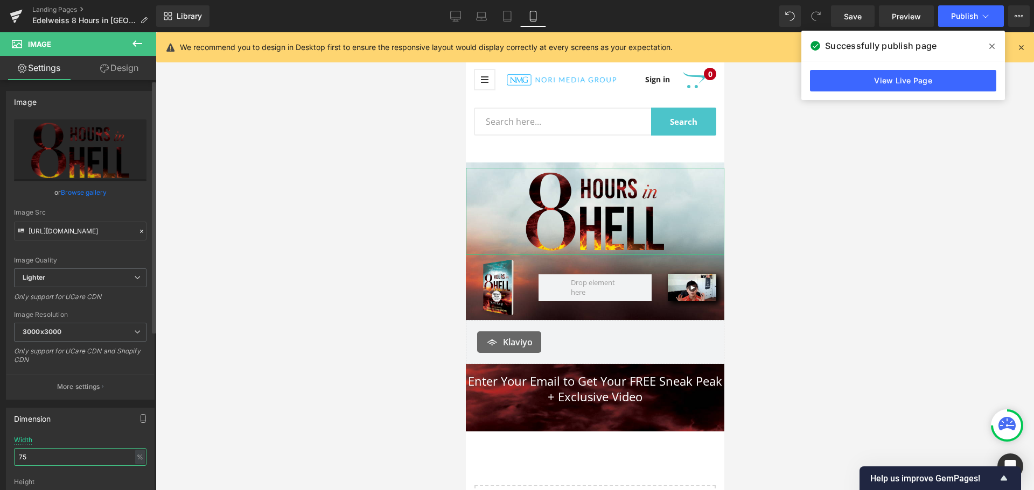
drag, startPoint x: 65, startPoint y: 457, endPoint x: 0, endPoint y: 444, distance: 66.0
click at [0, 444] on div "Dimension 75% Width 75 % % px auto Height auto 0 Circle Image" at bounding box center [80, 472] width 161 height 145
type input "50"
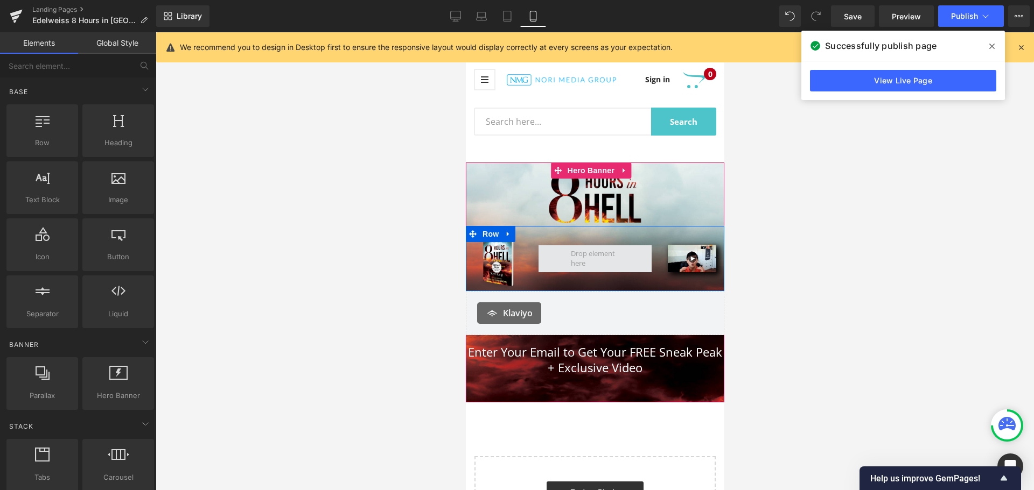
click at [601, 256] on span at bounding box center [594, 258] width 57 height 25
click at [487, 230] on span "Row" at bounding box center [490, 234] width 22 height 16
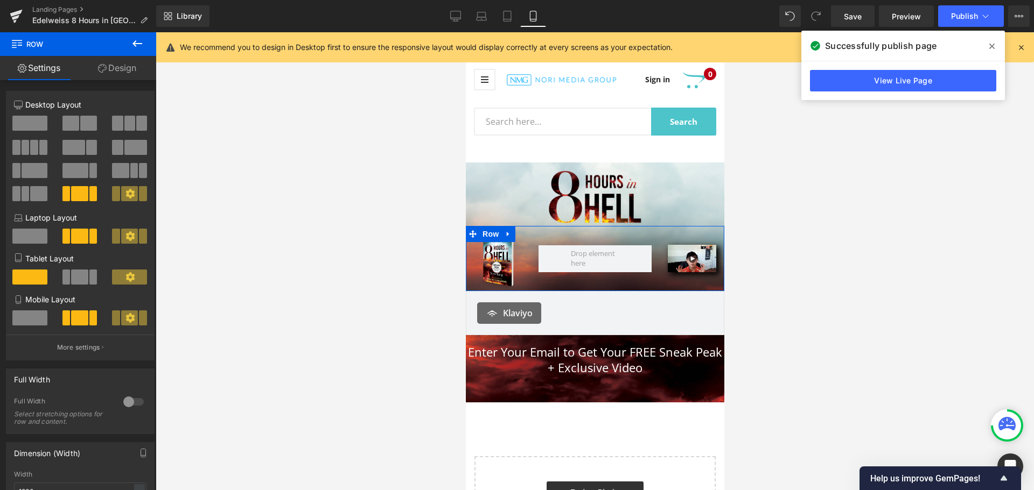
click at [128, 320] on icon at bounding box center [129, 317] width 9 height 9
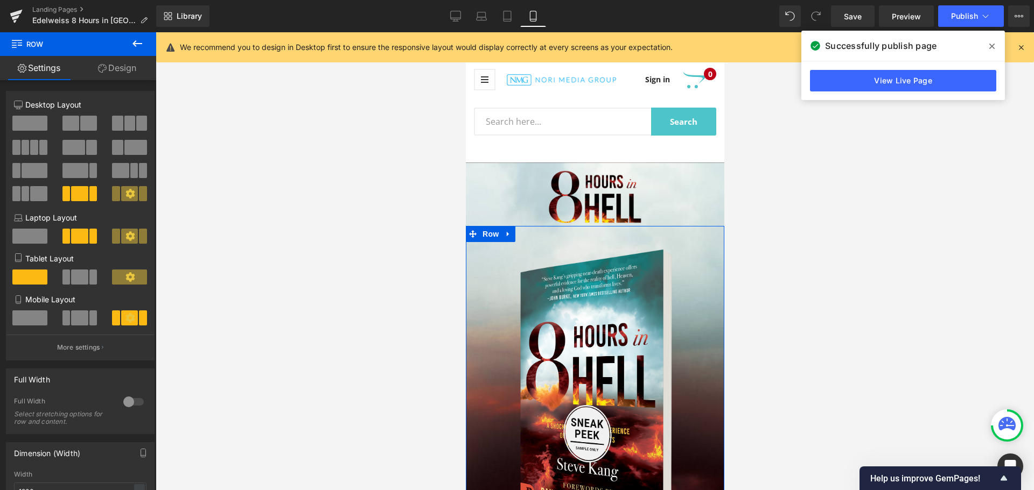
click at [127, 320] on icon at bounding box center [129, 317] width 9 height 9
click at [74, 320] on span at bounding box center [79, 318] width 17 height 15
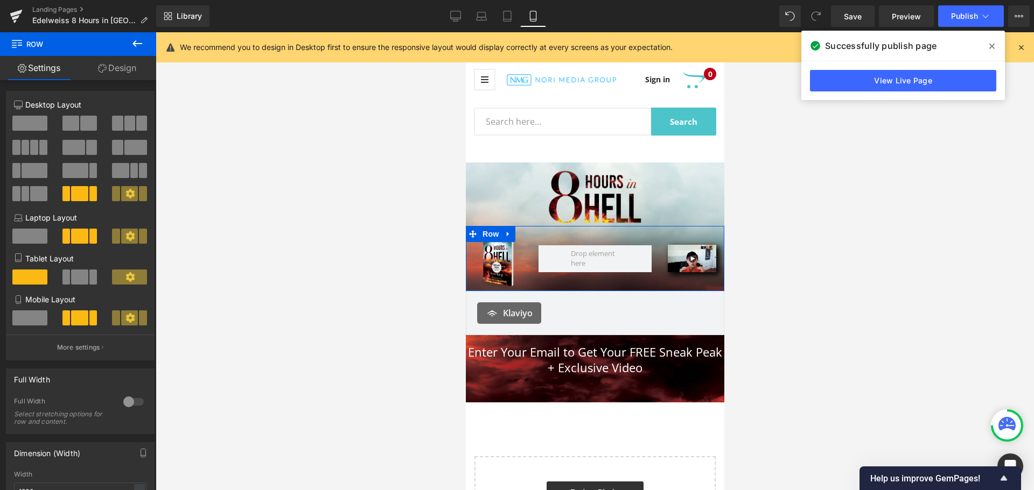
click at [34, 321] on span at bounding box center [29, 318] width 35 height 15
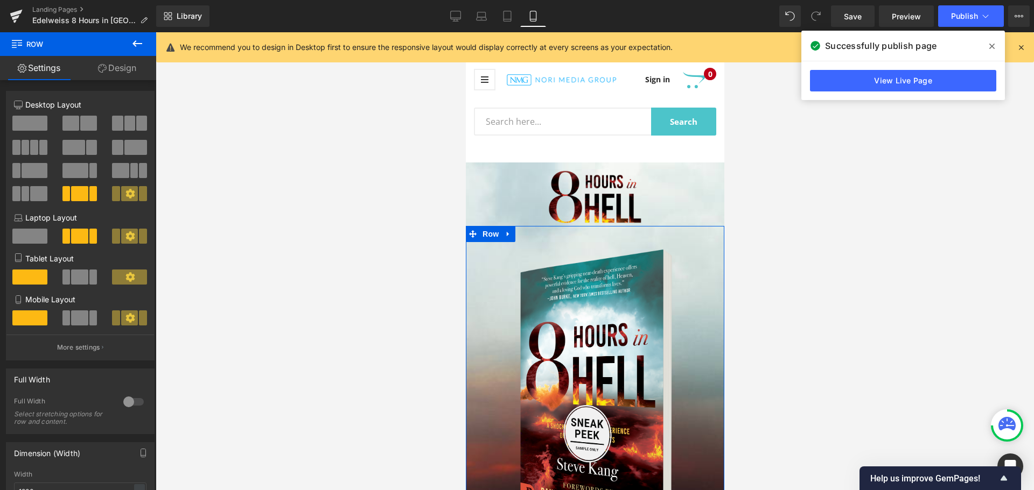
click at [89, 321] on span at bounding box center [93, 318] width 8 height 15
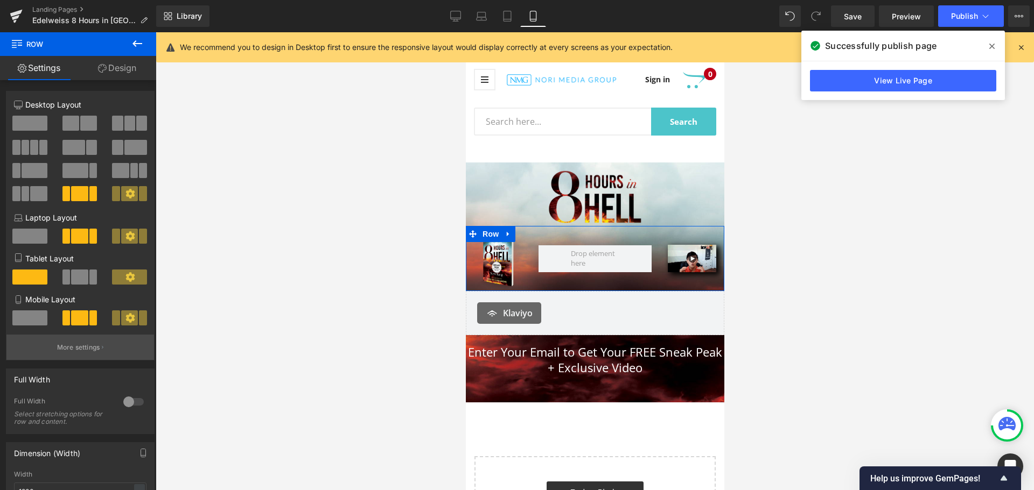
click at [84, 349] on p "More settings" at bounding box center [78, 348] width 43 height 10
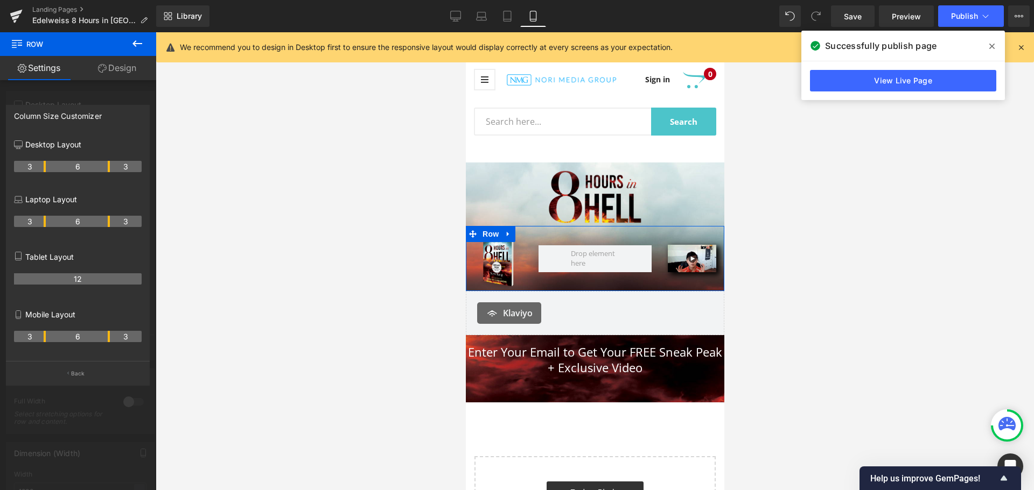
click at [89, 87] on div at bounding box center [78, 264] width 156 height 464
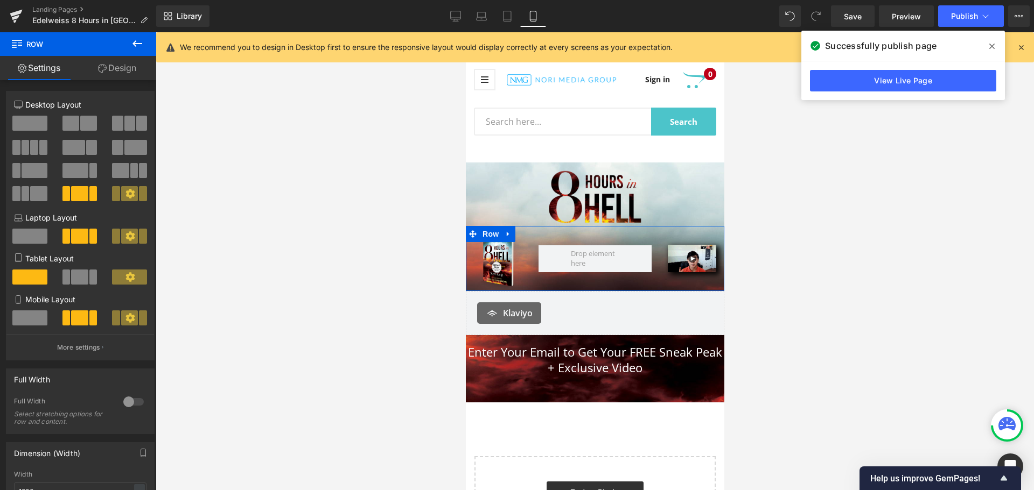
click at [88, 388] on div "Full Width" at bounding box center [80, 379] width 148 height 20
click at [94, 355] on button "More settings" at bounding box center [80, 347] width 148 height 25
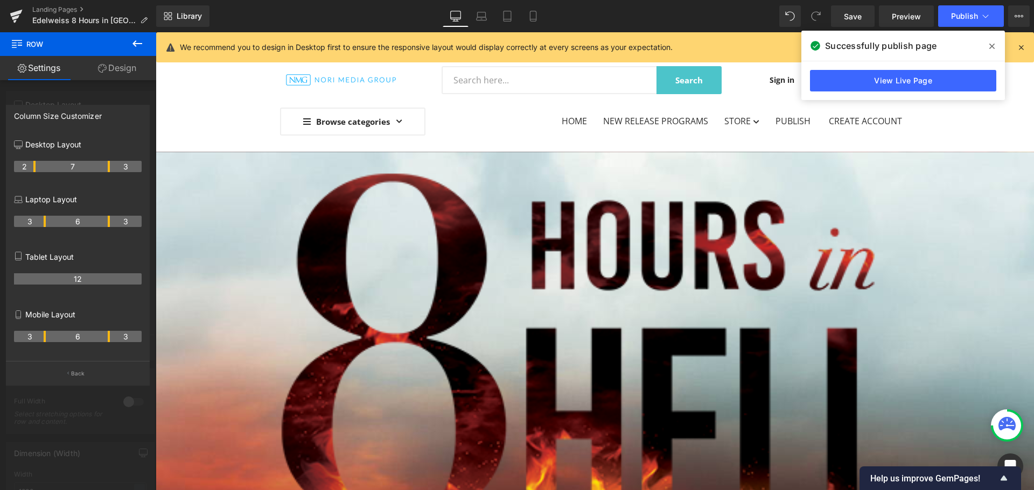
drag, startPoint x: 44, startPoint y: 165, endPoint x: 31, endPoint y: 165, distance: 12.4
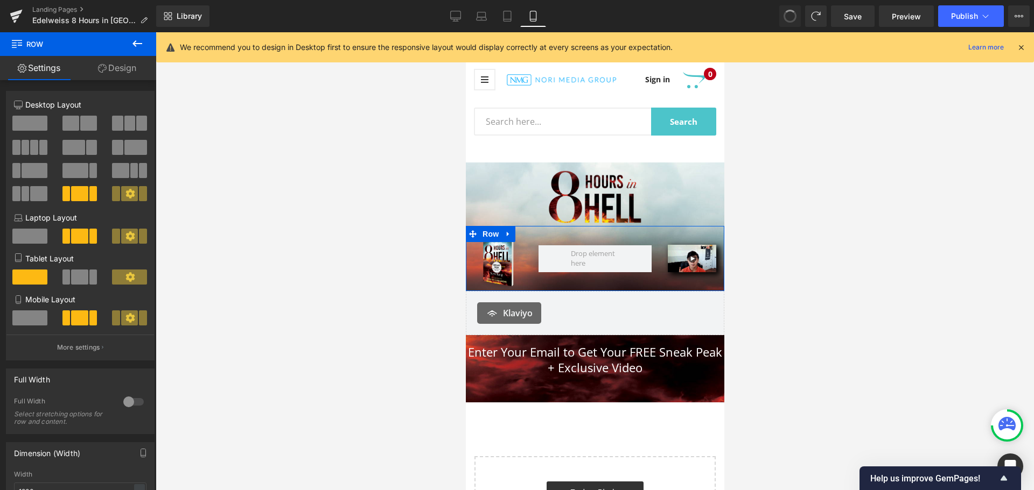
scroll to position [93, 0]
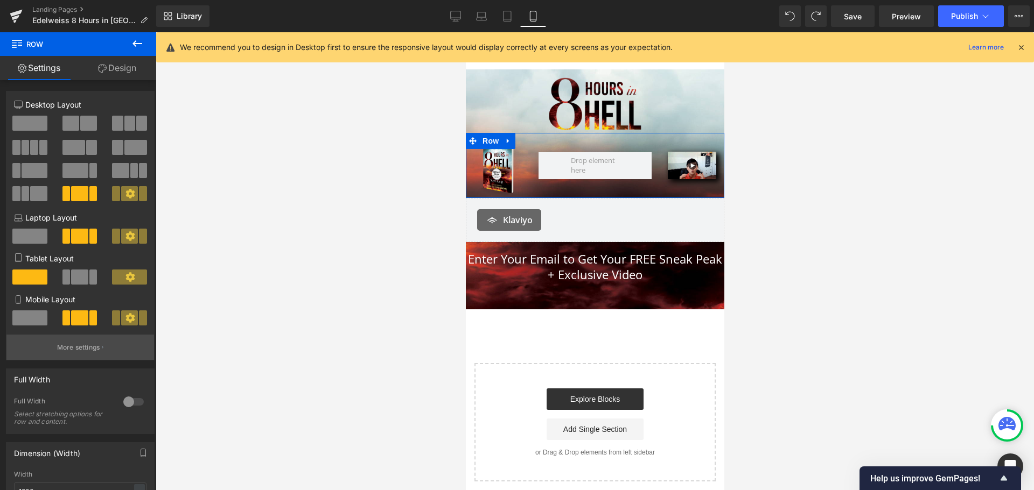
click at [99, 355] on button "More settings" at bounding box center [80, 347] width 148 height 25
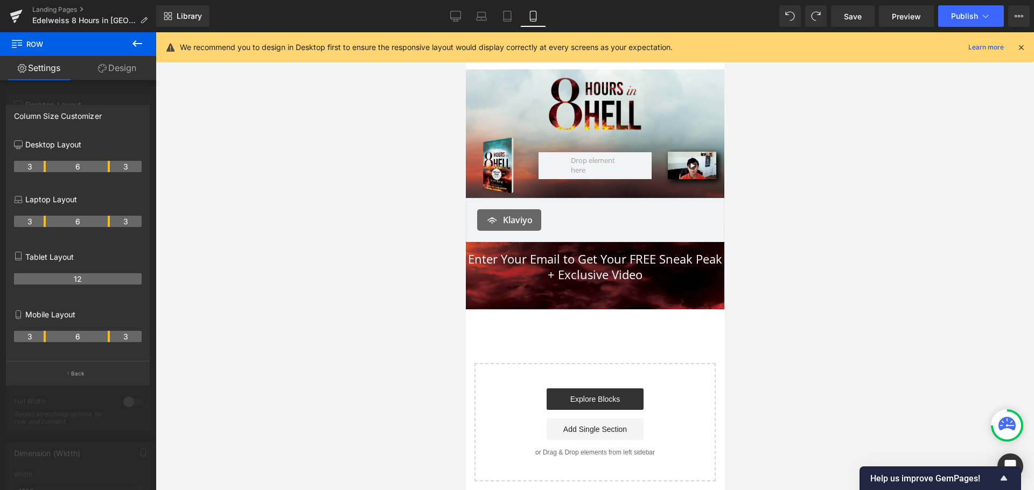
click at [600, 164] on div at bounding box center [594, 261] width 258 height 458
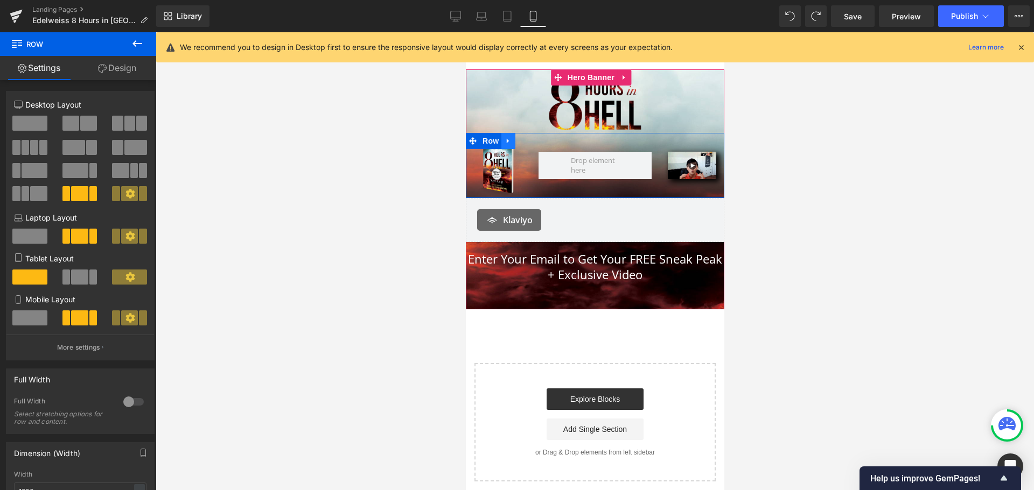
click at [506, 137] on icon at bounding box center [508, 141] width 8 height 8
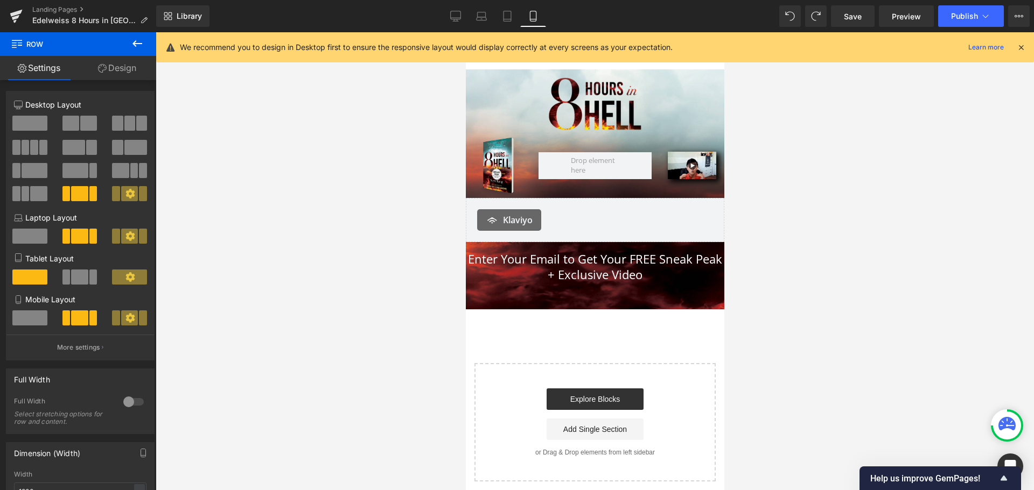
click at [133, 45] on icon at bounding box center [137, 43] width 13 height 13
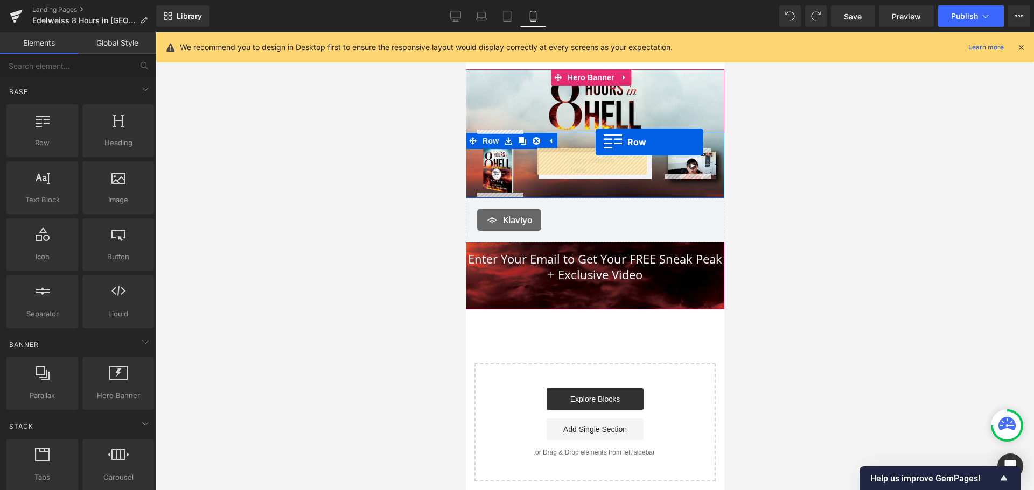
drag, startPoint x: 535, startPoint y: 178, endPoint x: 595, endPoint y: 142, distance: 70.3
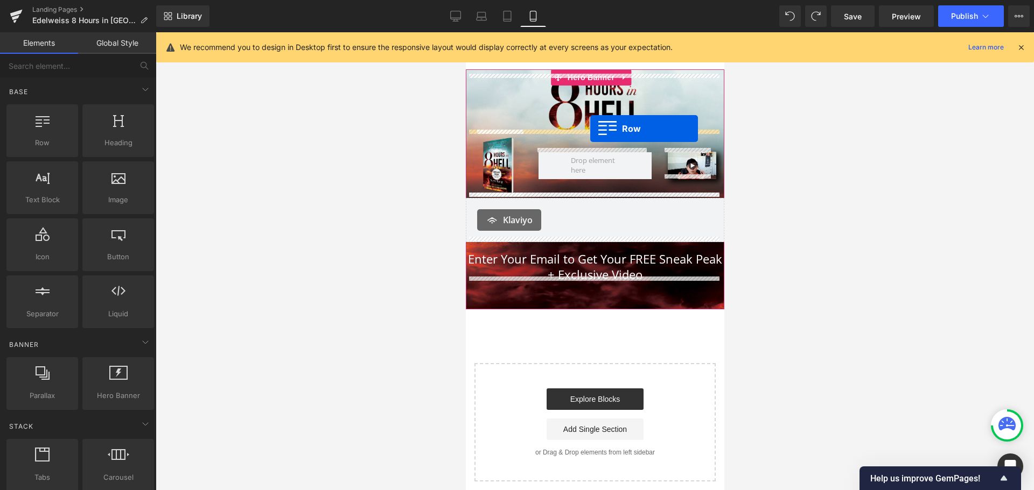
drag, startPoint x: 510, startPoint y: 177, endPoint x: 590, endPoint y: 129, distance: 92.5
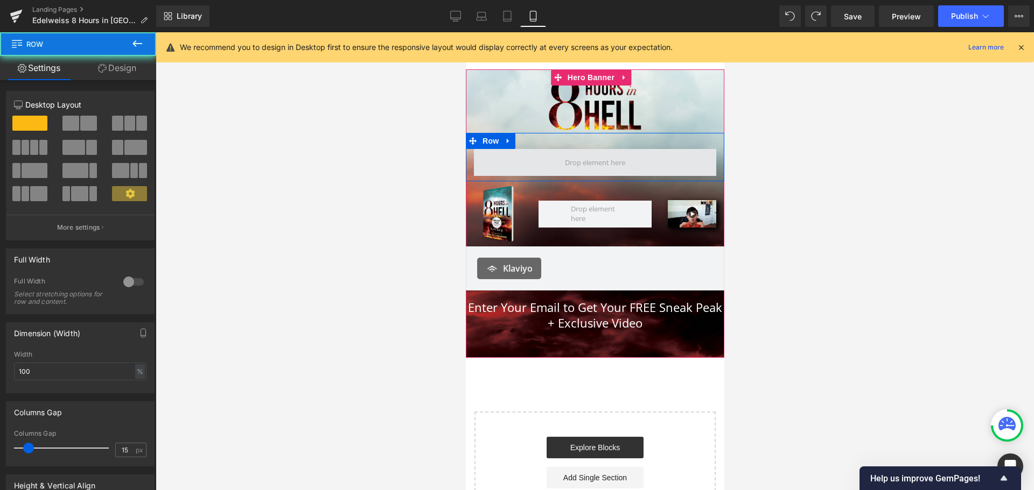
click at [513, 155] on span at bounding box center [594, 162] width 242 height 27
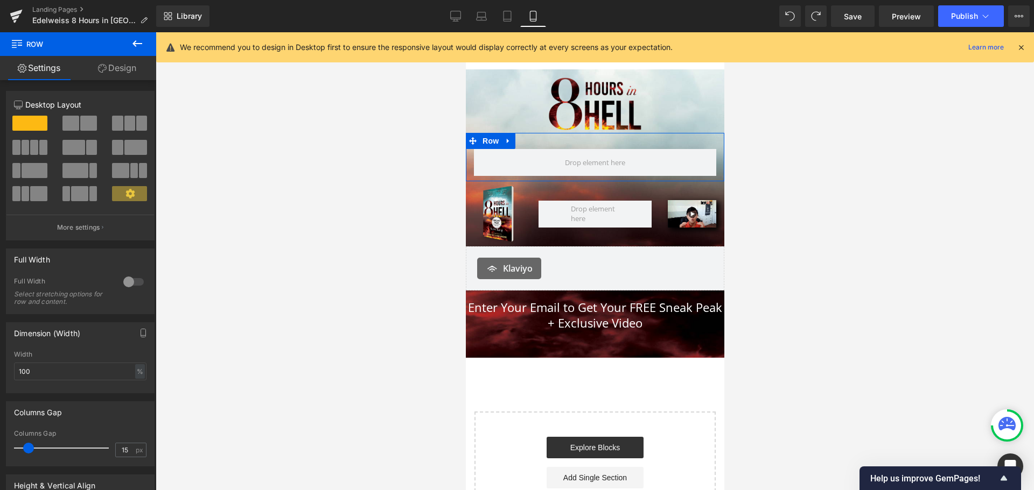
click at [125, 195] on icon at bounding box center [129, 193] width 9 height 9
click at [81, 193] on span at bounding box center [79, 193] width 17 height 15
type input "1200"
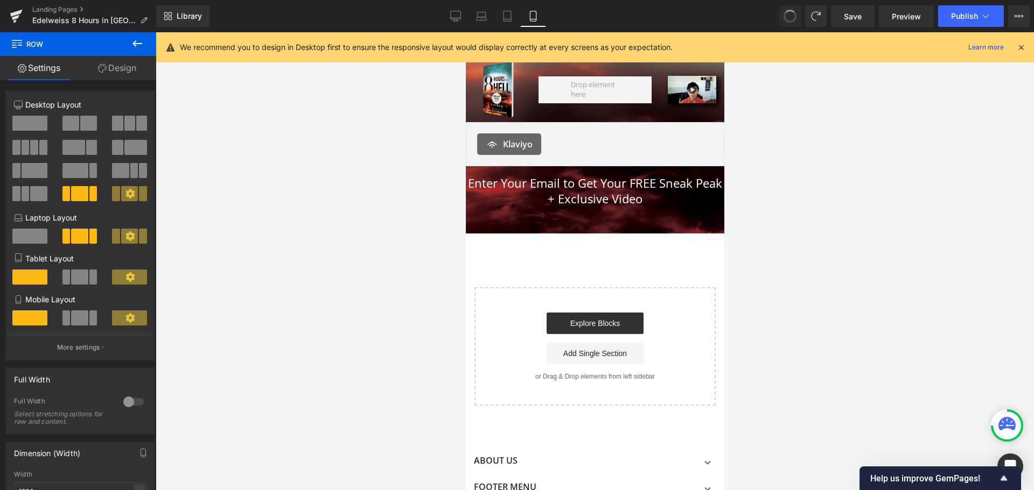
scroll to position [0, 0]
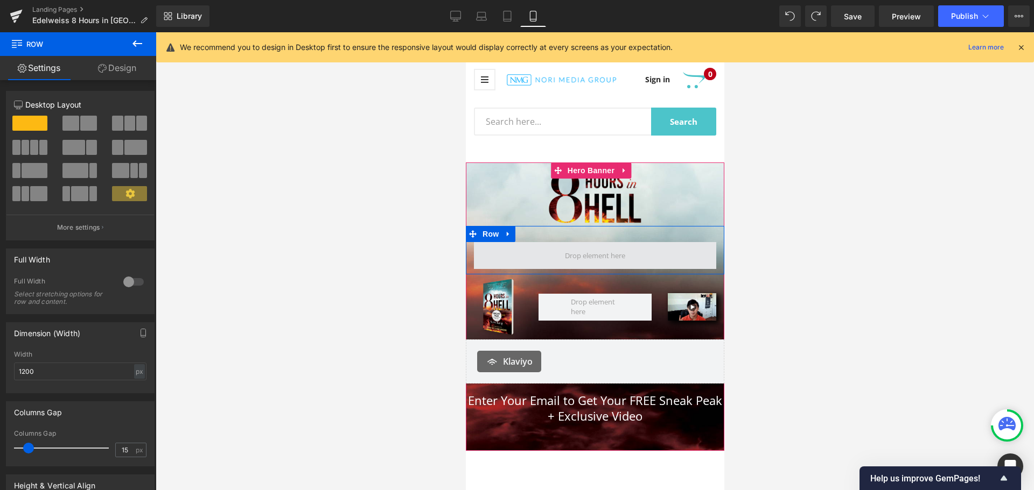
click at [594, 254] on span at bounding box center [594, 256] width 68 height 16
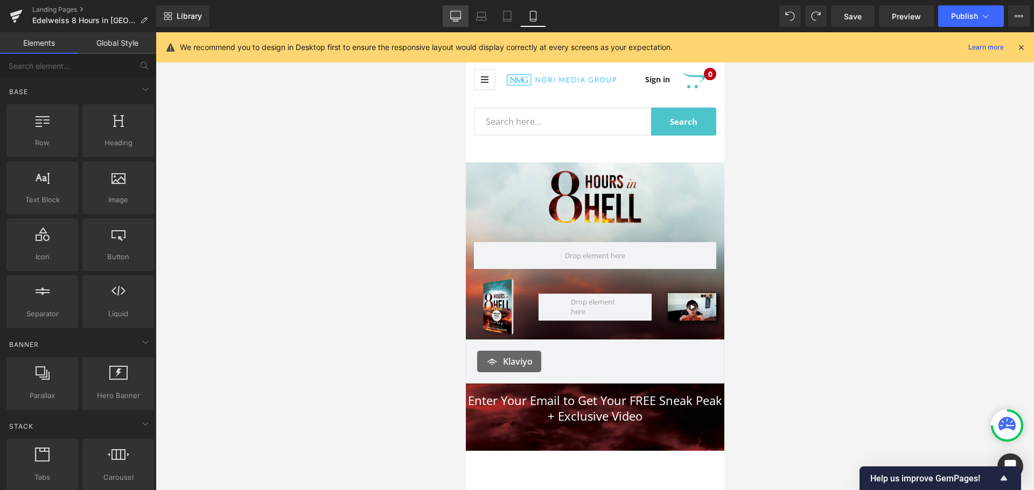
click at [461, 10] on link "Desktop" at bounding box center [456, 16] width 26 height 22
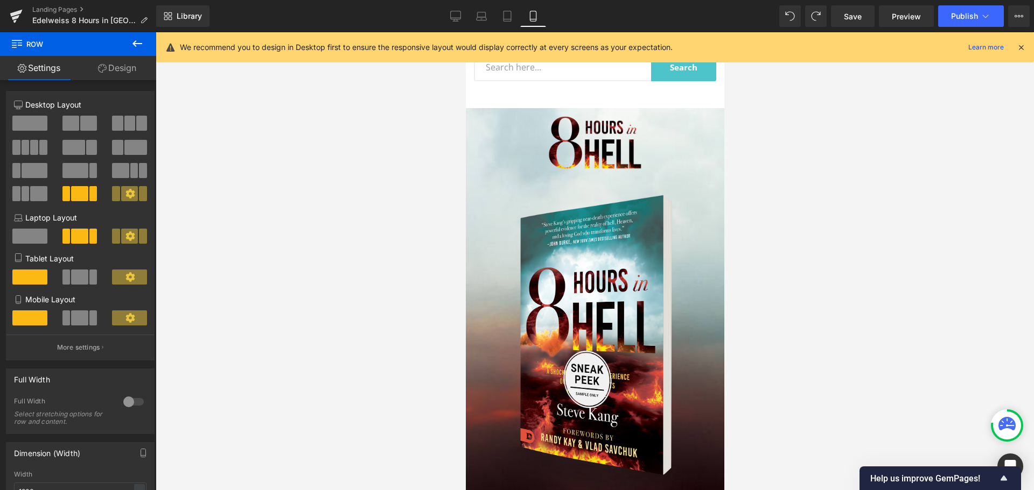
scroll to position [54, 0]
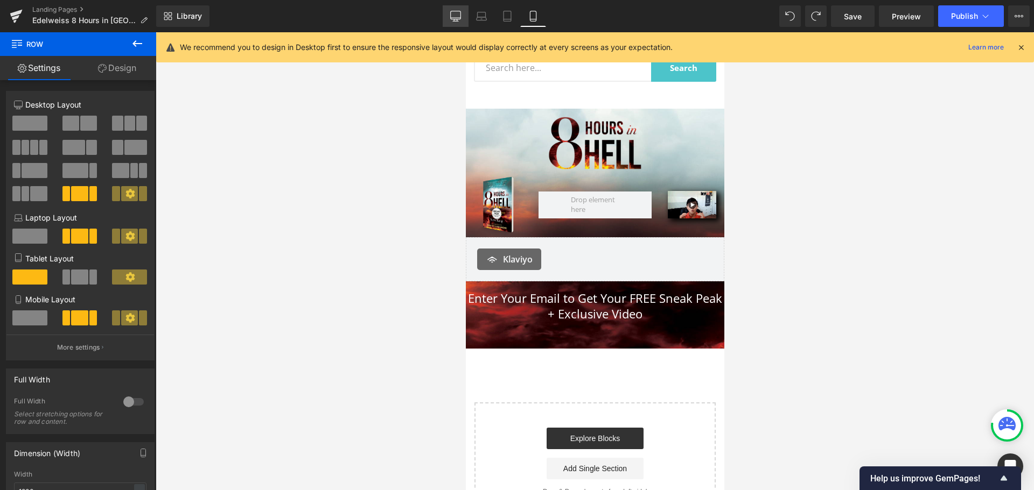
click at [461, 14] on link "Desktop" at bounding box center [456, 16] width 26 height 22
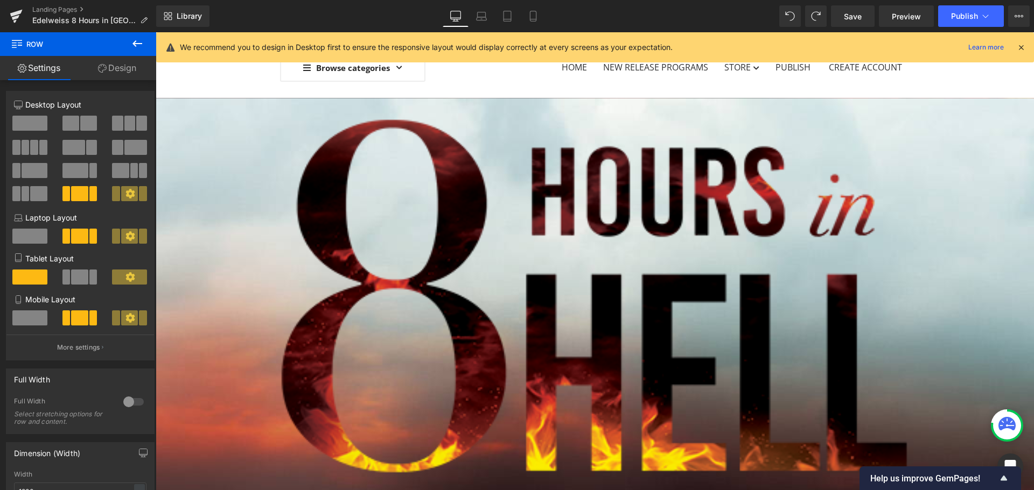
scroll to position [0, 0]
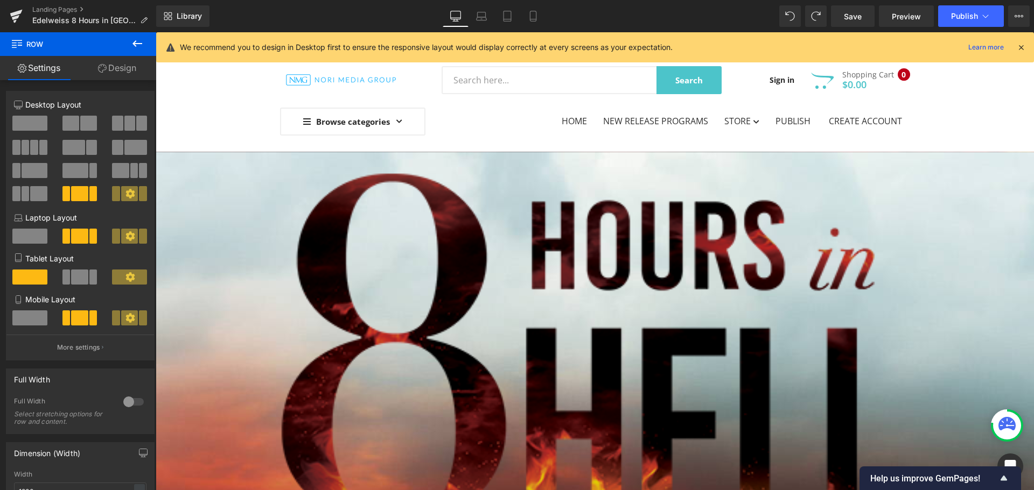
click at [693, 249] on img at bounding box center [595, 349] width 878 height 395
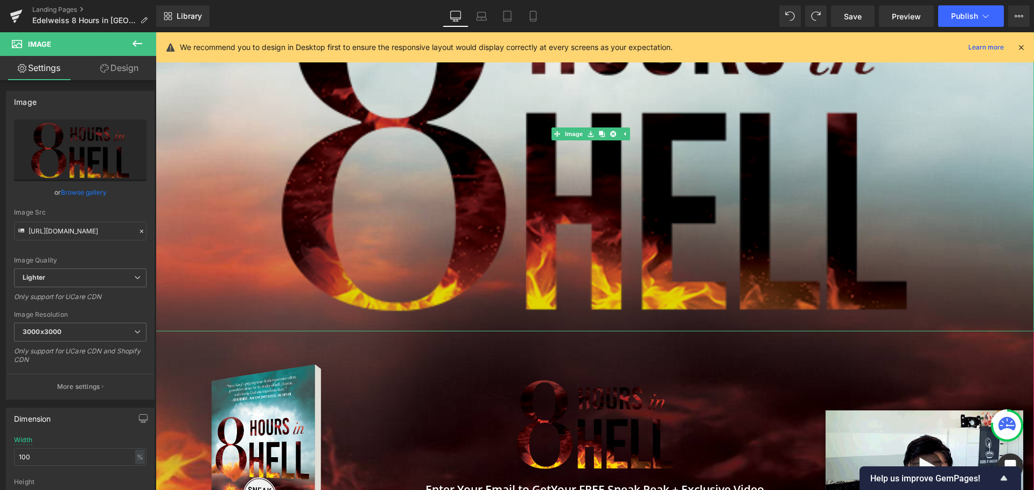
click at [635, 214] on img at bounding box center [595, 133] width 878 height 395
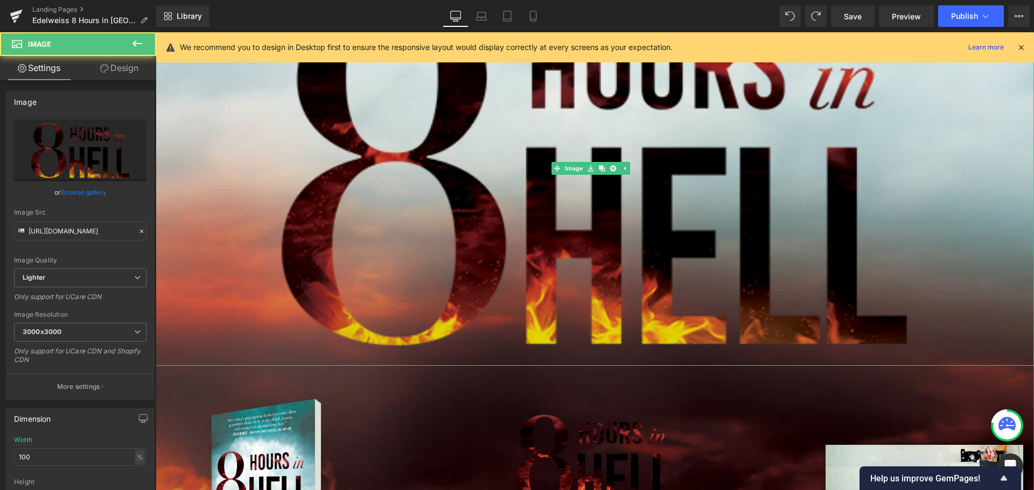
scroll to position [108, 0]
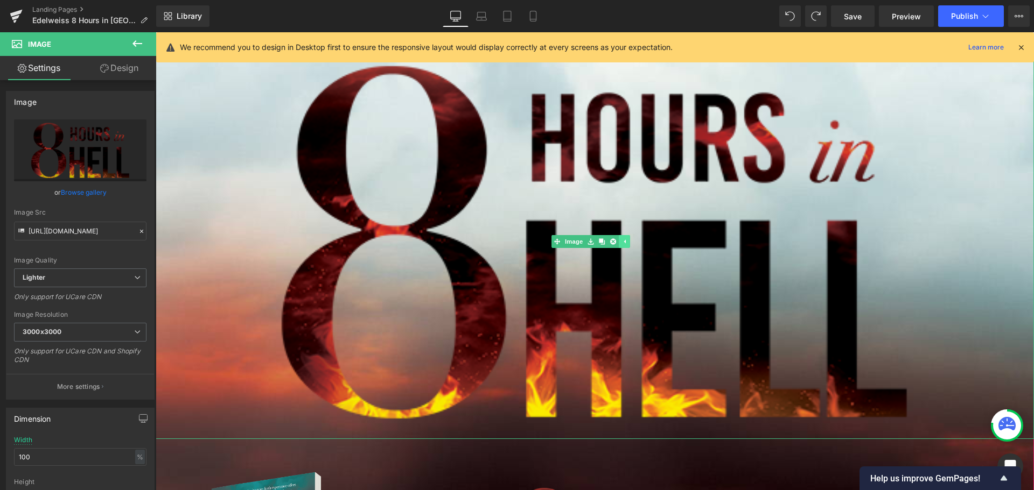
click at [627, 241] on icon at bounding box center [624, 241] width 6 height 6
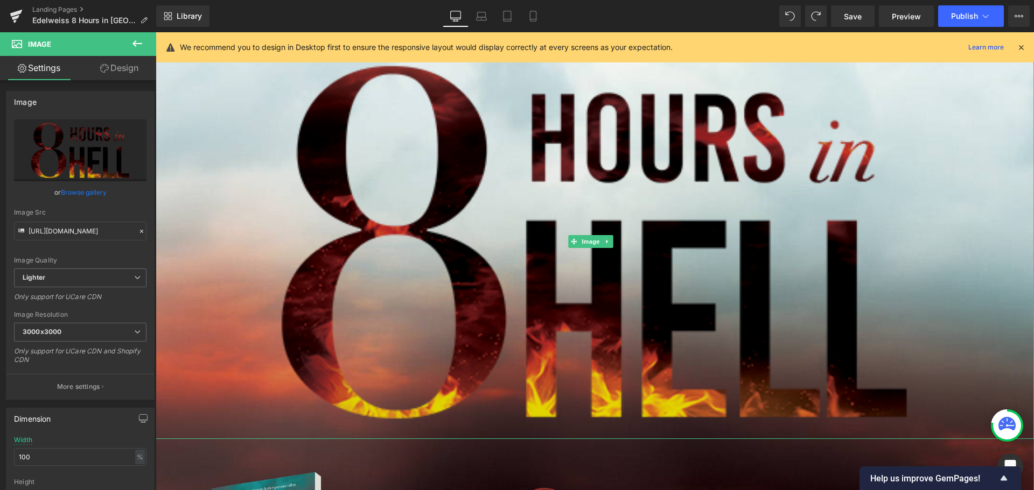
click at [523, 252] on img at bounding box center [595, 241] width 878 height 395
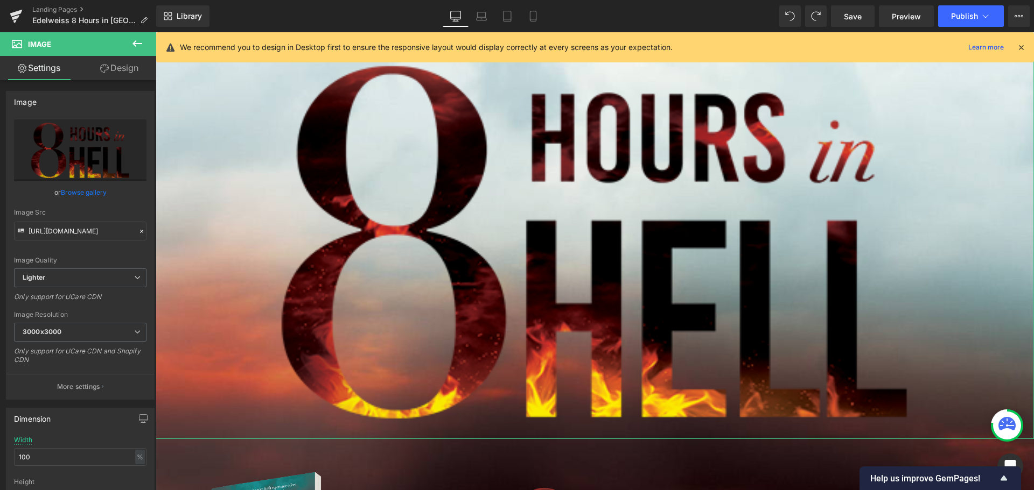
drag, startPoint x: 124, startPoint y: 69, endPoint x: 92, endPoint y: 103, distance: 46.5
click at [124, 69] on link "Design" at bounding box center [119, 68] width 78 height 24
click at [0, 0] on div "Visibility" at bounding box center [0, 0] width 0 height 0
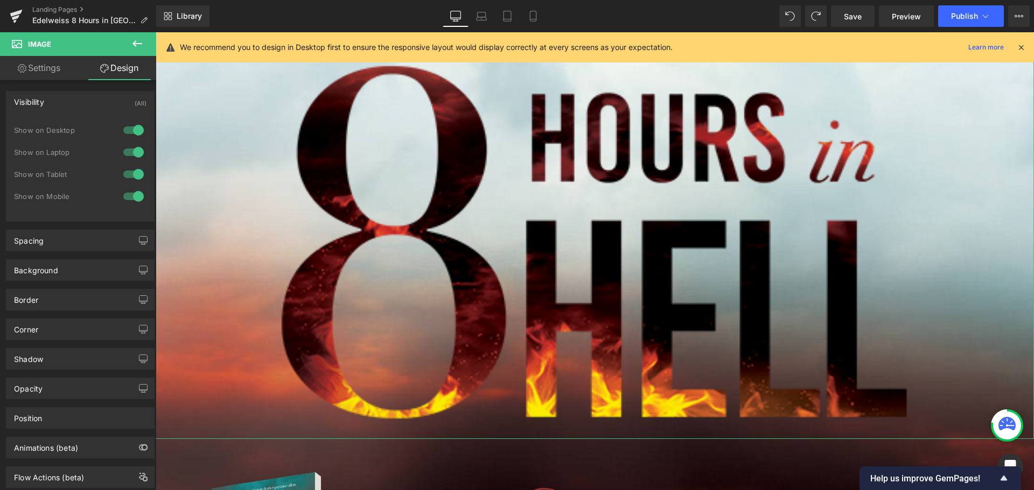
click at [138, 129] on div at bounding box center [134, 130] width 26 height 17
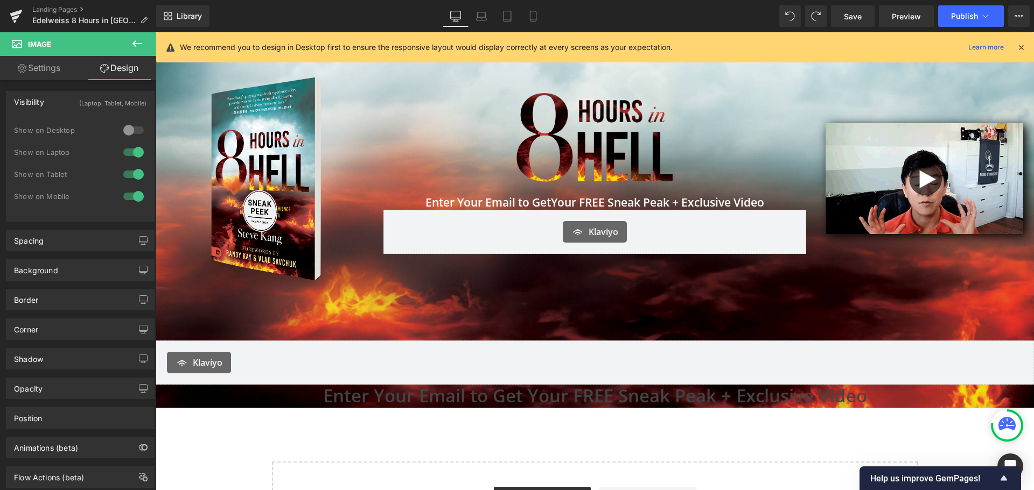
scroll to position [0, 0]
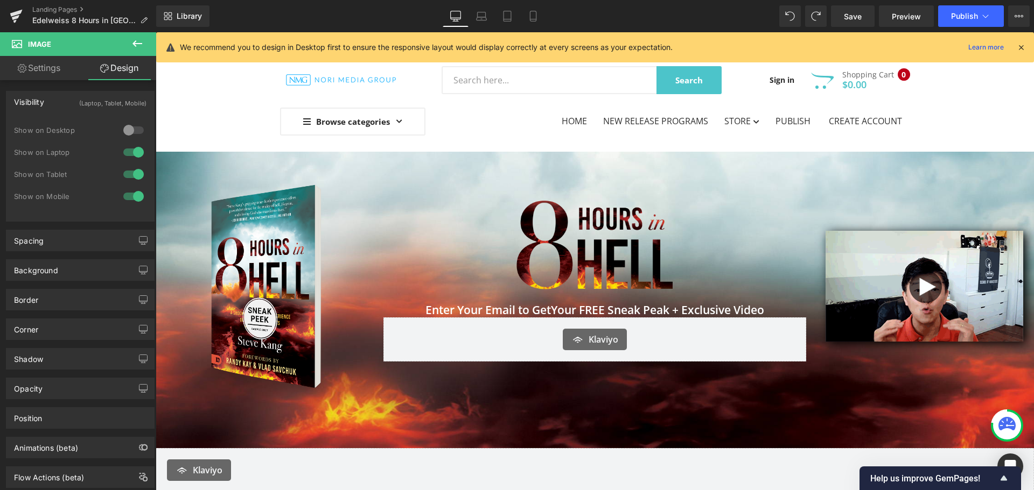
click at [137, 143] on div "Show on Desktop" at bounding box center [80, 136] width 132 height 22
click at [137, 154] on div at bounding box center [134, 152] width 26 height 17
click at [133, 172] on div at bounding box center [134, 174] width 26 height 17
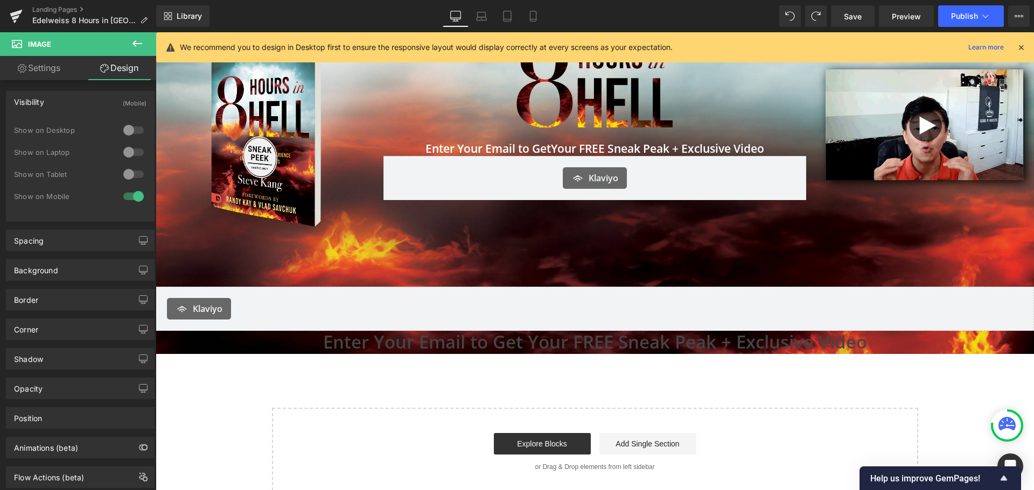
click at [156, 32] on div at bounding box center [156, 32] width 0 height 0
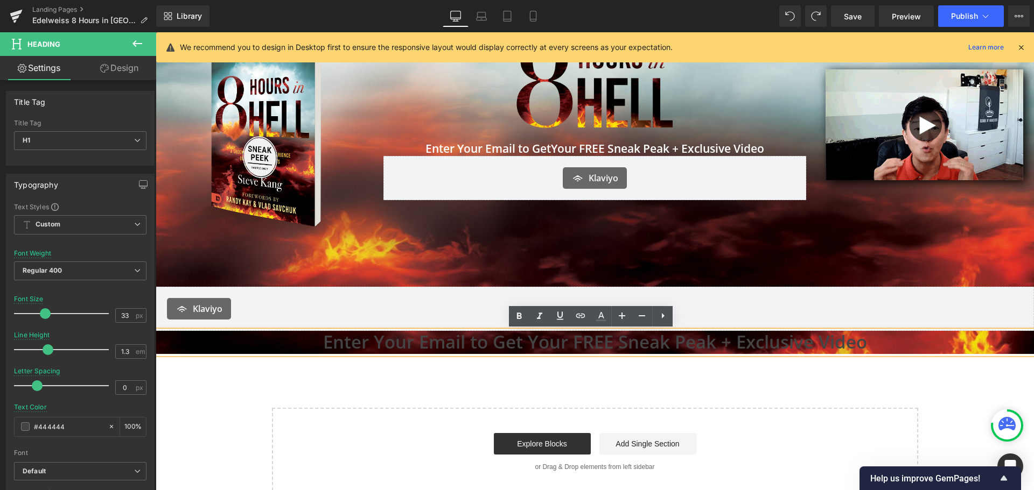
click at [429, 341] on h1 "Enter Your Email to Get Your FREE Sneak Peak + Exclusive Video" at bounding box center [595, 342] width 878 height 23
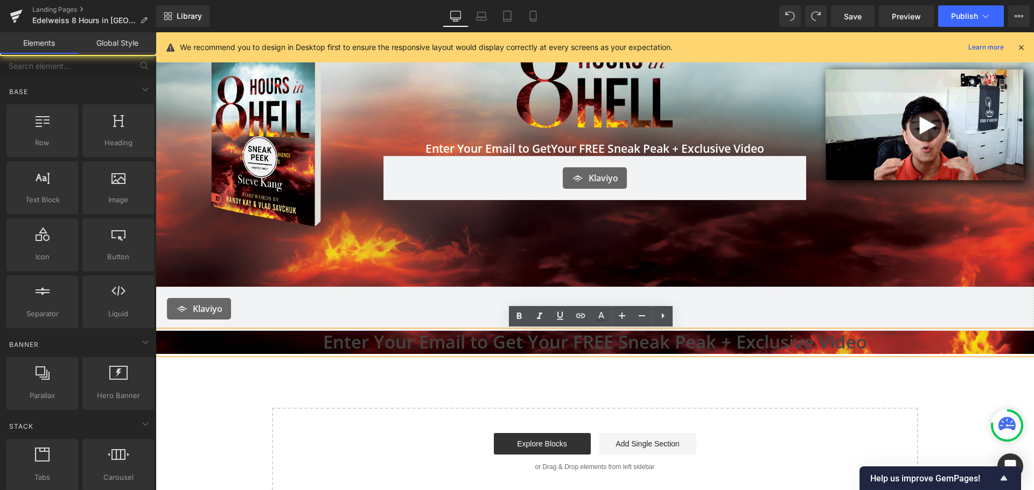
click at [792, 414] on div "Start building your page Explore Blocks Add Single Section or Drag & Drop eleme…" at bounding box center [595, 452] width 644 height 86
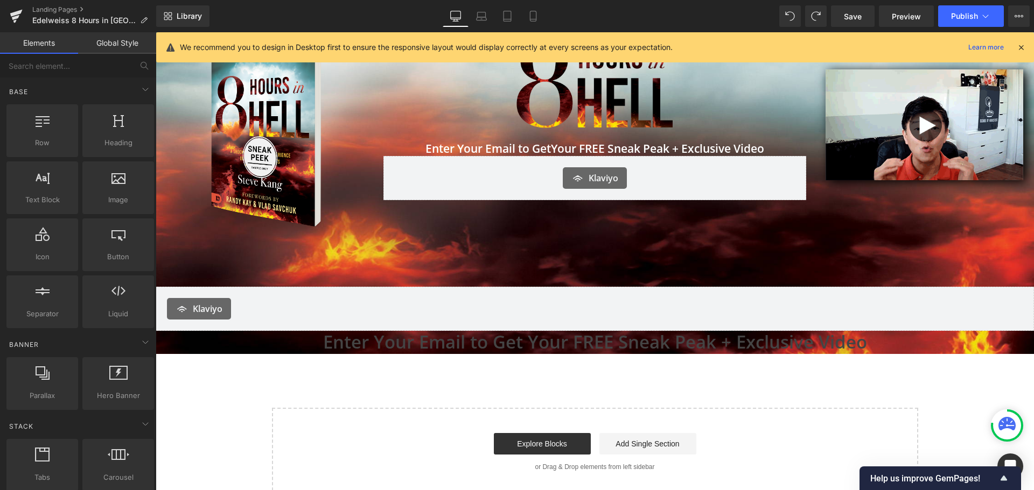
click at [710, 348] on h1 "Enter Your Email to Get Your FREE Sneak Peak + Exclusive Video" at bounding box center [595, 342] width 878 height 23
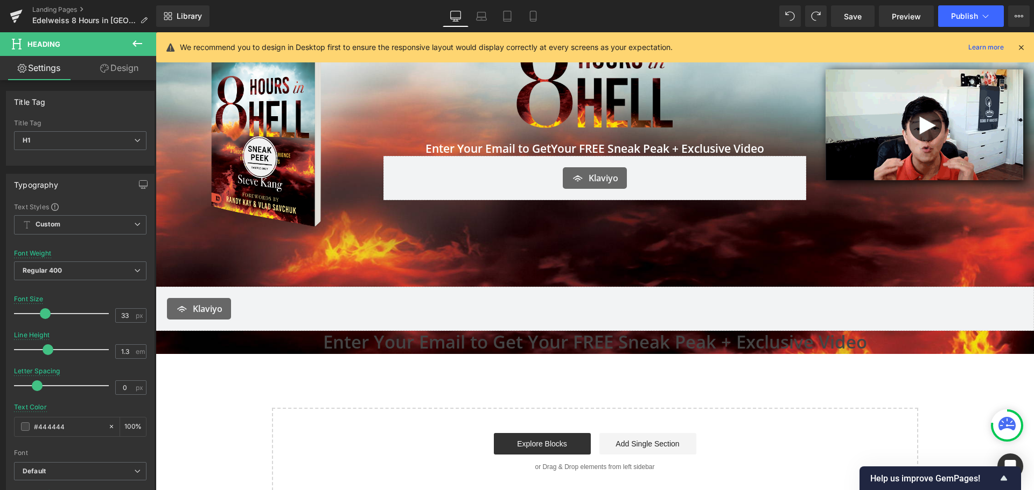
click at [123, 68] on link "Design" at bounding box center [119, 68] width 78 height 24
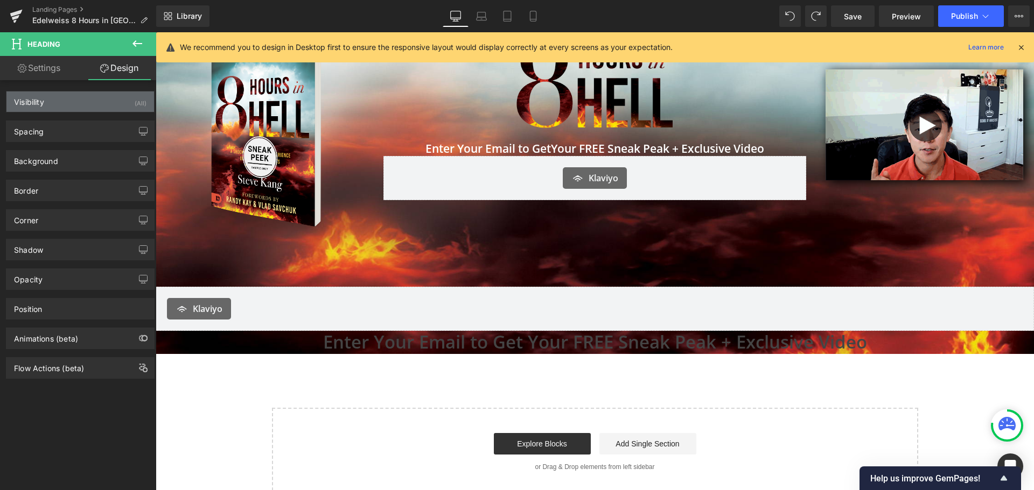
click at [114, 104] on div "Visibility (All)" at bounding box center [80, 102] width 148 height 20
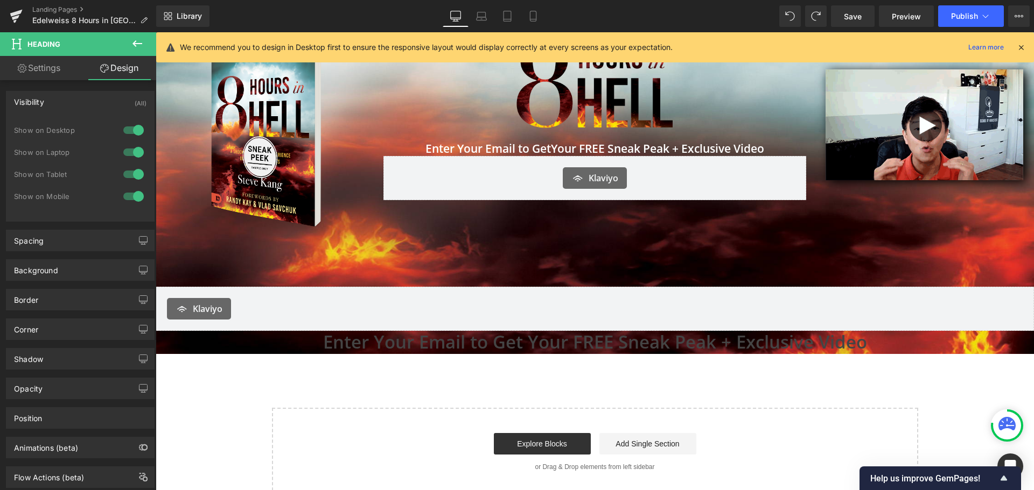
click at [133, 170] on div at bounding box center [134, 174] width 26 height 17
click at [130, 145] on div at bounding box center [134, 152] width 26 height 17
click at [129, 129] on div at bounding box center [134, 130] width 26 height 17
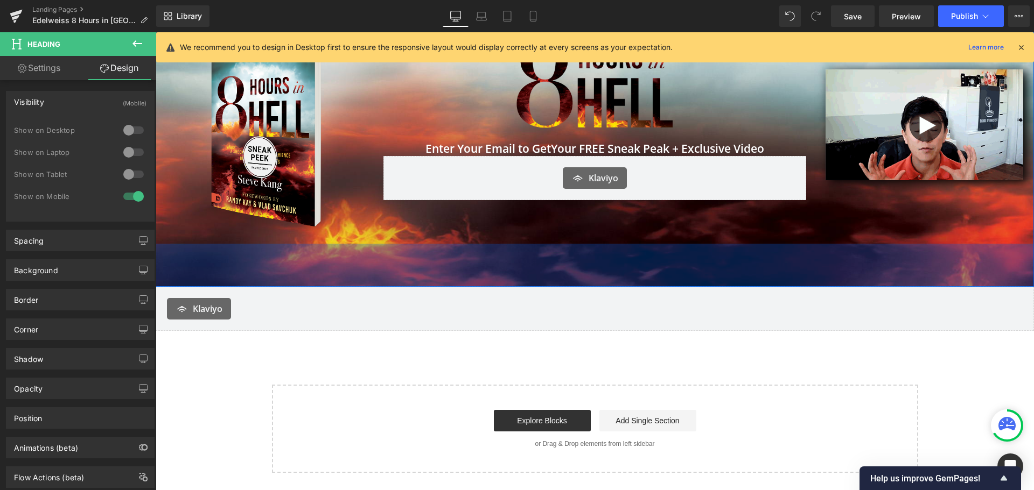
click at [309, 319] on div "Klaviyo" at bounding box center [594, 309] width 855 height 22
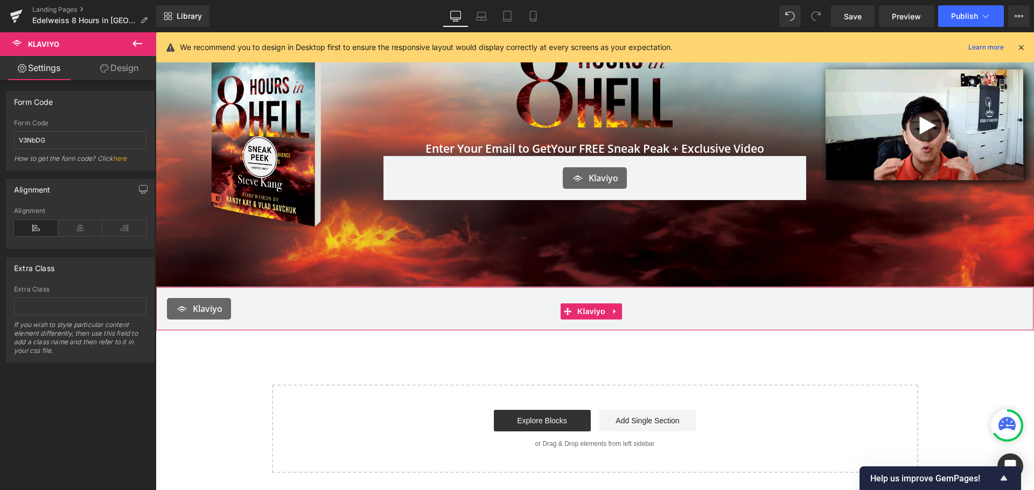
click at [121, 67] on link "Design" at bounding box center [119, 68] width 78 height 24
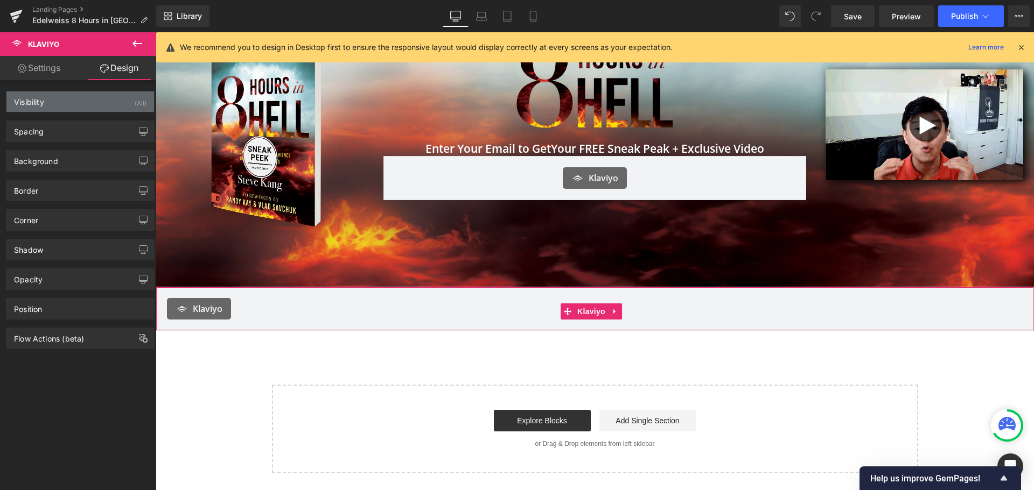
click at [117, 99] on div "Visibility (All)" at bounding box center [80, 102] width 148 height 20
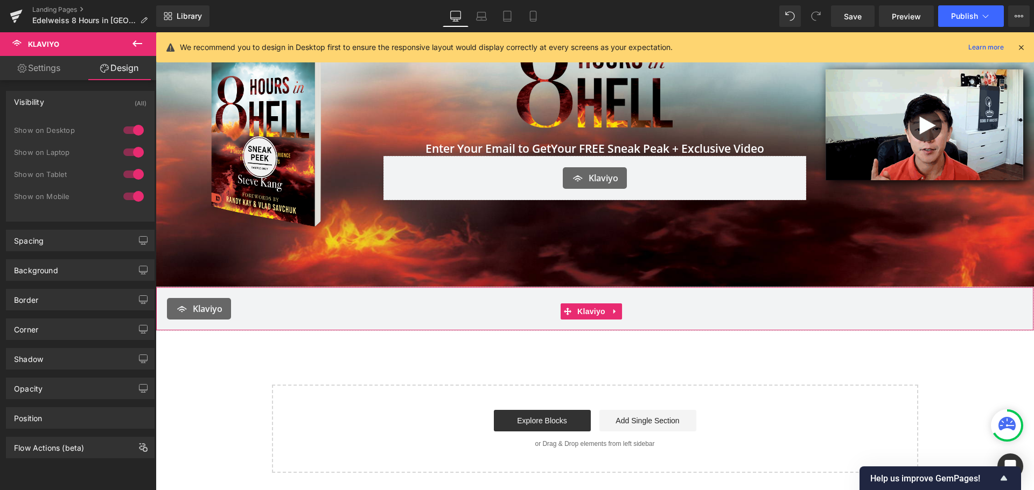
click at [132, 171] on div at bounding box center [134, 174] width 26 height 17
click at [133, 154] on div at bounding box center [134, 152] width 26 height 17
click at [131, 135] on div at bounding box center [134, 130] width 26 height 17
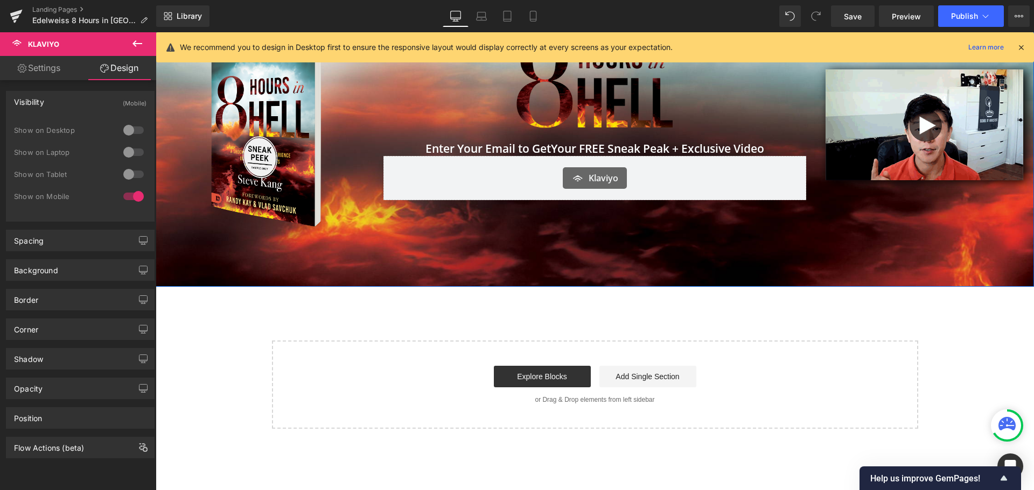
scroll to position [0, 0]
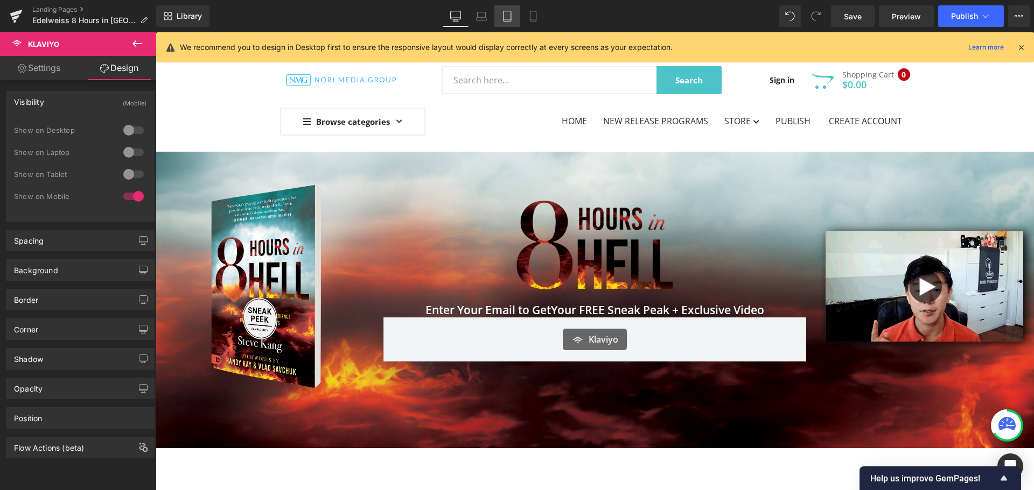
click at [504, 12] on icon at bounding box center [507, 16] width 8 height 10
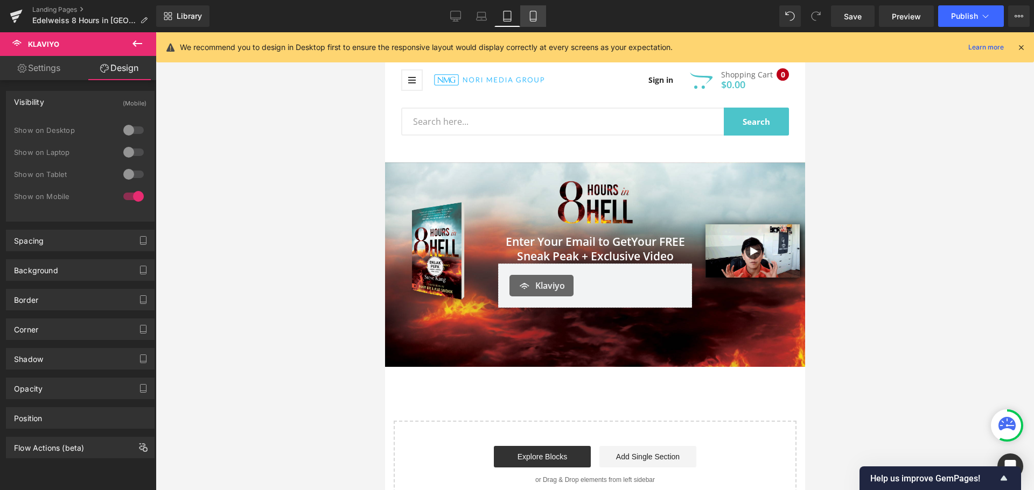
click at [530, 13] on icon at bounding box center [533, 16] width 11 height 11
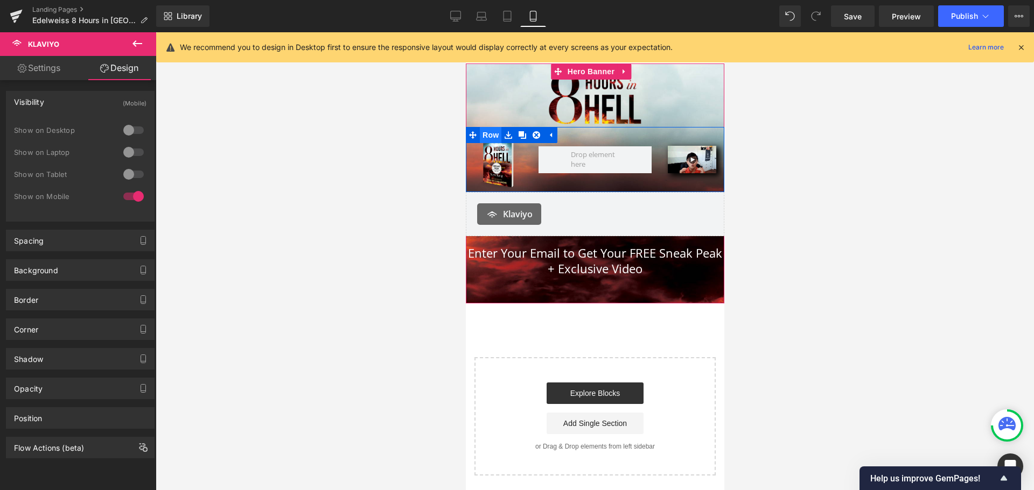
click at [488, 127] on span "Row" at bounding box center [490, 135] width 22 height 16
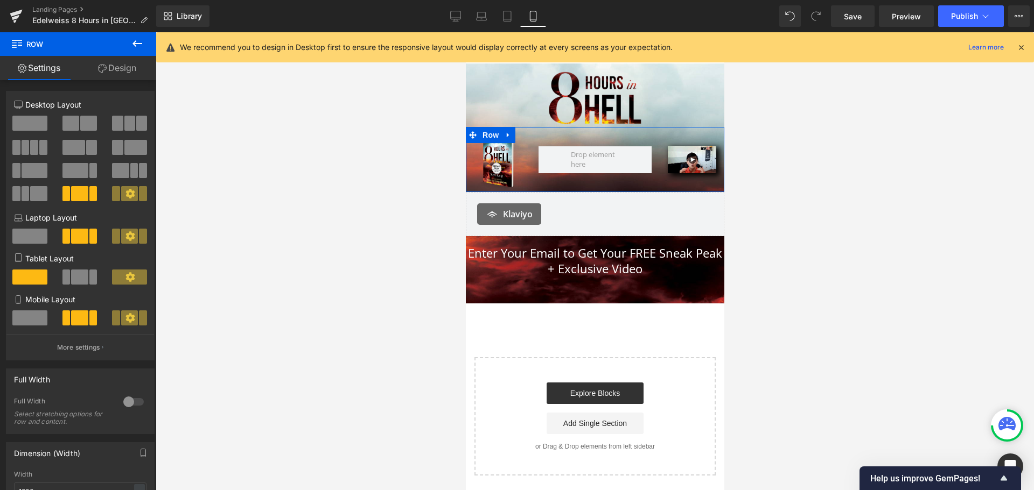
click at [124, 71] on link "Design" at bounding box center [117, 68] width 78 height 24
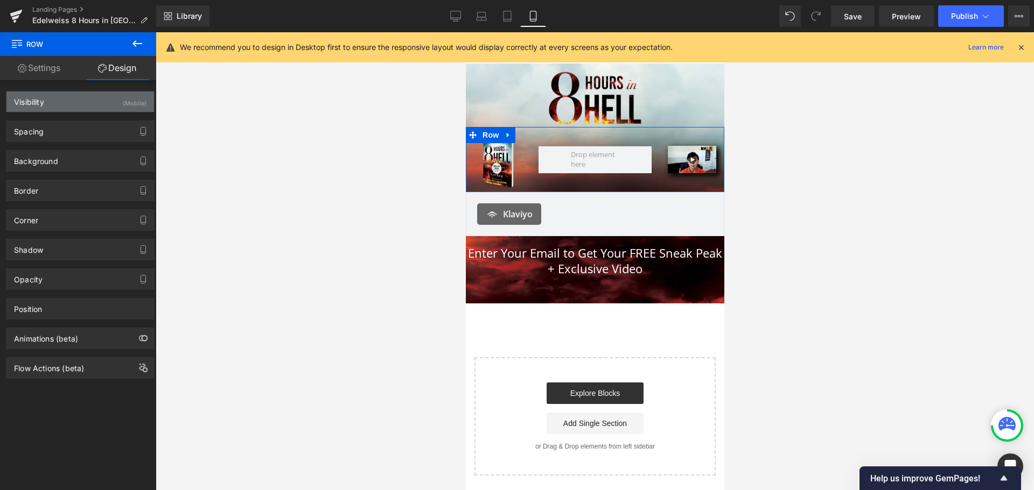
click at [123, 107] on div "(Mobile)" at bounding box center [135, 101] width 24 height 18
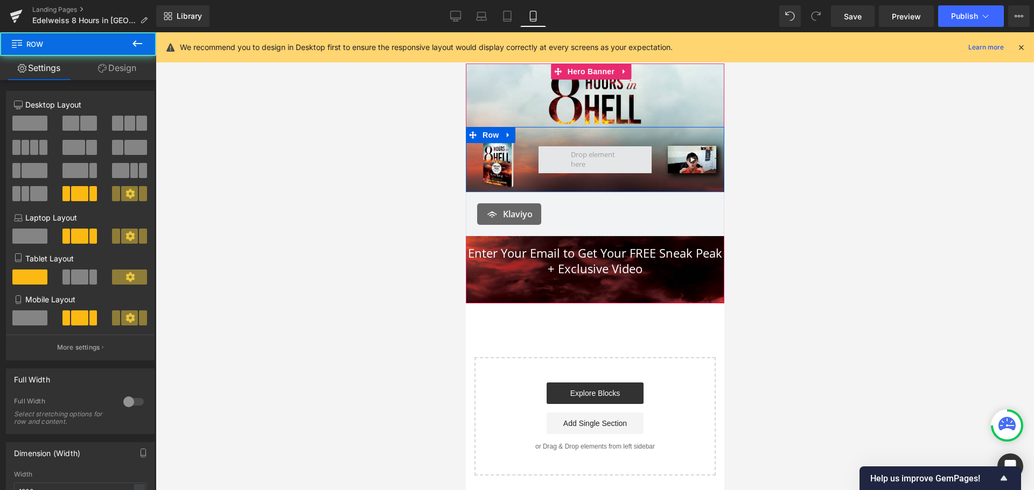
click at [551, 156] on span at bounding box center [594, 159] width 113 height 27
click at [490, 136] on span "Row" at bounding box center [490, 135] width 22 height 16
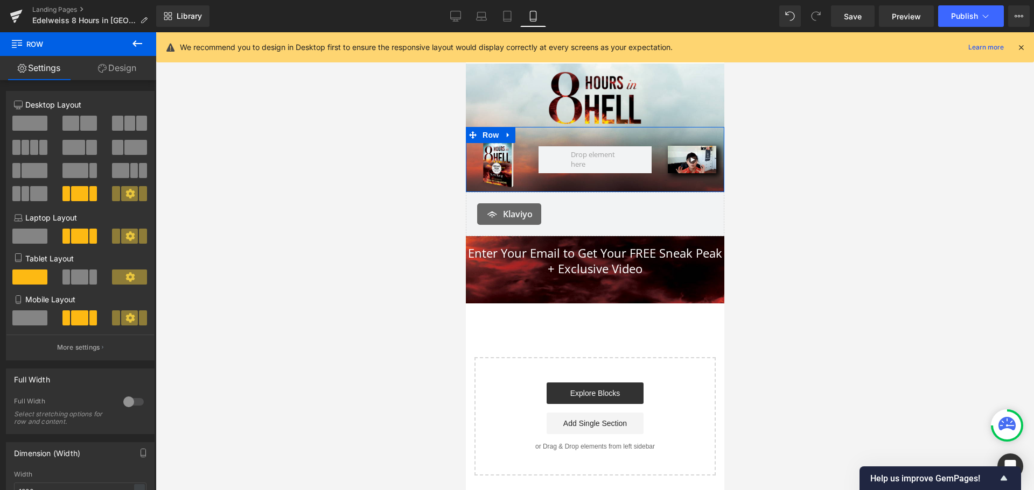
click at [21, 320] on span at bounding box center [29, 318] width 35 height 15
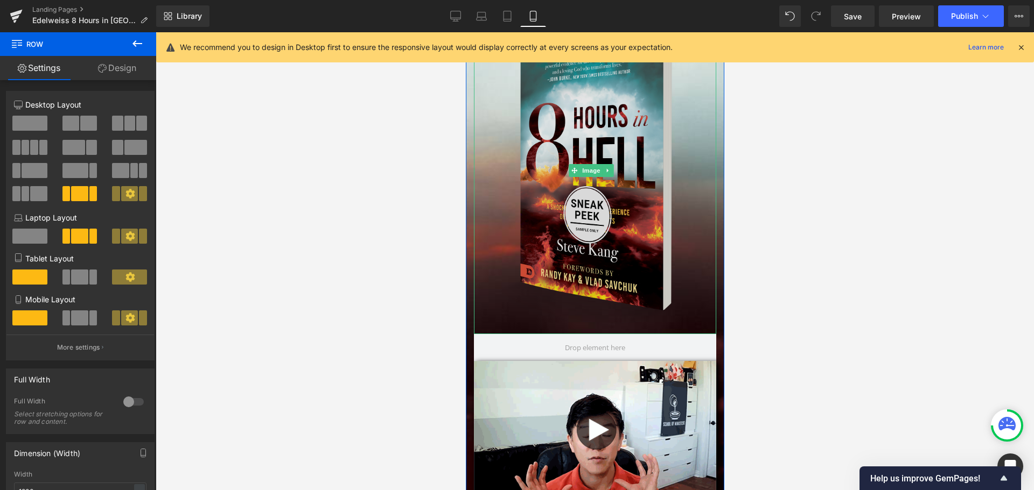
scroll to position [207, 0]
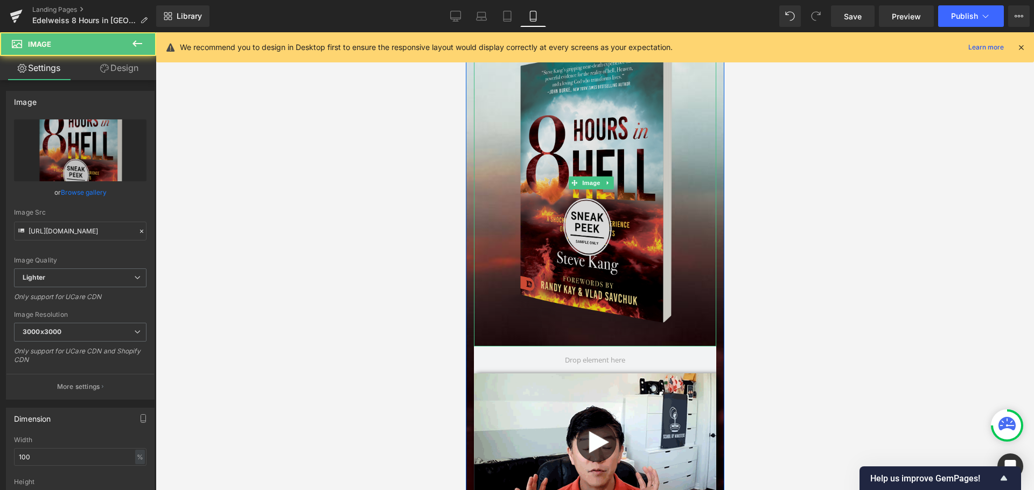
click at [619, 230] on img at bounding box center [594, 182] width 242 height 327
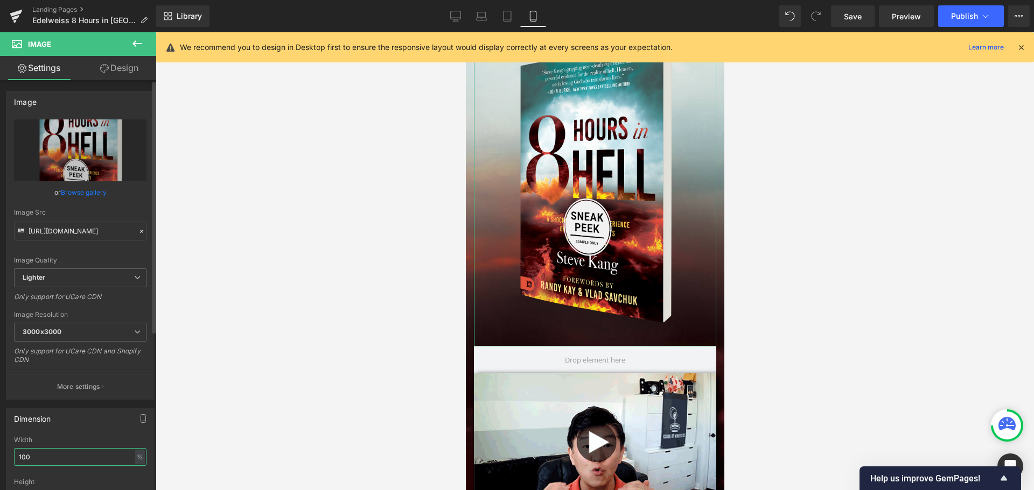
drag, startPoint x: 71, startPoint y: 460, endPoint x: 0, endPoint y: 453, distance: 71.4
click at [0, 453] on div "Dimension 100% Width 100 % % px auto Height auto 0 Circle Image" at bounding box center [80, 472] width 161 height 145
type input "50"
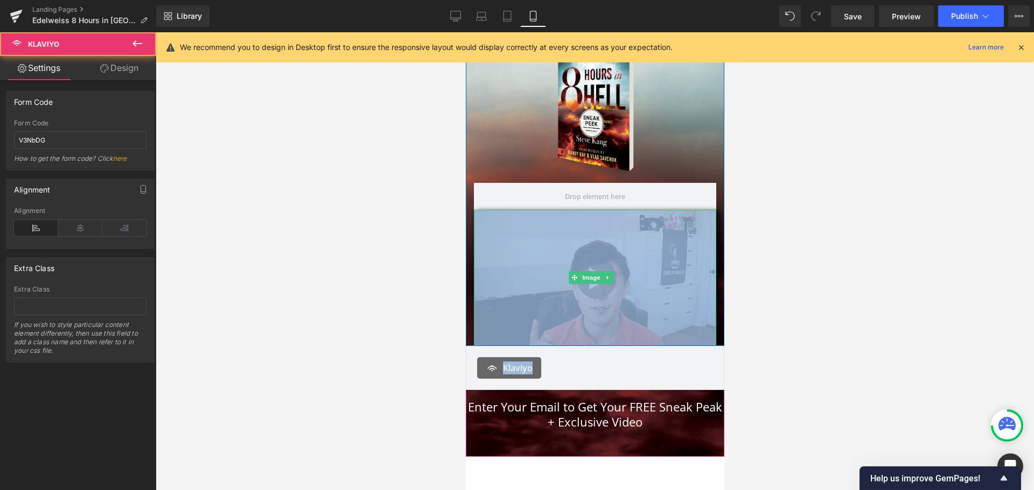
drag, startPoint x: 618, startPoint y: 357, endPoint x: 587, endPoint y: 306, distance: 59.9
click at [617, 253] on span "Image Image Image Row Image Image Enter Your Email to Get Your FREE Sneak Peak …" at bounding box center [594, 195] width 258 height 469
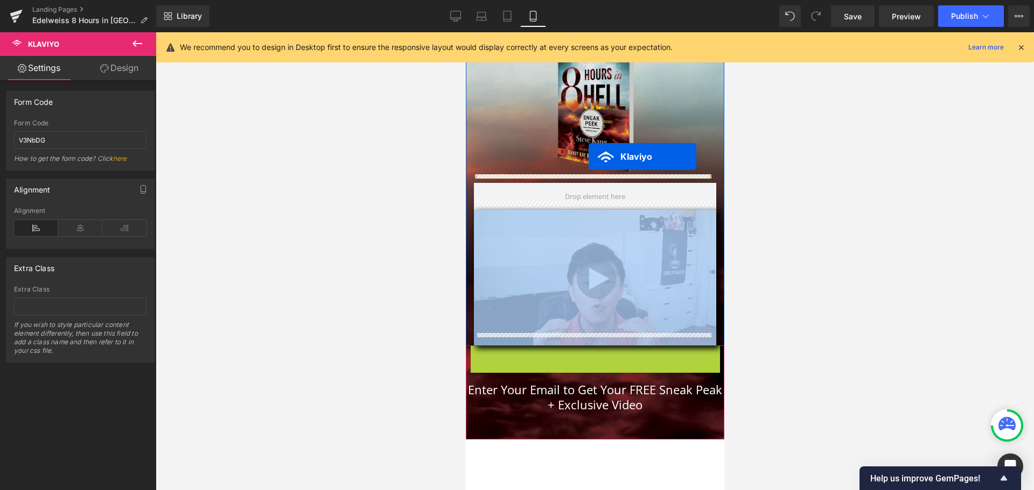
drag, startPoint x: 569, startPoint y: 341, endPoint x: 588, endPoint y: 157, distance: 185.7
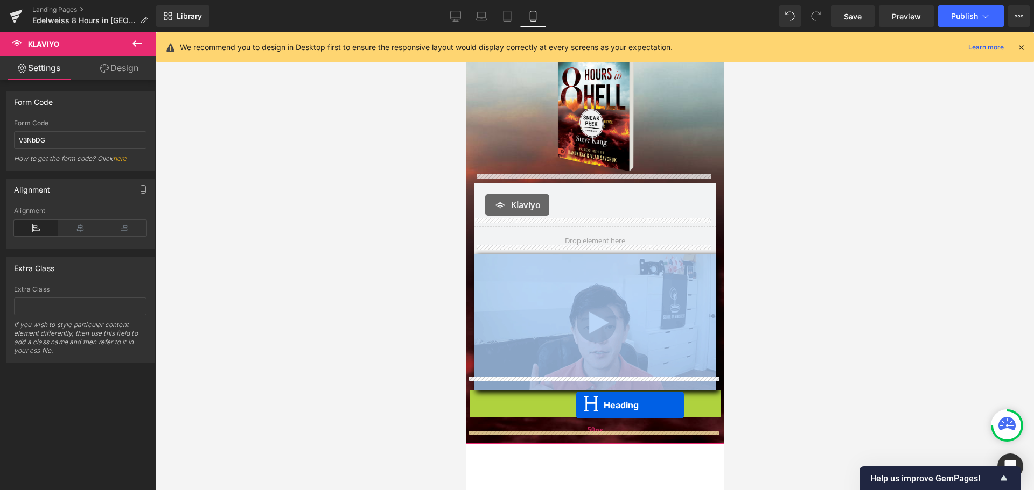
drag, startPoint x: 566, startPoint y: 400, endPoint x: 576, endPoint y: 405, distance: 11.1
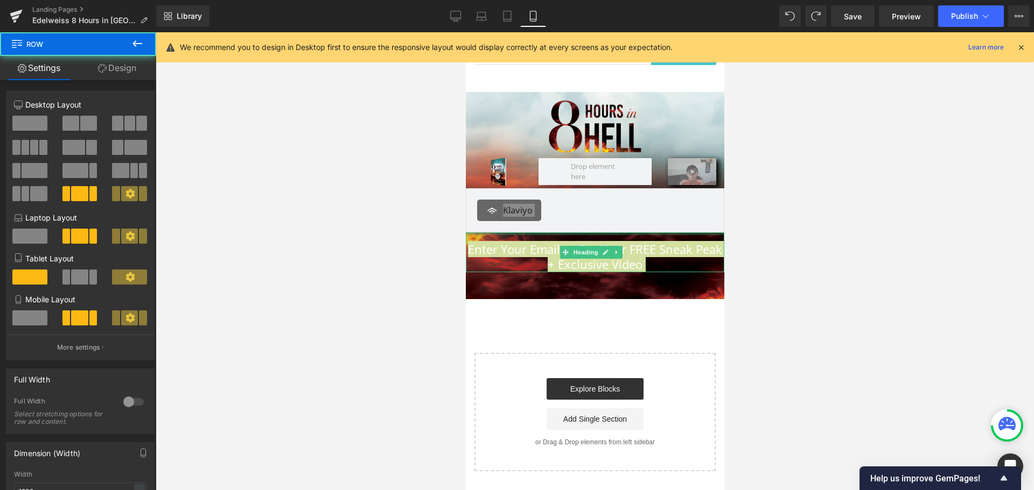
scroll to position [37, 0]
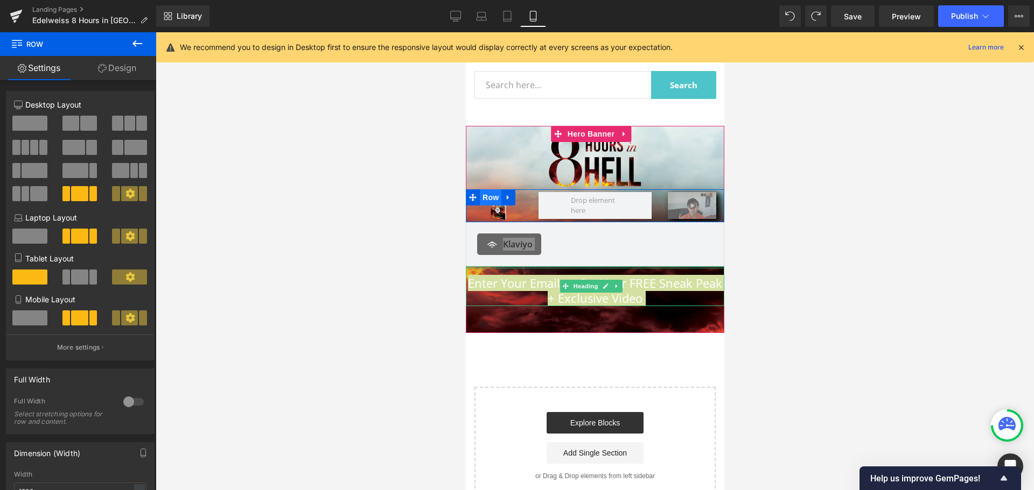
click at [493, 198] on span "Row" at bounding box center [490, 198] width 22 height 16
click at [499, 19] on link "Tablet" at bounding box center [507, 16] width 26 height 22
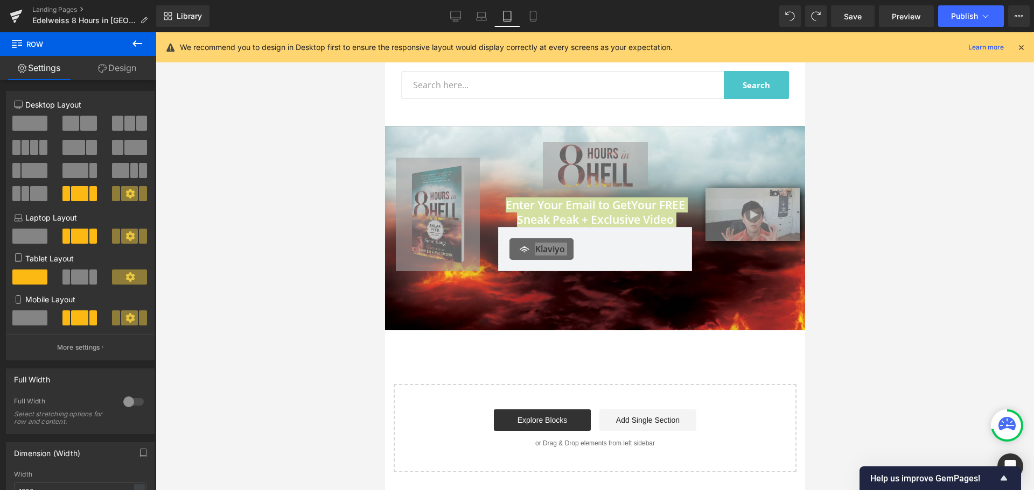
scroll to position [0, 0]
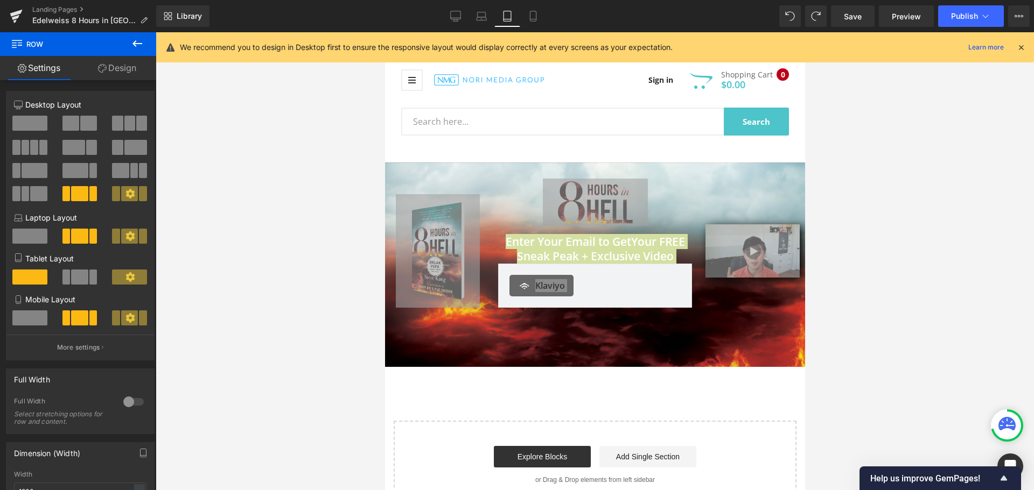
click at [343, 341] on div at bounding box center [595, 261] width 878 height 458
click at [384, 32] on div "80px" at bounding box center [384, 32] width 0 height 0
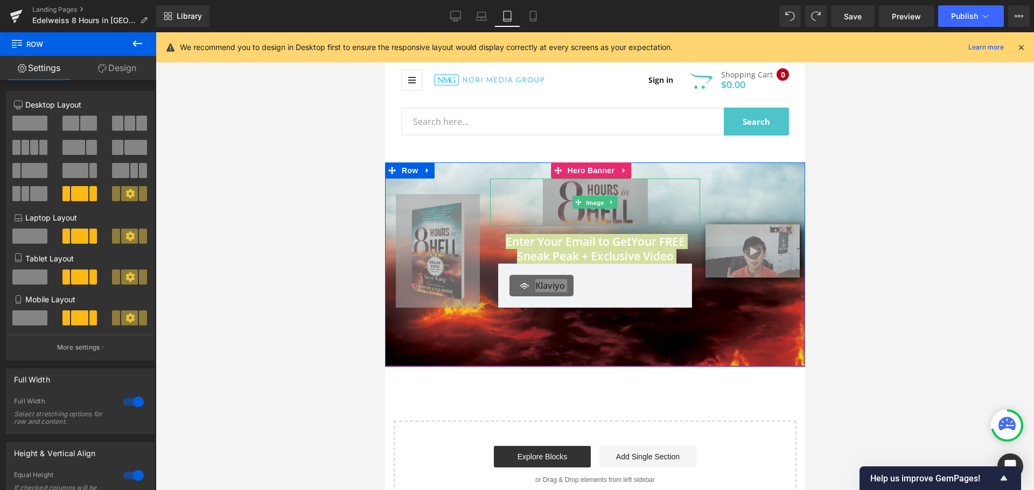
click at [594, 206] on span "Image" at bounding box center [594, 203] width 23 height 13
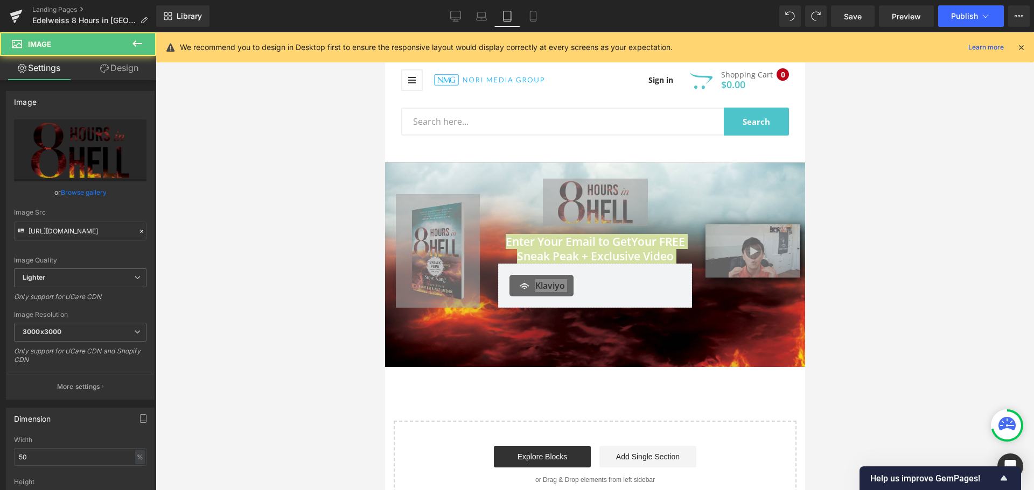
click at [345, 222] on div at bounding box center [595, 261] width 878 height 458
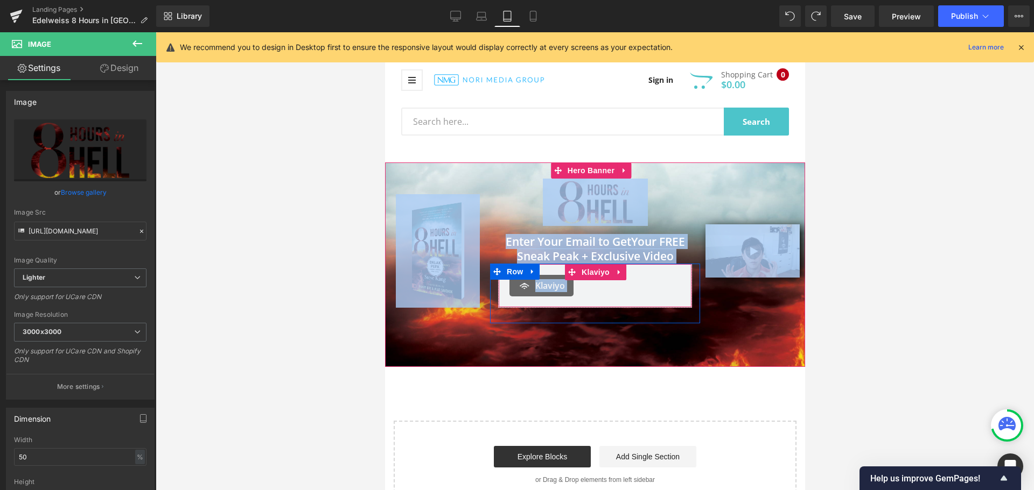
click at [552, 285] on span "Klaviyo" at bounding box center [550, 285] width 30 height 13
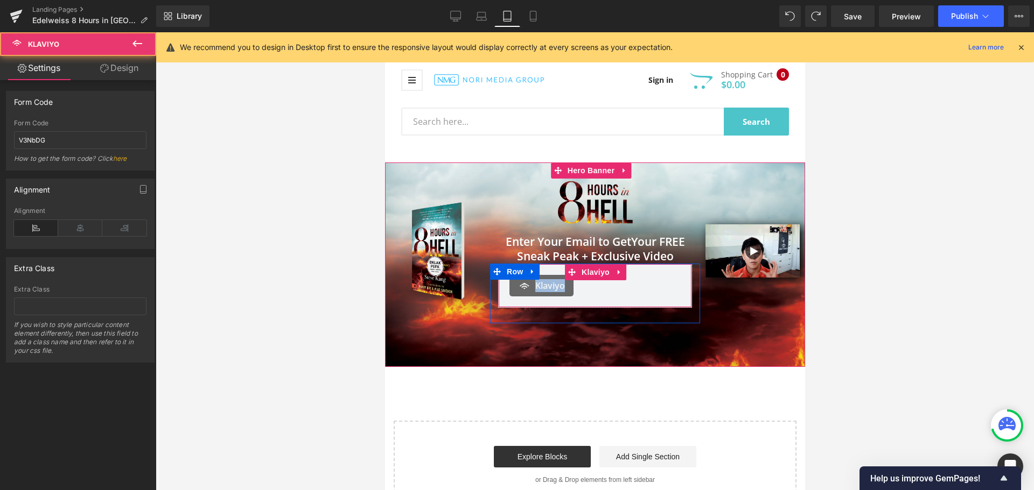
click at [552, 285] on span "Klaviyo" at bounding box center [550, 285] width 30 height 13
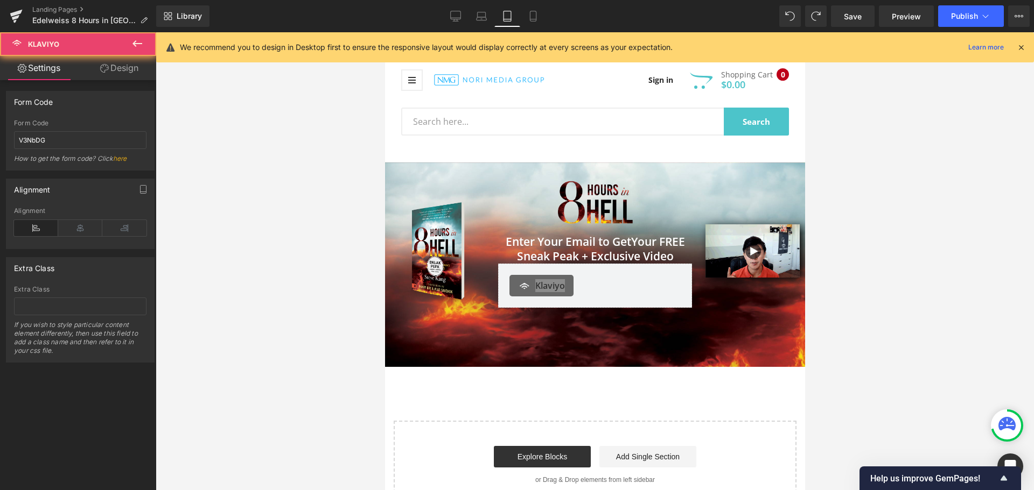
click at [973, 262] on div at bounding box center [595, 261] width 878 height 458
click at [485, 18] on icon at bounding box center [481, 16] width 11 height 11
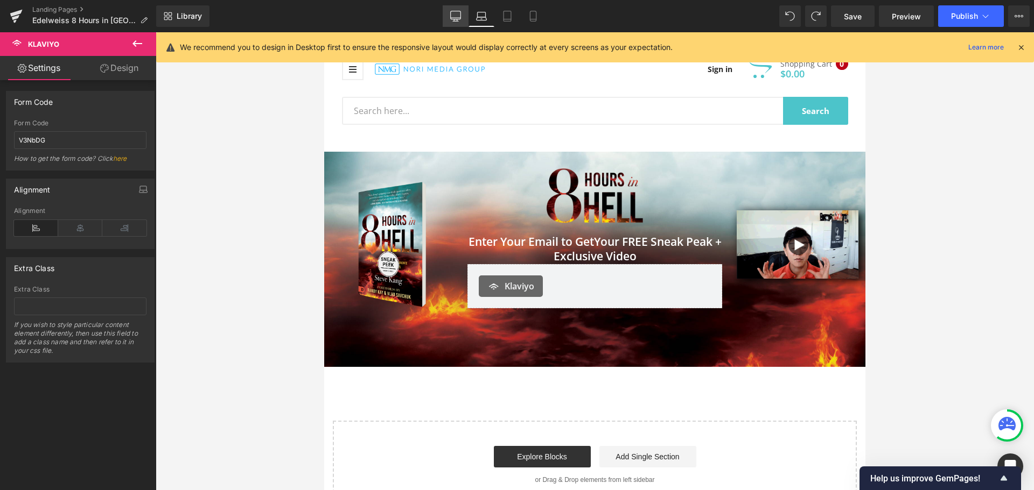
click at [467, 15] on link "Desktop" at bounding box center [456, 16] width 26 height 22
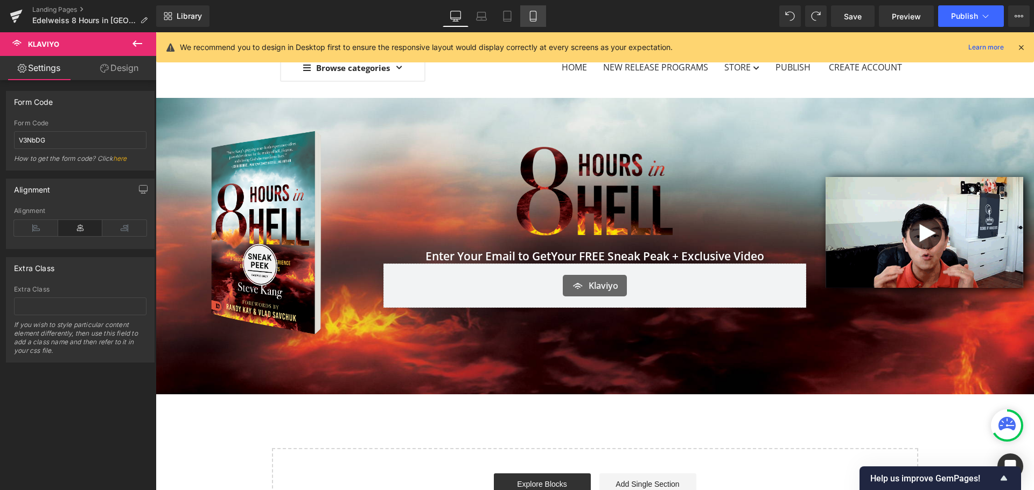
click at [535, 17] on icon at bounding box center [533, 16] width 11 height 11
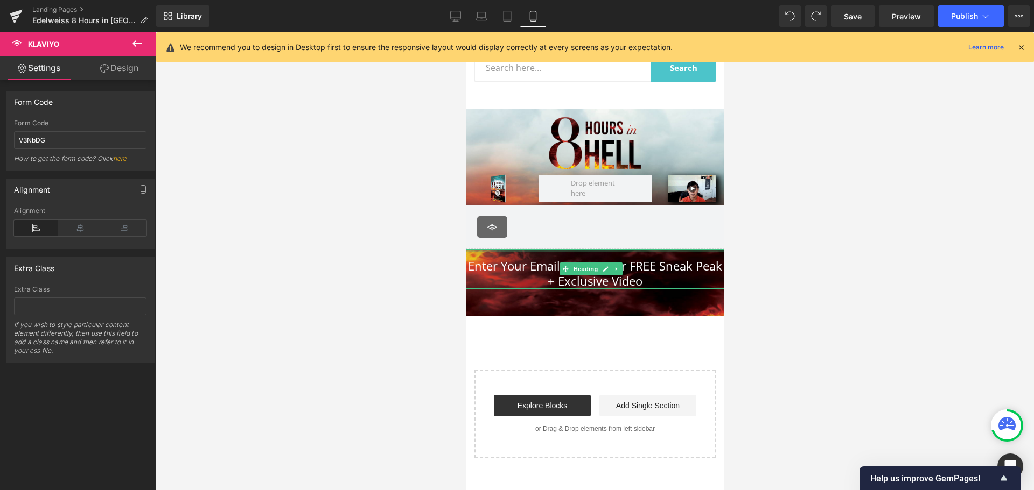
scroll to position [0, 0]
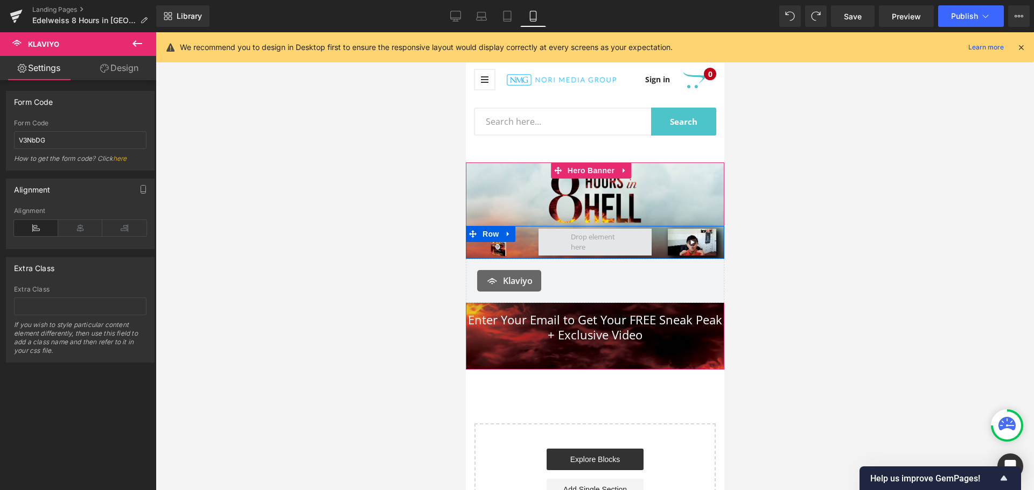
click at [572, 247] on span at bounding box center [594, 242] width 57 height 25
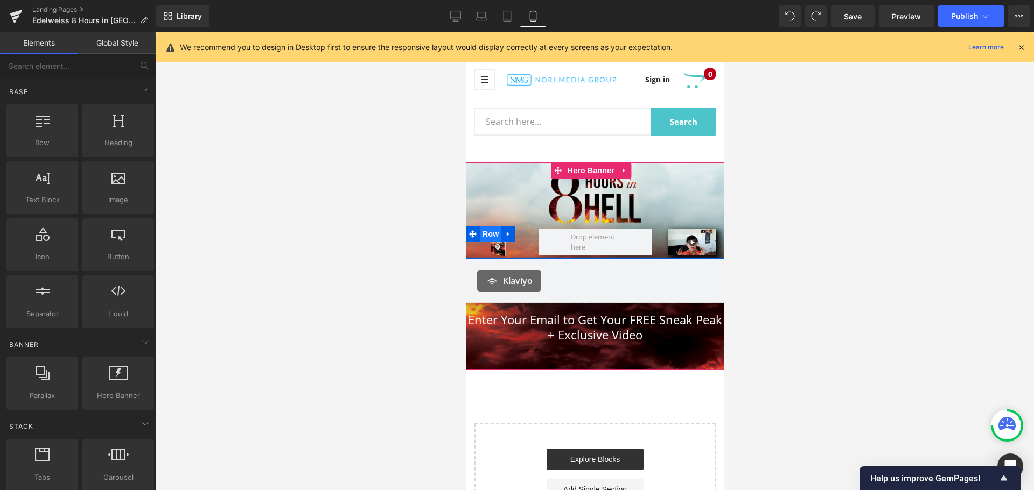
click at [486, 228] on span "Row" at bounding box center [490, 234] width 22 height 16
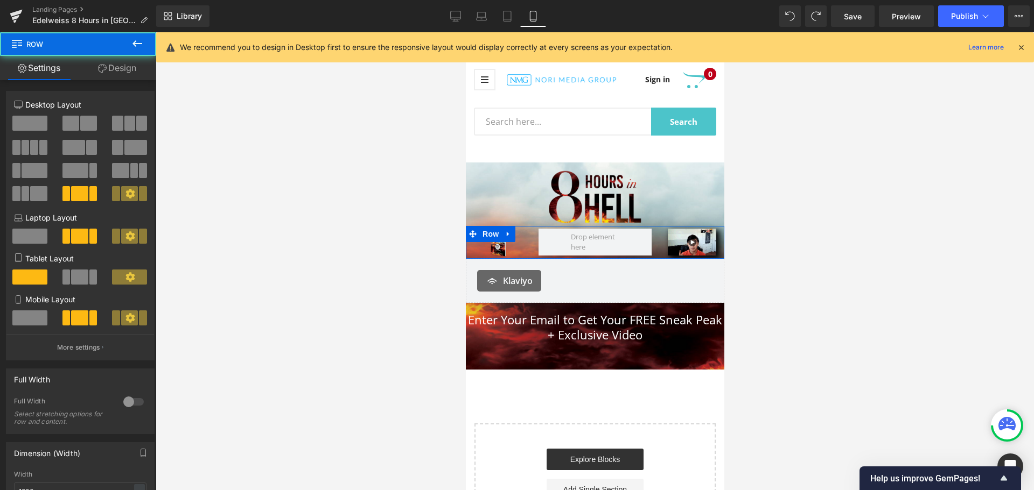
click at [122, 71] on link "Design" at bounding box center [117, 68] width 78 height 24
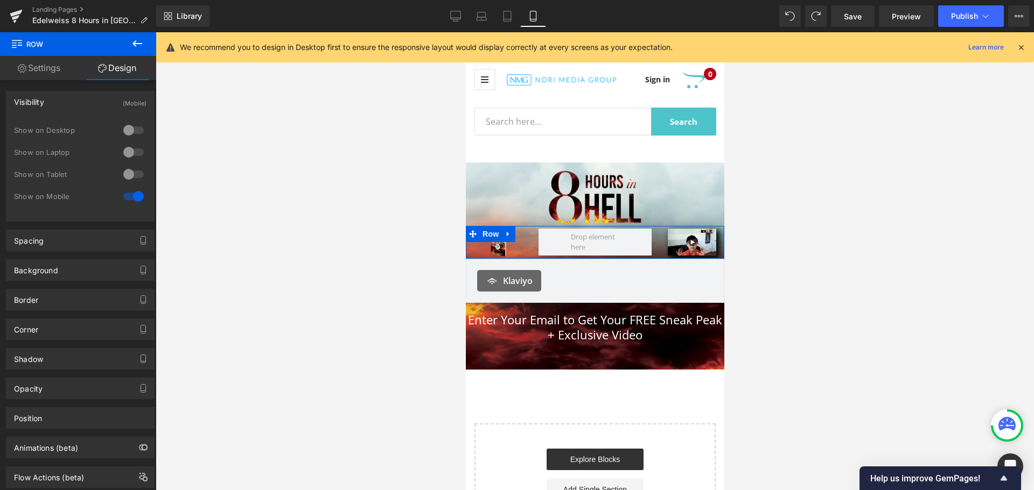
click at [134, 197] on div at bounding box center [134, 196] width 26 height 17
click at [538, 233] on span at bounding box center [594, 242] width 113 height 27
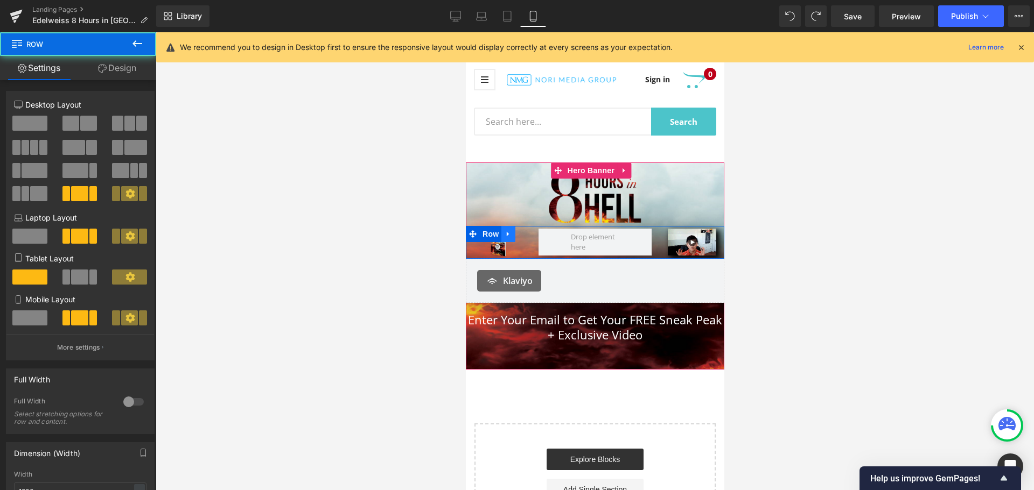
click at [506, 232] on icon at bounding box center [507, 234] width 2 height 5
click at [538, 232] on icon at bounding box center [536, 234] width 8 height 8
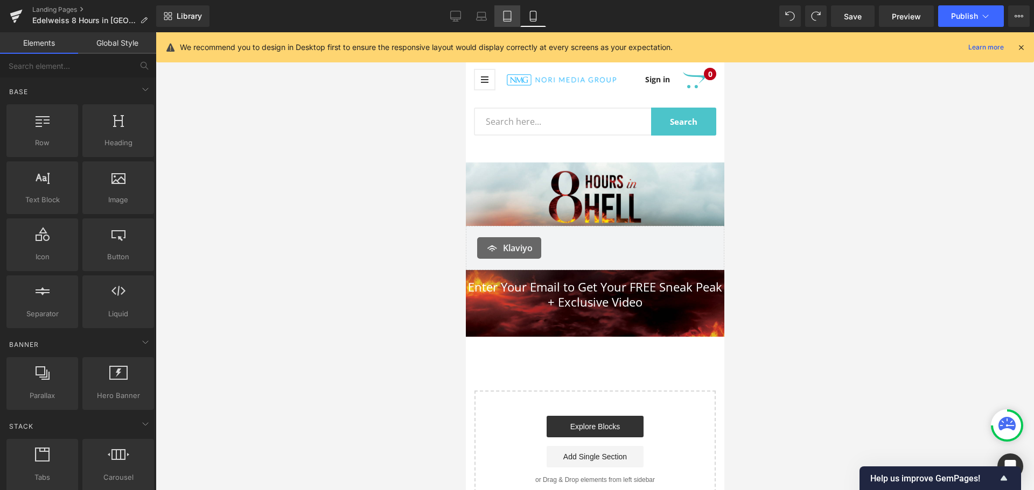
click at [505, 18] on icon at bounding box center [507, 16] width 11 height 11
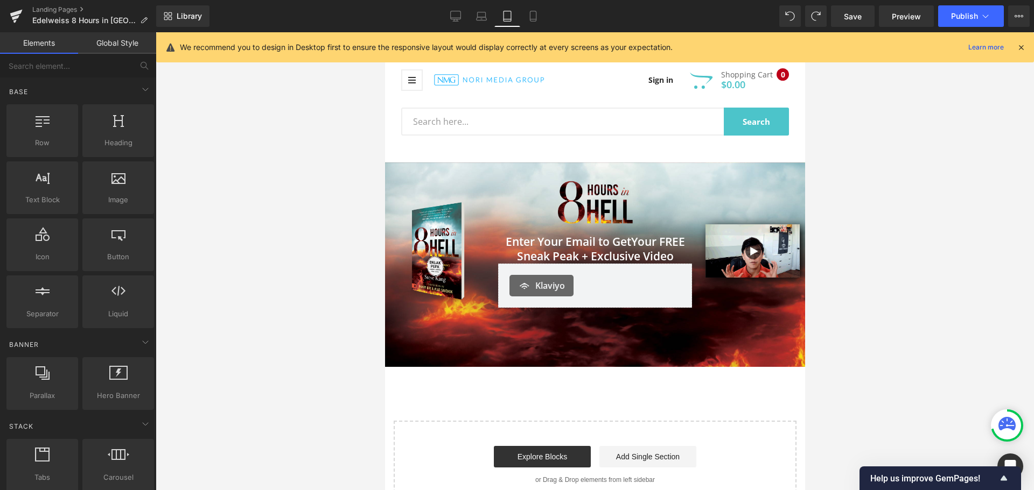
scroll to position [130, 0]
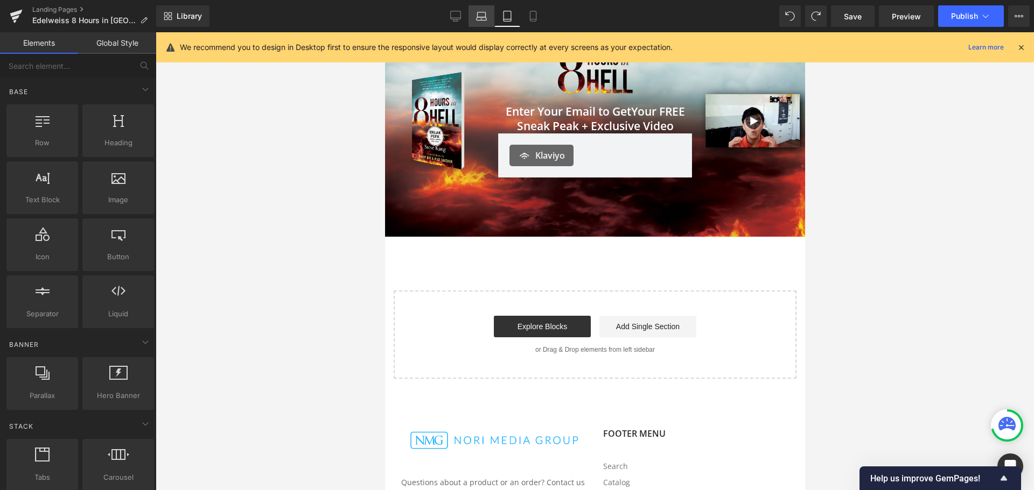
click at [479, 18] on icon at bounding box center [481, 16] width 11 height 11
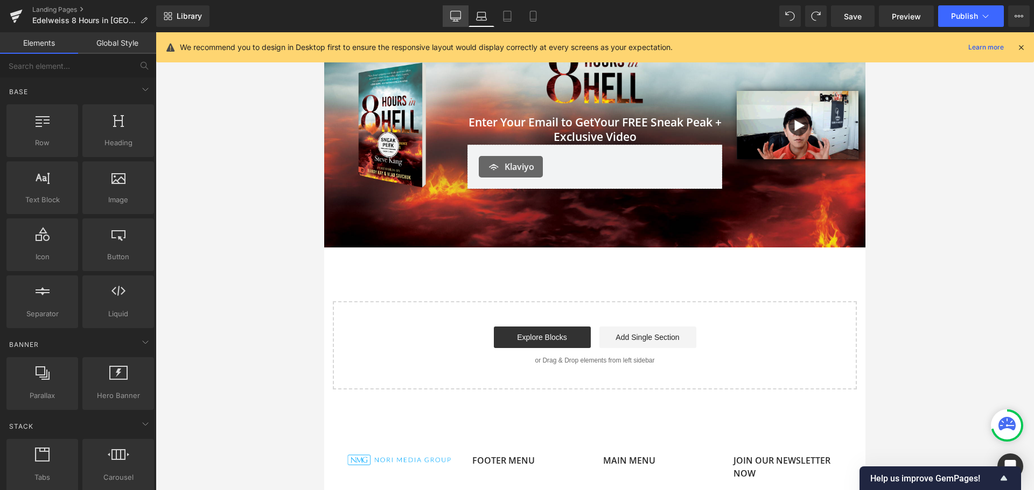
click at [462, 17] on link "Desktop" at bounding box center [456, 16] width 26 height 22
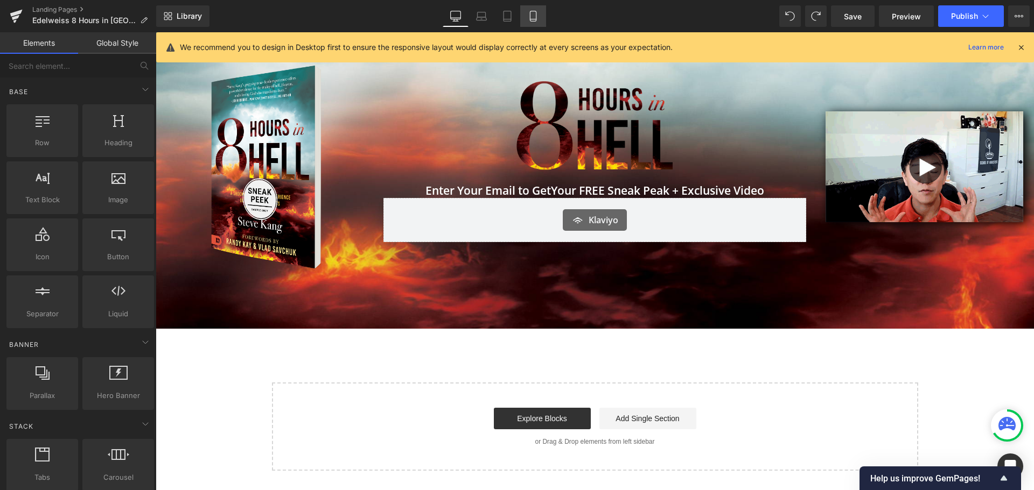
click at [535, 18] on icon at bounding box center [533, 16] width 11 height 11
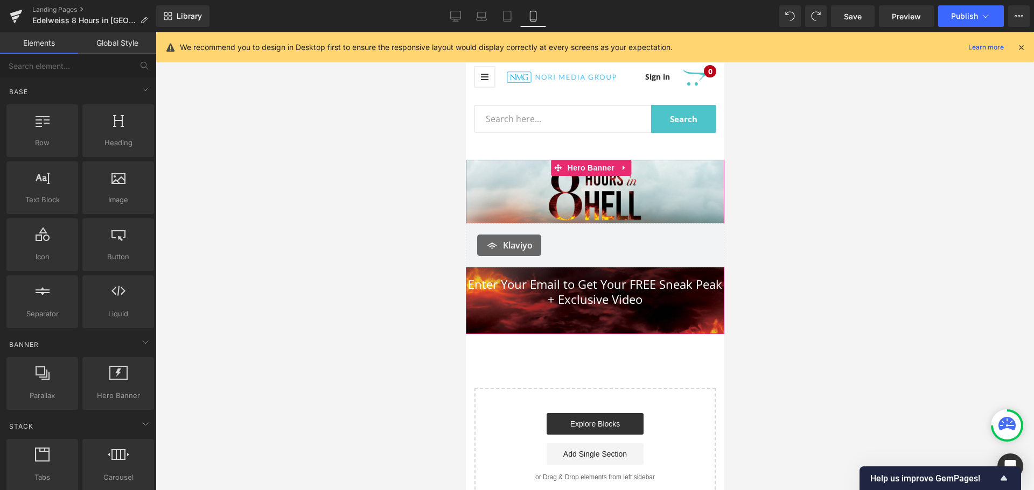
scroll to position [0, 0]
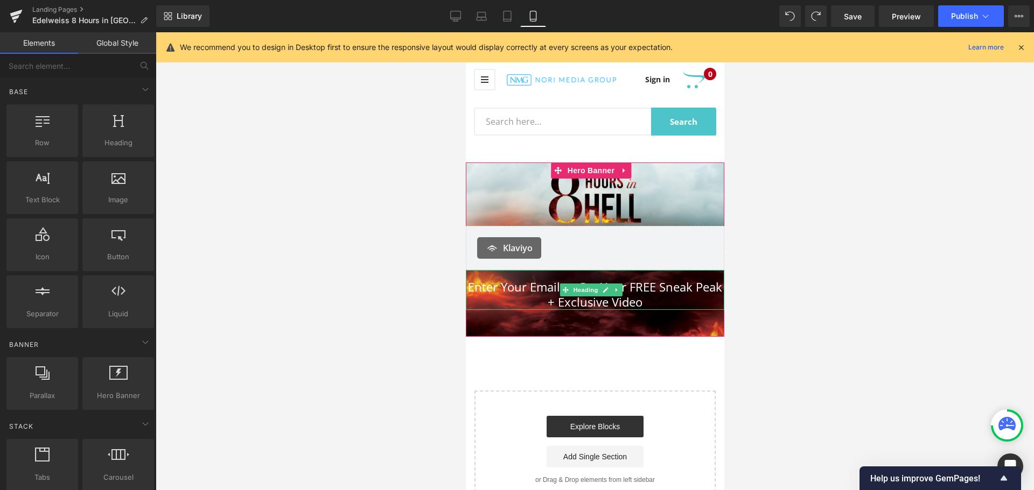
click at [503, 283] on h1 "Enter Your Email to Get Your FREE Sneak Peak + Exclusive Video" at bounding box center [594, 294] width 258 height 31
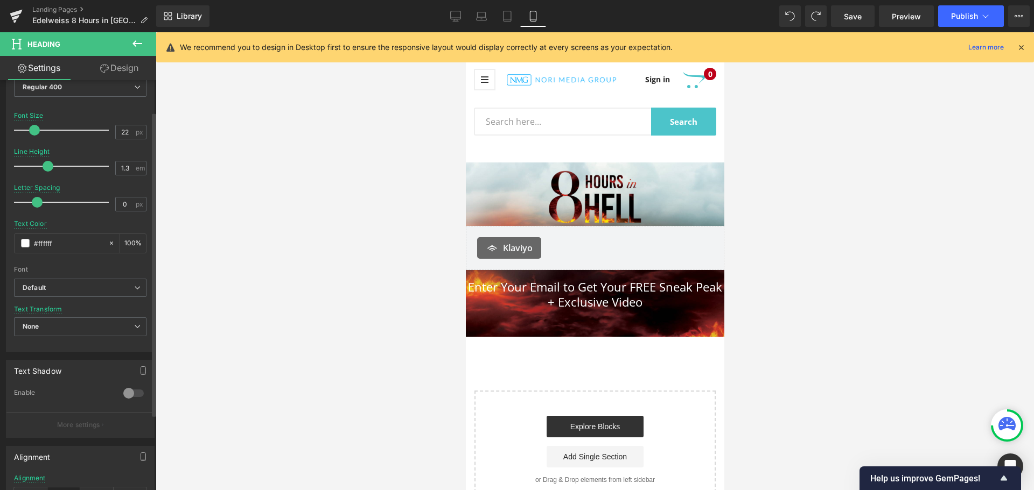
scroll to position [215, 0]
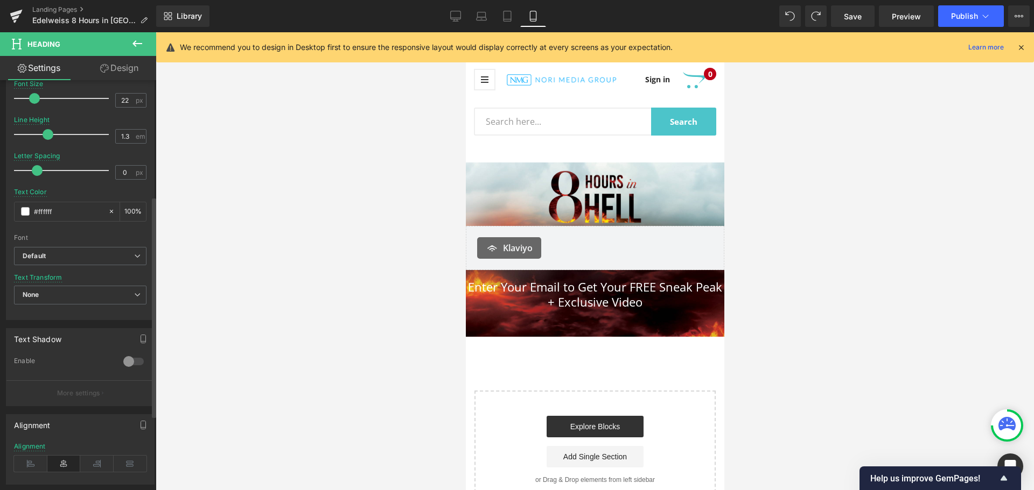
click at [123, 364] on div at bounding box center [134, 361] width 26 height 17
drag, startPoint x: 75, startPoint y: 405, endPoint x: 40, endPoint y: 402, distance: 35.7
click at [40, 402] on input "#333333" at bounding box center [68, 404] width 69 height 12
type input "#0"
type input "0"
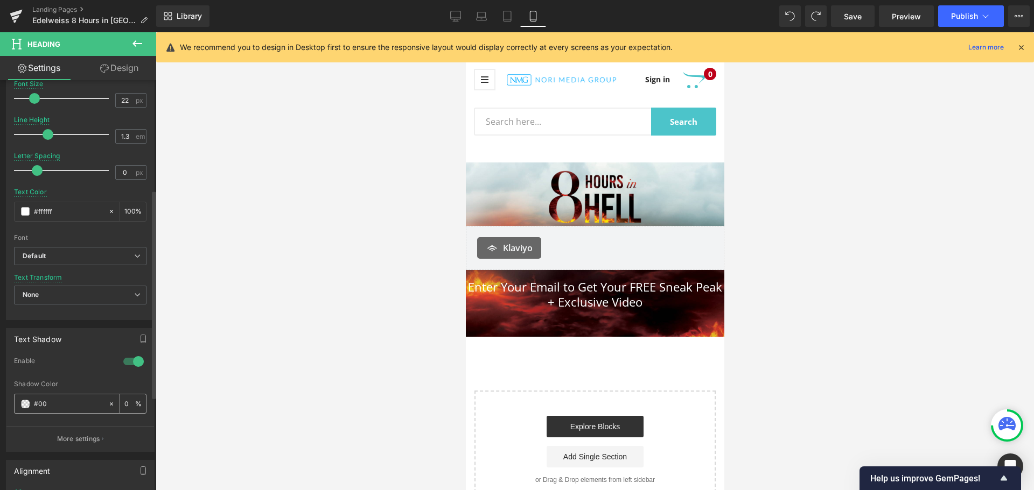
type input "#000"
type input "100"
type input "#00000"
type input "0"
type input "#000000"
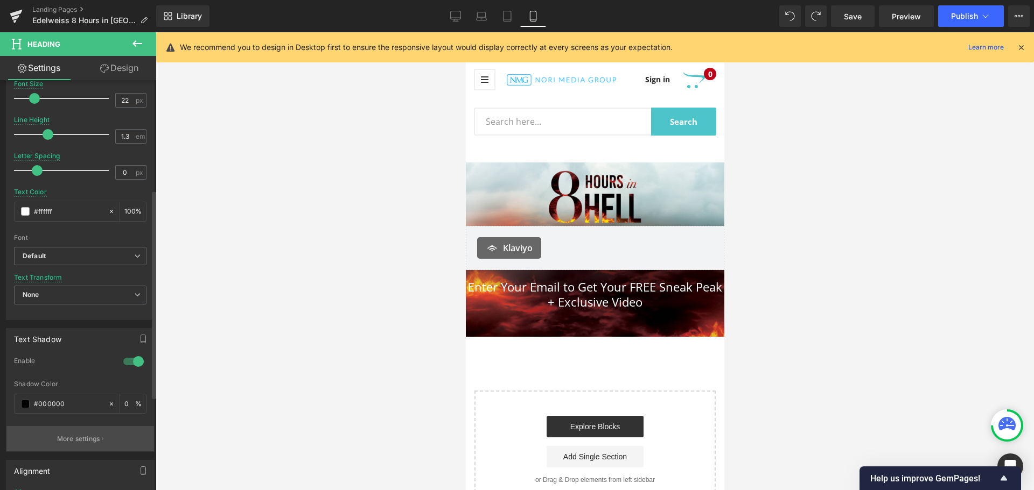
type input "100"
type input "#000000"
click at [85, 440] on p "More settings" at bounding box center [78, 439] width 43 height 10
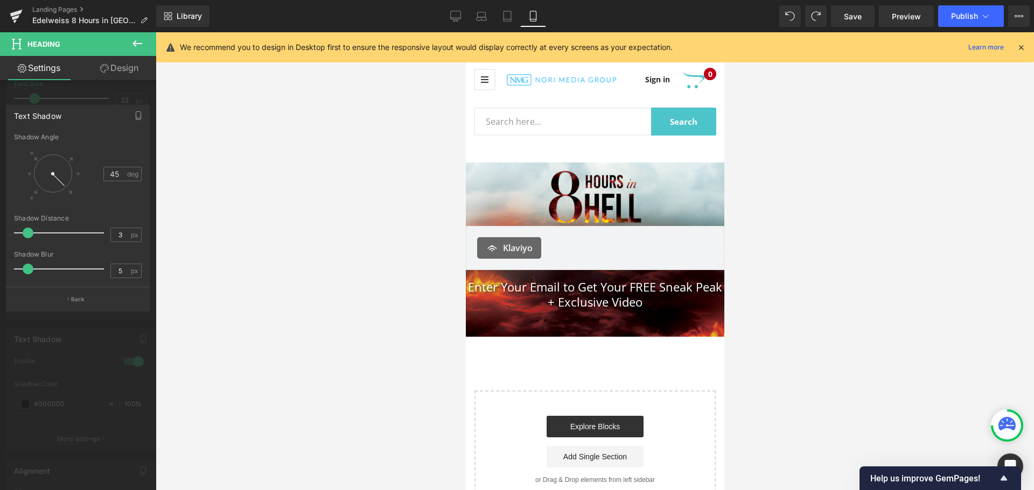
type input "2"
click at [22, 231] on span at bounding box center [22, 233] width 11 height 11
type input "10"
drag, startPoint x: 27, startPoint y: 268, endPoint x: 35, endPoint y: 270, distance: 8.2
click at [35, 270] on span at bounding box center [36, 269] width 11 height 11
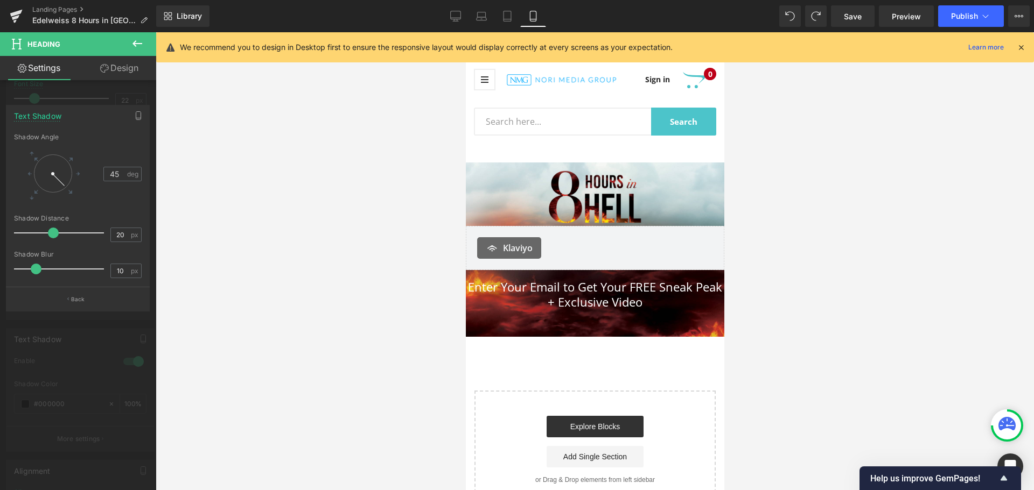
drag, startPoint x: 23, startPoint y: 233, endPoint x: 53, endPoint y: 235, distance: 30.2
click at [53, 235] on span at bounding box center [53, 233] width 11 height 11
type input "4"
drag, startPoint x: 57, startPoint y: 231, endPoint x: 30, endPoint y: 232, distance: 27.5
click at [30, 232] on span at bounding box center [26, 233] width 11 height 11
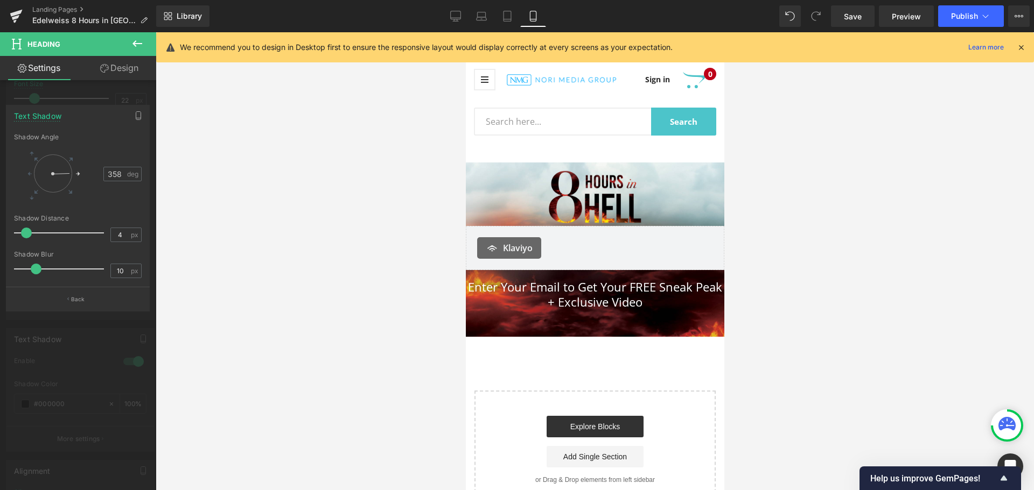
drag, startPoint x: 63, startPoint y: 183, endPoint x: 78, endPoint y: 171, distance: 18.8
click at [78, 171] on div at bounding box center [53, 174] width 50 height 50
type input "6"
click at [64, 173] on div at bounding box center [61, 175] width 19 height 9
type input "7"
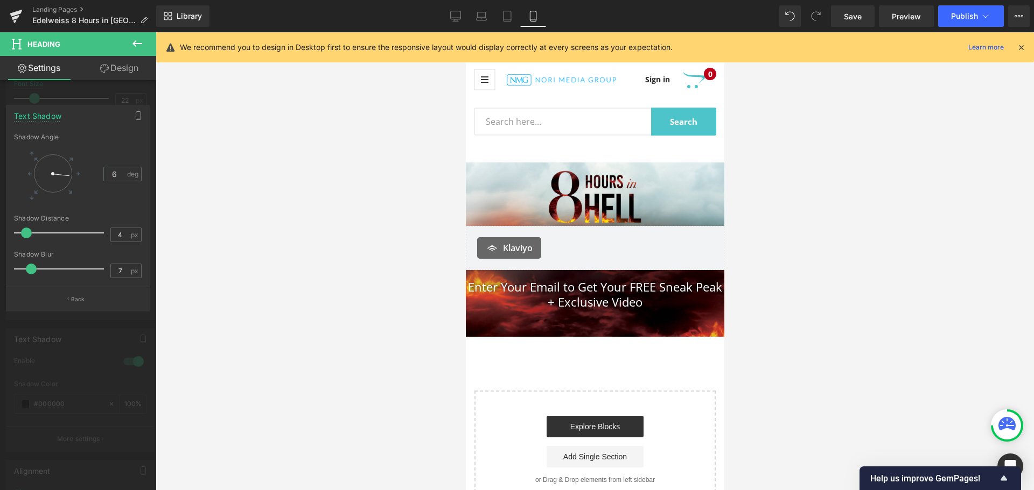
click at [31, 265] on span at bounding box center [31, 269] width 11 height 11
click at [73, 305] on button "Back" at bounding box center [78, 299] width 144 height 24
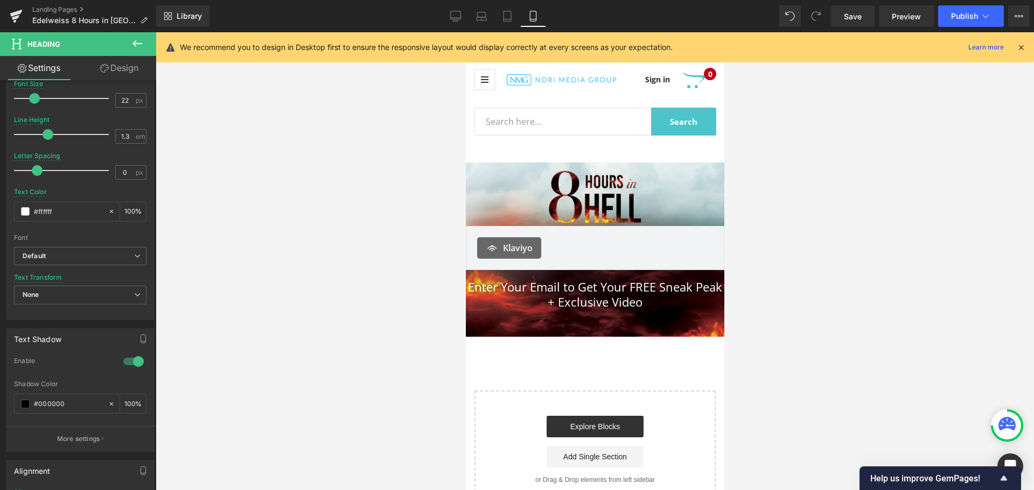
click at [142, 40] on icon at bounding box center [137, 43] width 13 height 13
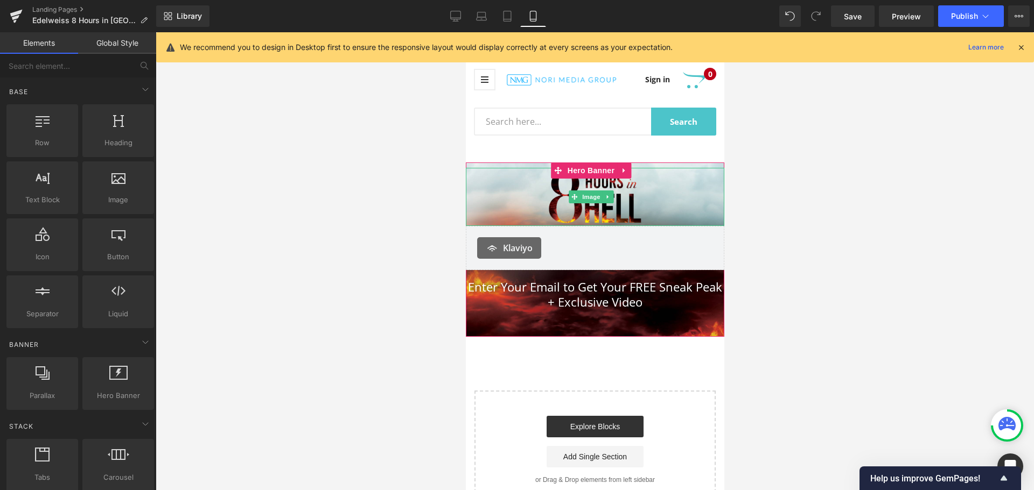
drag, startPoint x: 616, startPoint y: 183, endPoint x: 562, endPoint y: 232, distance: 73.2
click at [616, 183] on img at bounding box center [594, 197] width 129 height 58
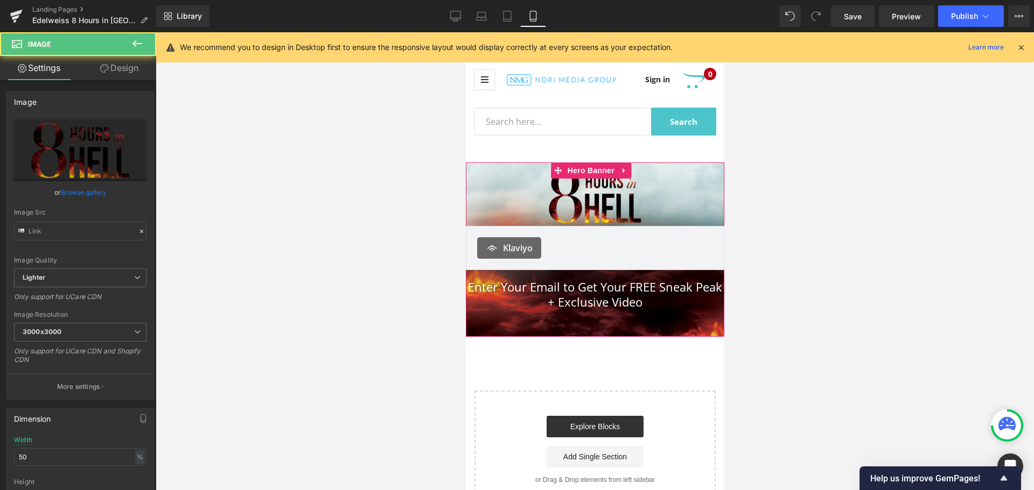
type input "https://ucarecdn.com/76ed75e6-31bb-475e-b915-1787a15b7e42/-/format/auto/-/previ…"
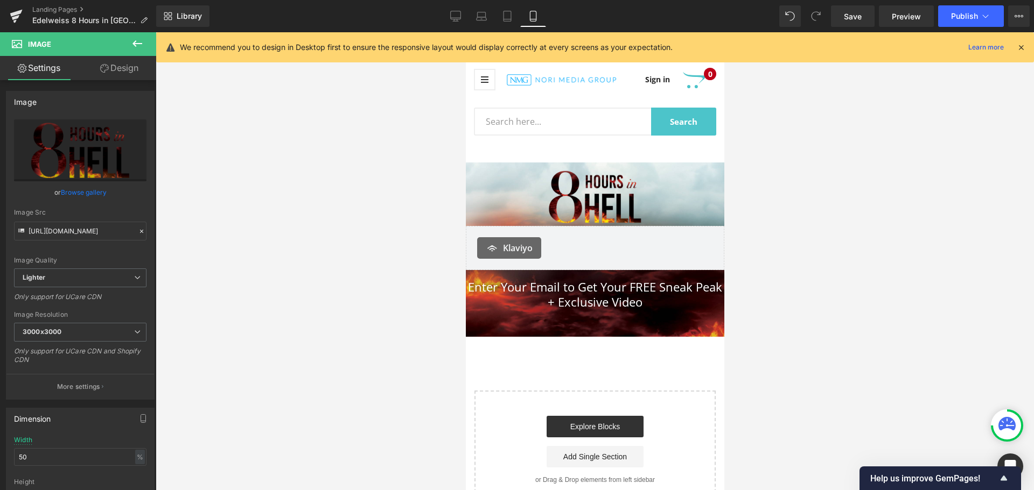
click at [130, 47] on button at bounding box center [137, 44] width 38 height 24
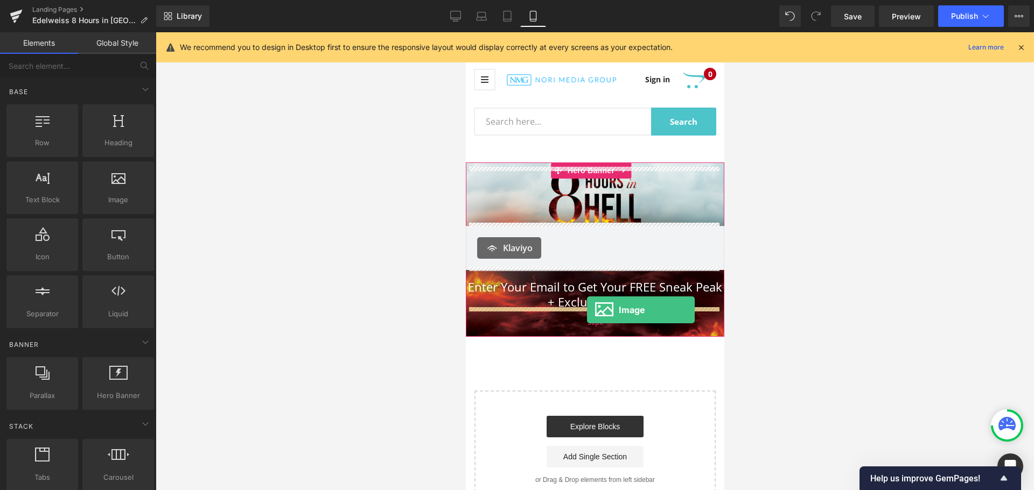
drag, startPoint x: 569, startPoint y: 226, endPoint x: 586, endPoint y: 310, distance: 85.8
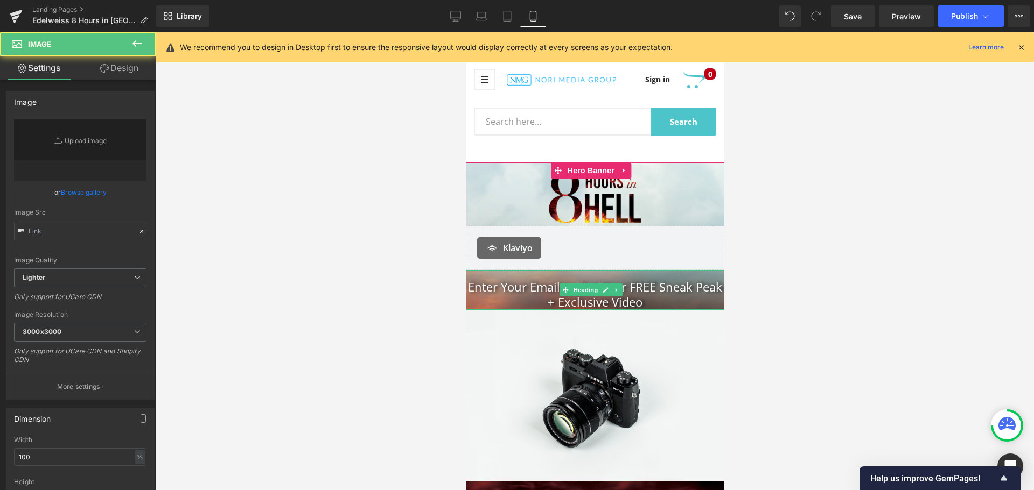
type input "//d1um8515vdn9kb.cloudfront.net/images/parallax.jpg"
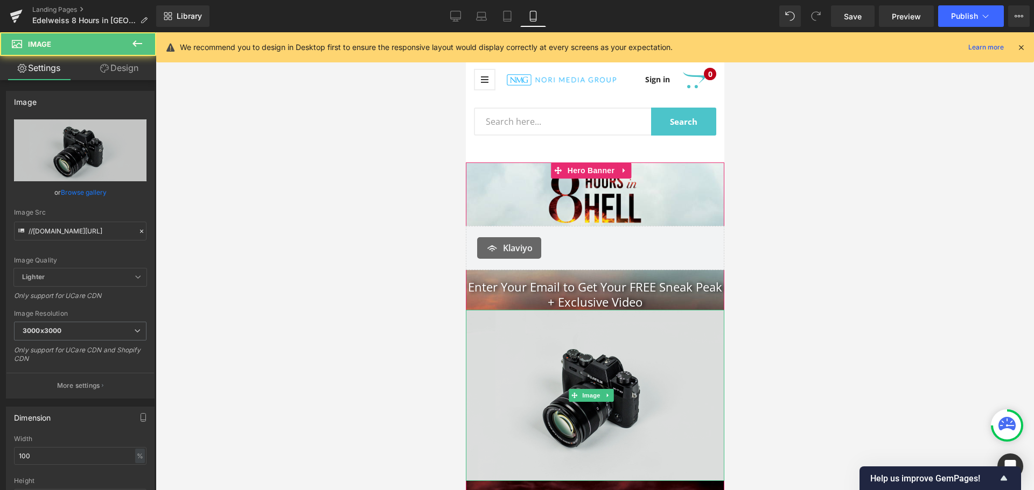
click at [594, 402] on img at bounding box center [594, 395] width 258 height 171
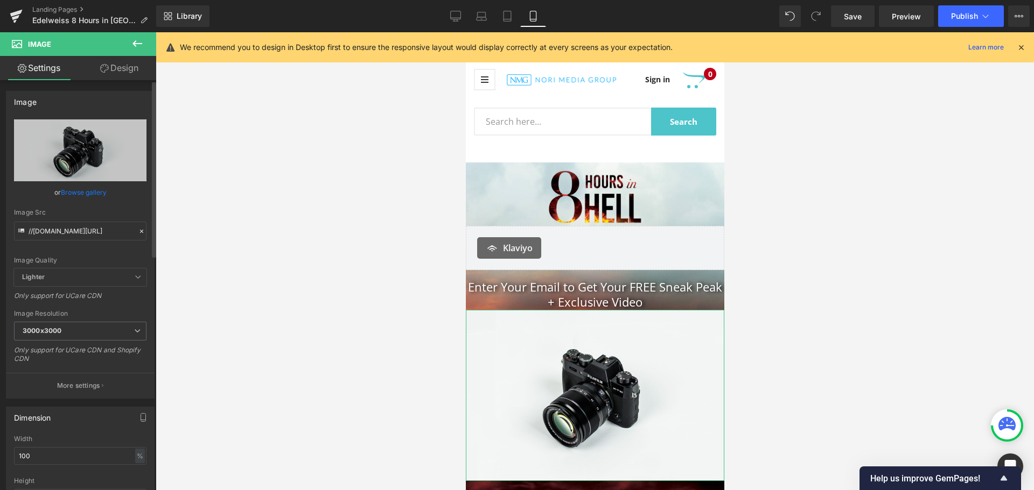
click at [73, 192] on link "Browse gallery" at bounding box center [84, 192] width 46 height 19
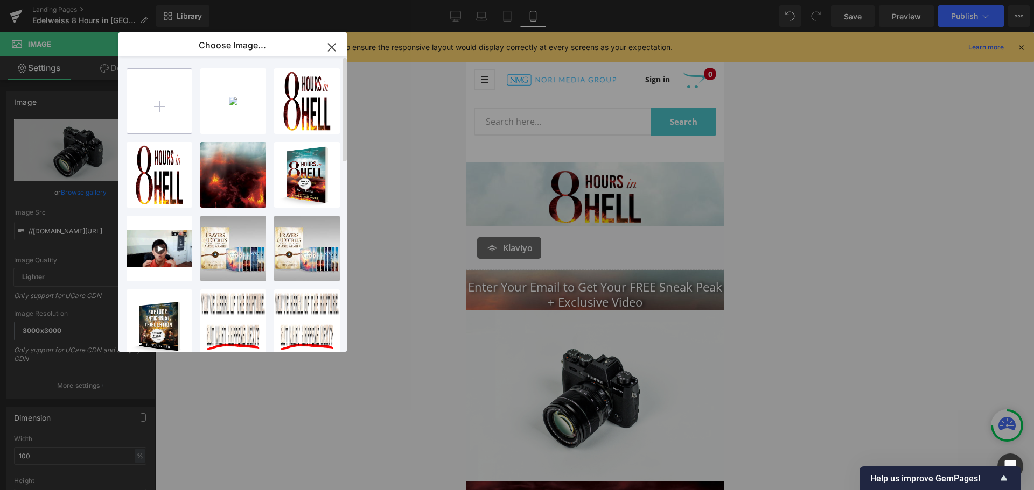
click at [166, 123] on input "file" at bounding box center [159, 101] width 65 height 65
type input "C:\fakepath\KangGif2.gif"
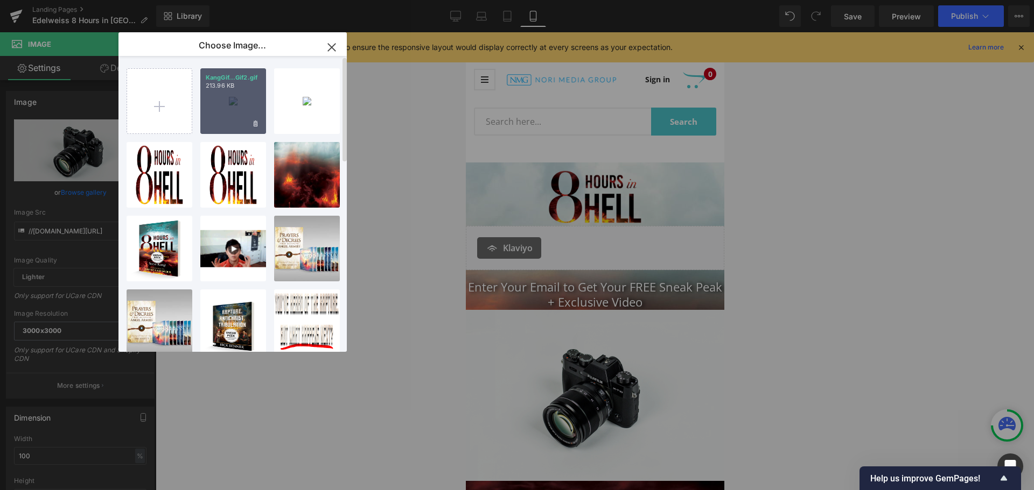
click at [224, 105] on div "KangGif...Gif2.gif 213.96 KB" at bounding box center [233, 101] width 66 height 66
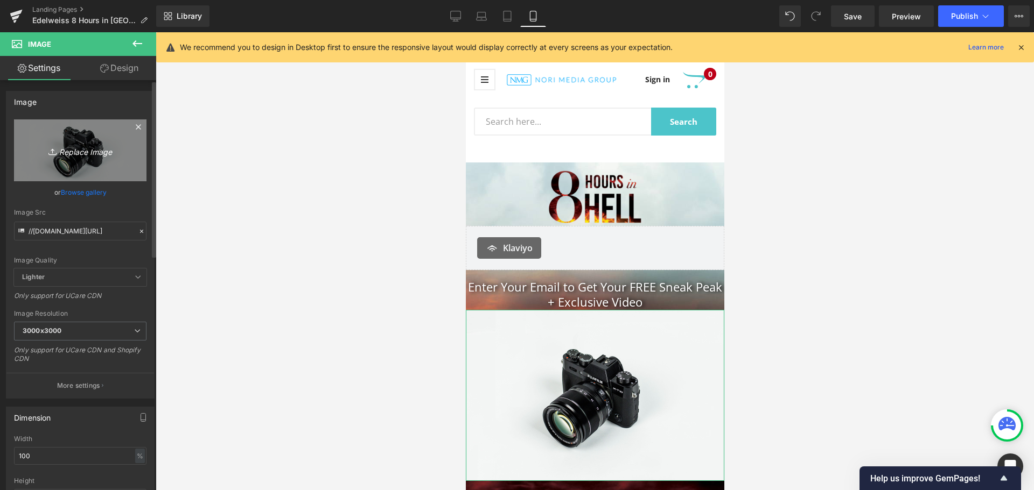
click at [75, 164] on link "Replace Image" at bounding box center [80, 151] width 132 height 62
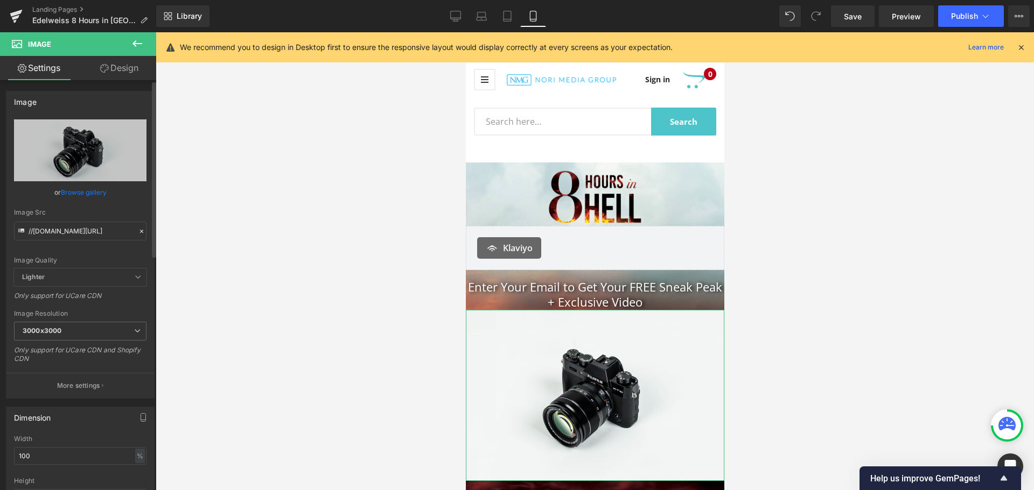
click at [79, 198] on link "Browse gallery" at bounding box center [84, 192] width 46 height 19
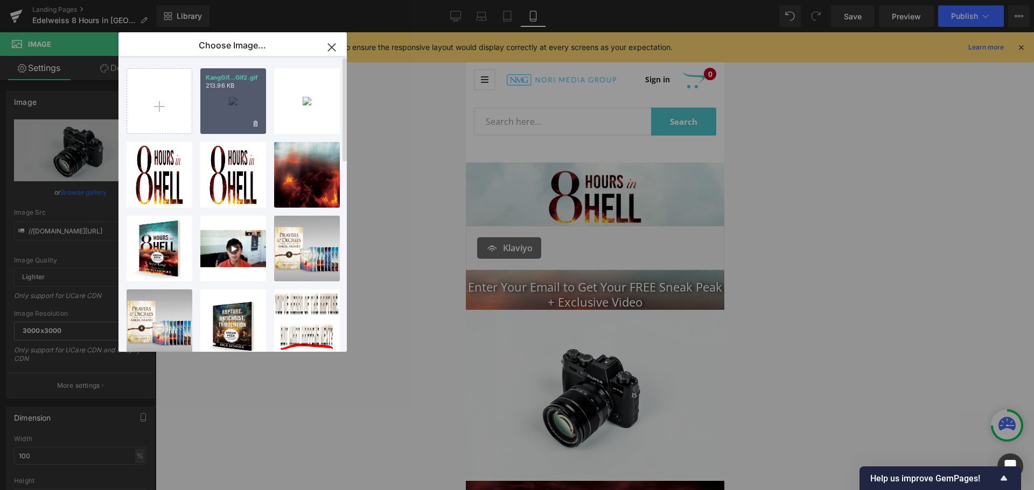
click at [219, 102] on div "KangGif...Gif2.gif 213.96 KB" at bounding box center [233, 101] width 66 height 66
type input "https://ucarecdn.com/37e26093-f42a-44b4-9a7f-80aab3e436fb/KangGif2.gif"
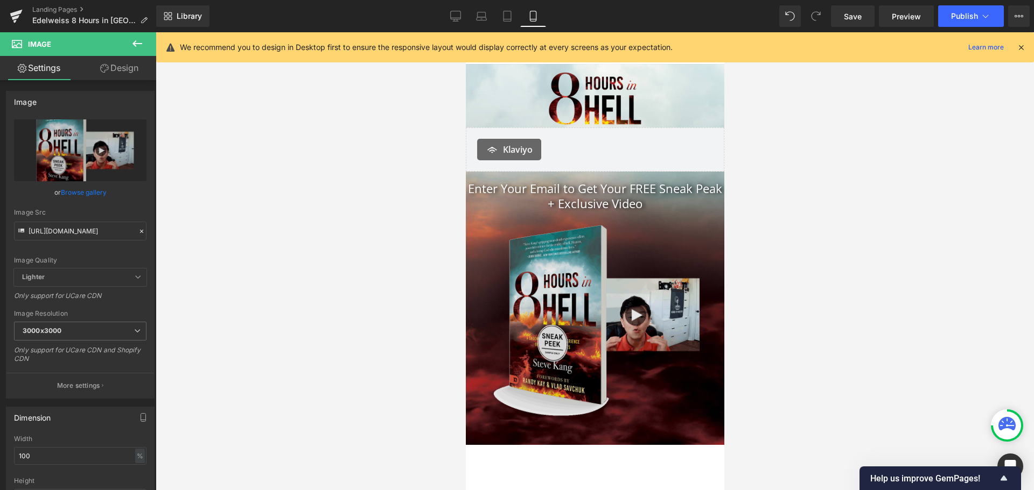
scroll to position [108, 0]
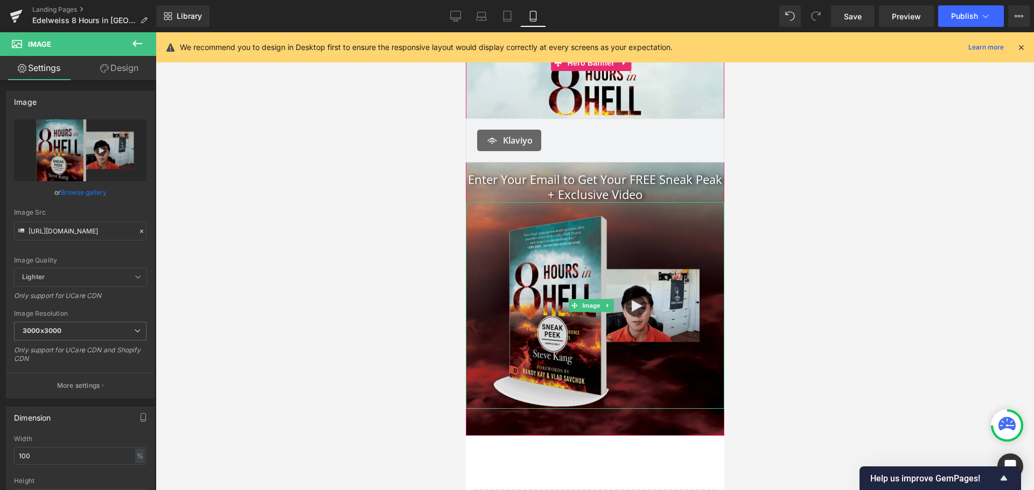
click at [590, 285] on img at bounding box center [594, 305] width 258 height 207
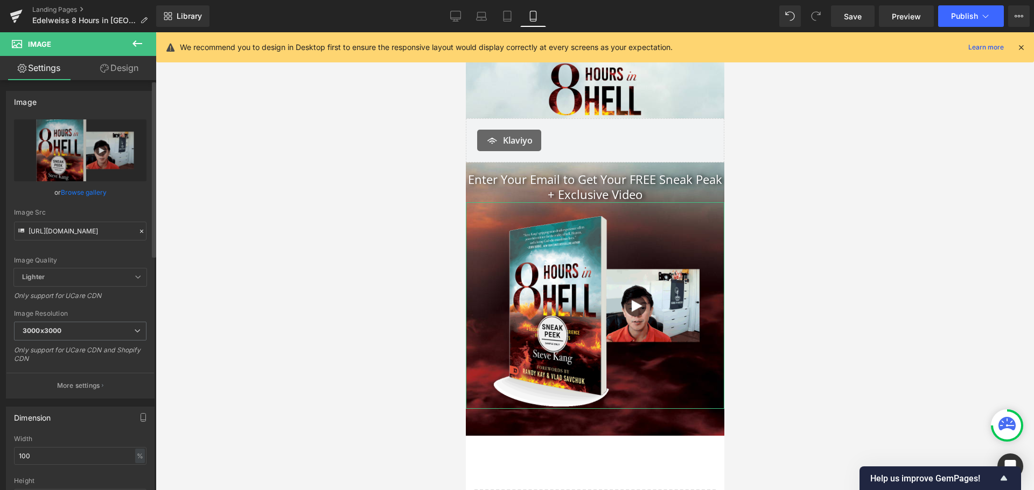
click at [61, 192] on link "Browse gallery" at bounding box center [84, 192] width 46 height 19
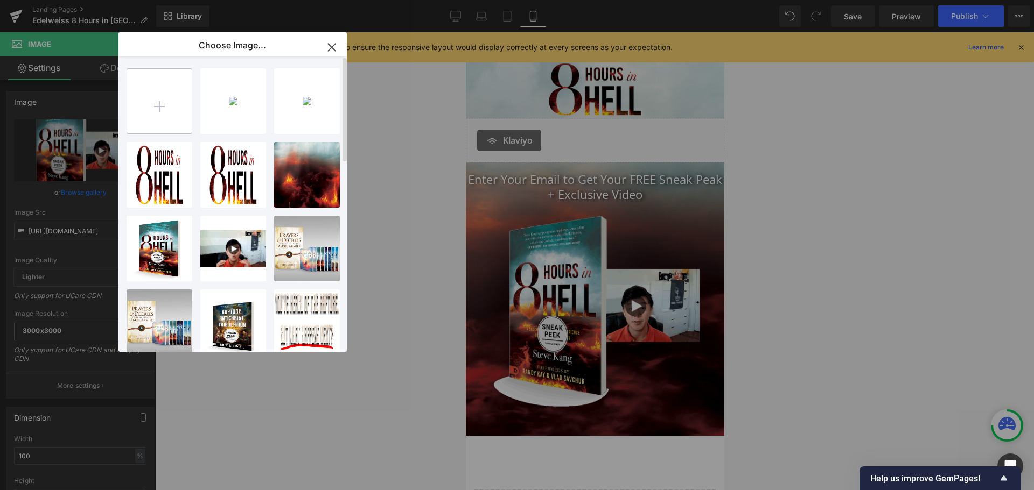
click at [177, 126] on input "file" at bounding box center [159, 101] width 65 height 65
type input "C:\fakepath\KangGif2.gif"
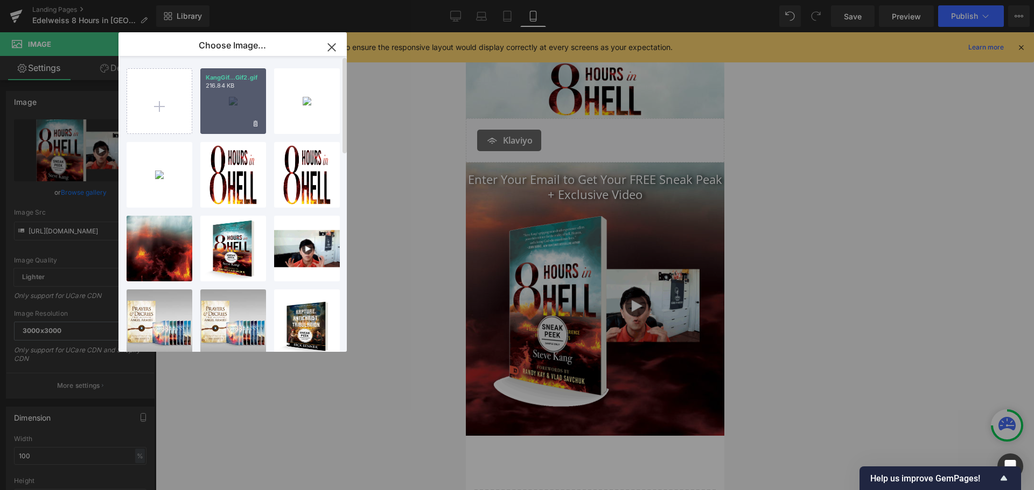
click at [207, 102] on div "KangGif...Gif2.gif 216.84 KB" at bounding box center [233, 101] width 66 height 66
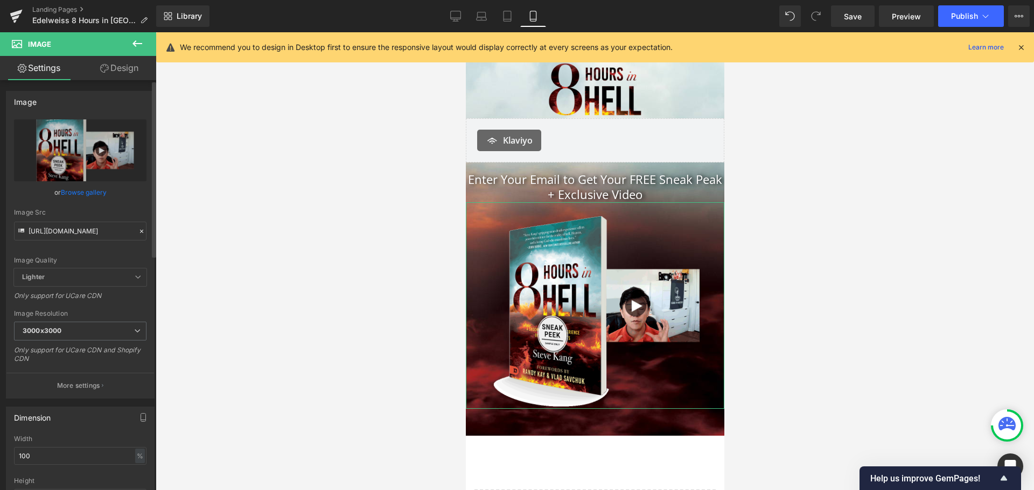
click at [83, 190] on link "Browse gallery" at bounding box center [84, 192] width 46 height 19
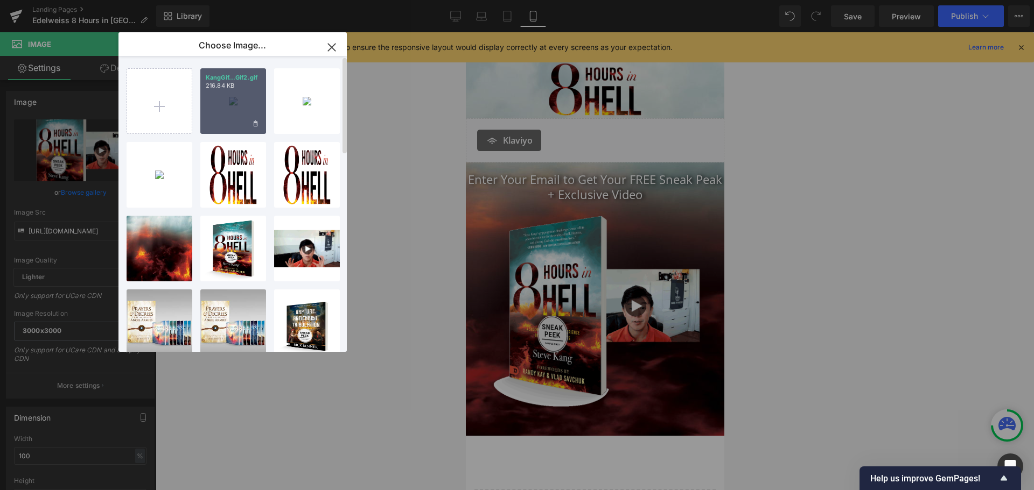
click at [239, 97] on div "KangGif...Gif2.gif 216.84 KB" at bounding box center [233, 101] width 66 height 66
type input "https://ucarecdn.com/920d5d8a-c946-4a28-9b4c-cc13a8bca21d/KangGif2.gif"
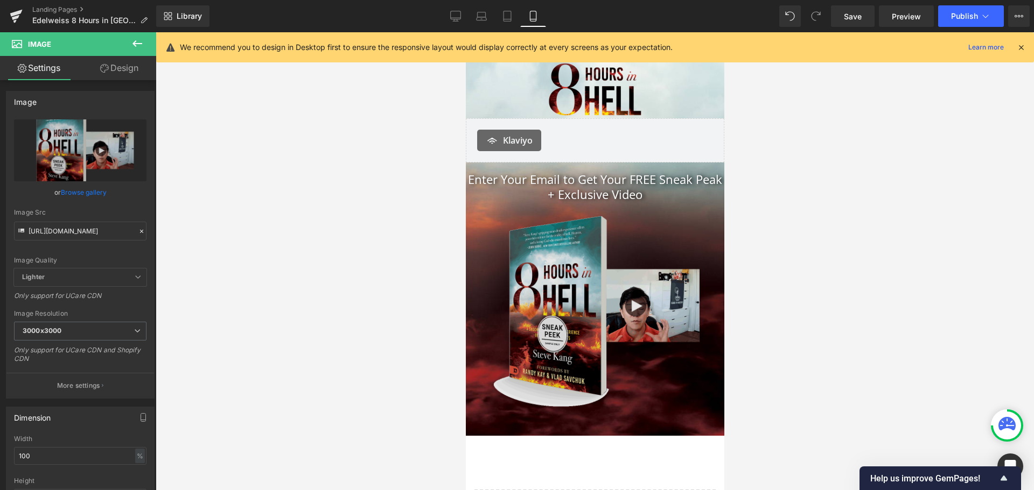
click at [548, 283] on img at bounding box center [594, 305] width 258 height 207
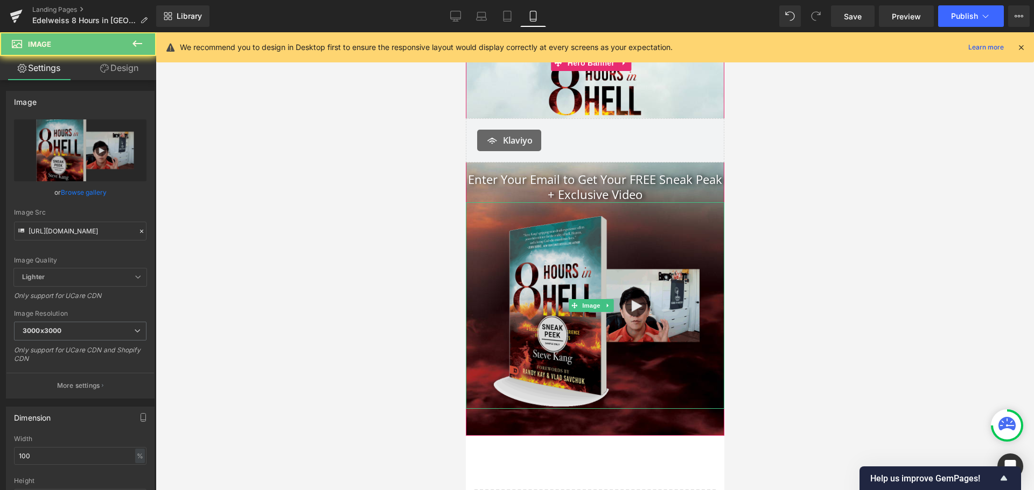
click at [620, 283] on img at bounding box center [594, 305] width 258 height 207
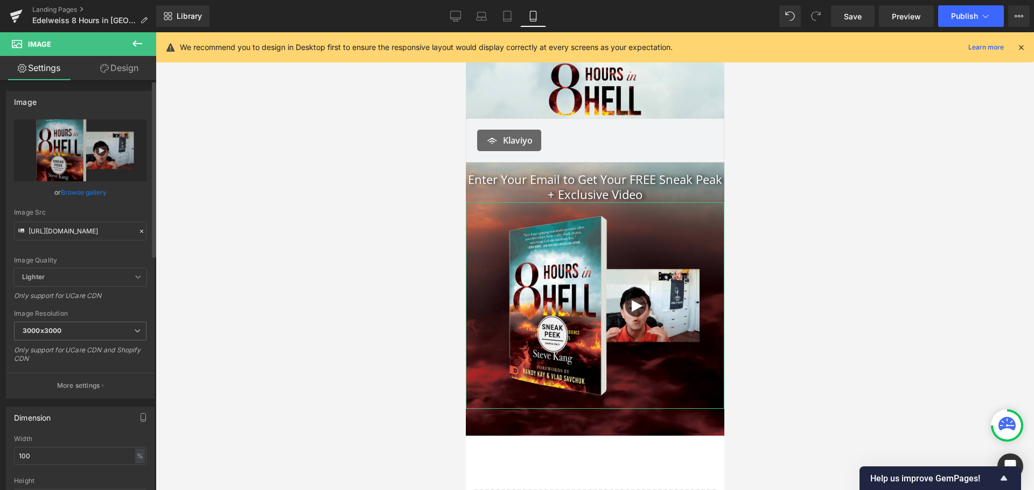
click at [69, 188] on link "Browse gallery" at bounding box center [84, 192] width 46 height 19
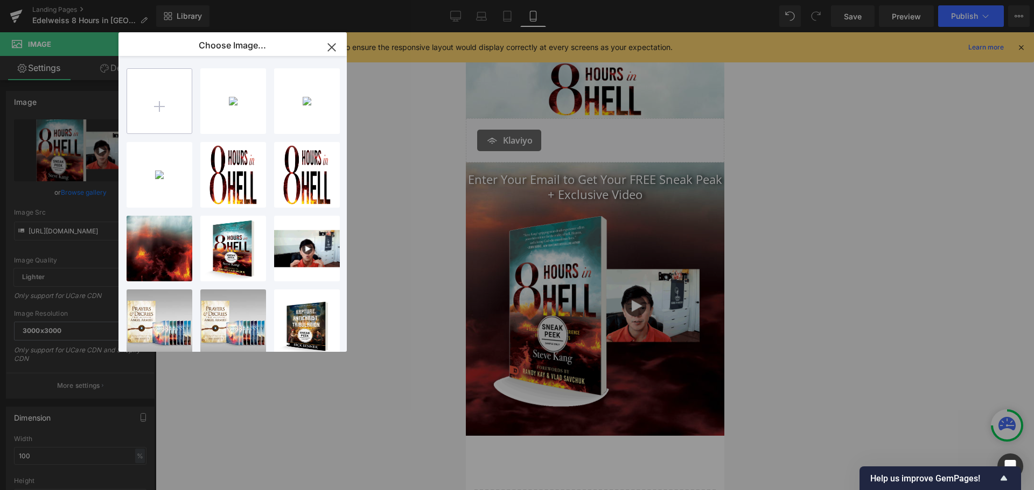
click at [173, 111] on input "file" at bounding box center [159, 101] width 65 height 65
type input "C:\fakepath\KangGif2.gif"
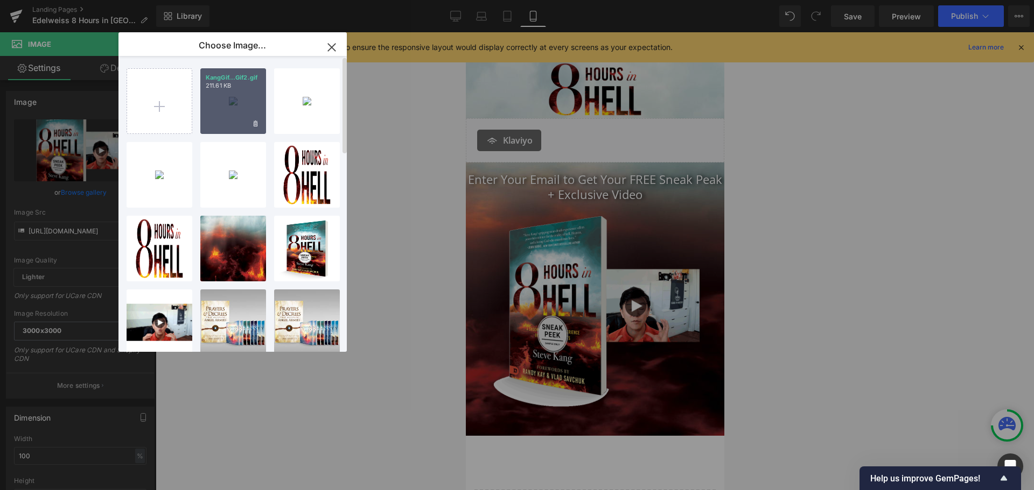
click at [225, 104] on div "KangGif...Gif2.gif 211.61 KB" at bounding box center [233, 101] width 66 height 66
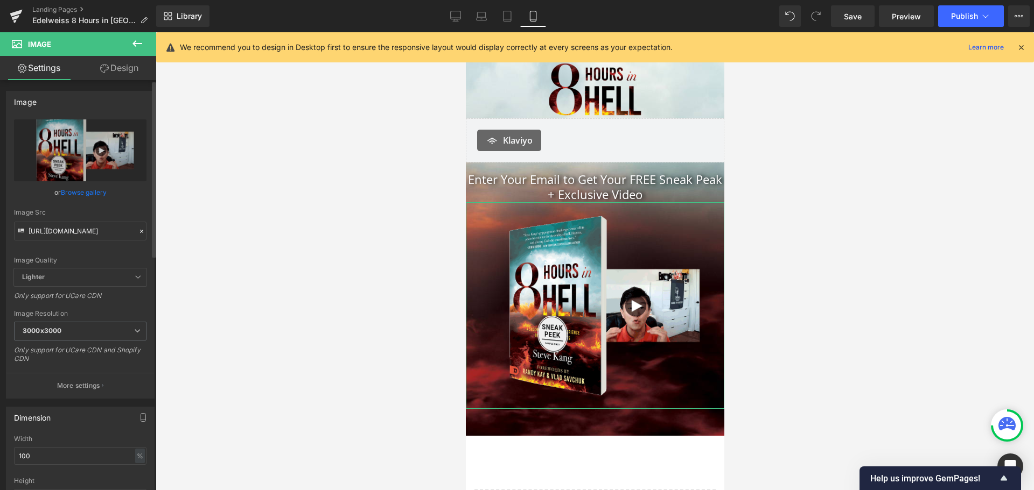
click at [78, 195] on link "Browse gallery" at bounding box center [84, 192] width 46 height 19
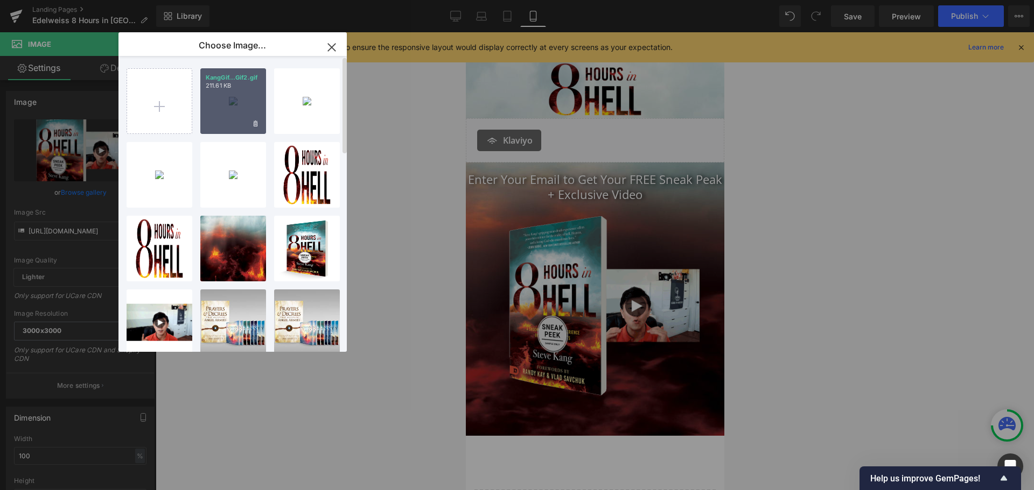
click at [233, 106] on div "KangGif...Gif2.gif 211.61 KB" at bounding box center [233, 101] width 66 height 66
type input "https://ucarecdn.com/6065f361-fa37-4152-b196-b7773c92233a/KangGif2.gif"
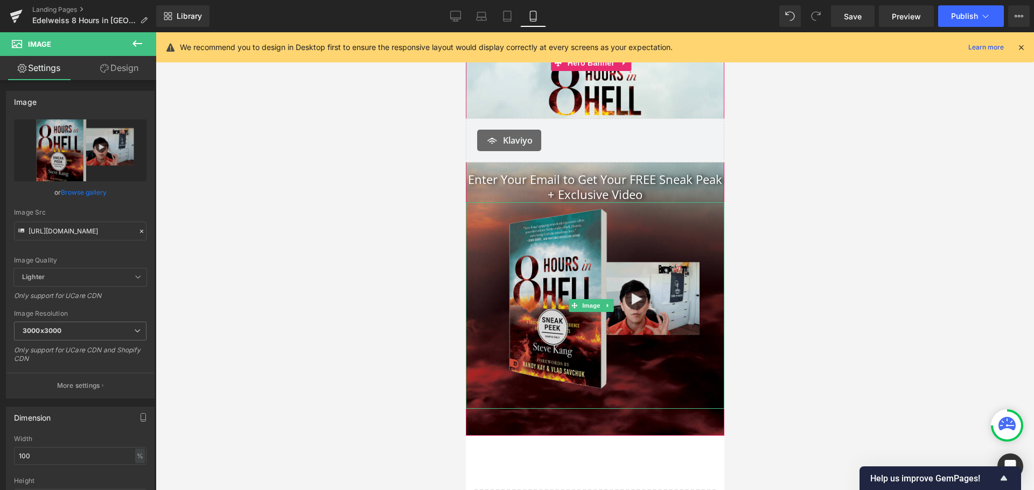
click at [639, 307] on img at bounding box center [594, 305] width 258 height 207
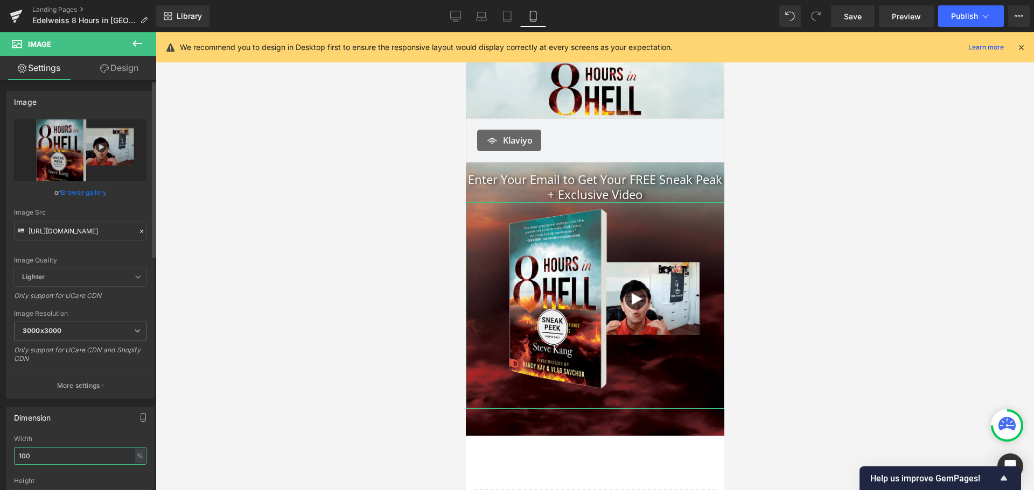
drag, startPoint x: 50, startPoint y: 457, endPoint x: 0, endPoint y: 458, distance: 49.5
click at [0, 458] on div "Dimension 100% Width 100 % % px auto Height auto 0 Circle Image" at bounding box center [80, 471] width 161 height 145
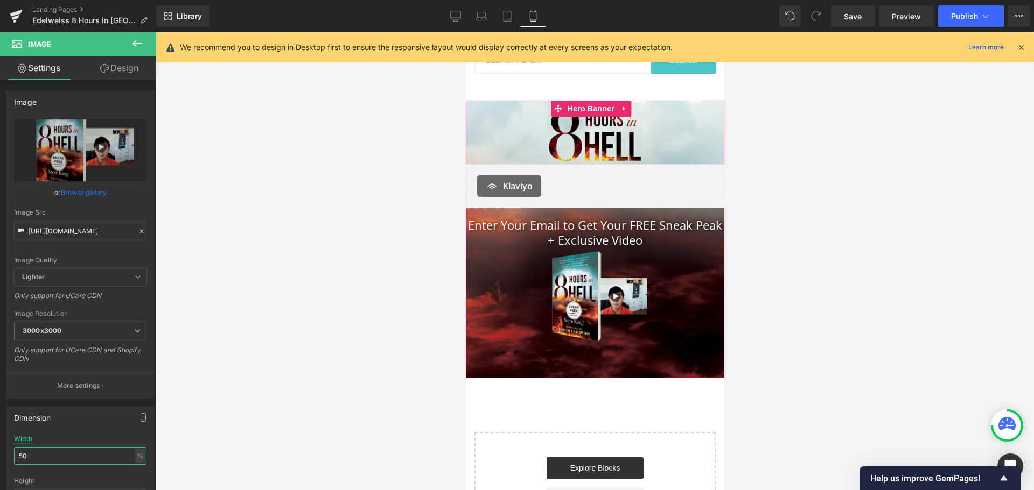
scroll to position [0, 0]
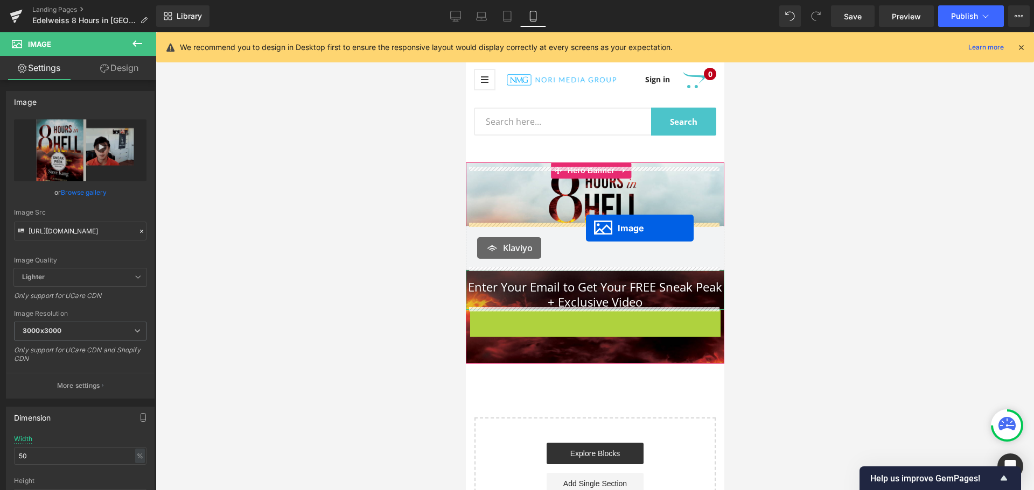
drag, startPoint x: 573, startPoint y: 354, endPoint x: 585, endPoint y: 228, distance: 126.5
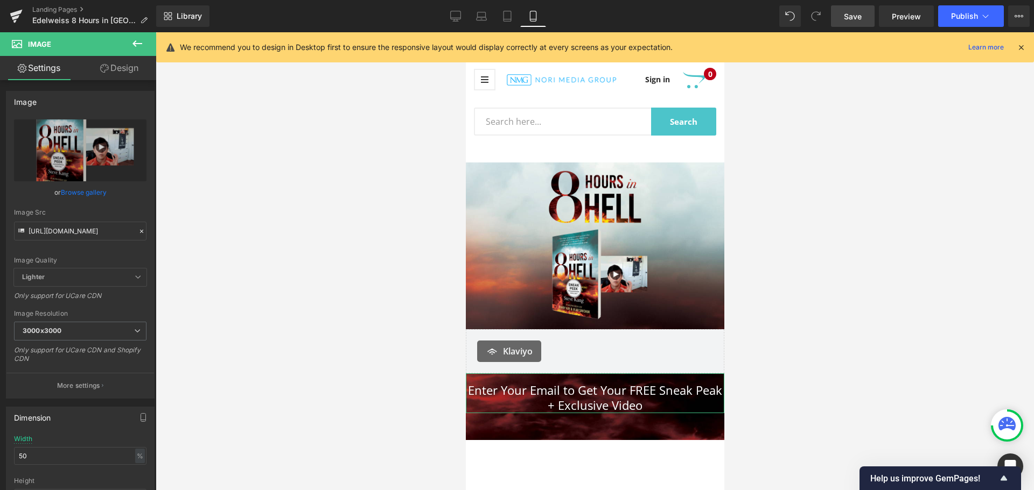
click at [846, 18] on span "Save" at bounding box center [853, 16] width 18 height 11
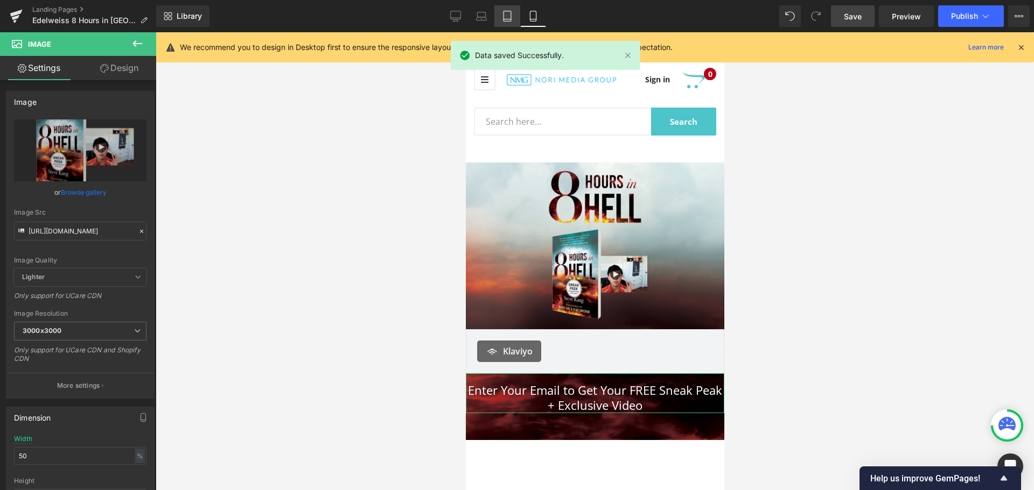
click at [506, 14] on icon at bounding box center [507, 16] width 11 height 11
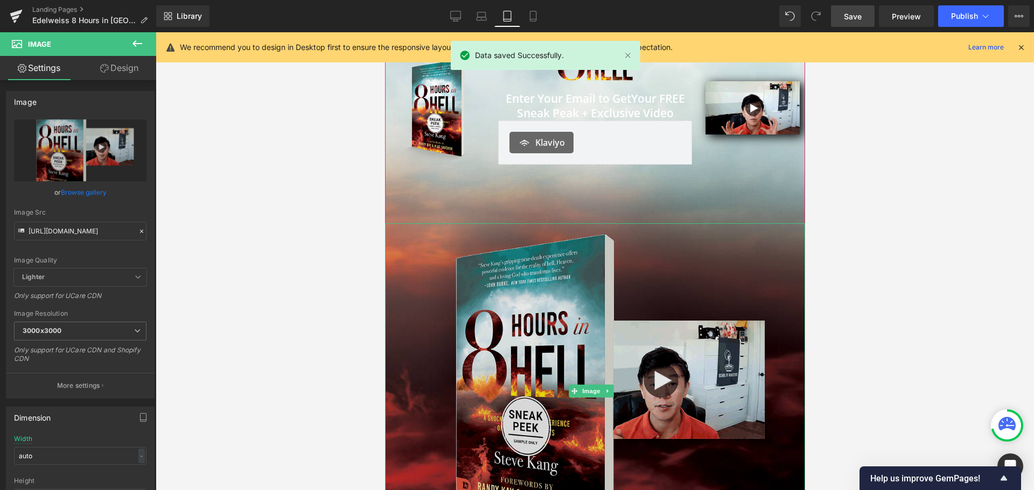
click at [591, 327] on img at bounding box center [594, 391] width 420 height 336
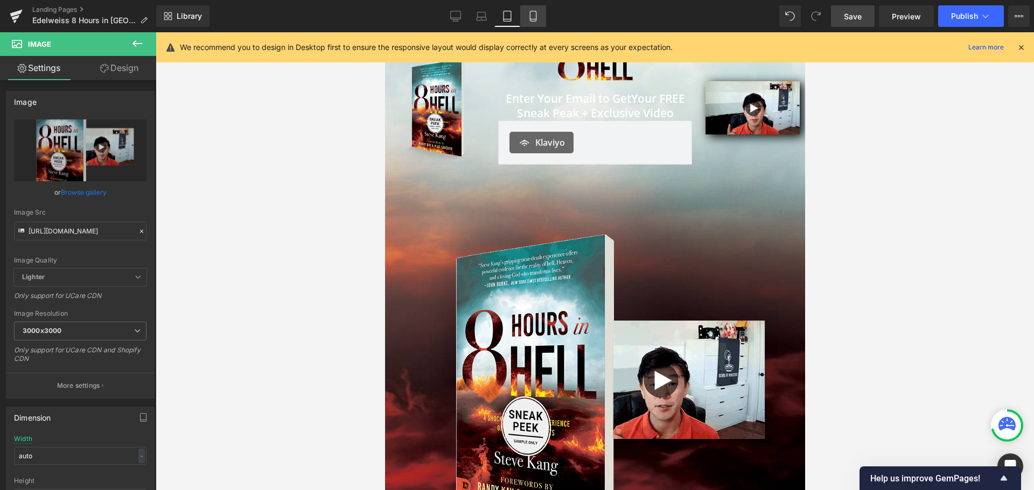
click at [532, 20] on icon at bounding box center [533, 16] width 11 height 11
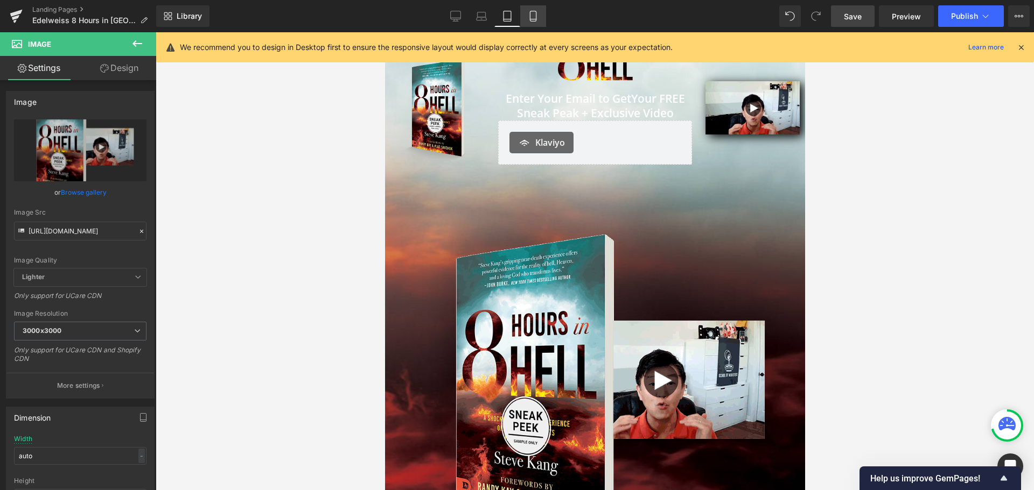
type input "50"
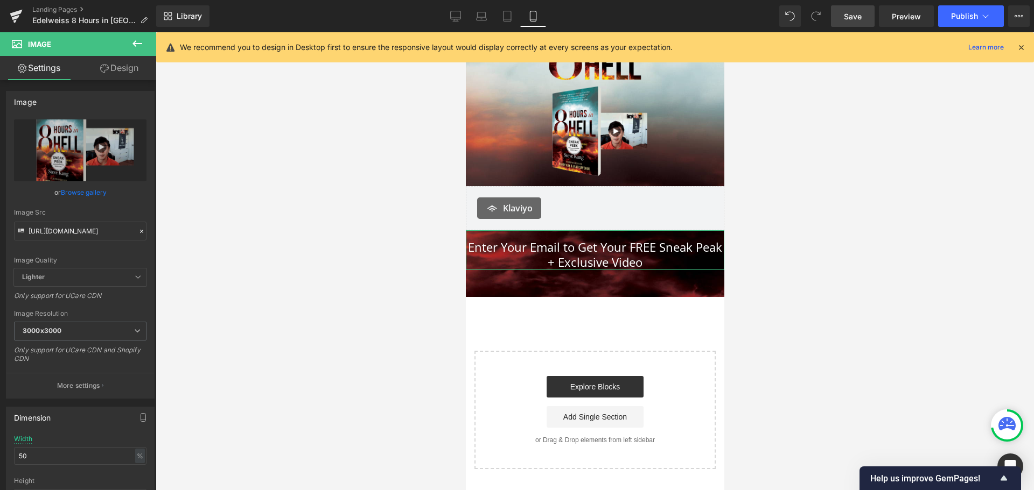
scroll to position [0, 0]
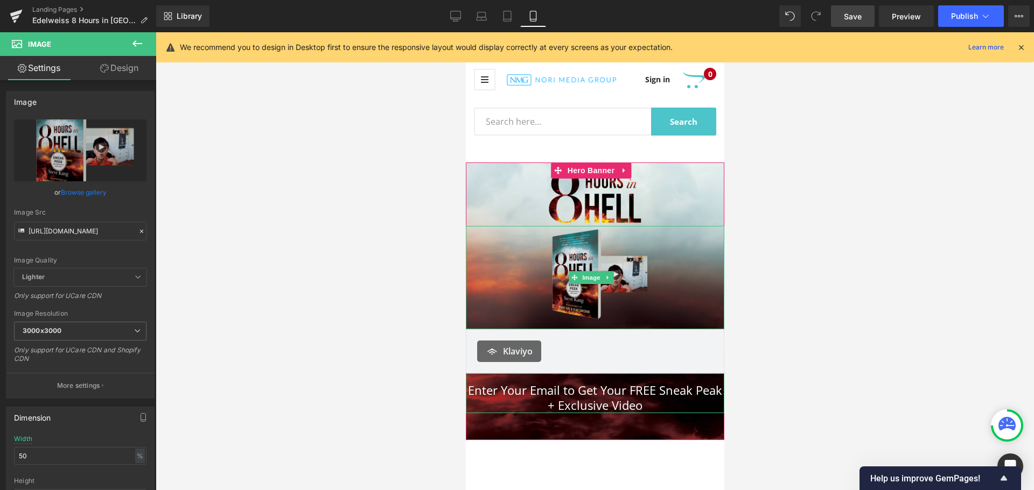
click at [580, 275] on div "Image" at bounding box center [594, 277] width 258 height 103
click at [566, 269] on img at bounding box center [594, 277] width 129 height 103
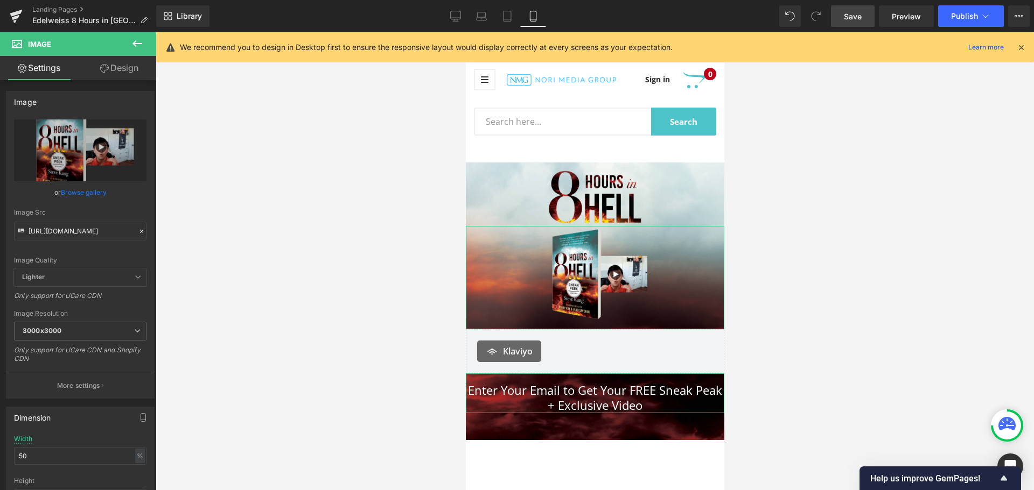
click at [129, 69] on link "Design" at bounding box center [119, 68] width 78 height 24
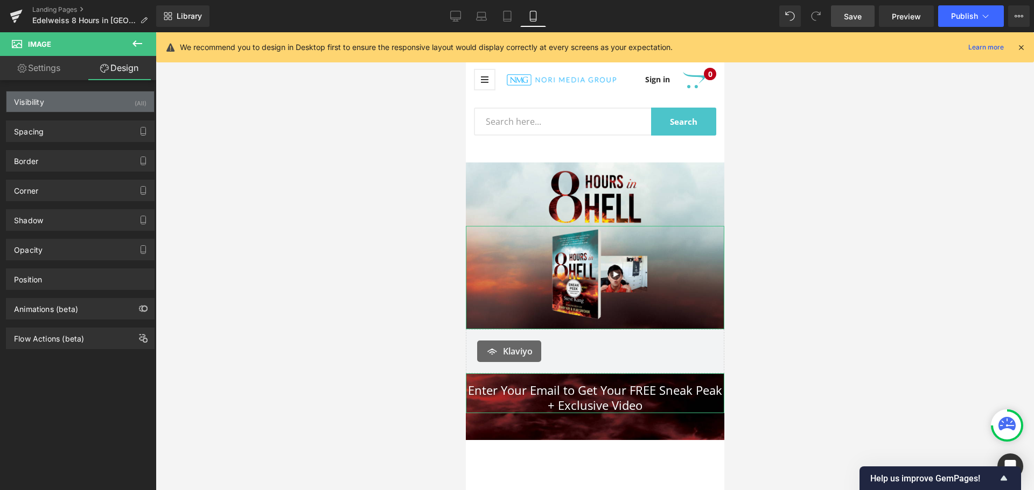
click at [129, 99] on div "Visibility (All)" at bounding box center [80, 102] width 148 height 20
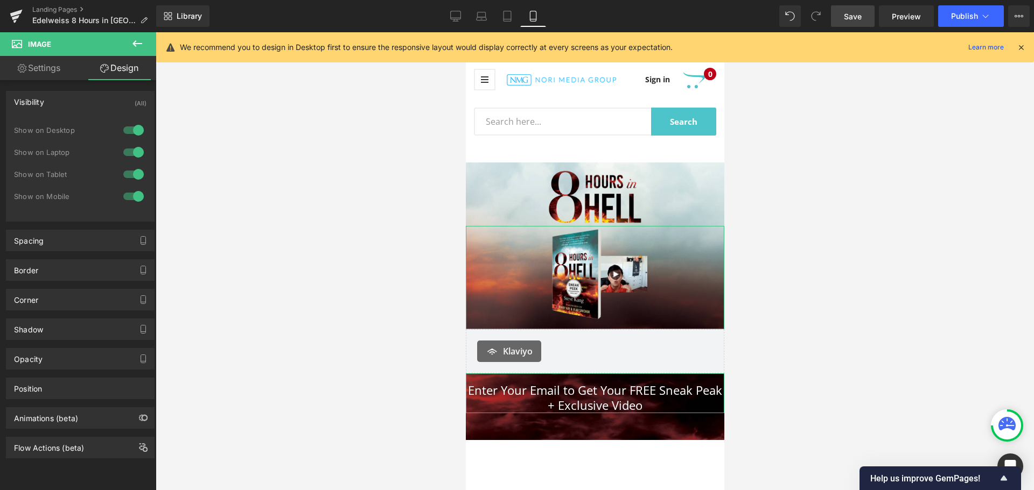
click at [129, 135] on div at bounding box center [134, 130] width 26 height 17
click at [127, 156] on div at bounding box center [134, 152] width 26 height 17
click at [130, 171] on div at bounding box center [134, 174] width 26 height 17
click at [502, 16] on icon at bounding box center [507, 16] width 11 height 11
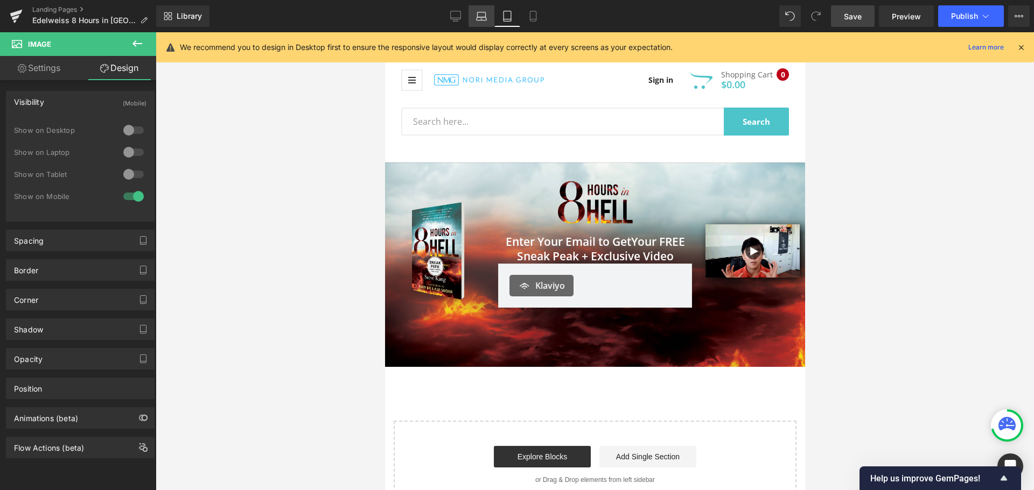
click at [482, 18] on icon at bounding box center [481, 16] width 11 height 11
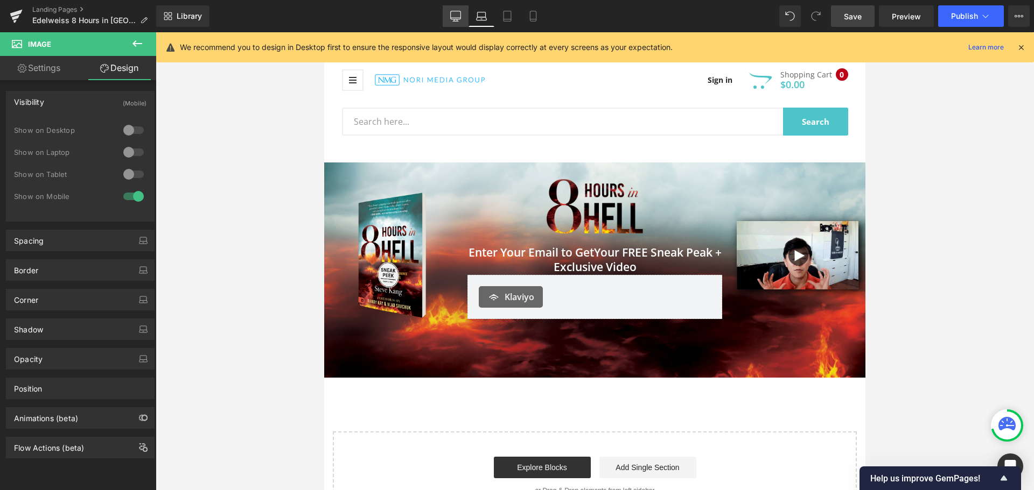
click at [464, 20] on link "Desktop" at bounding box center [456, 16] width 26 height 22
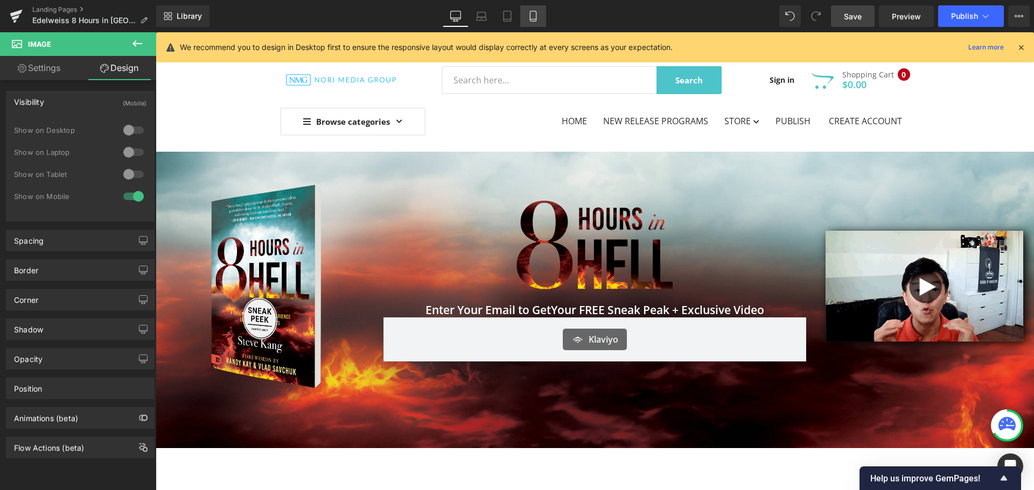
click at [529, 23] on link "Mobile" at bounding box center [533, 16] width 26 height 22
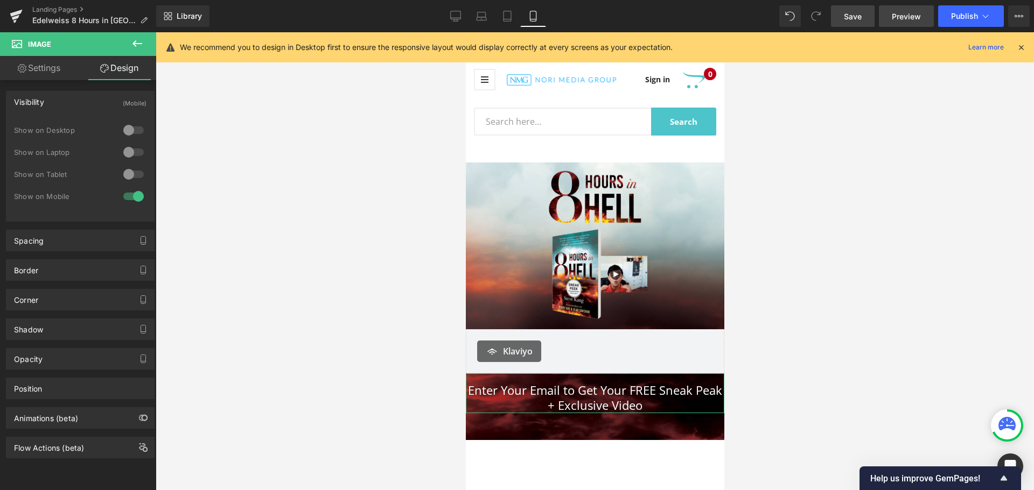
scroll to position [37, 0]
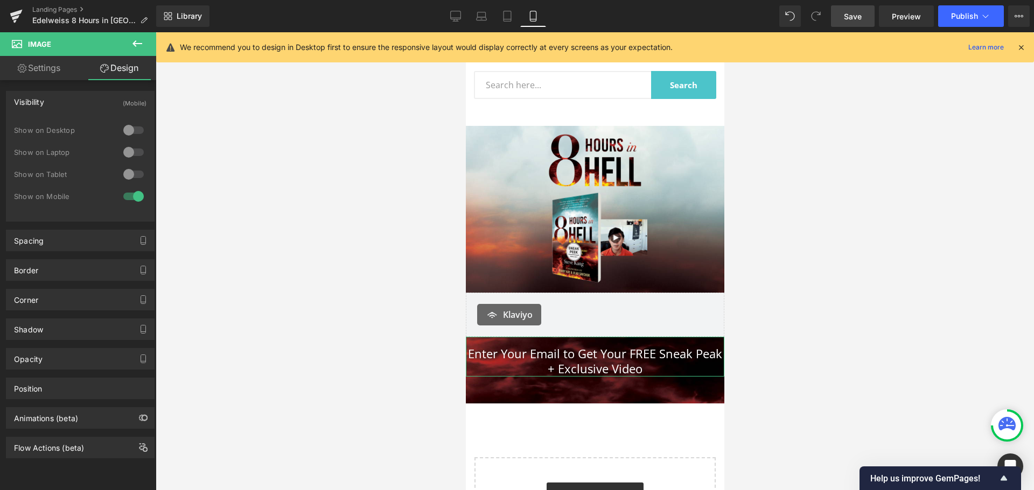
click at [138, 44] on icon at bounding box center [137, 43] width 10 height 6
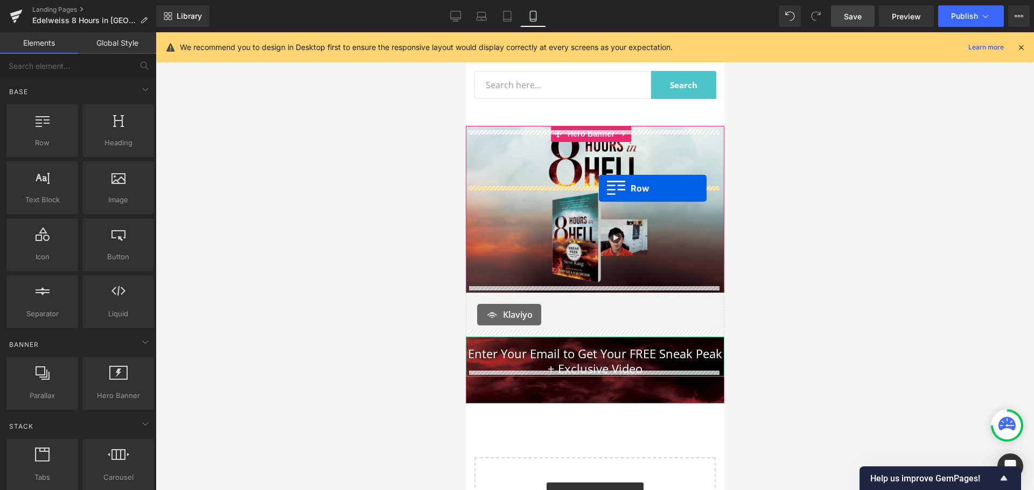
drag, startPoint x: 509, startPoint y: 176, endPoint x: 598, endPoint y: 188, distance: 89.8
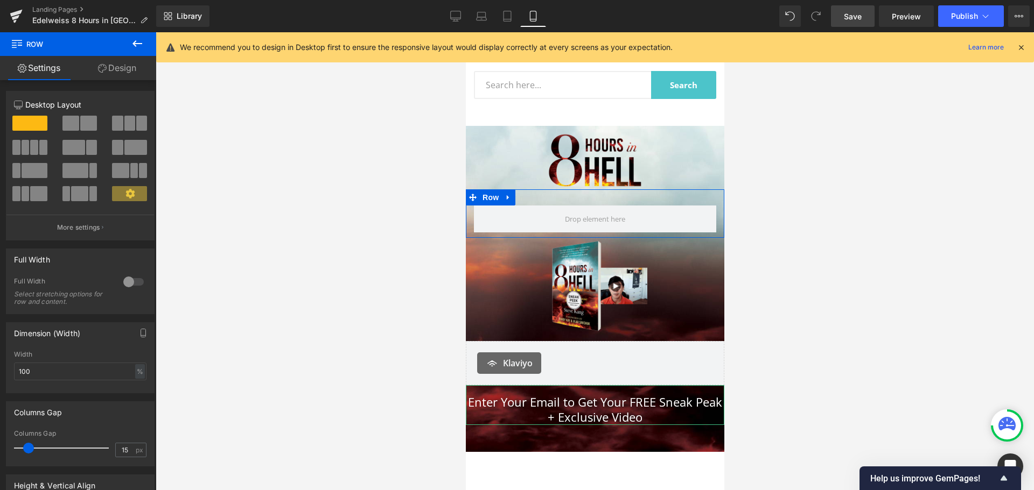
click at [83, 190] on span at bounding box center [79, 193] width 17 height 15
type input "1200"
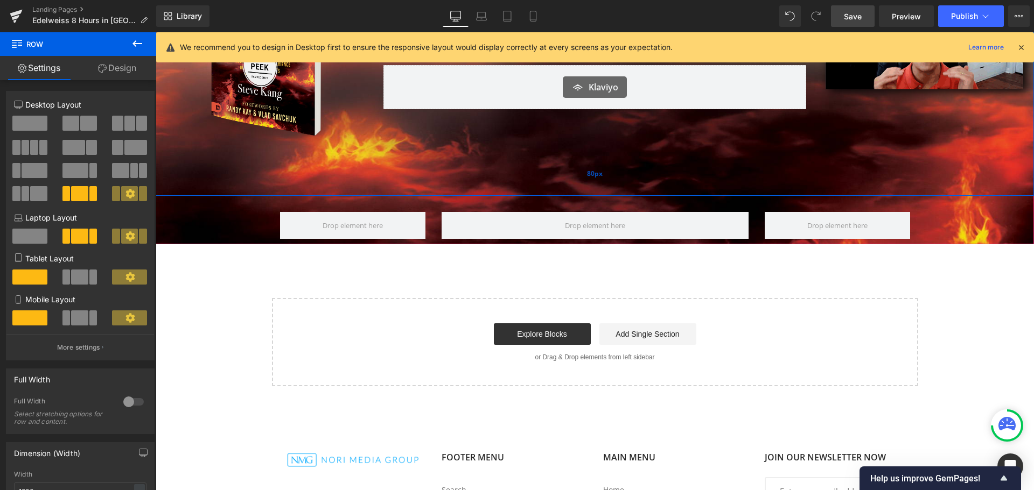
scroll to position [0, 0]
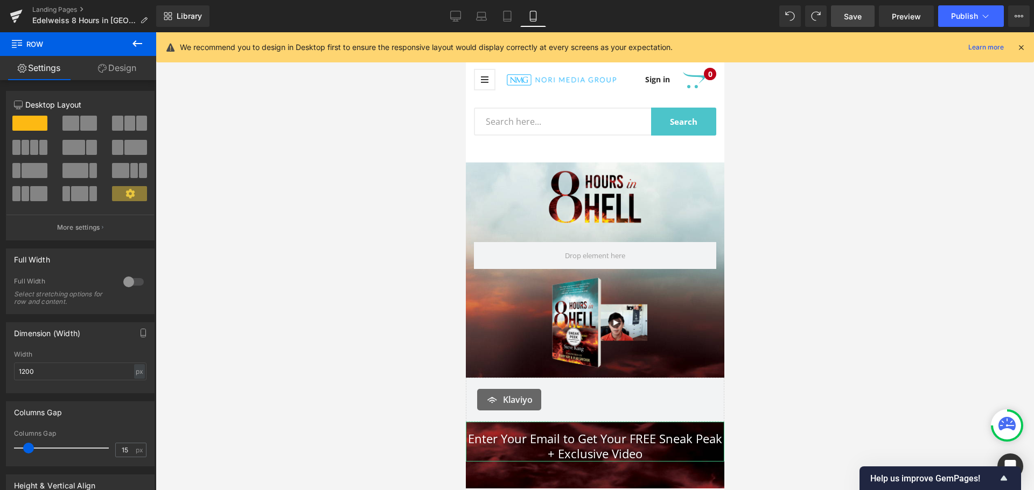
click at [862, 17] on link "Save" at bounding box center [853, 16] width 44 height 22
click at [953, 16] on span "Publish" at bounding box center [964, 16] width 27 height 9
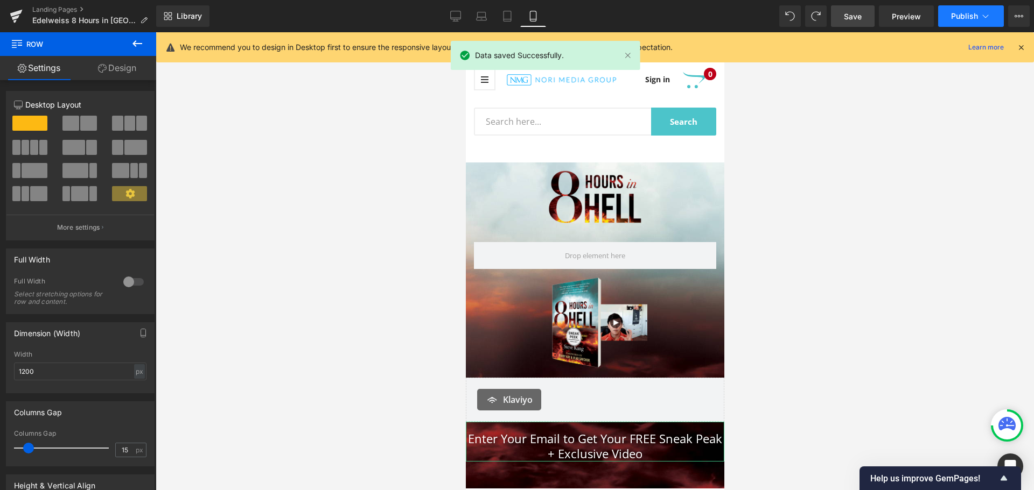
click at [955, 16] on span "Publish" at bounding box center [964, 16] width 27 height 9
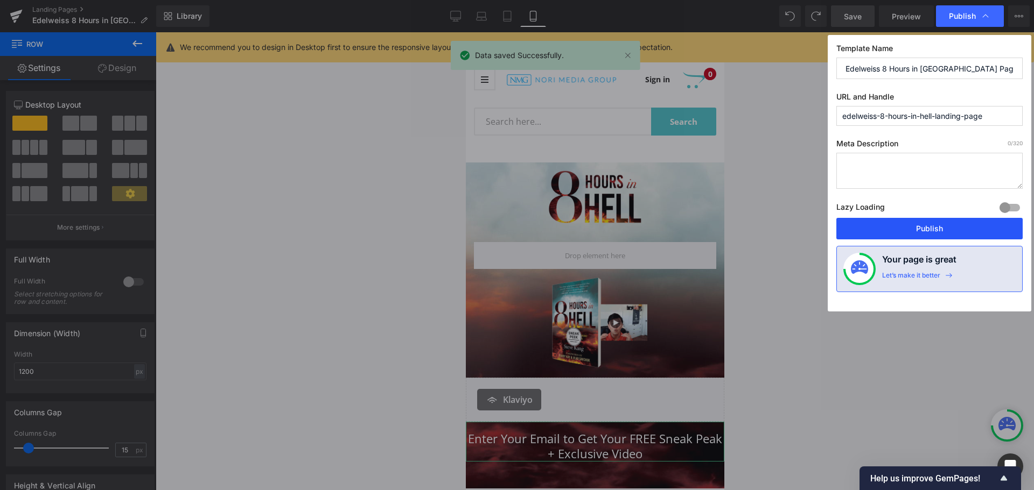
click at [933, 226] on button "Publish" at bounding box center [929, 229] width 186 height 22
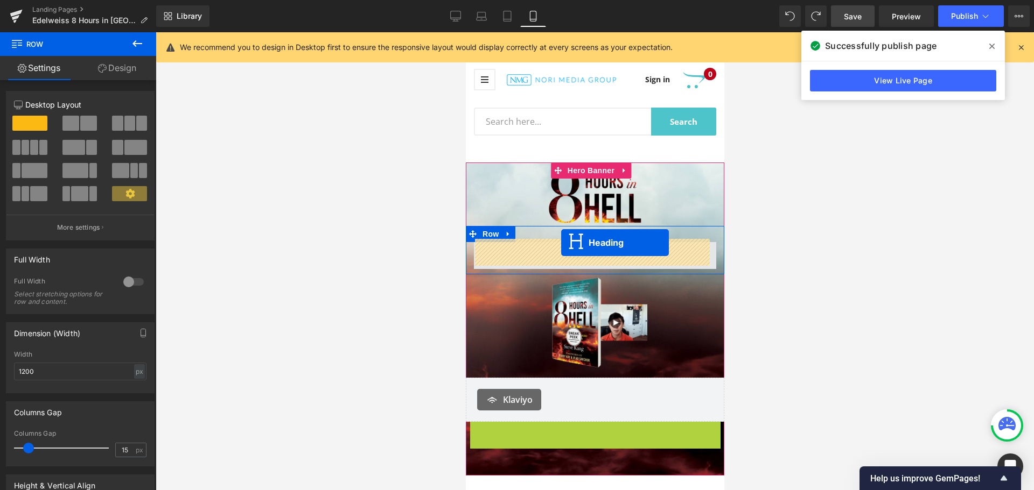
drag, startPoint x: 564, startPoint y: 439, endPoint x: 560, endPoint y: 243, distance: 196.0
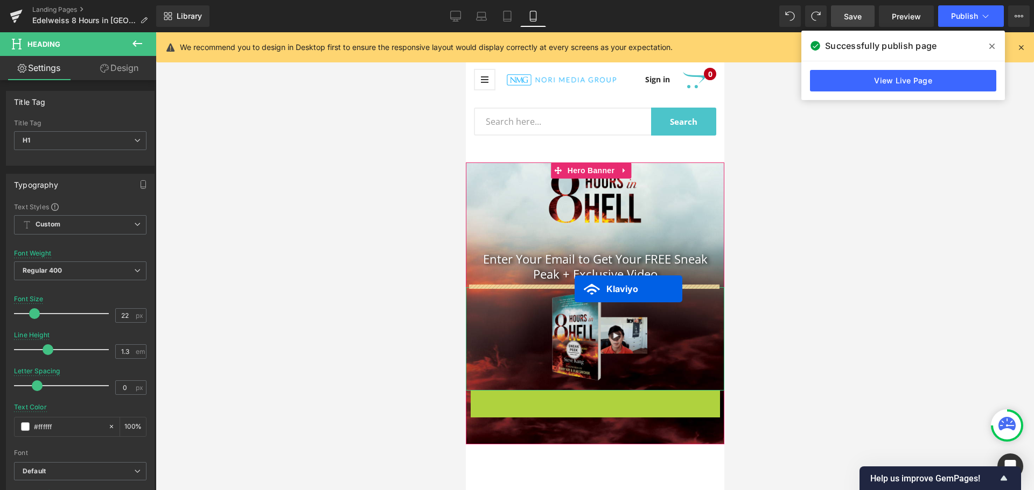
drag, startPoint x: 565, startPoint y: 391, endPoint x: 574, endPoint y: 289, distance: 102.1
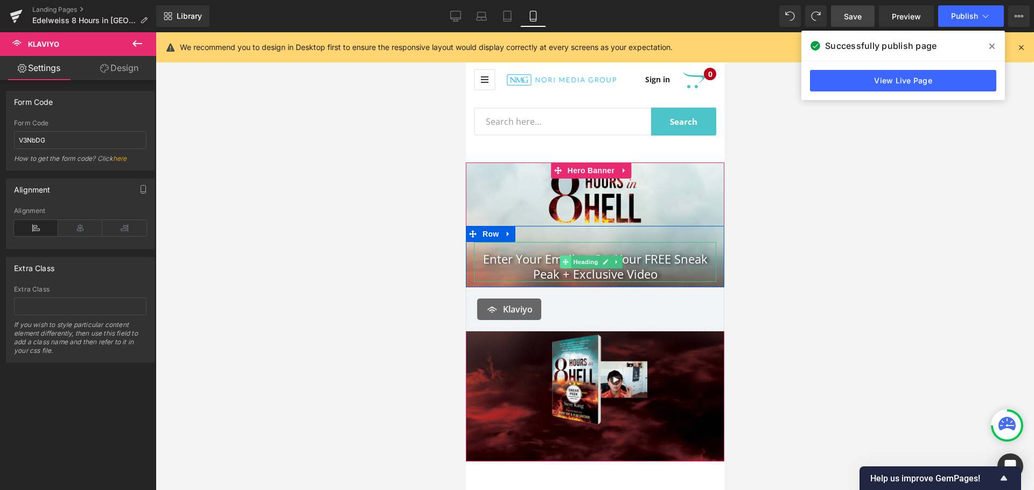
click at [565, 262] on icon at bounding box center [565, 262] width 6 height 6
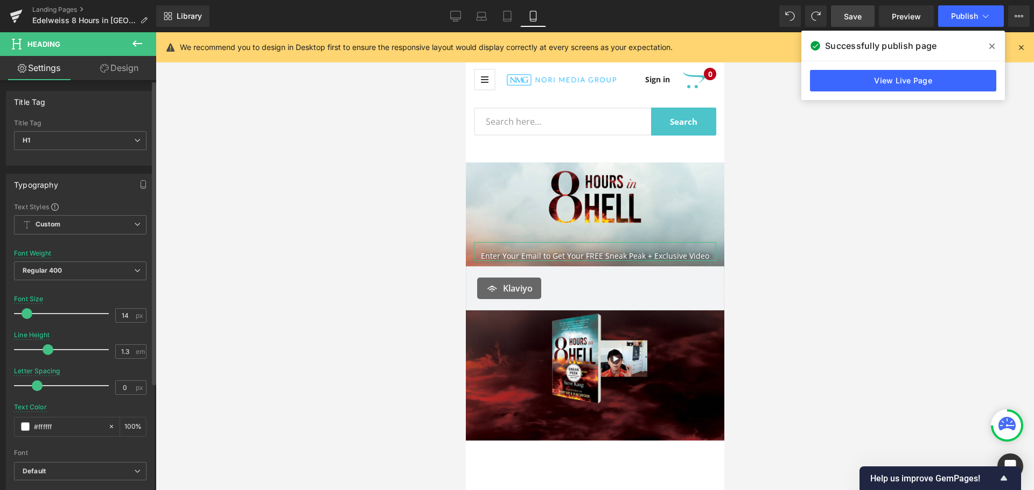
drag, startPoint x: 32, startPoint y: 315, endPoint x: 25, endPoint y: 314, distance: 7.1
click at [25, 314] on span at bounding box center [27, 313] width 11 height 11
click at [510, 13] on icon at bounding box center [507, 16] width 11 height 11
type input "33"
type input "#444444"
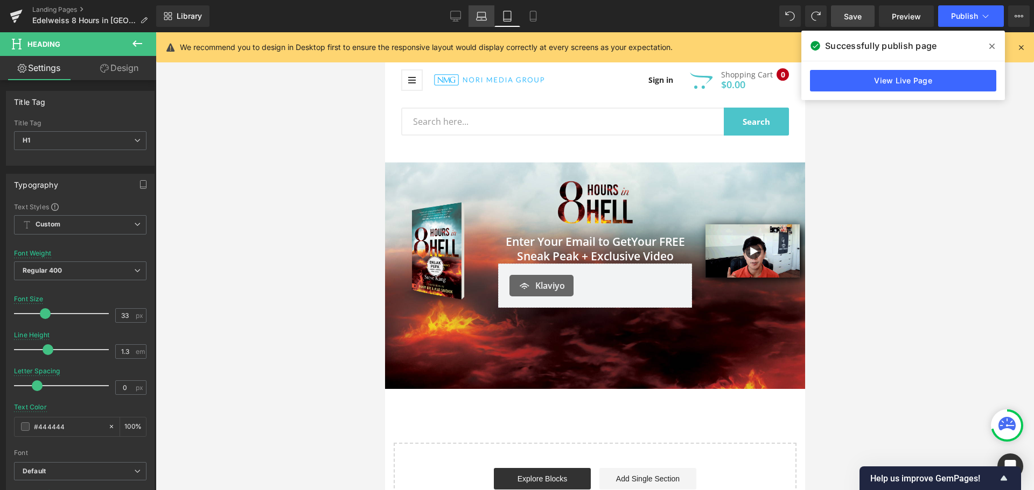
click at [473, 23] on link "Laptop" at bounding box center [481, 16] width 26 height 22
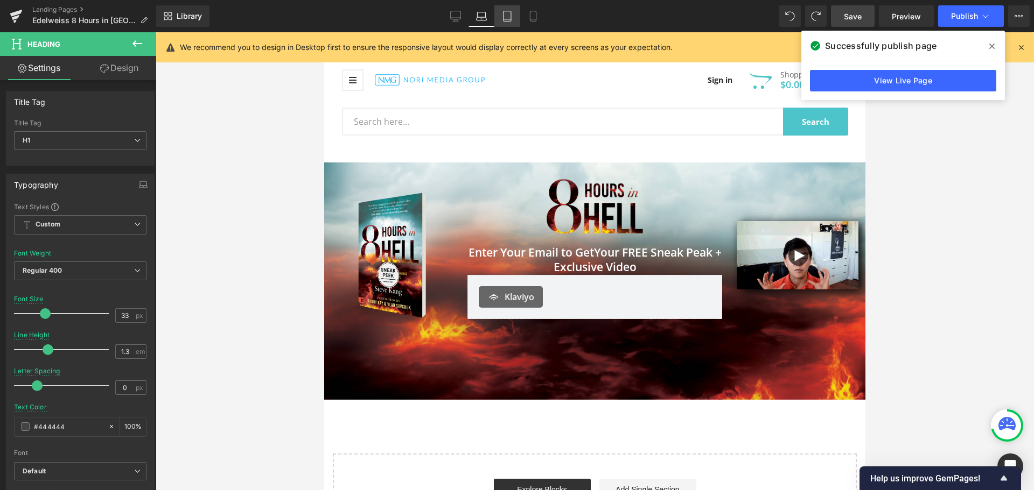
click at [502, 18] on icon at bounding box center [507, 16] width 11 height 11
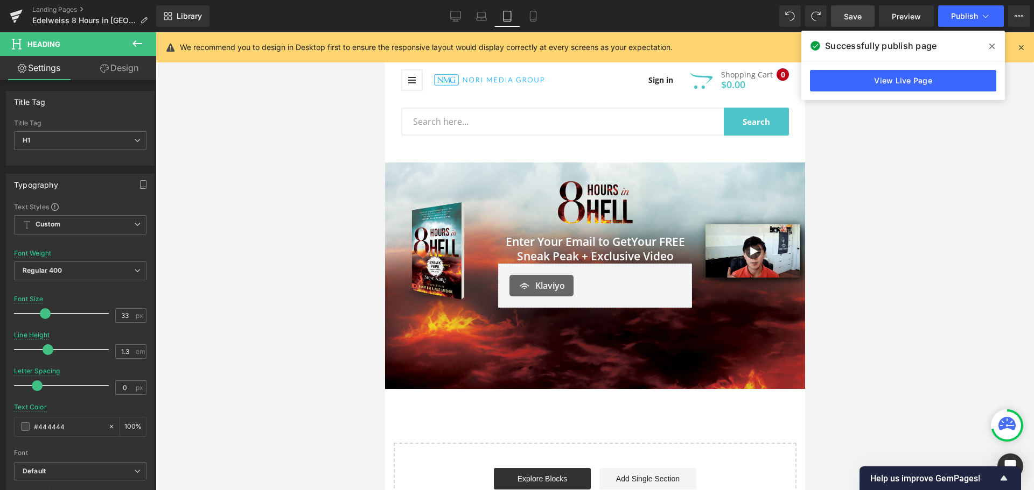
type input "100"
click at [534, 13] on icon at bounding box center [533, 16] width 11 height 11
type input "14"
type input "#ffffff"
type input "100"
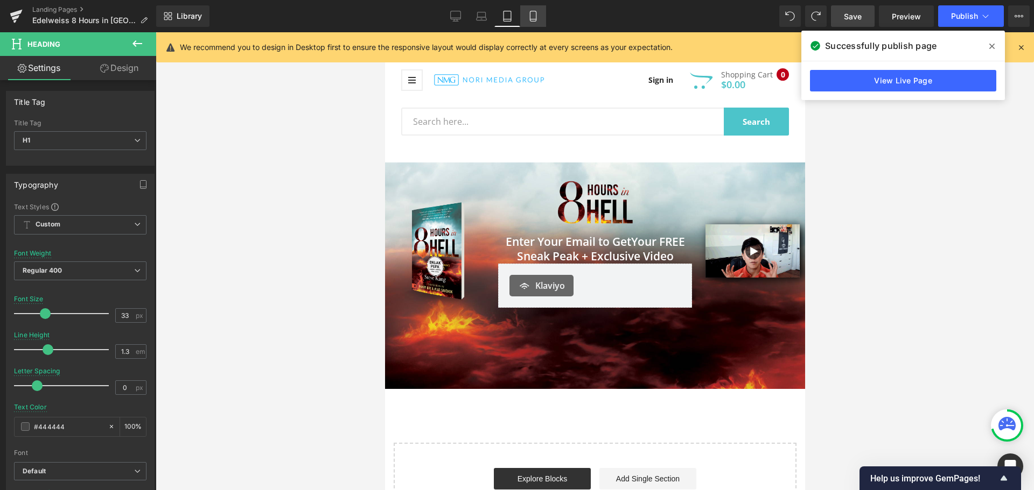
type input "100"
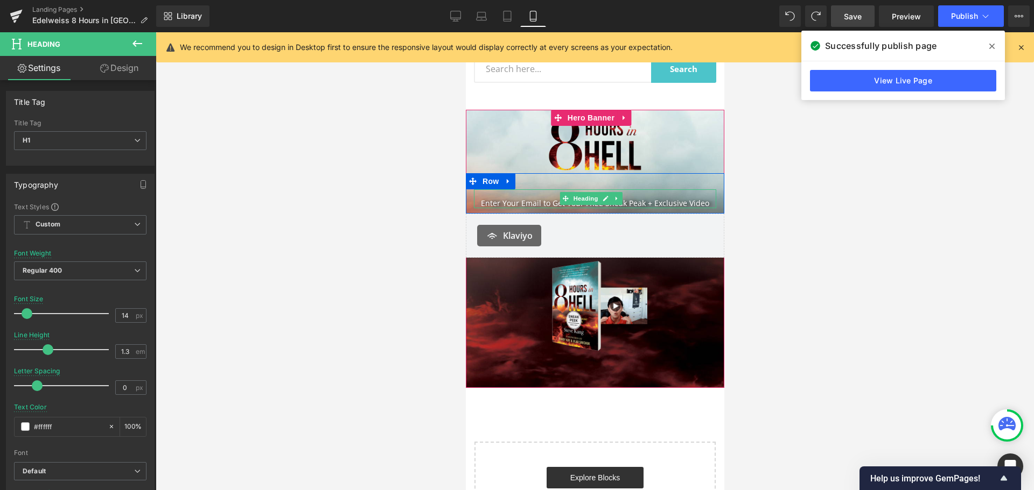
click at [522, 200] on h1 "Enter Your Email to Get Your FREE Sneak Peak + Exclusive Video" at bounding box center [594, 204] width 242 height 10
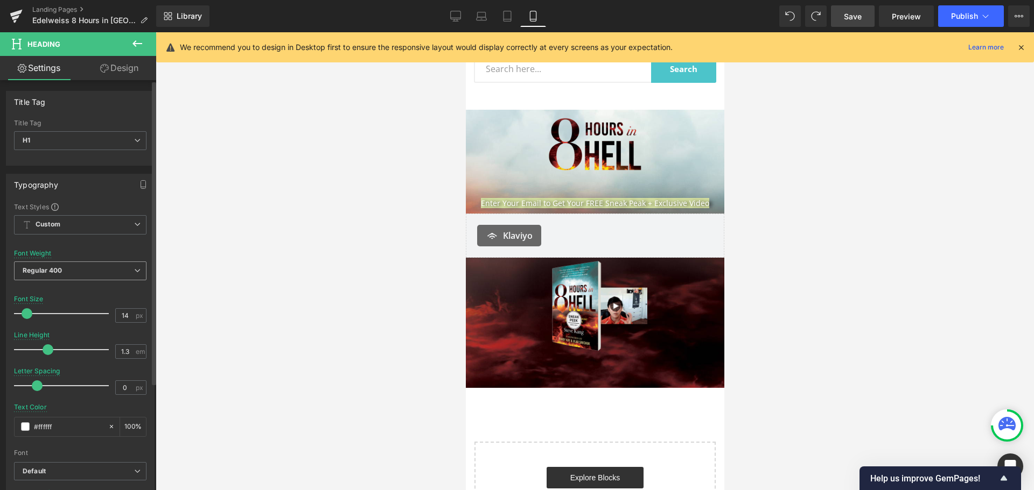
click at [134, 269] on icon at bounding box center [137, 271] width 6 height 6
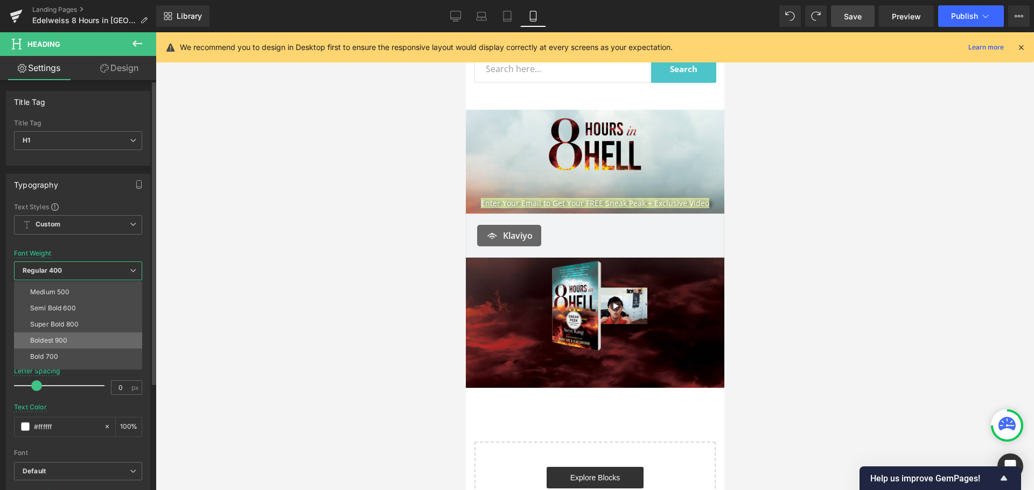
scroll to position [36, 0]
click at [65, 323] on li "Medium 500" at bounding box center [80, 319] width 133 height 16
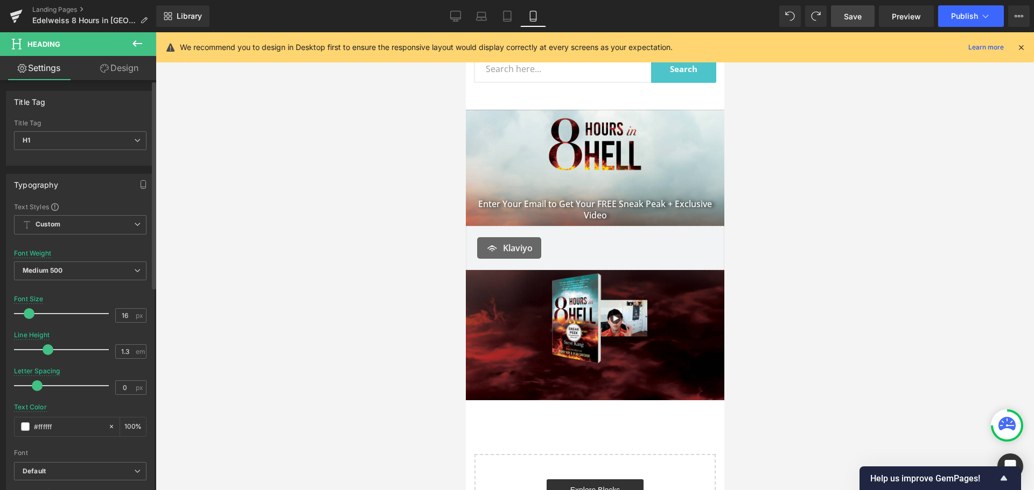
type input "17"
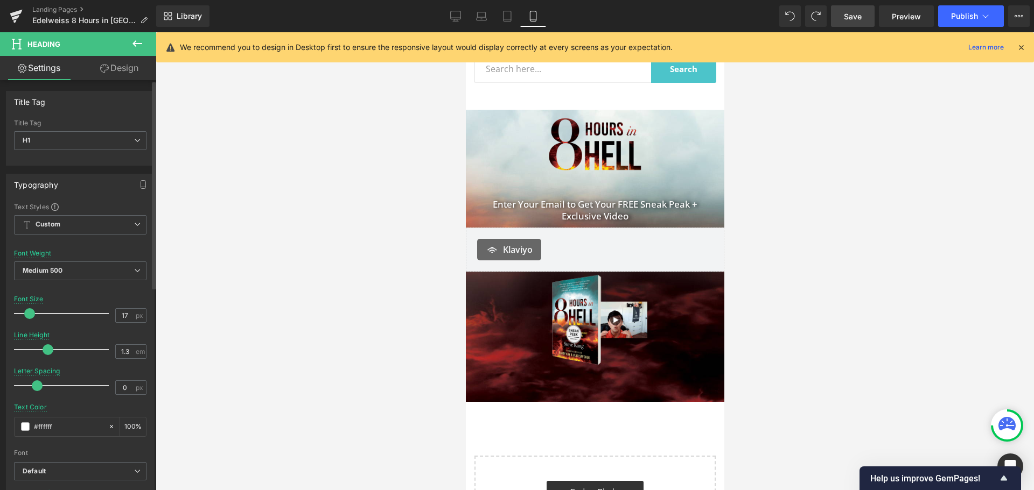
click at [30, 316] on span at bounding box center [29, 313] width 11 height 11
click at [284, 215] on div at bounding box center [595, 261] width 878 height 458
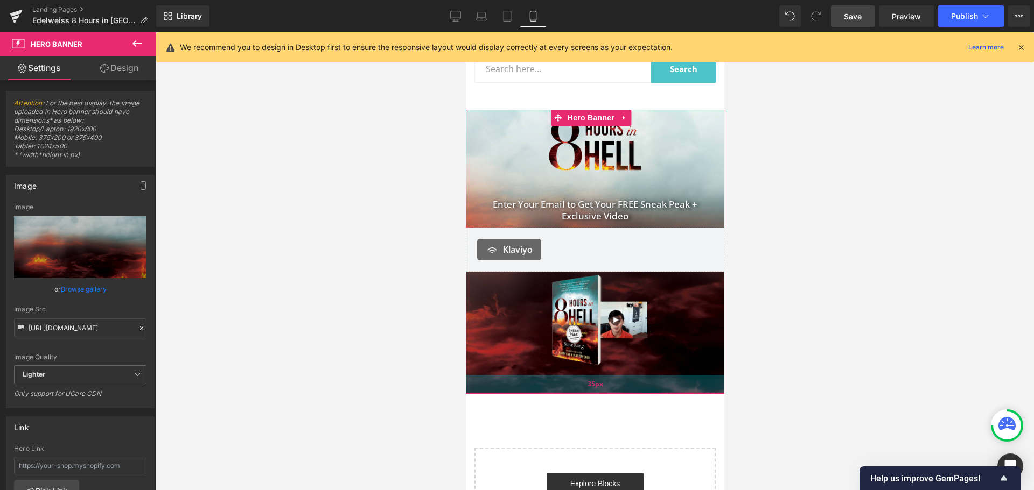
drag, startPoint x: 634, startPoint y: 384, endPoint x: 644, endPoint y: 376, distance: 13.0
click at [644, 376] on div "35px" at bounding box center [594, 384] width 258 height 19
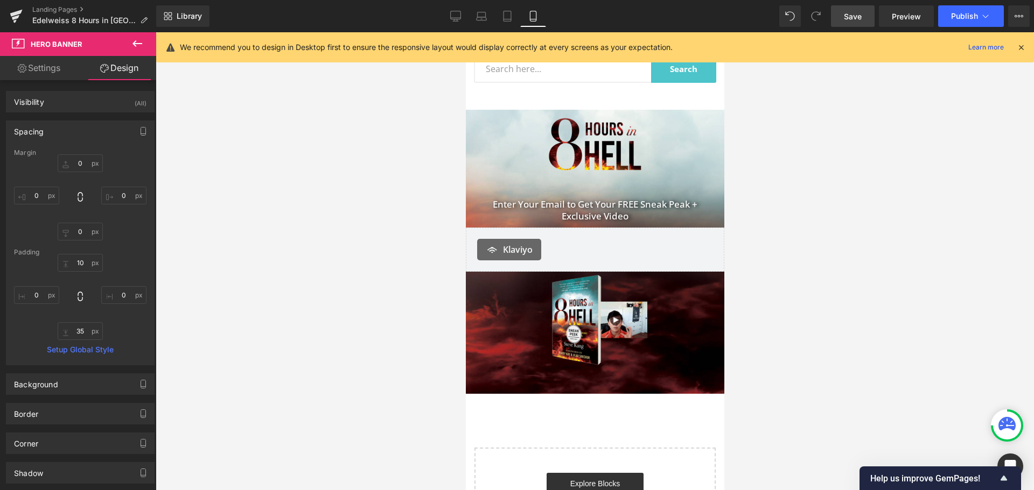
click at [859, 15] on span "Save" at bounding box center [853, 16] width 18 height 11
click at [951, 16] on span "Publish" at bounding box center [964, 16] width 27 height 9
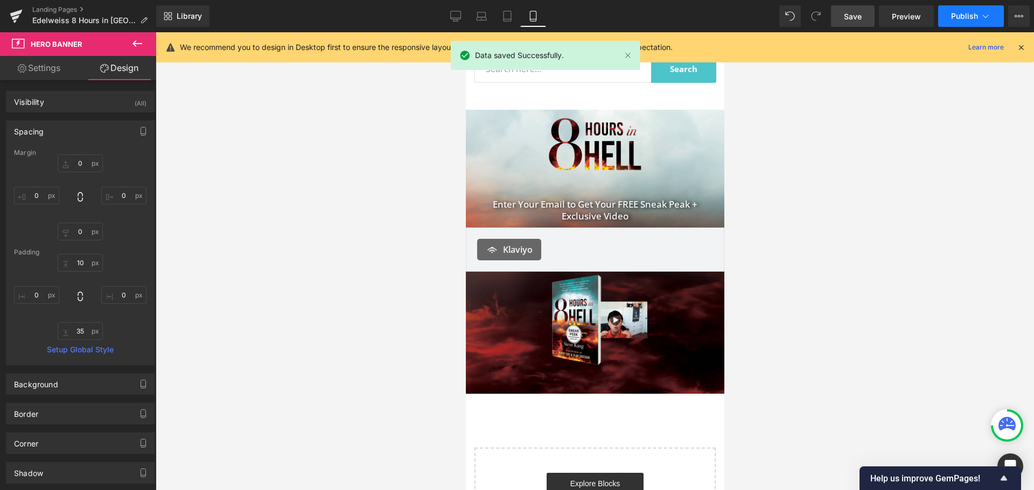
click at [965, 18] on span "Publish" at bounding box center [964, 16] width 27 height 9
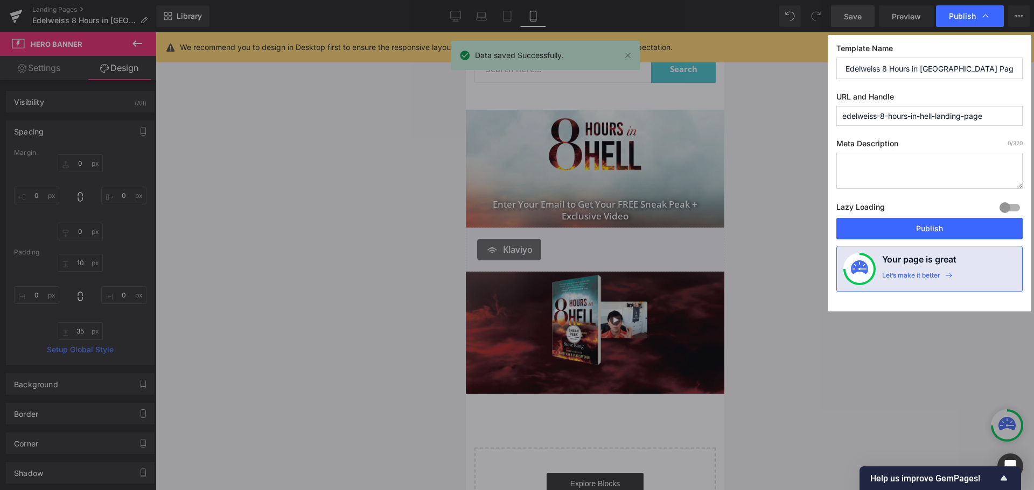
click at [934, 220] on button "Publish" at bounding box center [929, 229] width 186 height 22
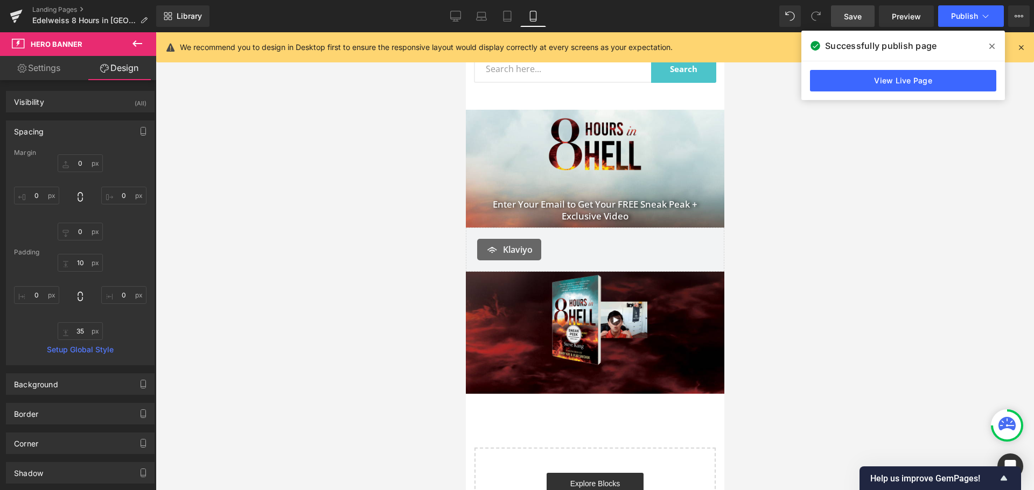
click at [987, 44] on span at bounding box center [991, 46] width 17 height 17
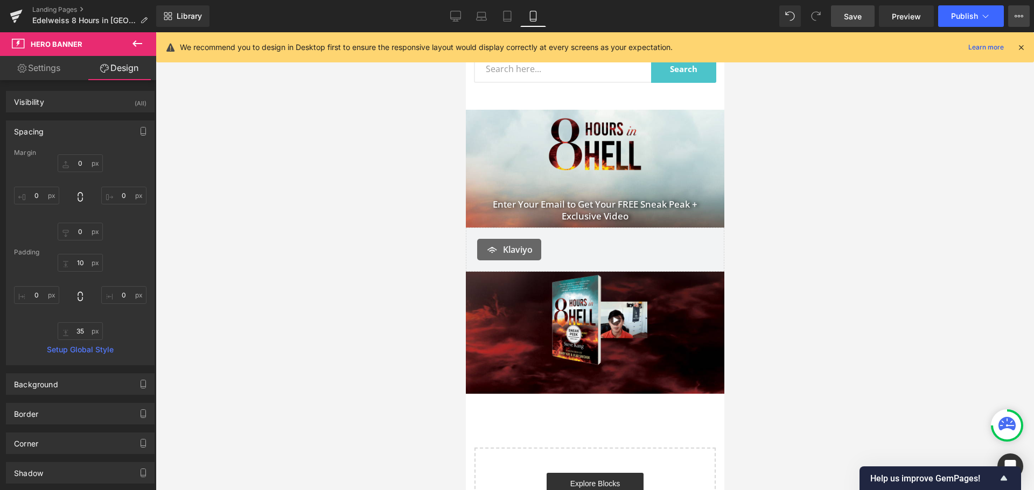
click at [1013, 15] on button "View Live Page View with current Template Save Template to Library Schedule Pub…" at bounding box center [1019, 16] width 22 height 22
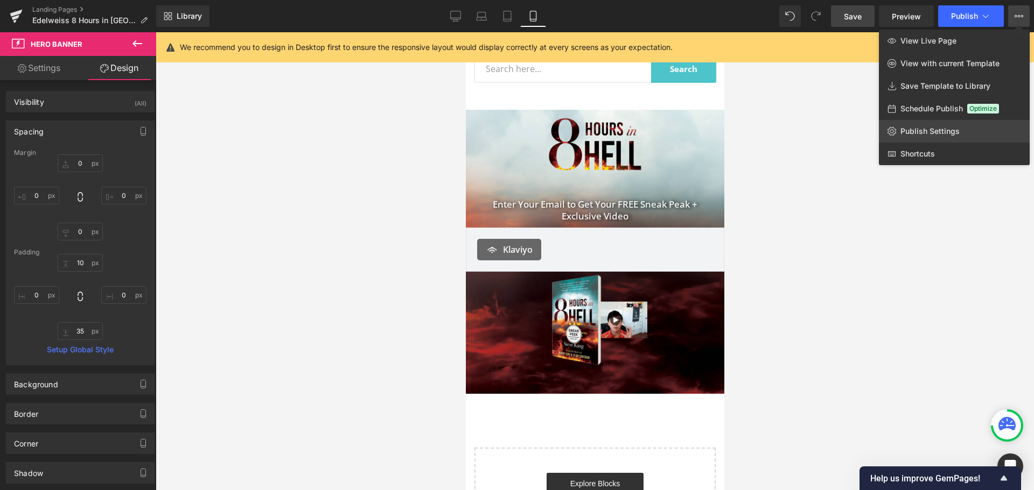
click at [933, 133] on span "Publish Settings" at bounding box center [929, 132] width 59 height 10
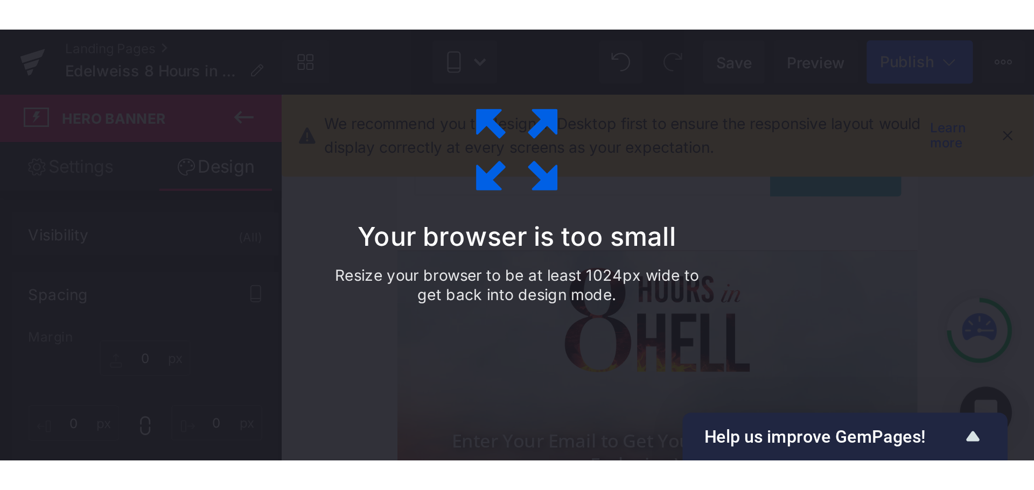
scroll to position [53, 0]
